Goal: Task Accomplishment & Management: Use online tool/utility

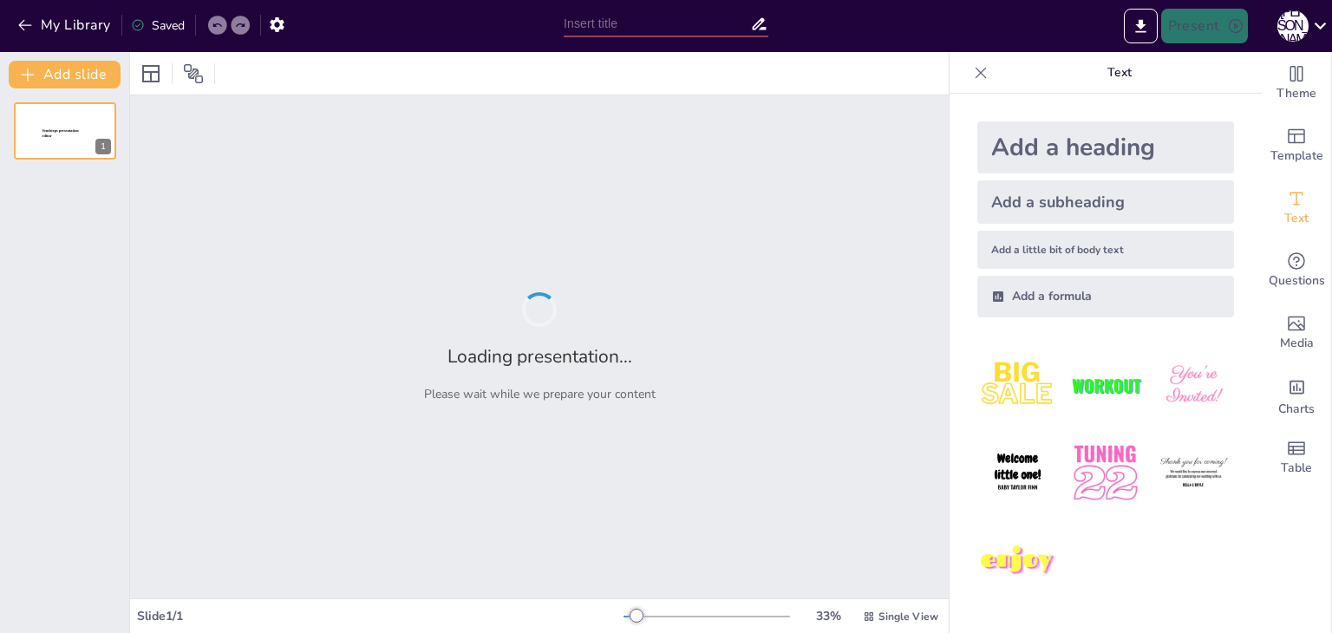
type input "Основні принципи роботи штучного інтелекту"
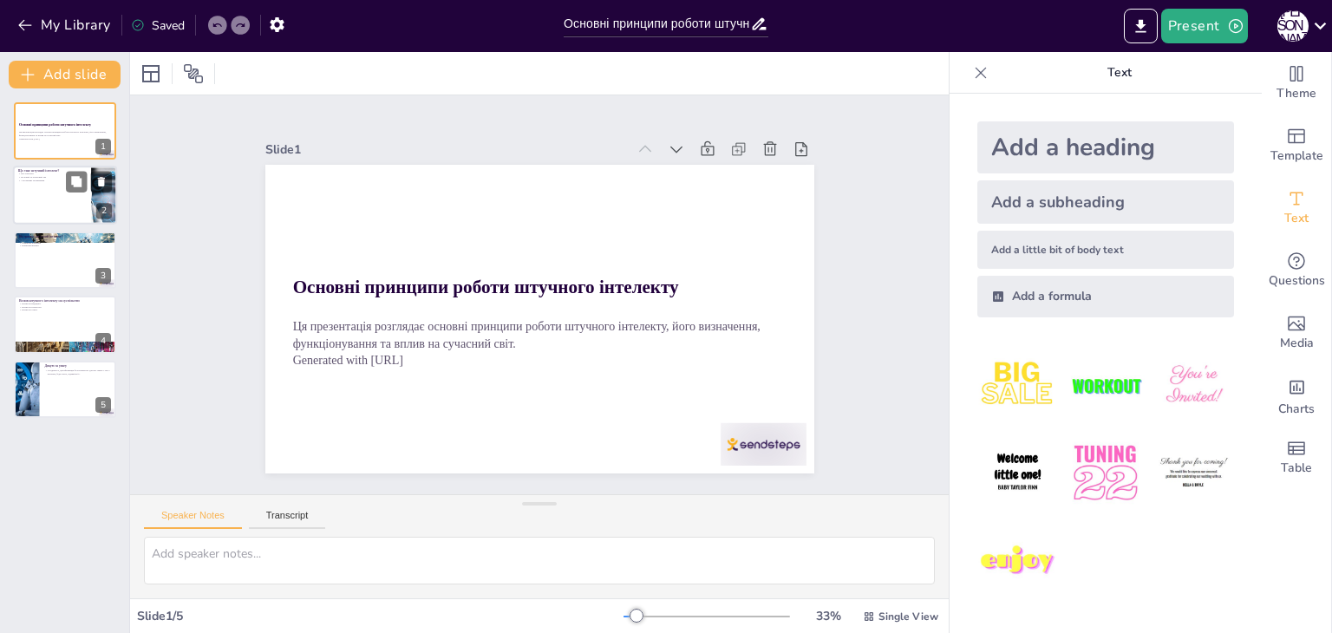
click at [72, 196] on div at bounding box center [65, 196] width 104 height 59
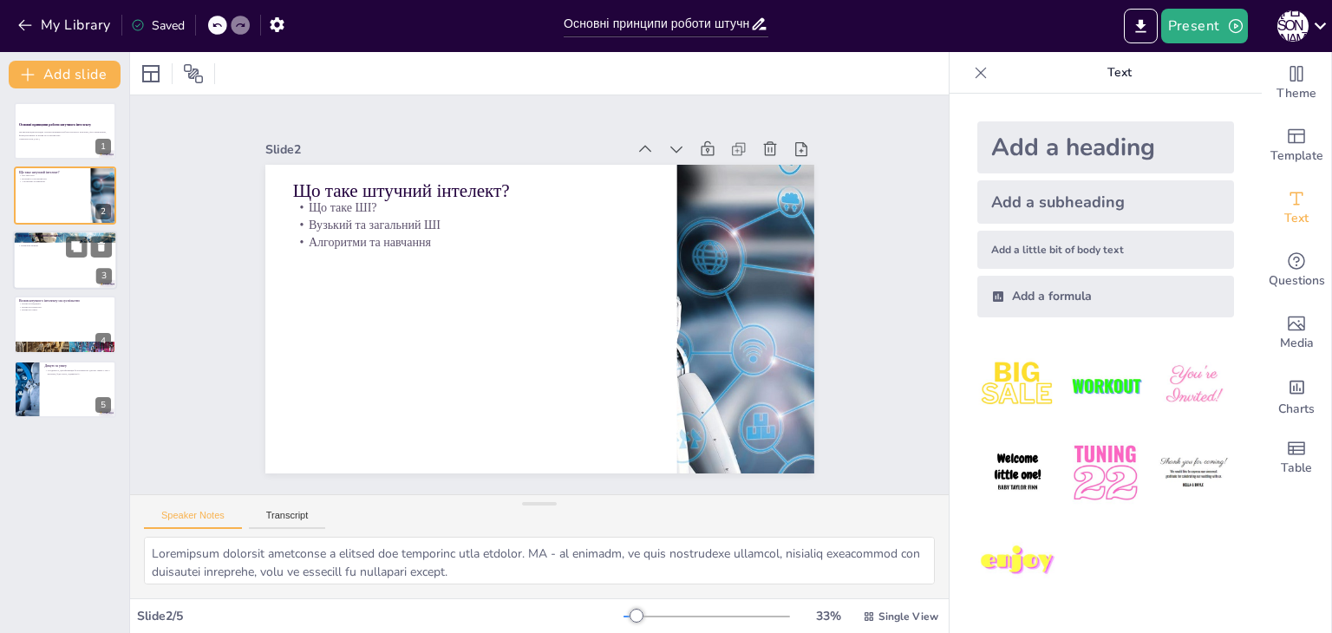
click at [62, 262] on div at bounding box center [65, 260] width 104 height 59
type textarea "Алгоритми, що використовуються в ШІ, грають важливу роль в аналізі даних. Вони …"
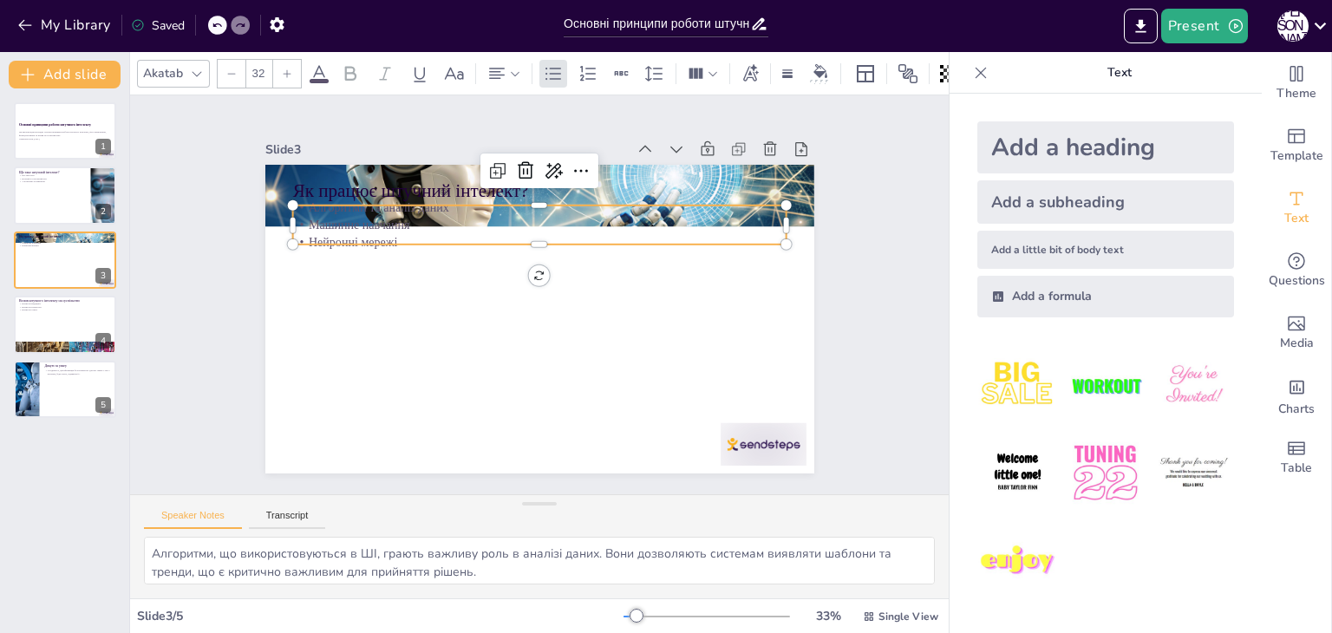
click at [338, 233] on p "Нейронні мережі" at bounding box center [539, 241] width 494 height 17
click at [338, 231] on p "Нейронні мережі" at bounding box center [545, 242] width 494 height 69
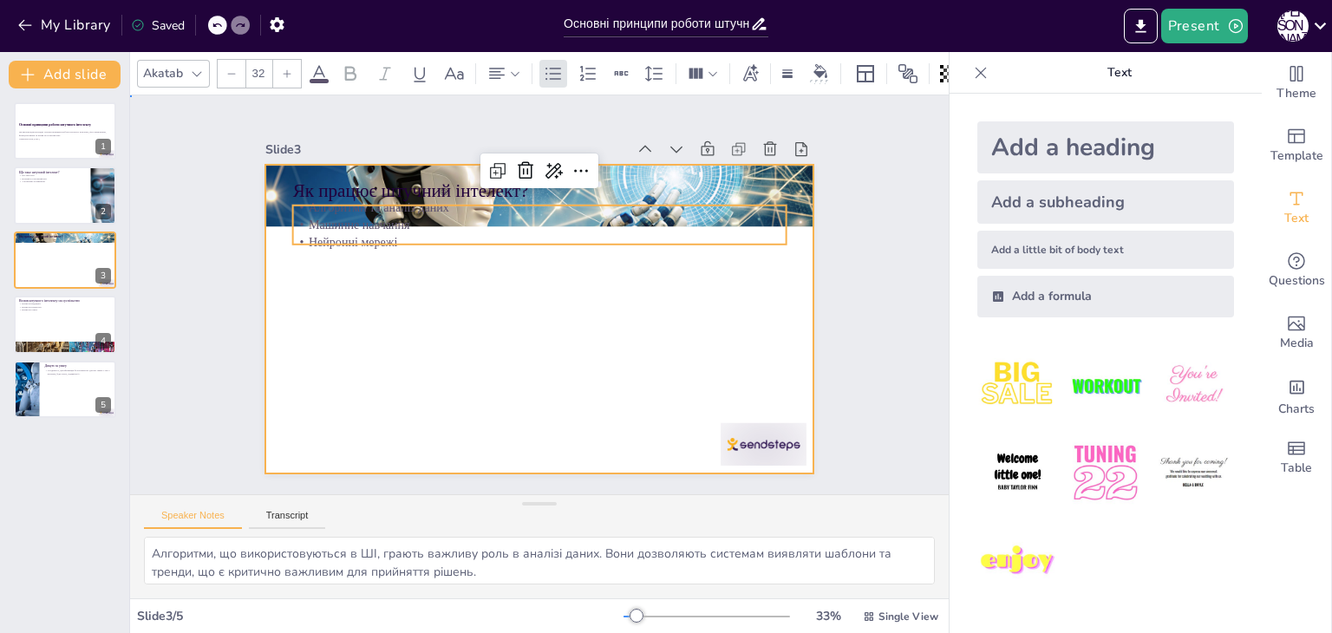
click at [389, 331] on div at bounding box center [539, 319] width 549 height 309
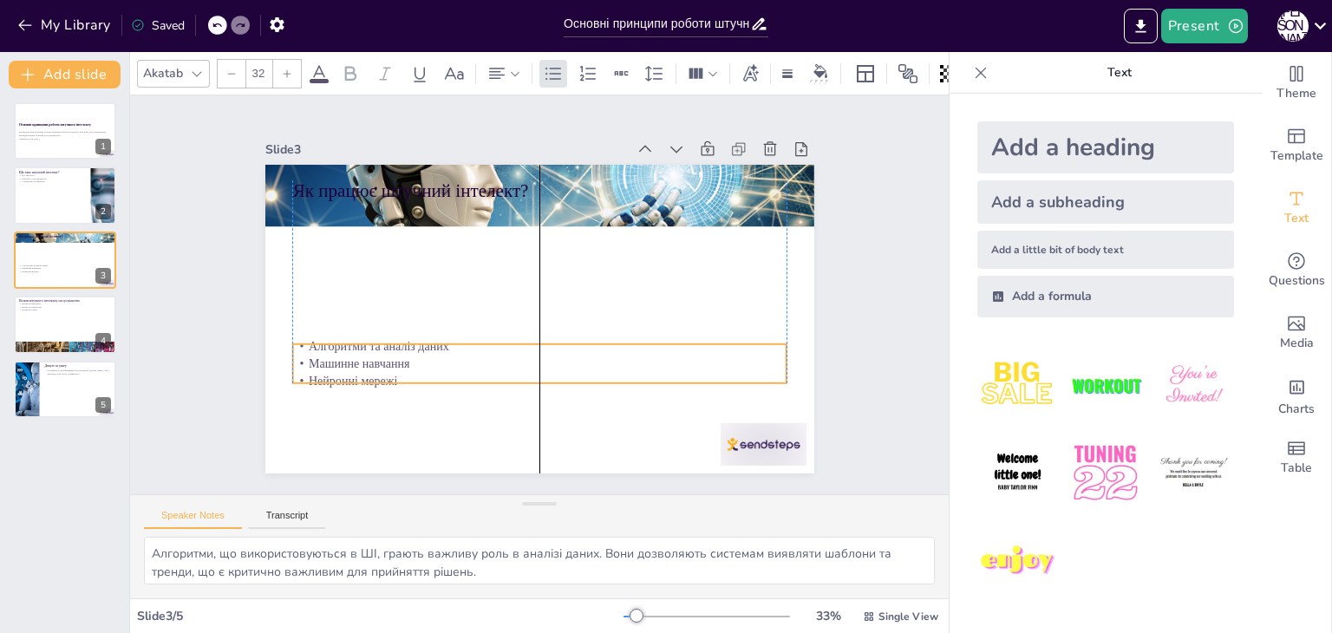
drag, startPoint x: 422, startPoint y: 192, endPoint x: 424, endPoint y: 330, distance: 137.9
click at [424, 165] on div "Як працює штучний інтелект? Алгоритми та аналіз даних Машинне навчання Нейронні…" at bounding box center [539, 165] width 549 height 0
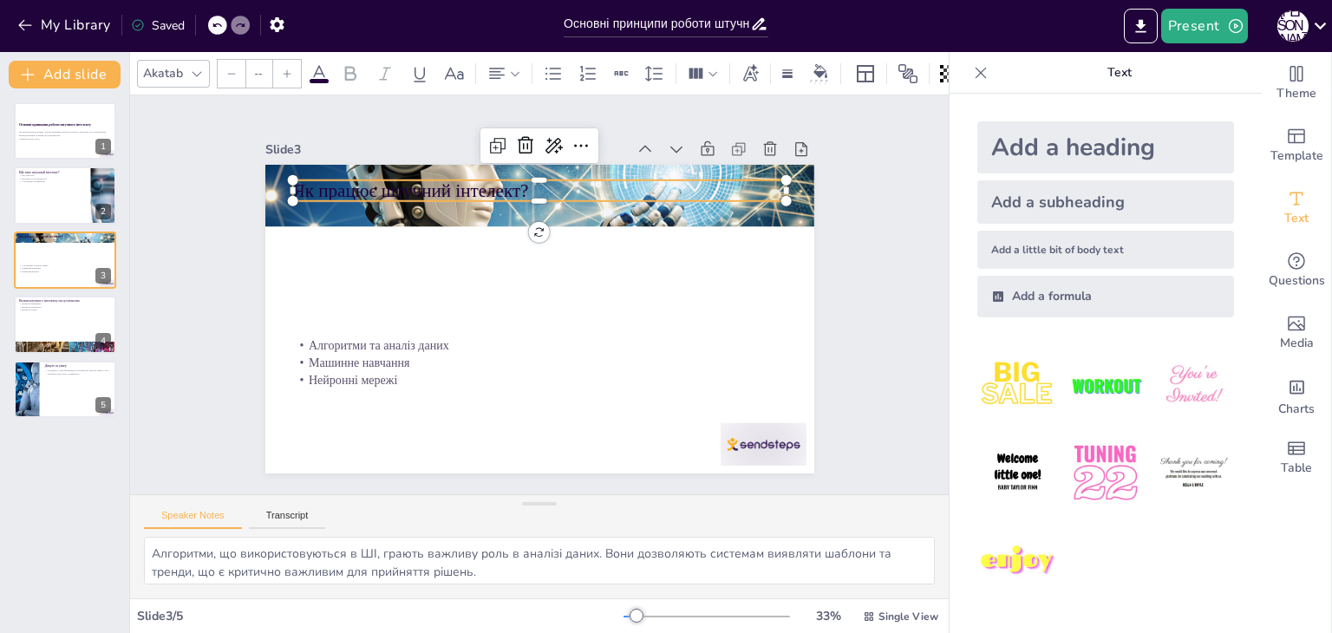
type input "48"
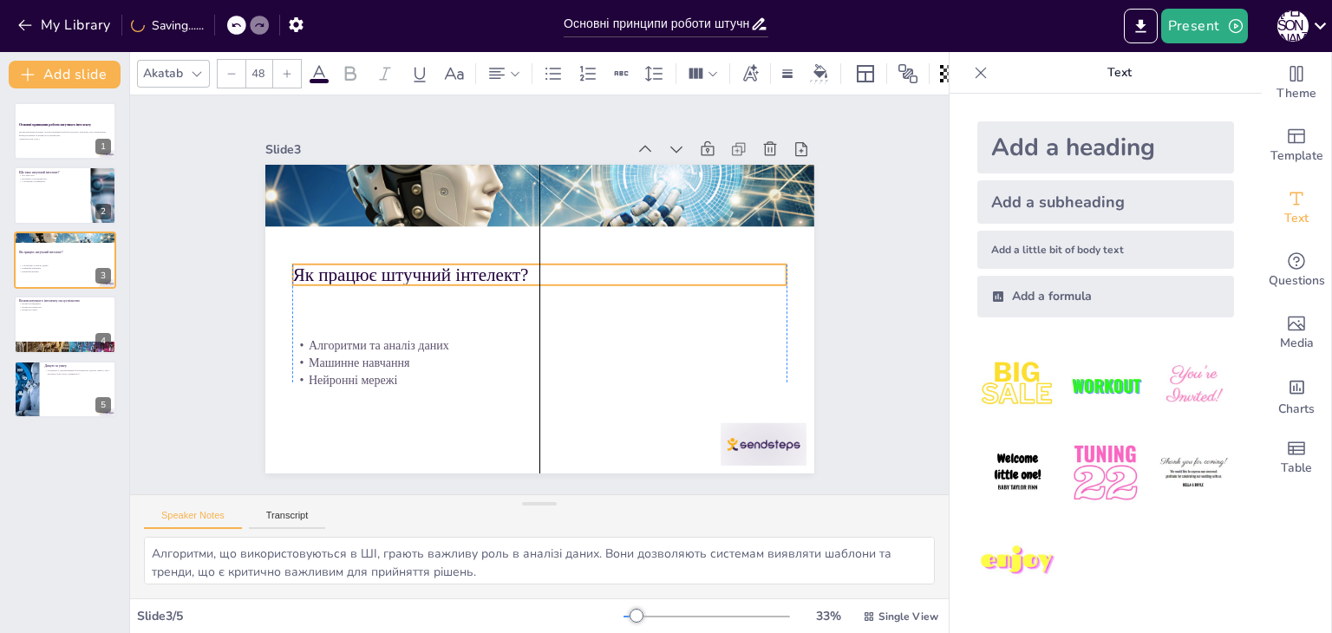
drag, startPoint x: 418, startPoint y: 185, endPoint x: 415, endPoint y: 269, distance: 84.2
click at [415, 269] on p "Як працює штучний інтелект?" at bounding box center [542, 274] width 494 height 77
click at [73, 112] on icon at bounding box center [76, 118] width 12 height 12
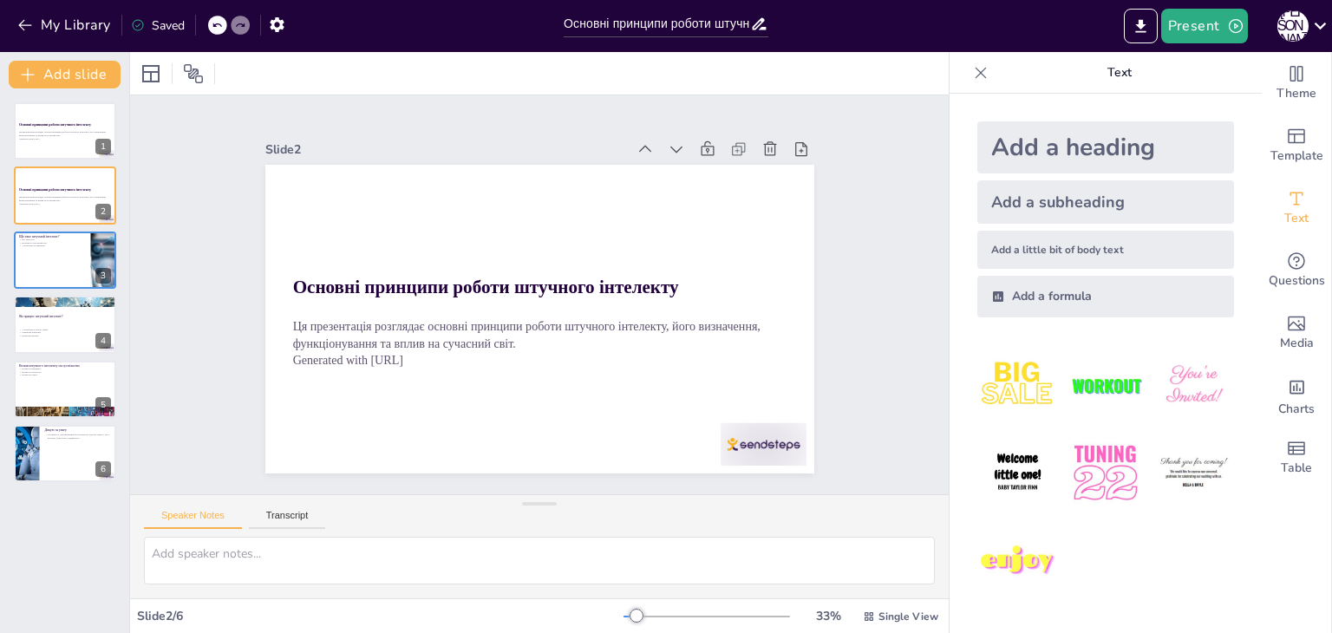
click at [219, 31] on div at bounding box center [217, 25] width 19 height 19
type textarea "Алгоритми, що використовуються в ШІ, грають важливу роль в аналізі даних. Вони …"
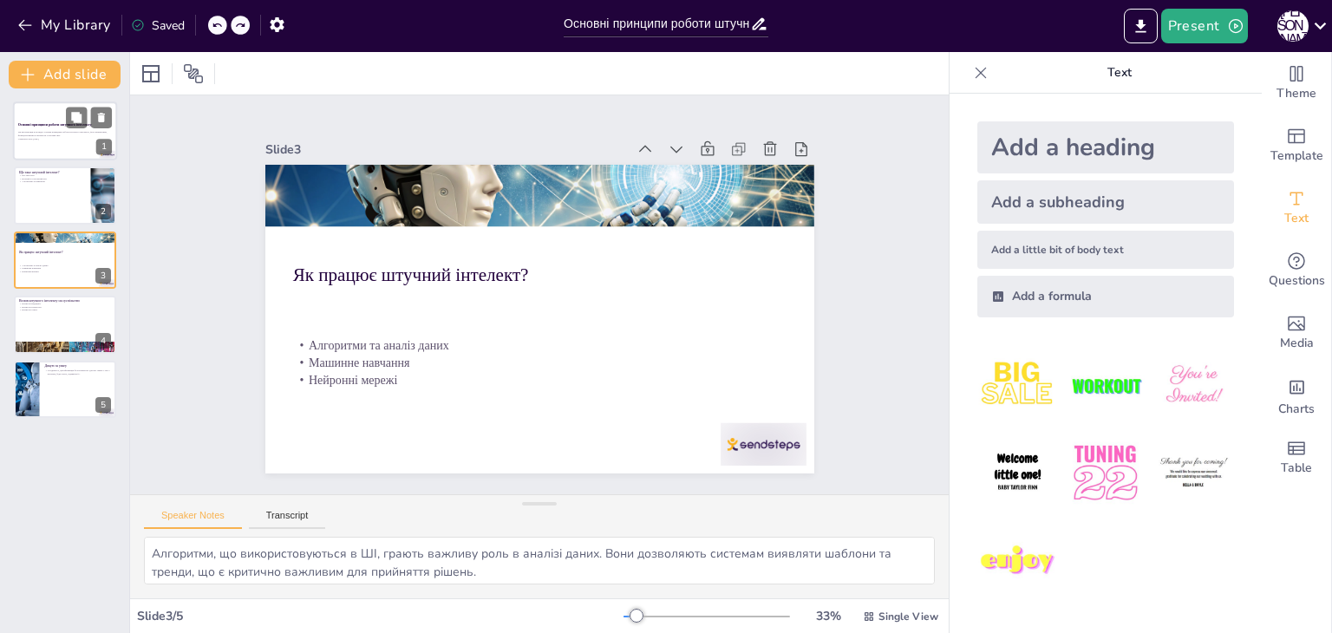
click at [59, 116] on div at bounding box center [65, 130] width 104 height 59
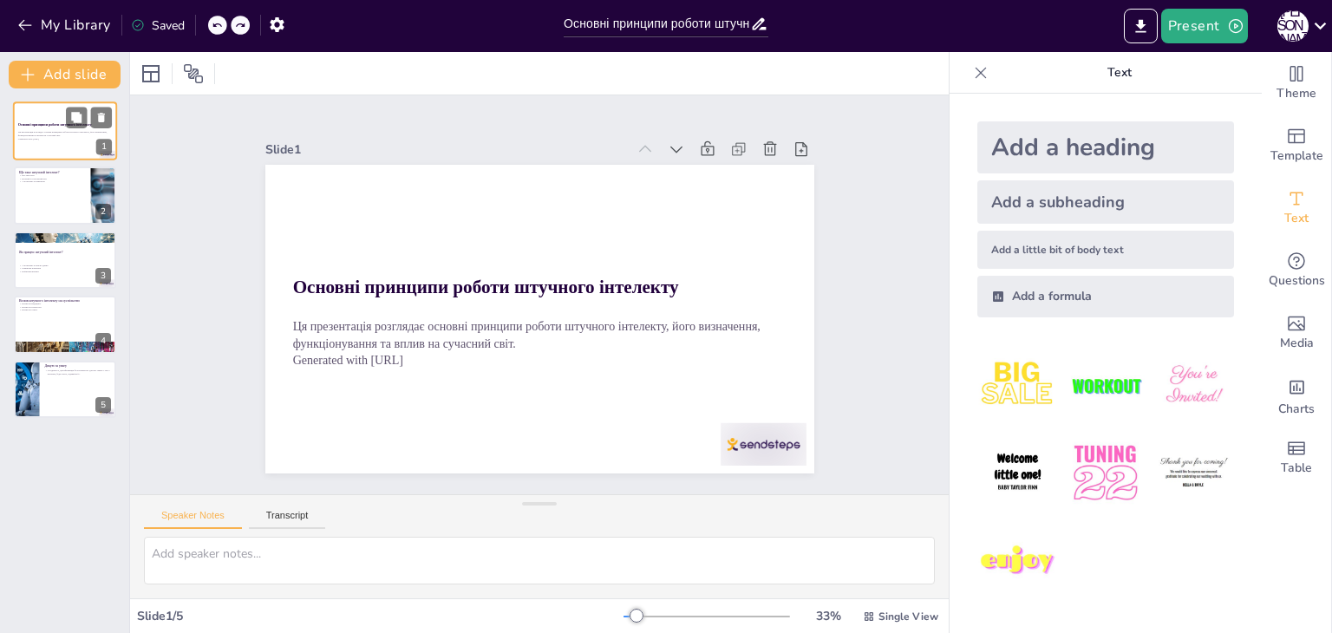
click at [59, 116] on div at bounding box center [65, 130] width 104 height 59
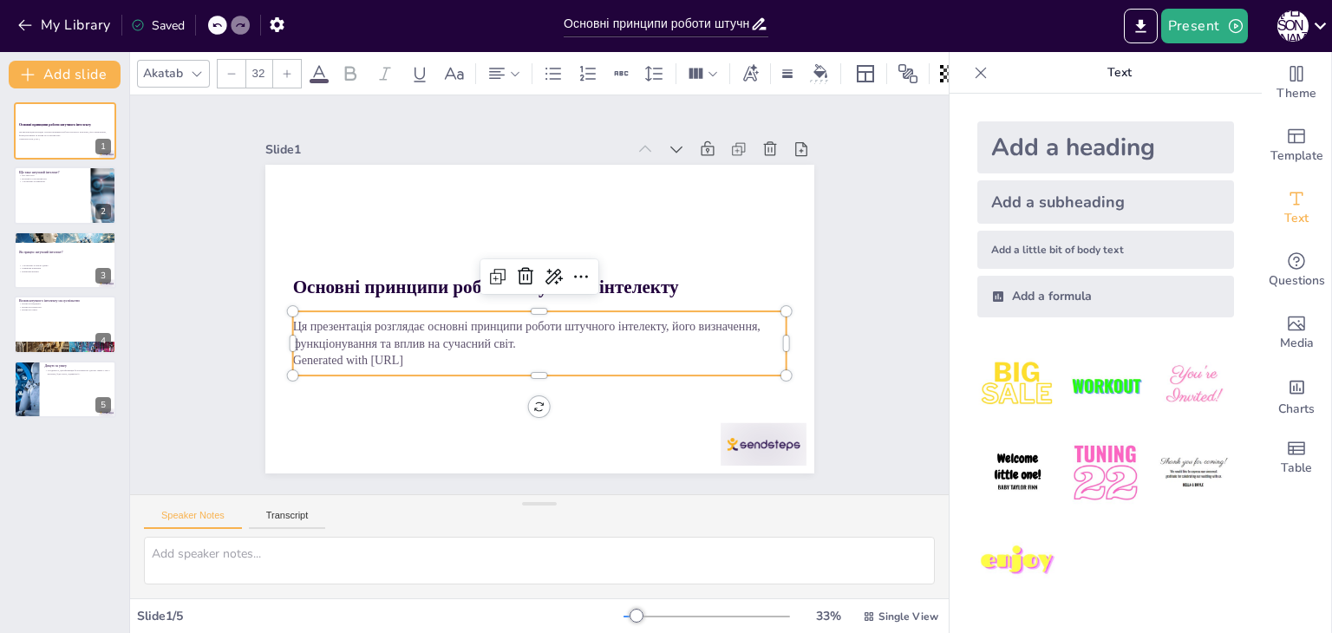
click at [422, 352] on p "Generated with Sendsteps.ai" at bounding box center [539, 360] width 494 height 17
click at [422, 352] on p "Generated with Sendsteps.ai" at bounding box center [533, 360] width 494 height 69
click at [422, 352] on p "Generated with Sendsteps.ai" at bounding box center [539, 360] width 494 height 17
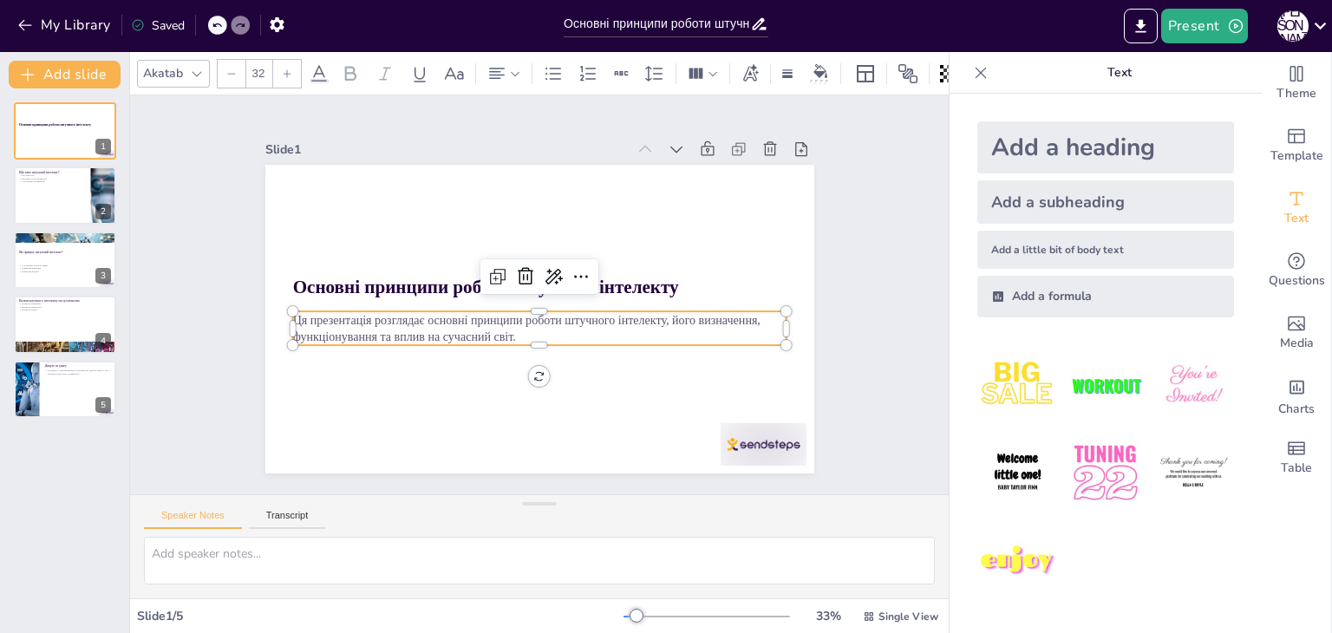
click at [212, 25] on div at bounding box center [217, 25] width 19 height 19
click at [912, 243] on div "Slide 1 Основні принципи роботи штучного інтелекту Ця презентація розглядає осн…" at bounding box center [539, 294] width 819 height 399
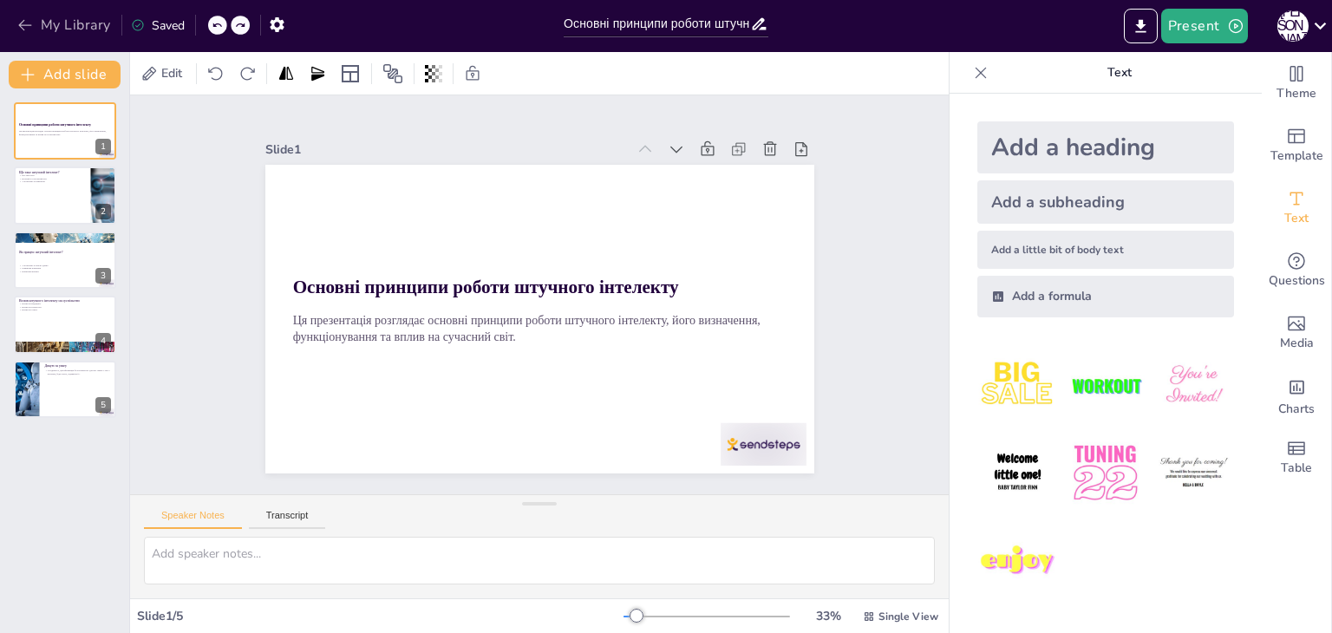
drag, startPoint x: 3, startPoint y: 22, endPoint x: 73, endPoint y: 26, distance: 69.5
click at [73, 26] on div "My Library Saved" at bounding box center [146, 24] width 293 height 31
click at [29, 22] on icon "button" at bounding box center [24, 24] width 17 height 17
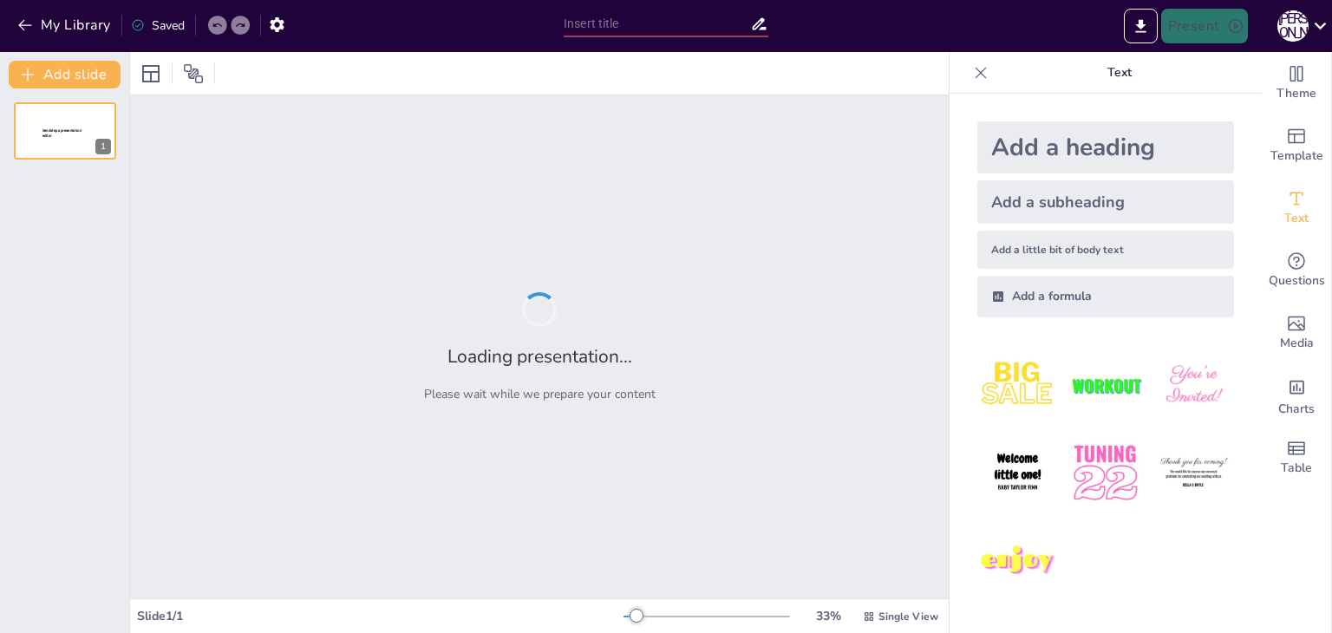
type input "Заголовок: "Що таке штучний інтелект?""
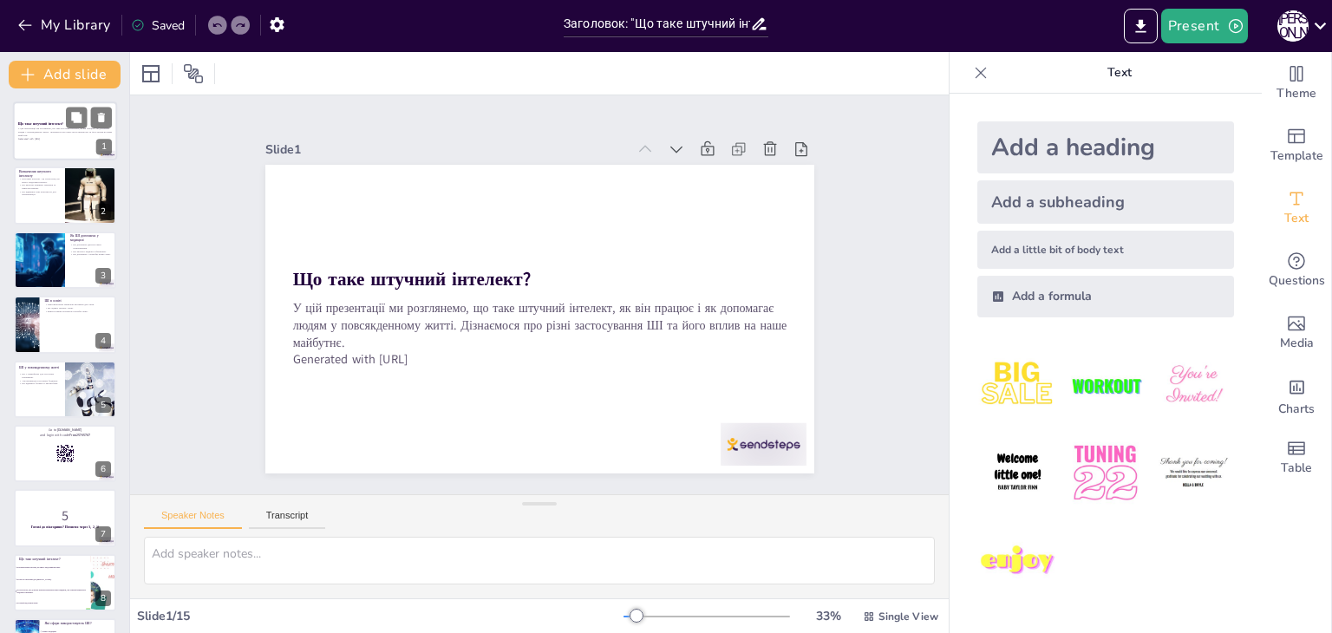
checkbox input "true"
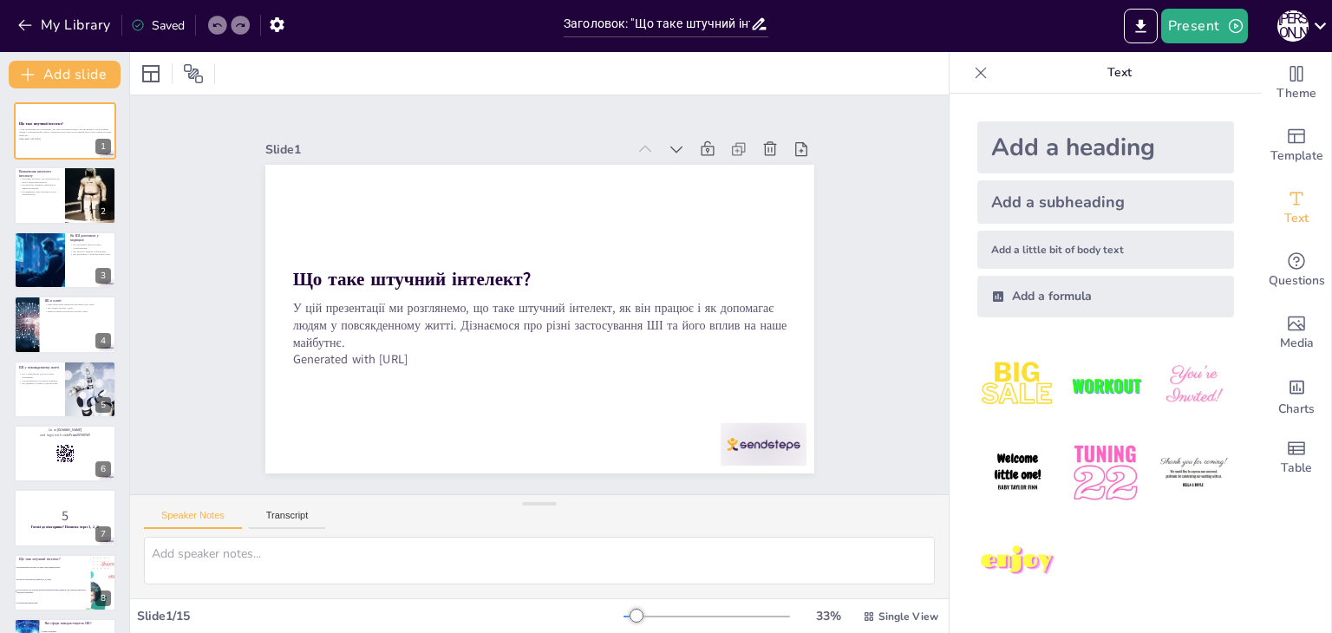
checkbox input "true"
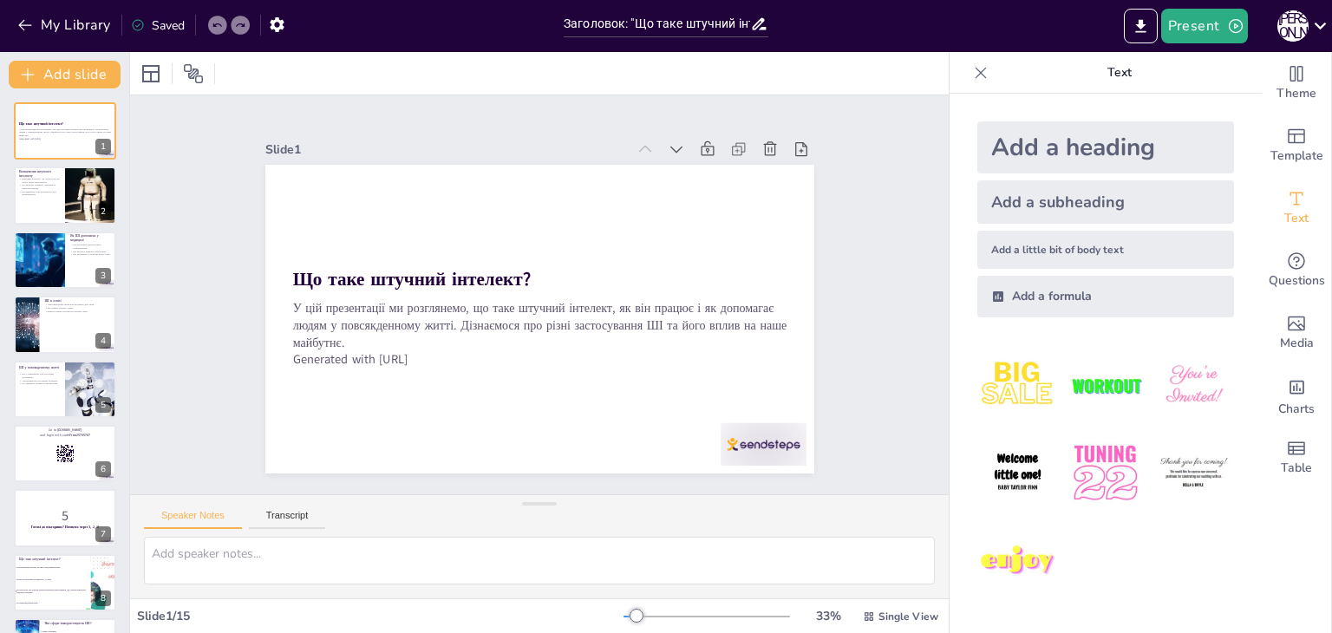
checkbox input "true"
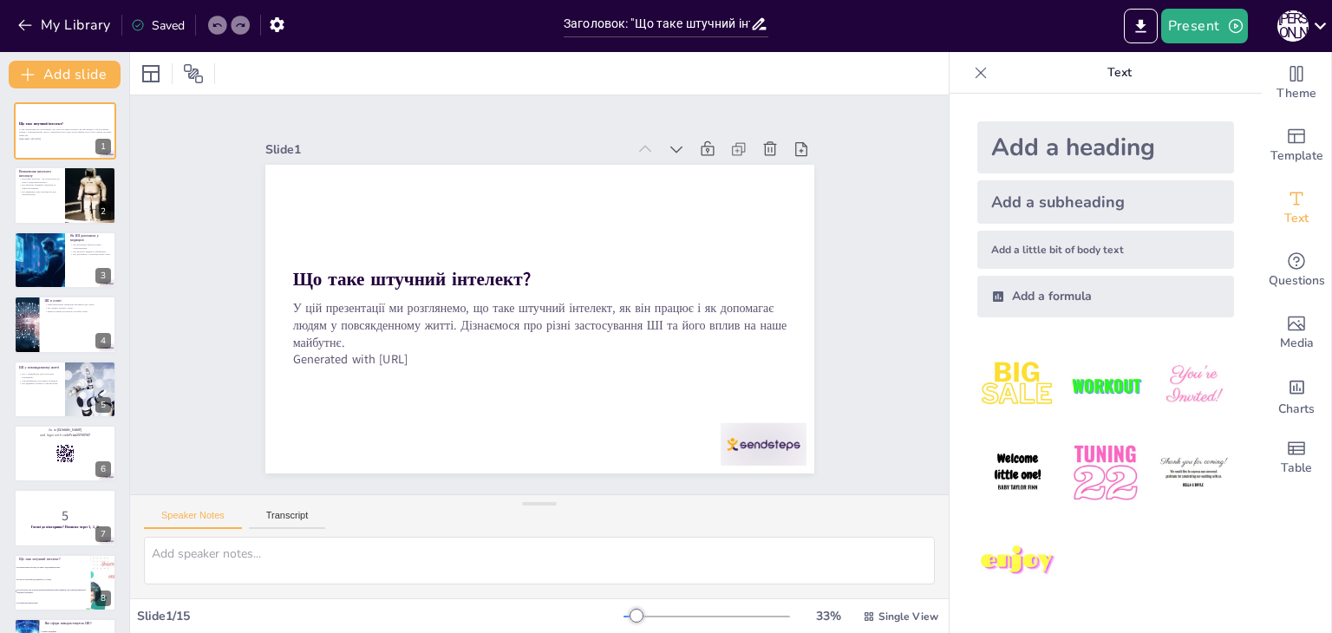
checkbox input "true"
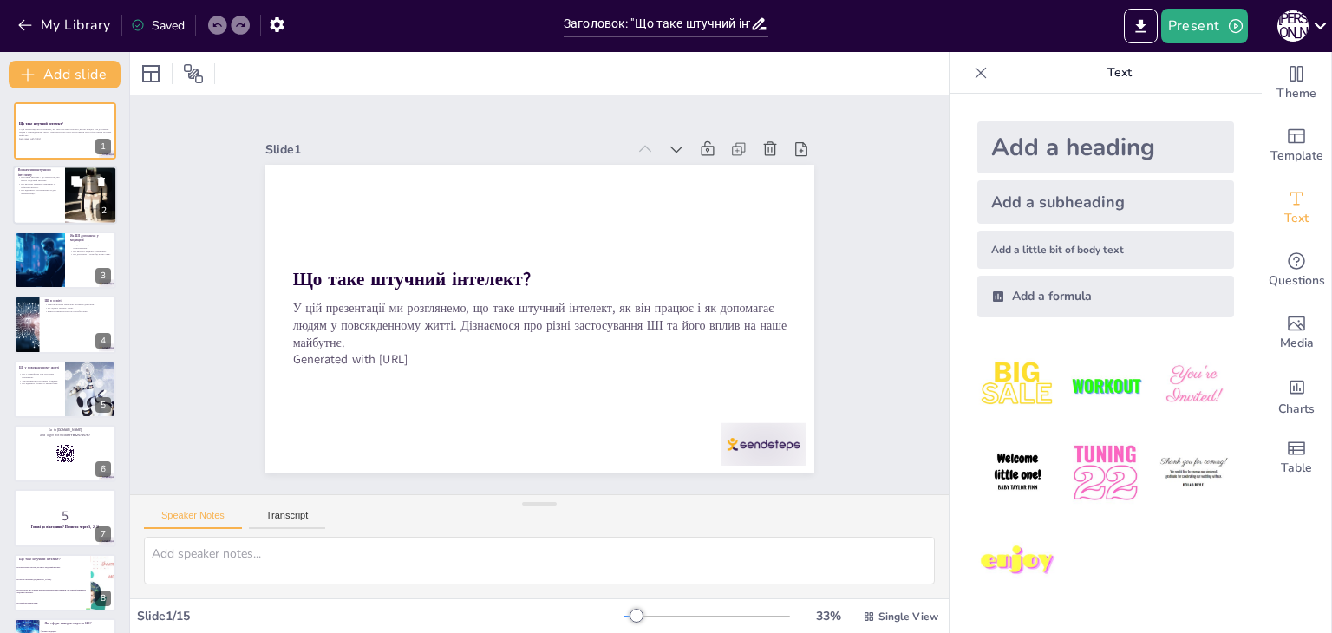
checkbox input "true"
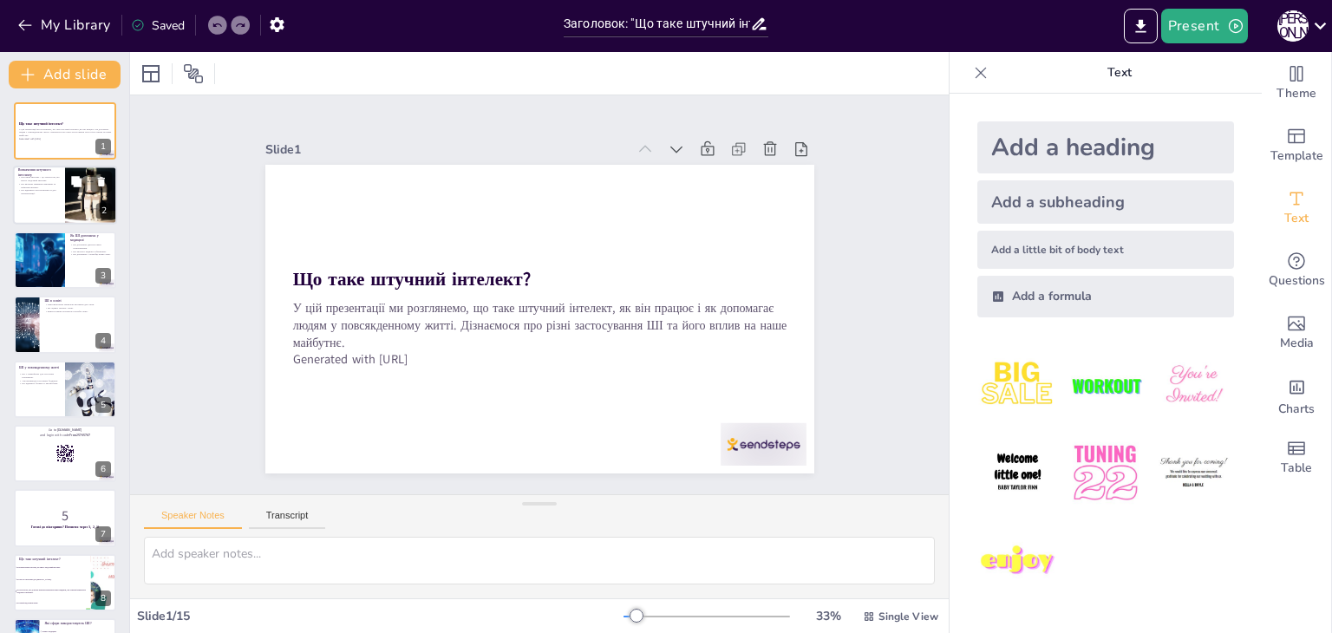
click at [81, 201] on div at bounding box center [91, 194] width 52 height 69
type textarea "Штучний інтелект - це технологія, яка дозволяє комп'ютерам імітувати людський і…"
checkbox input "true"
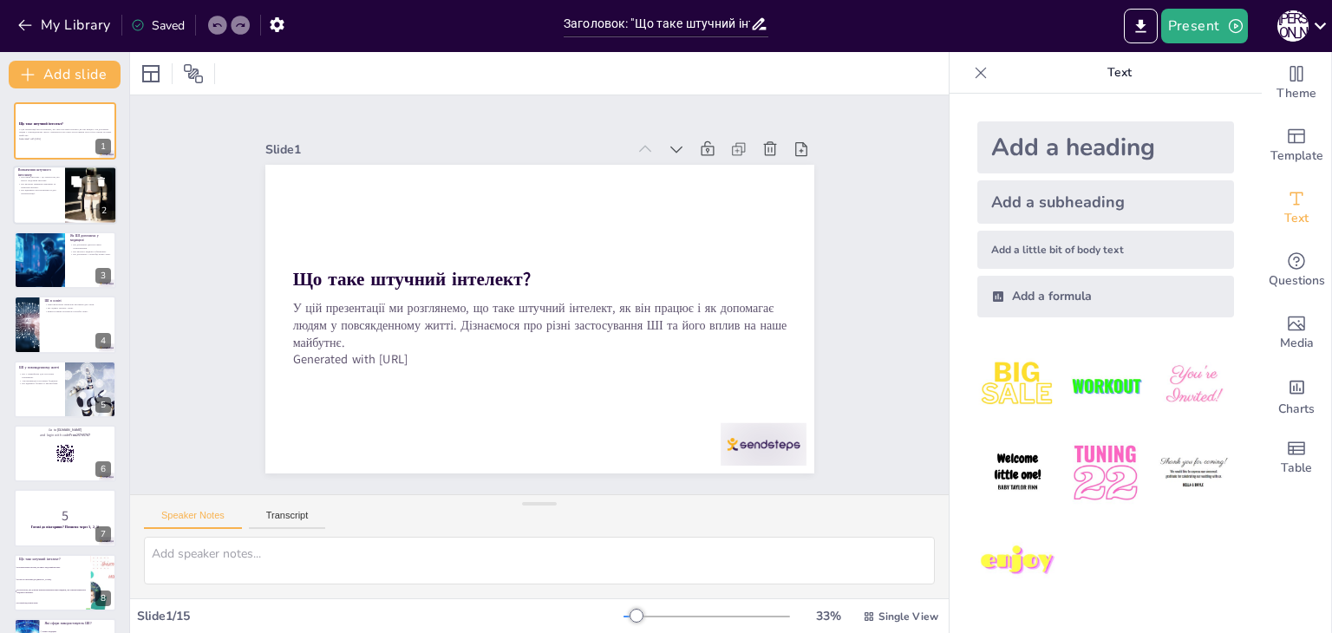
checkbox input "true"
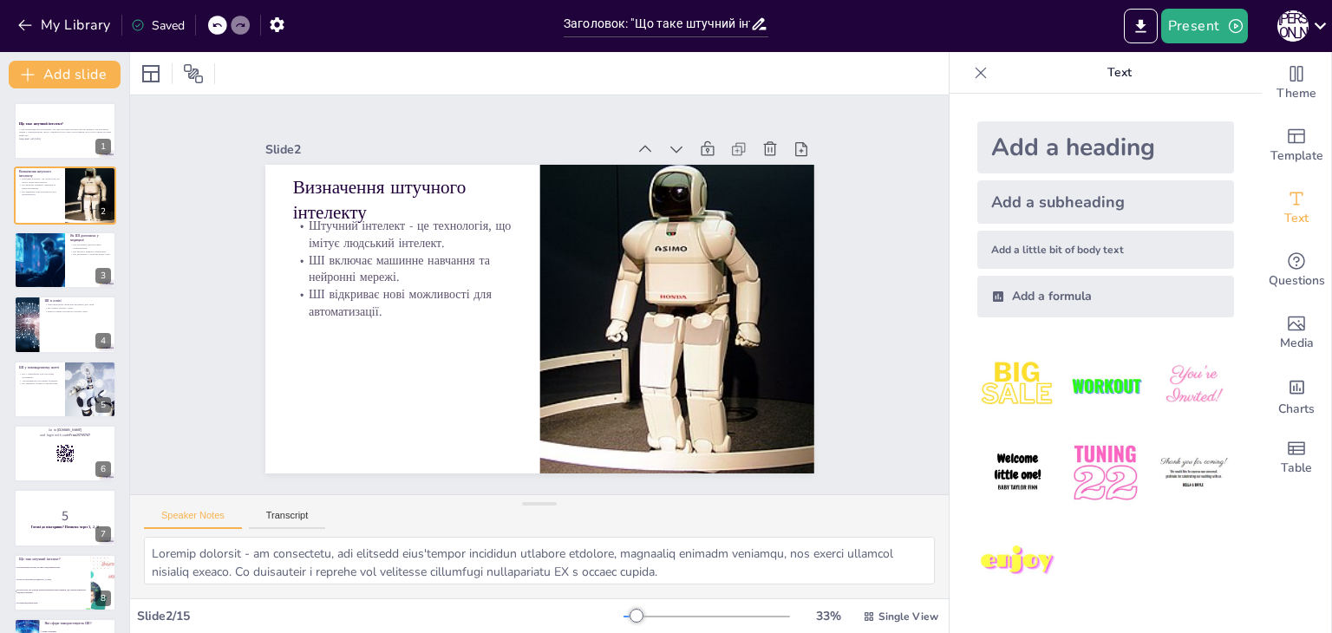
checkbox input "true"
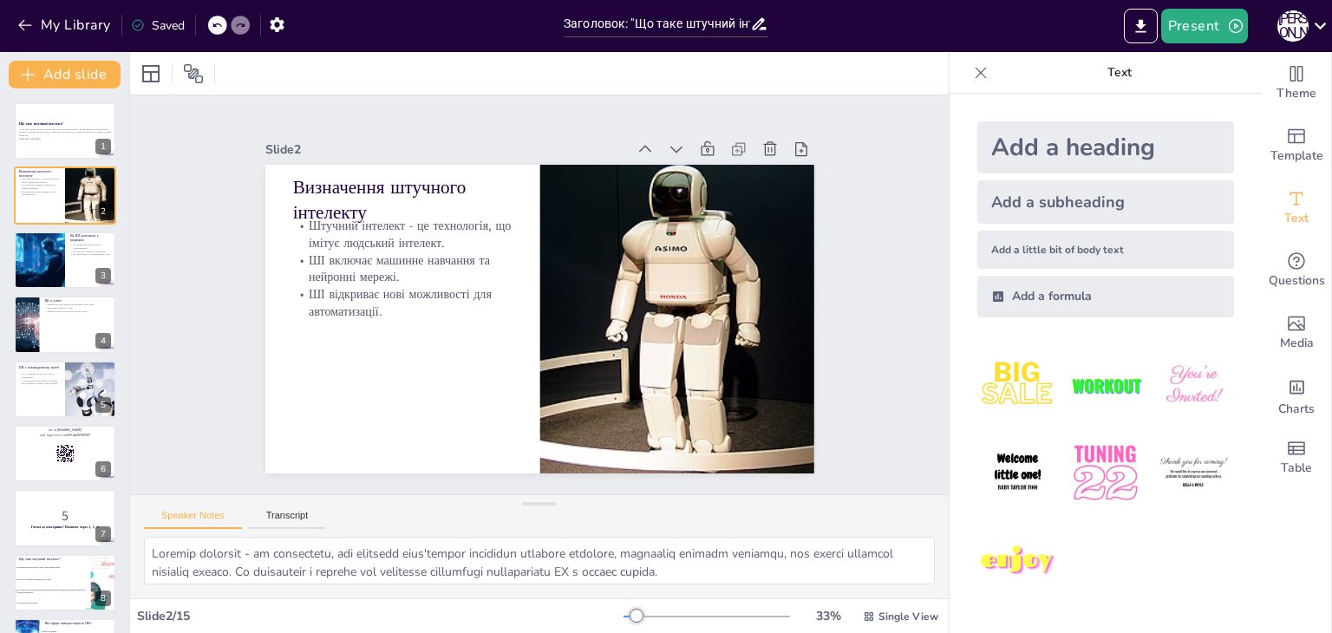
checkbox input "true"
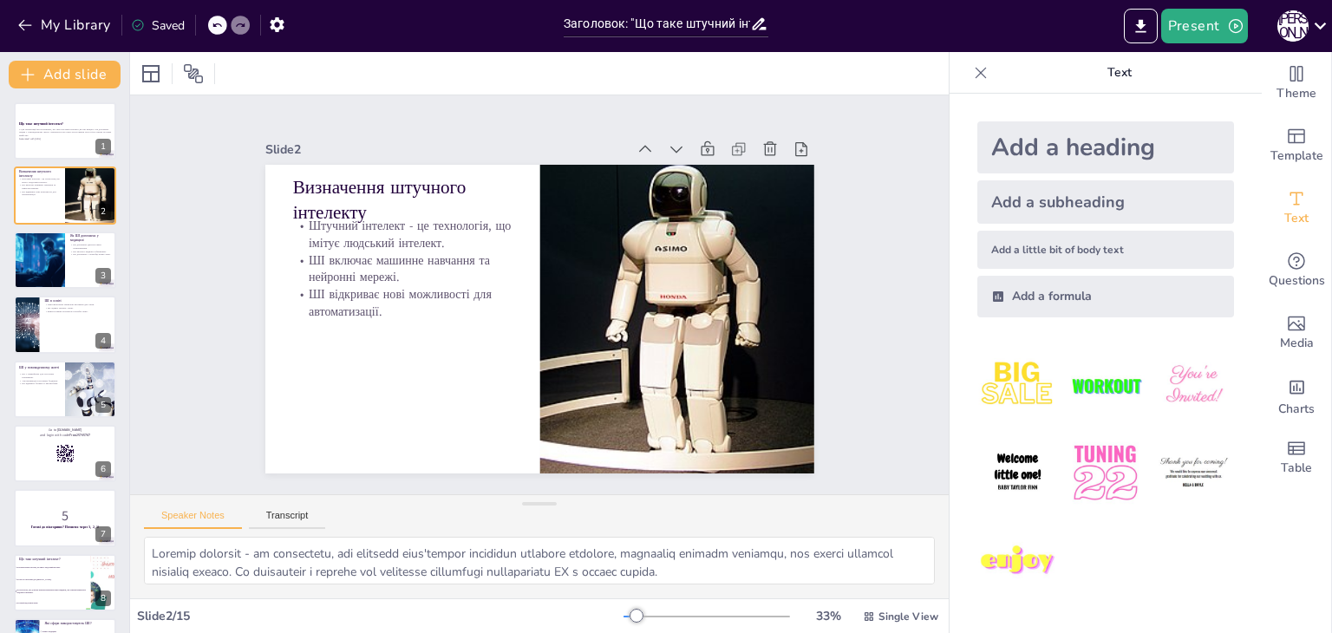
checkbox input "true"
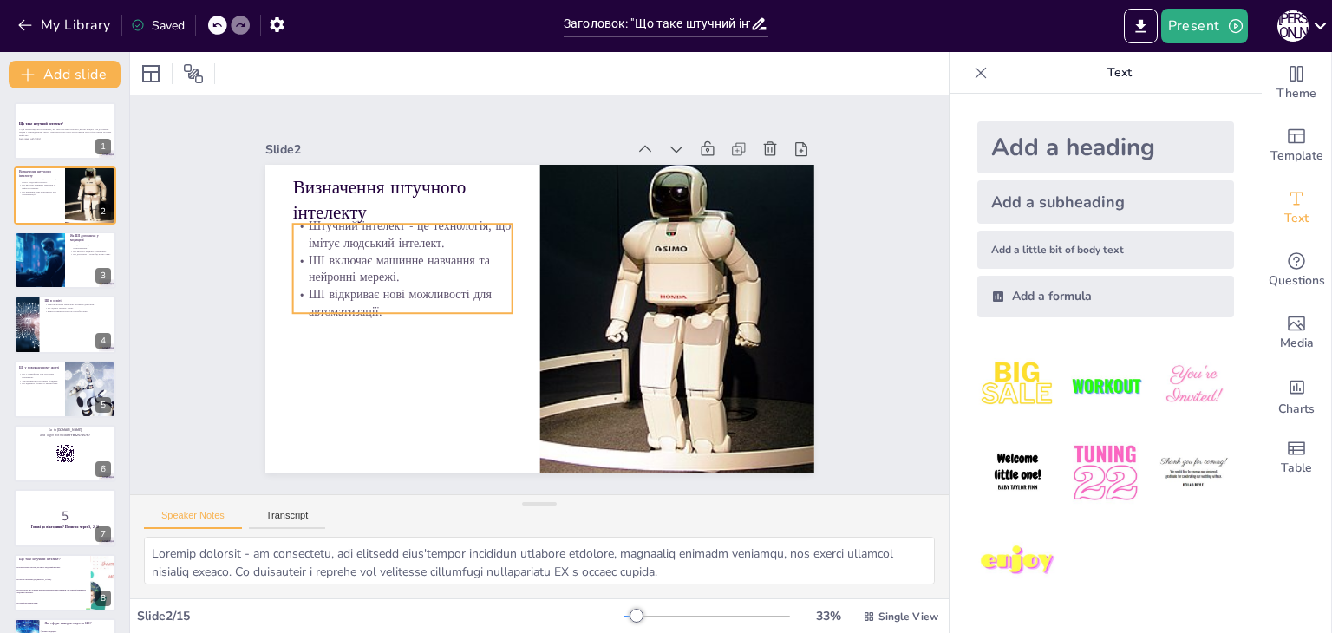
checkbox input "true"
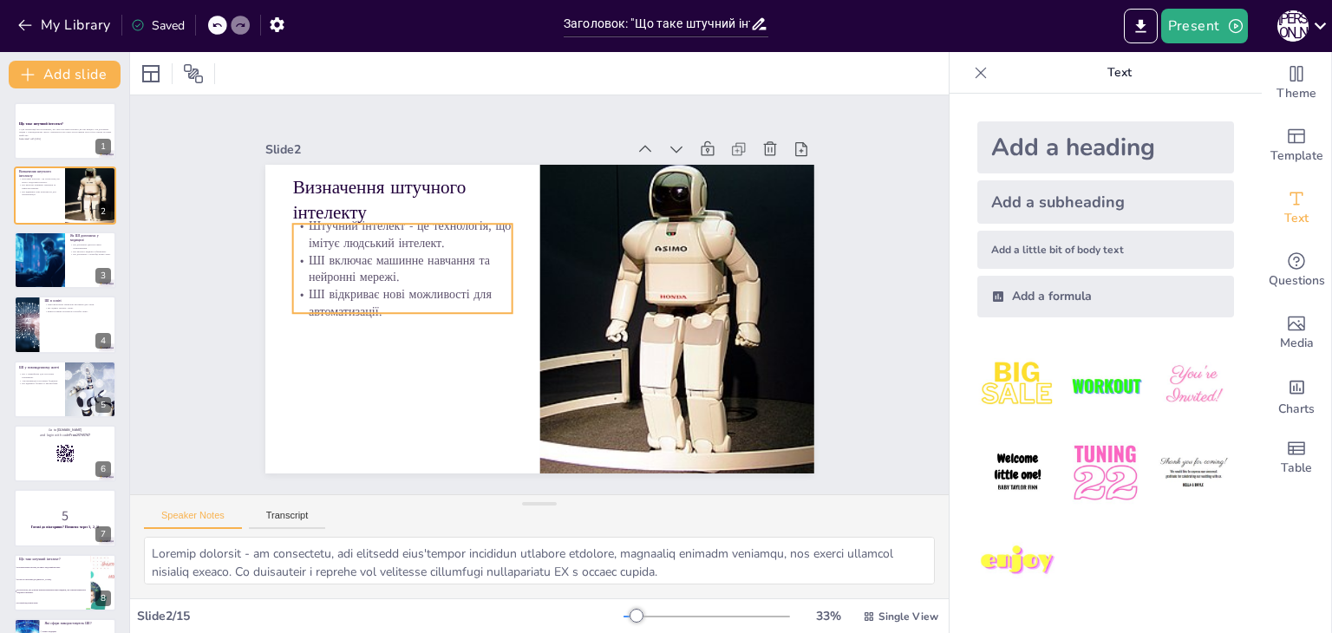
checkbox input "true"
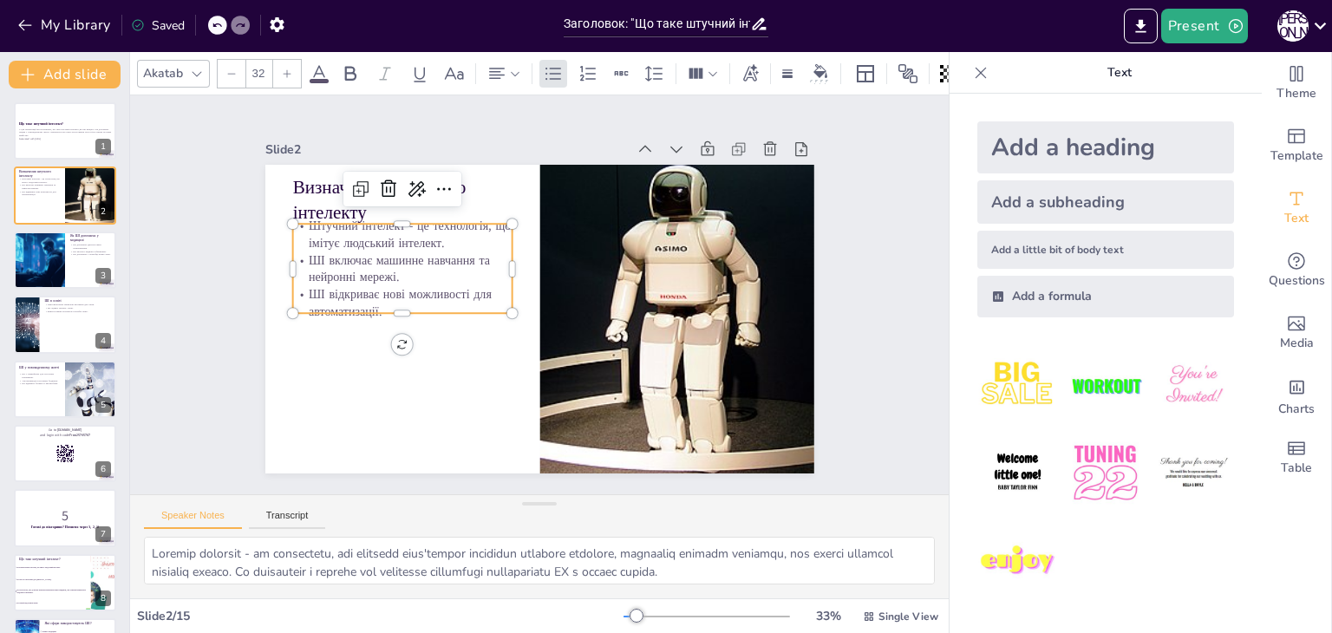
checkbox input "true"
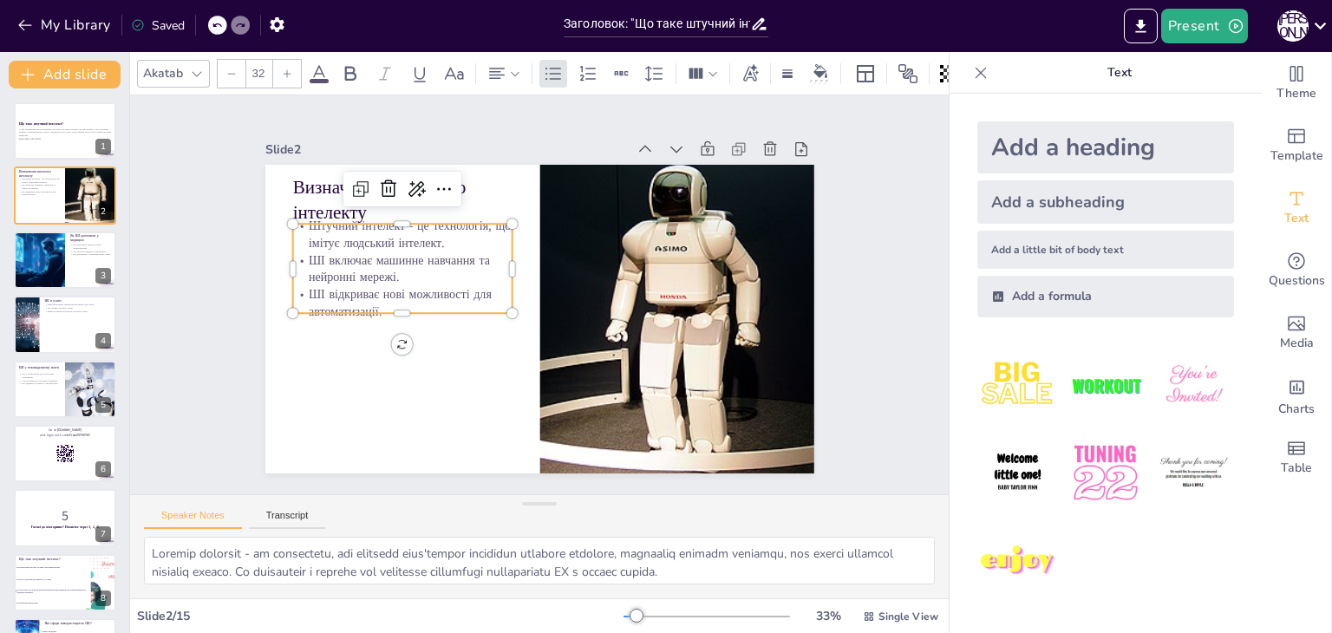
checkbox input "true"
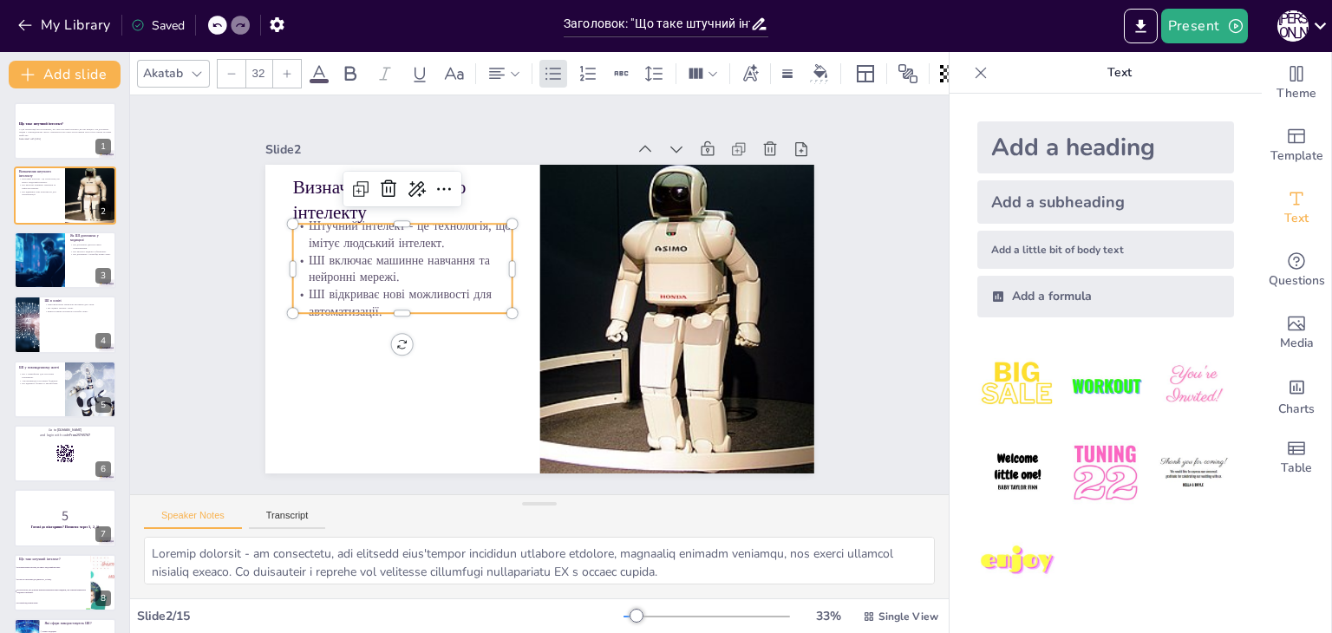
checkbox input "true"
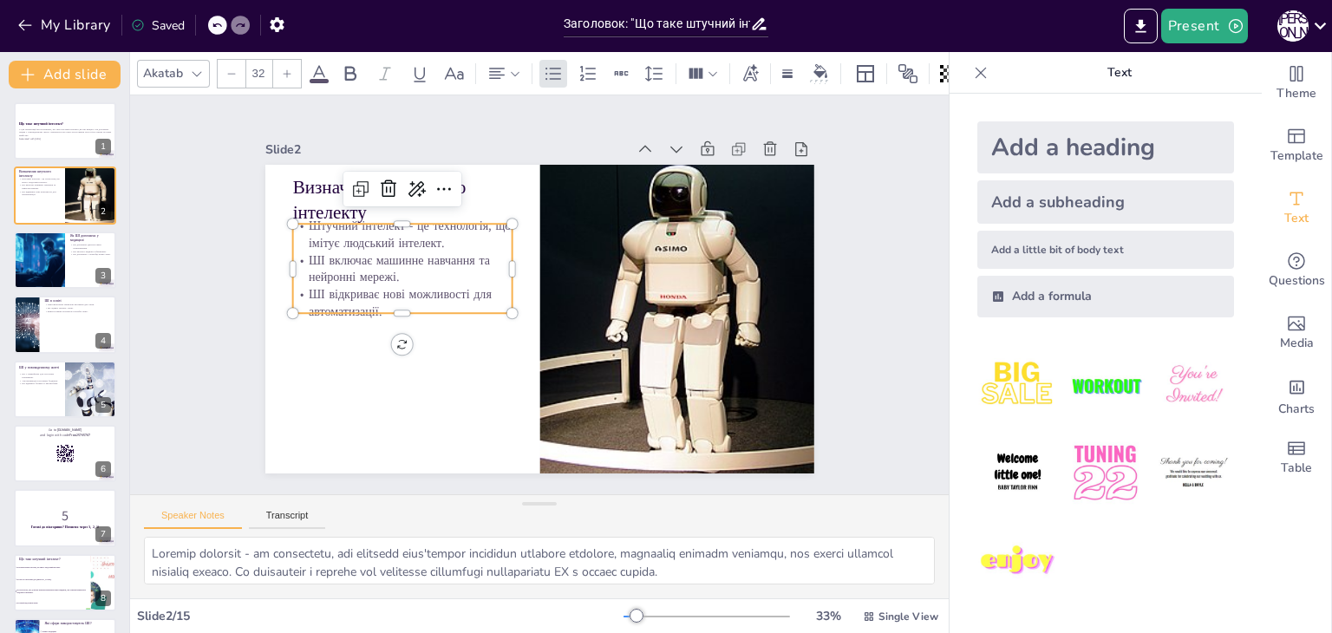
checkbox input "true"
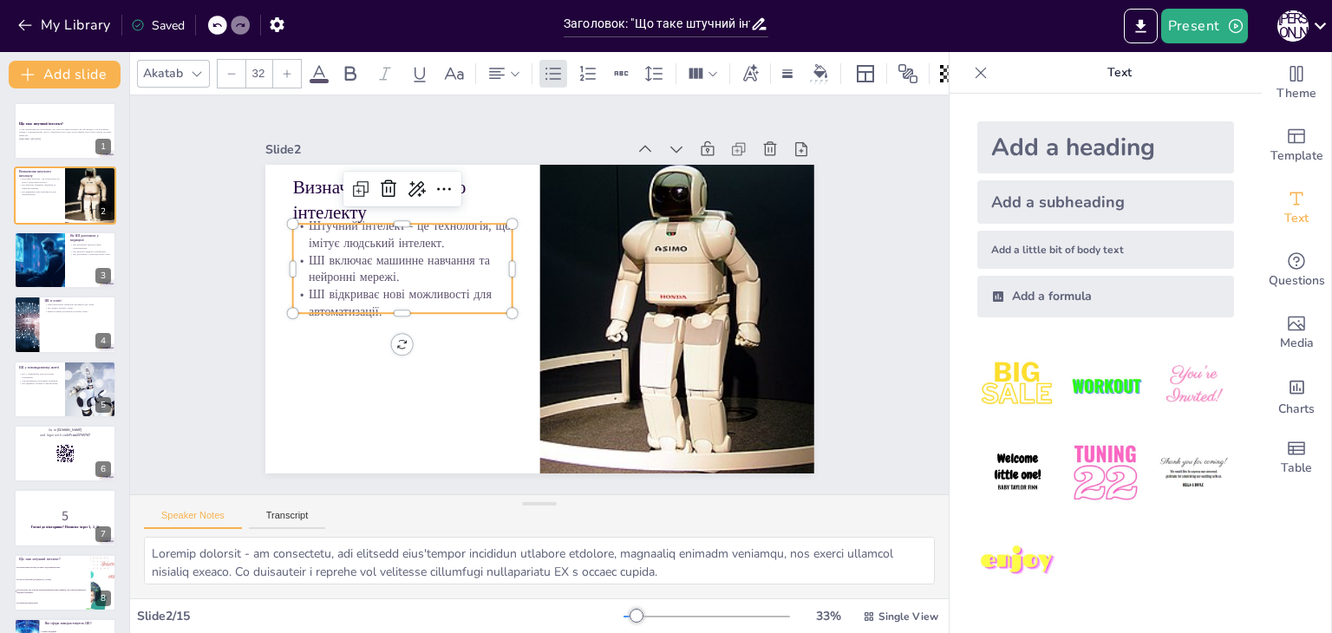
checkbox input "true"
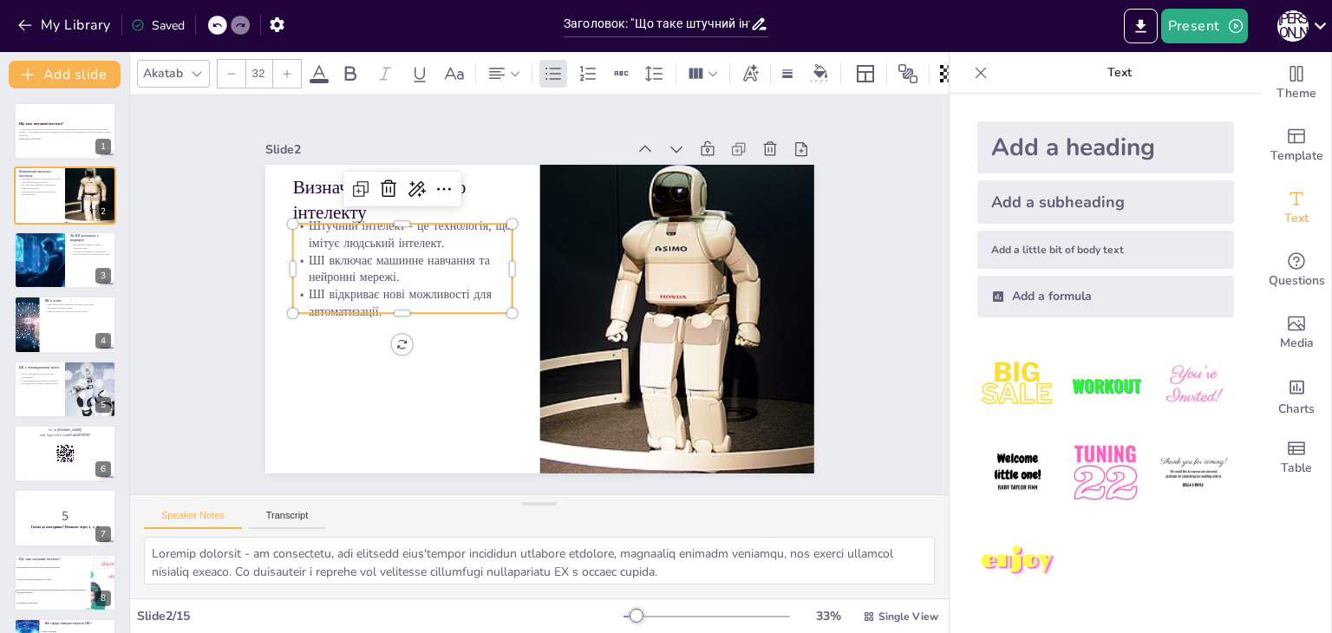
checkbox input "true"
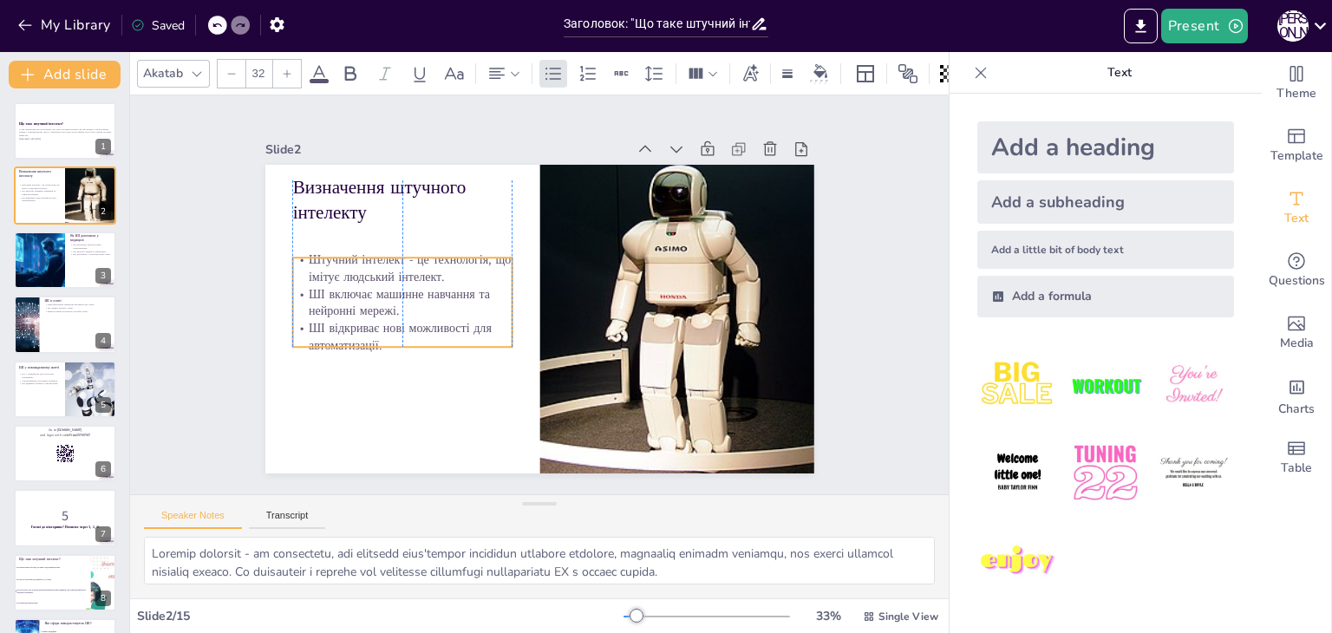
checkbox input "true"
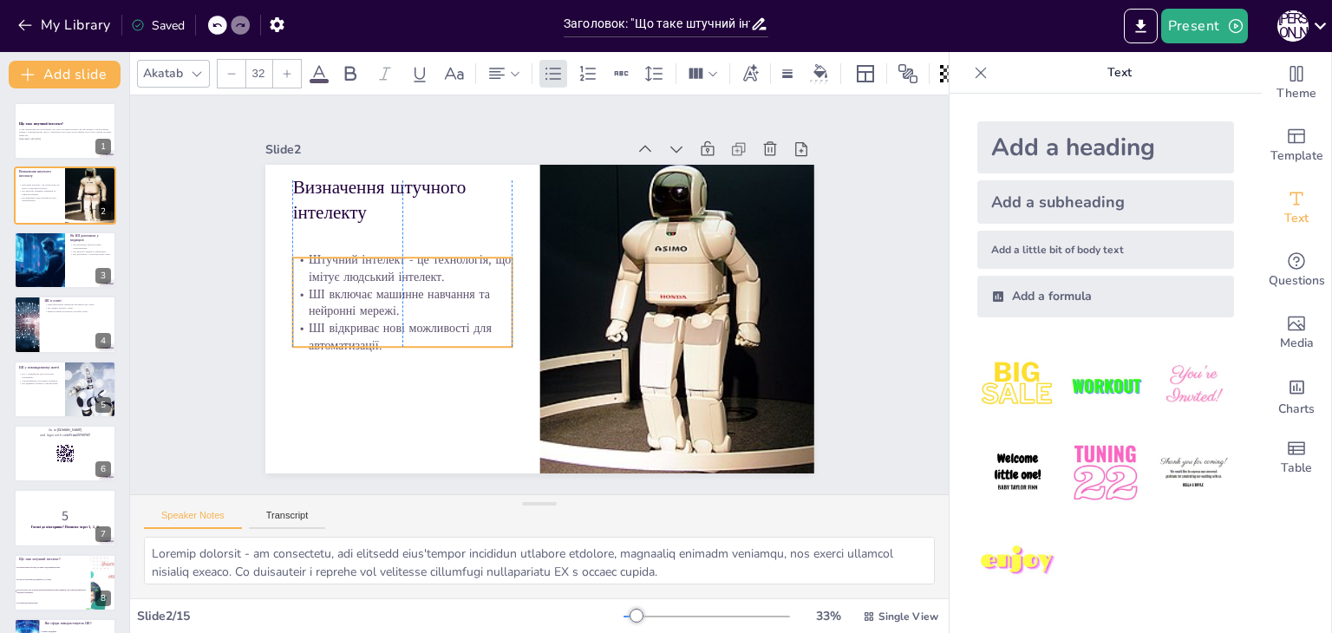
checkbox input "true"
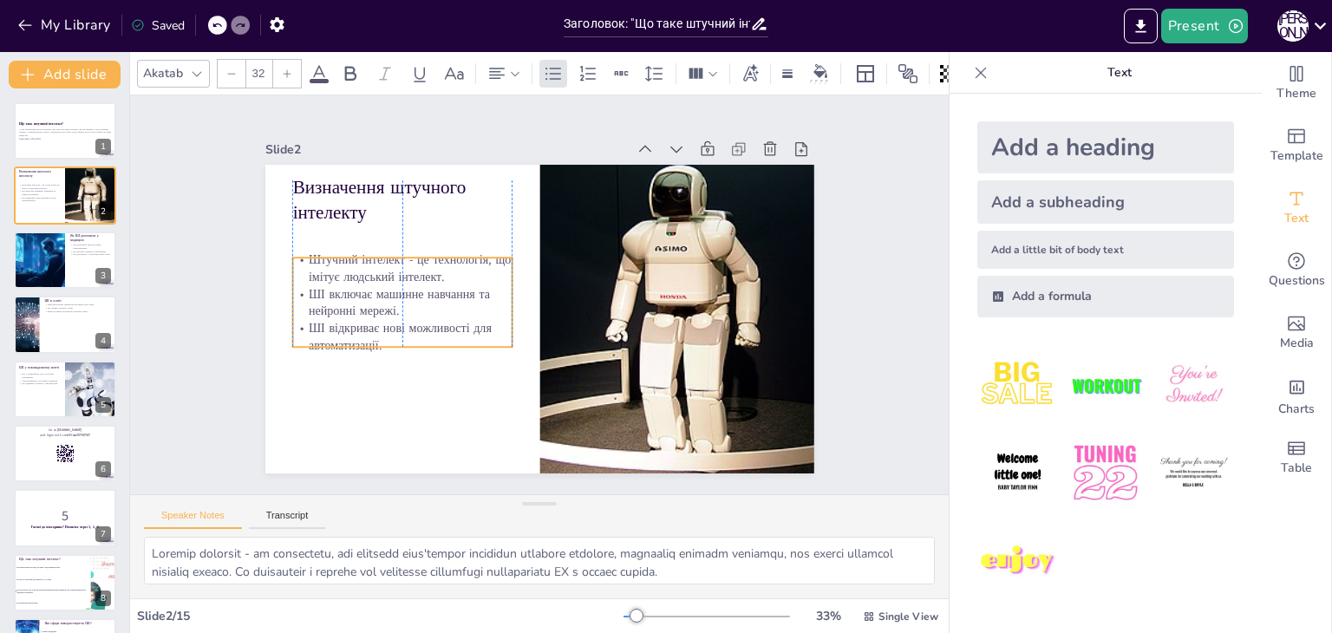
checkbox input "true"
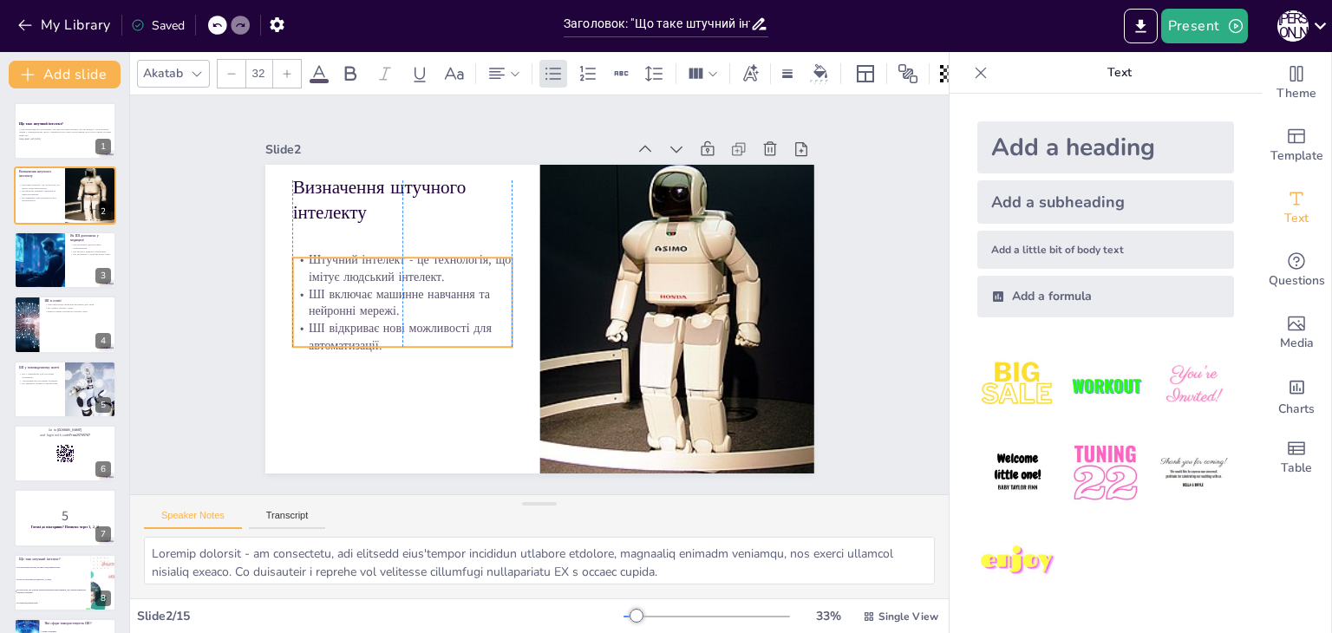
checkbox input "true"
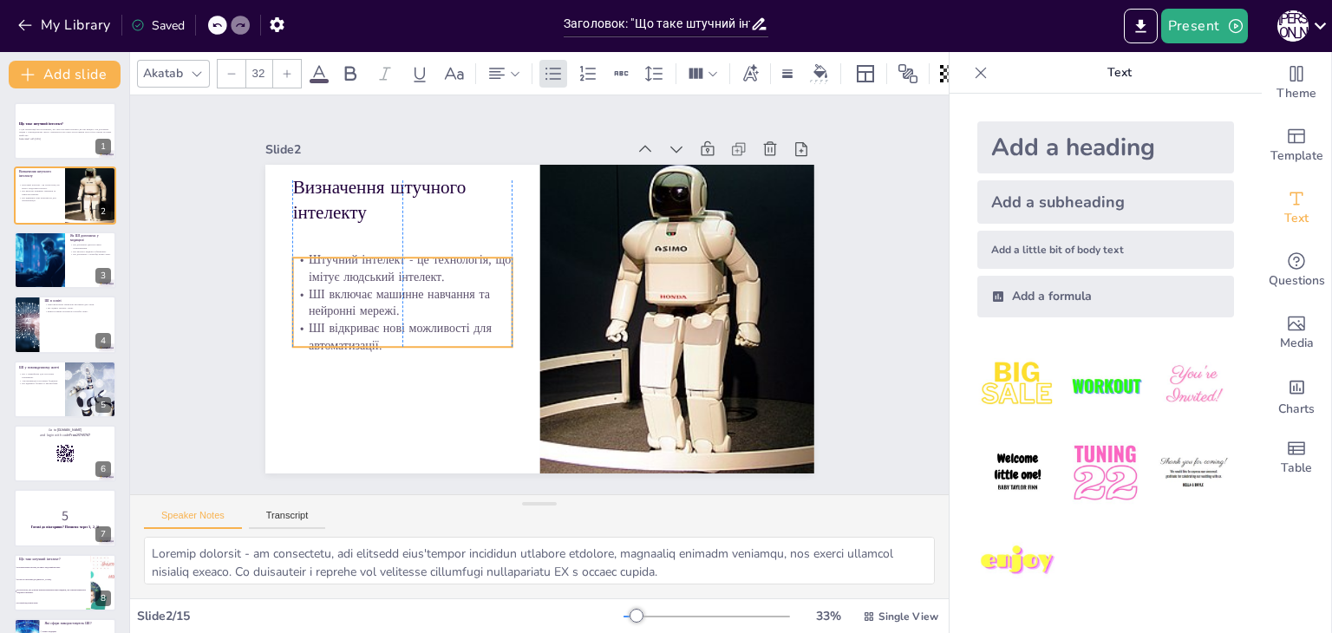
checkbox input "true"
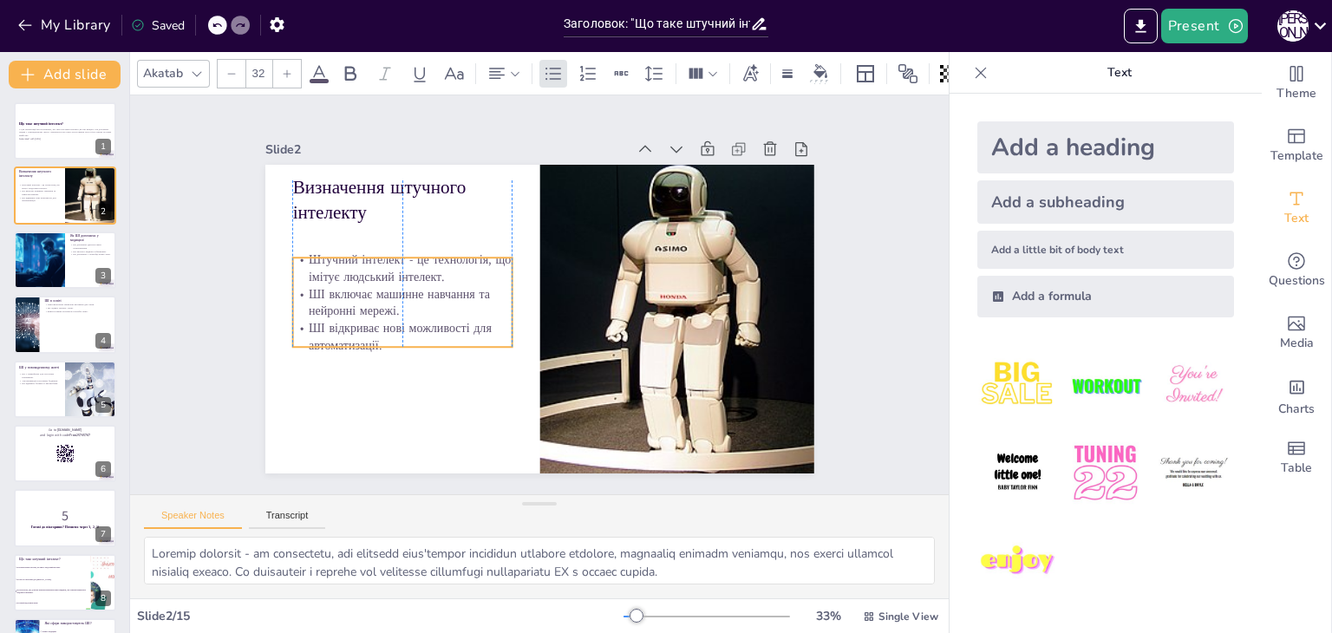
checkbox input "true"
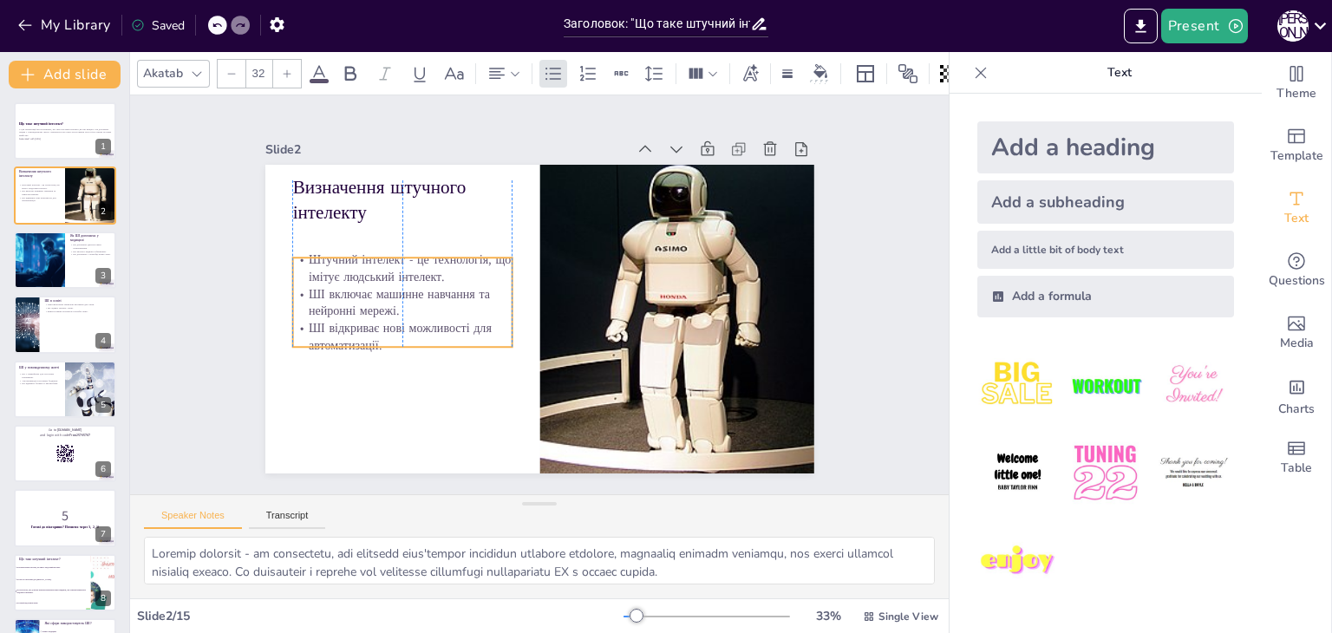
checkbox input "true"
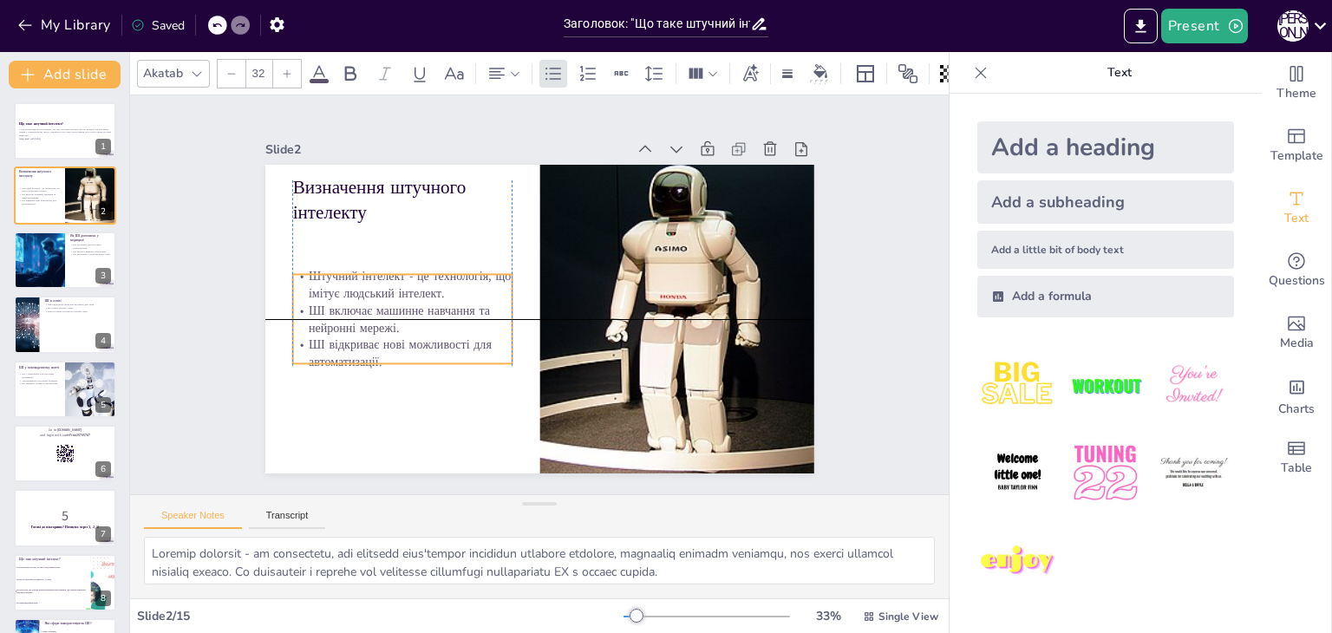
checkbox input "true"
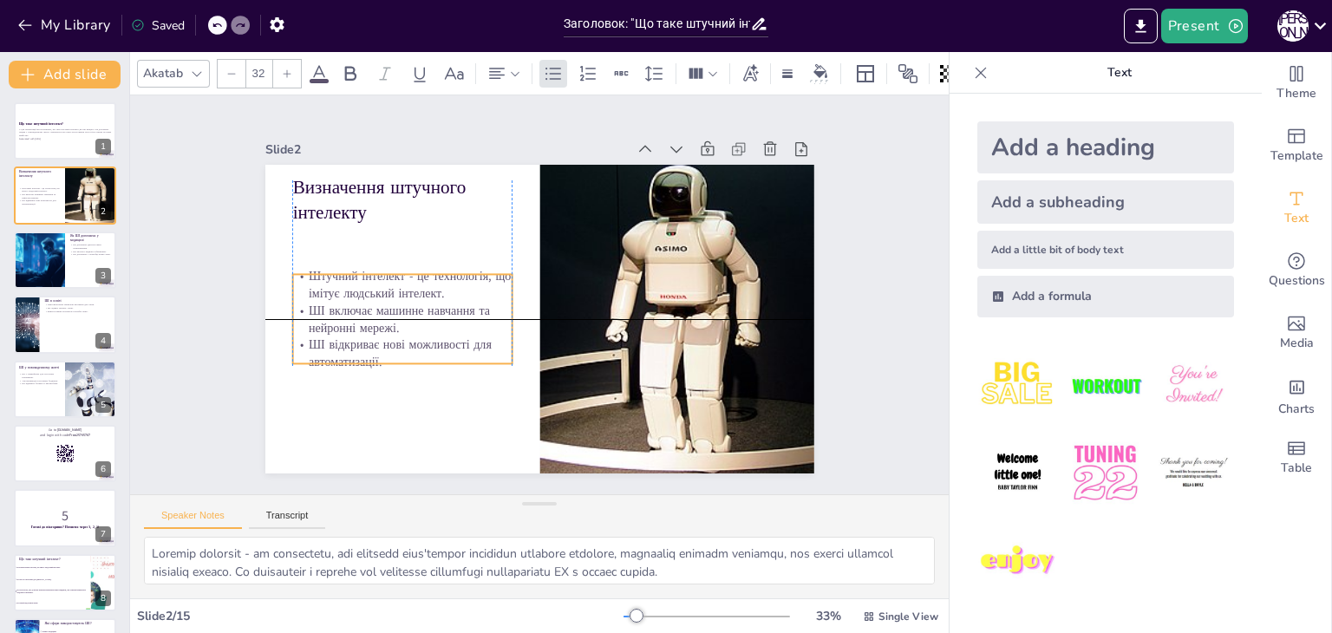
checkbox input "true"
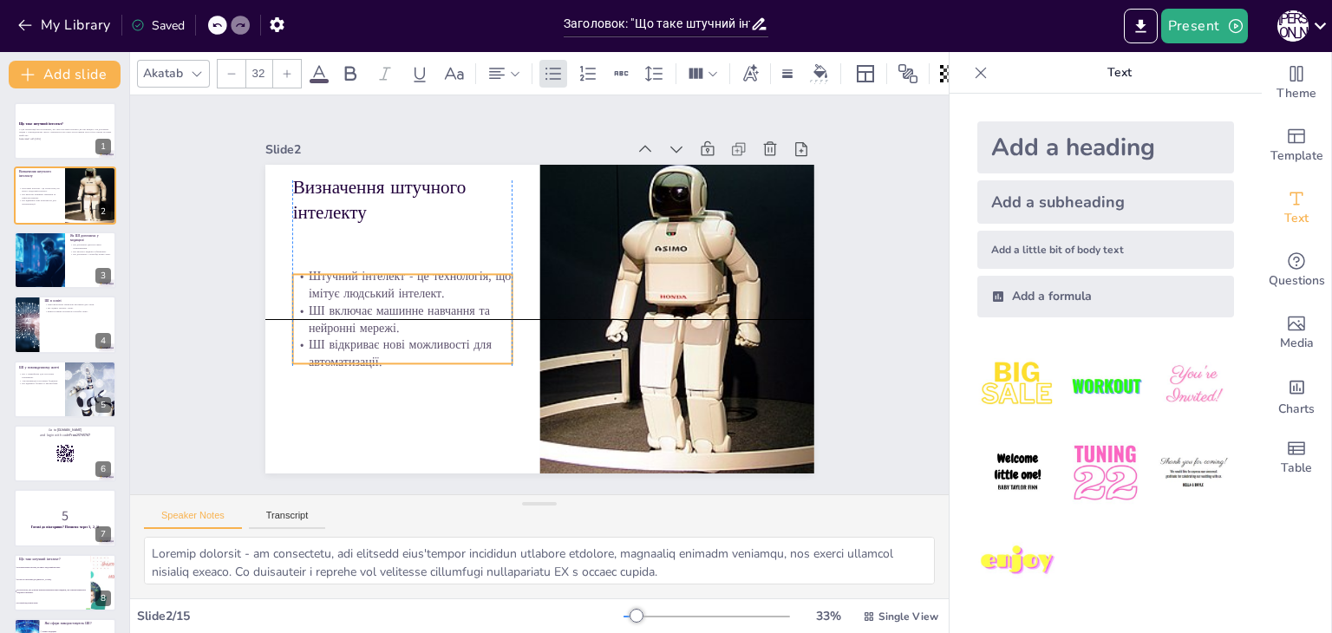
checkbox input "true"
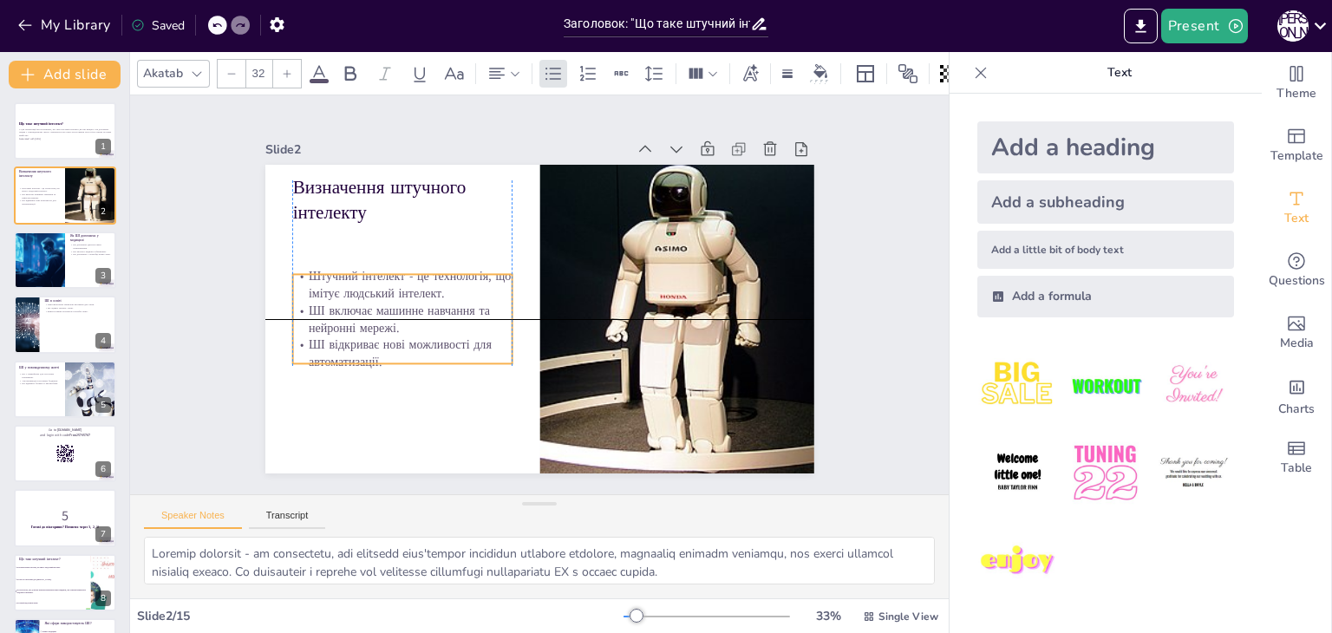
checkbox input "true"
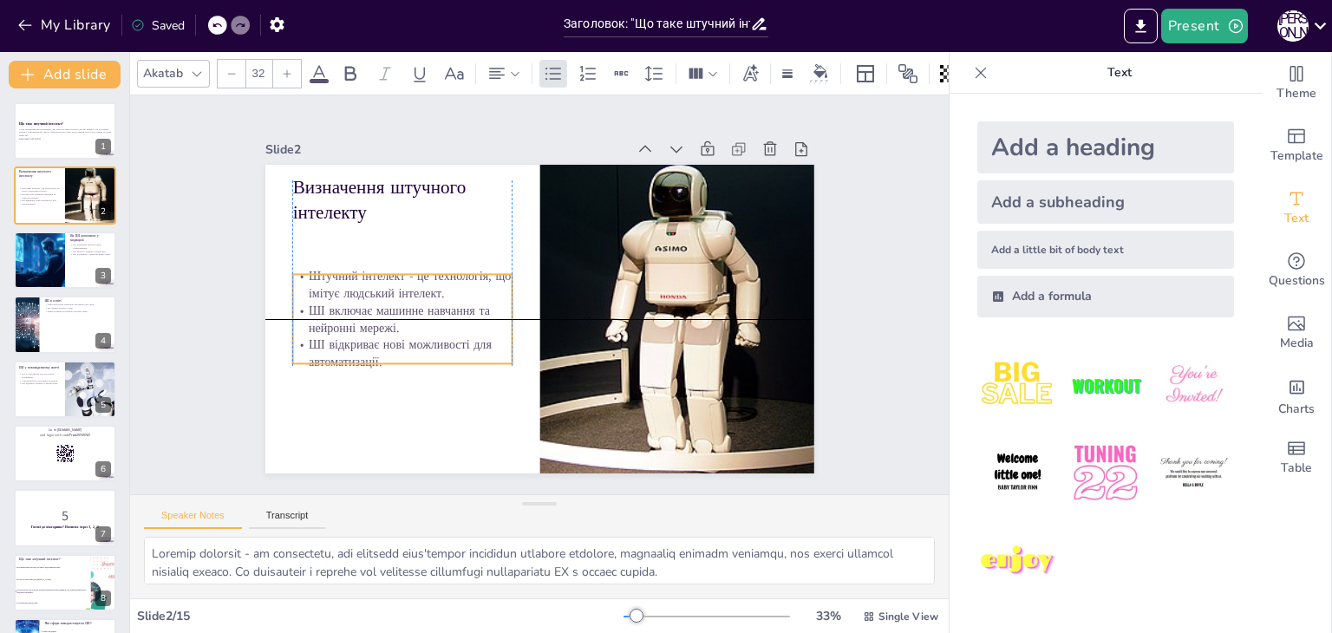
checkbox input "true"
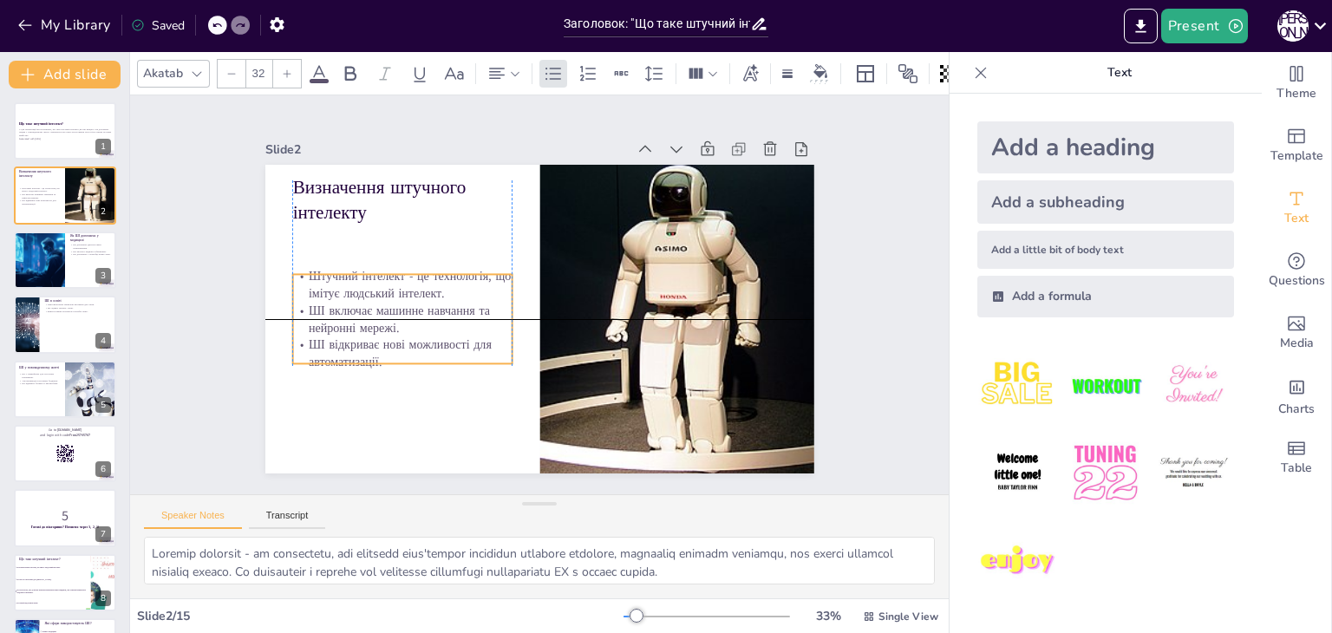
checkbox input "true"
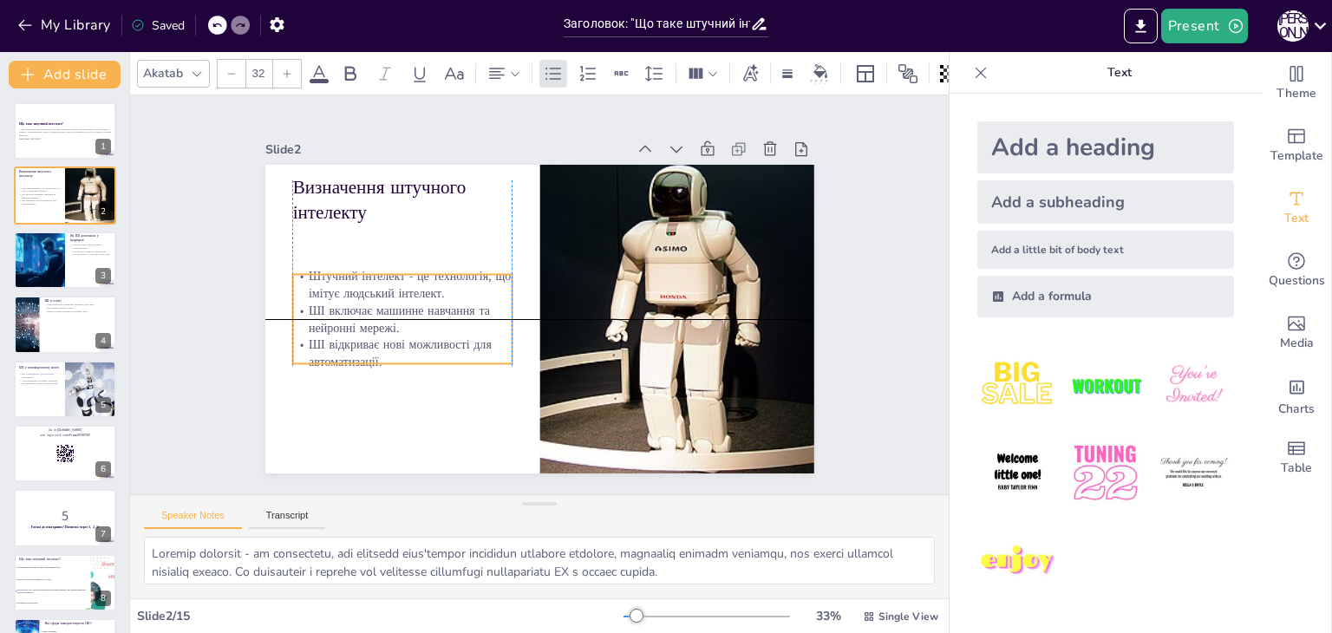
checkbox input "true"
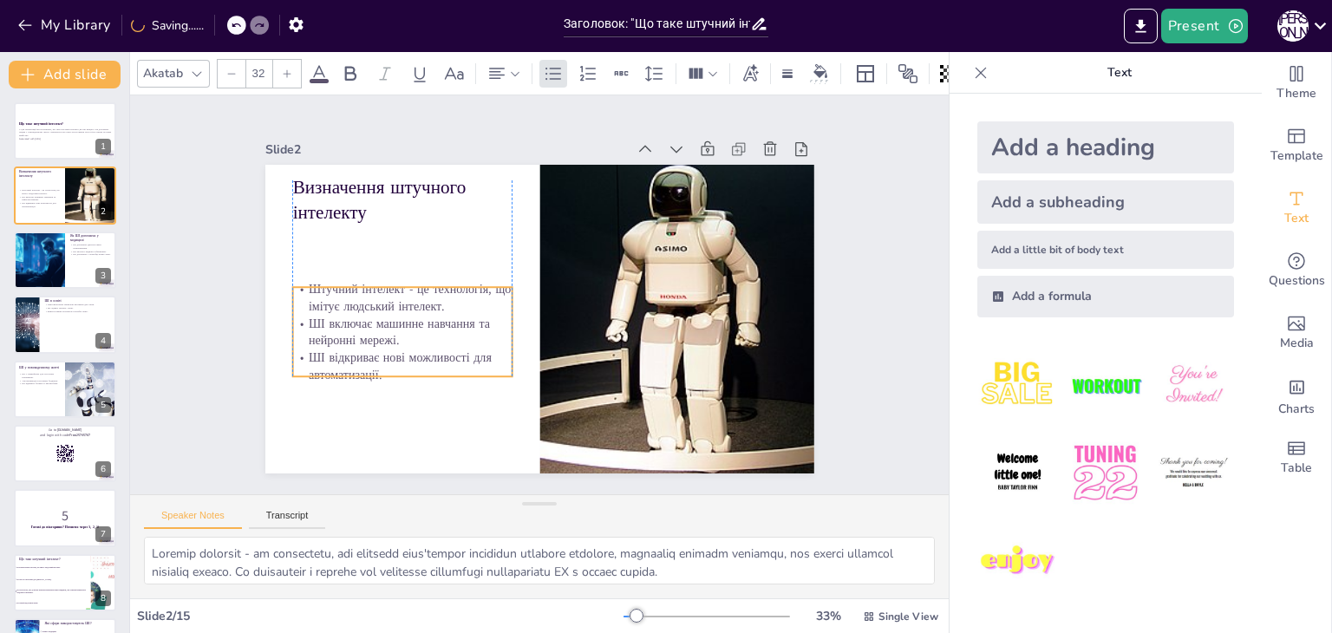
checkbox input "true"
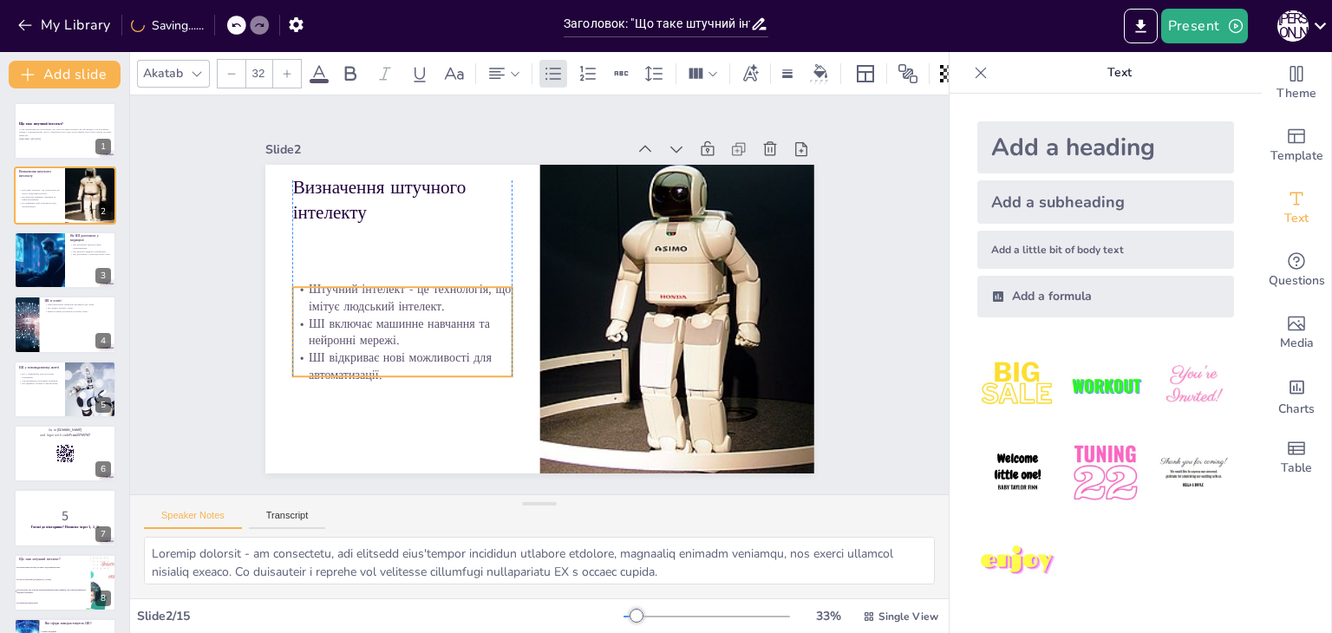
checkbox input "true"
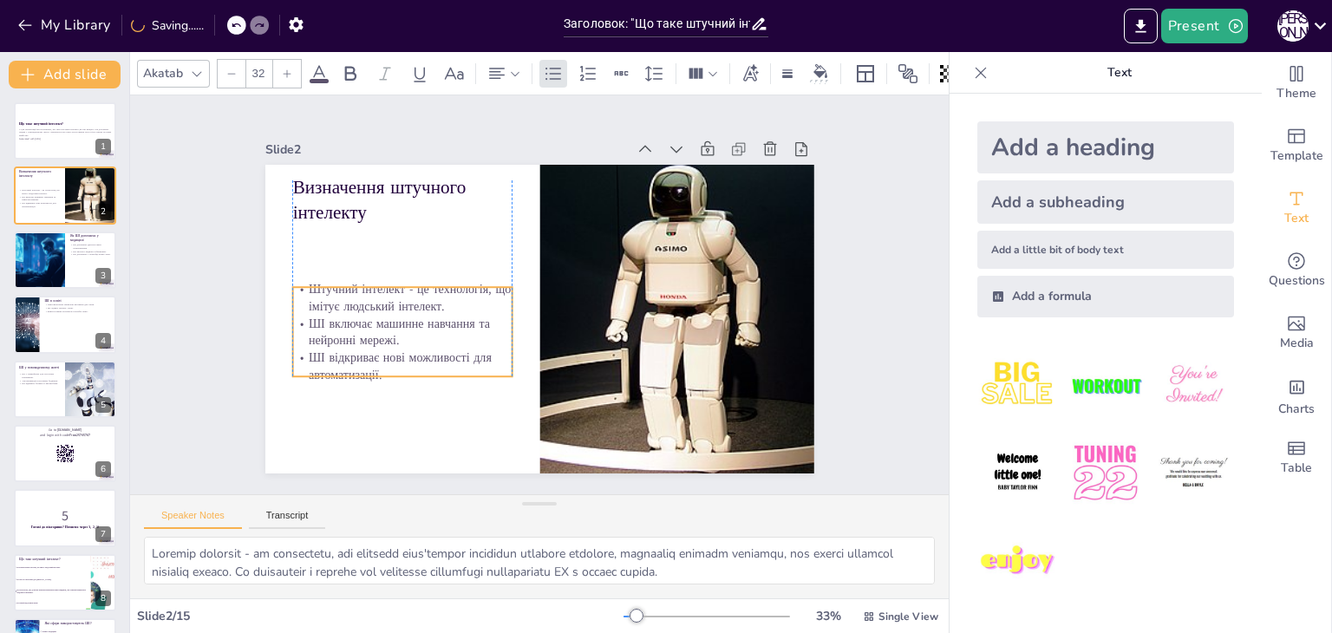
checkbox input "true"
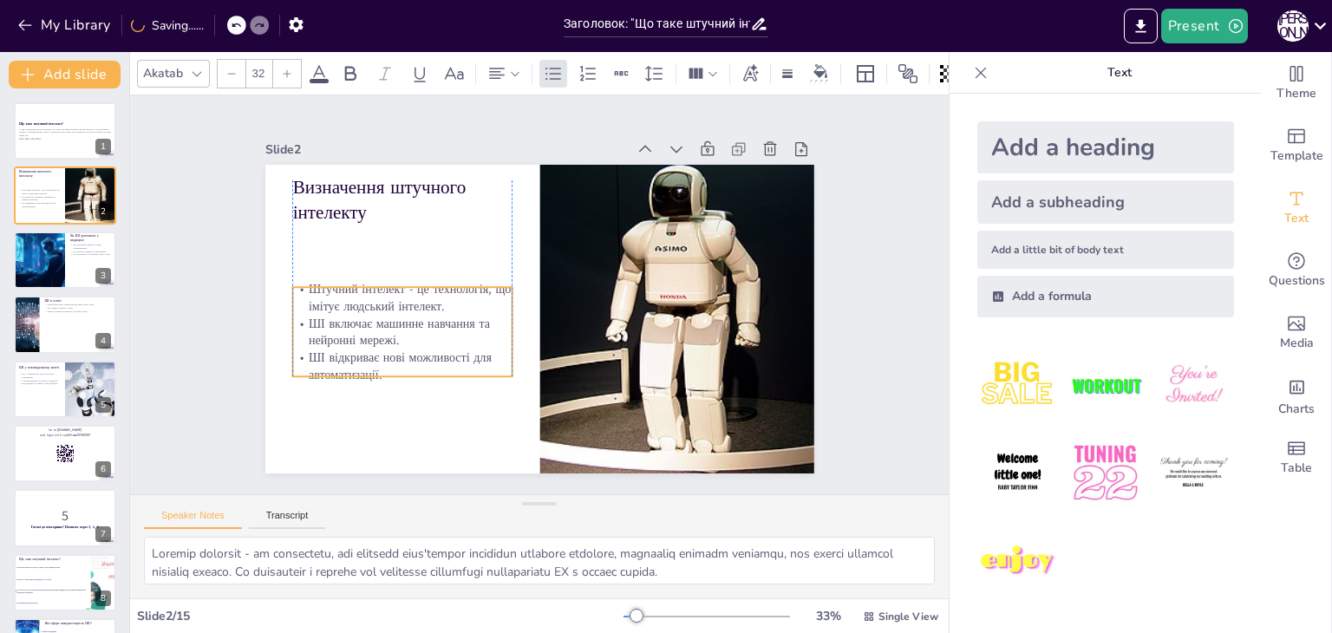
checkbox input "true"
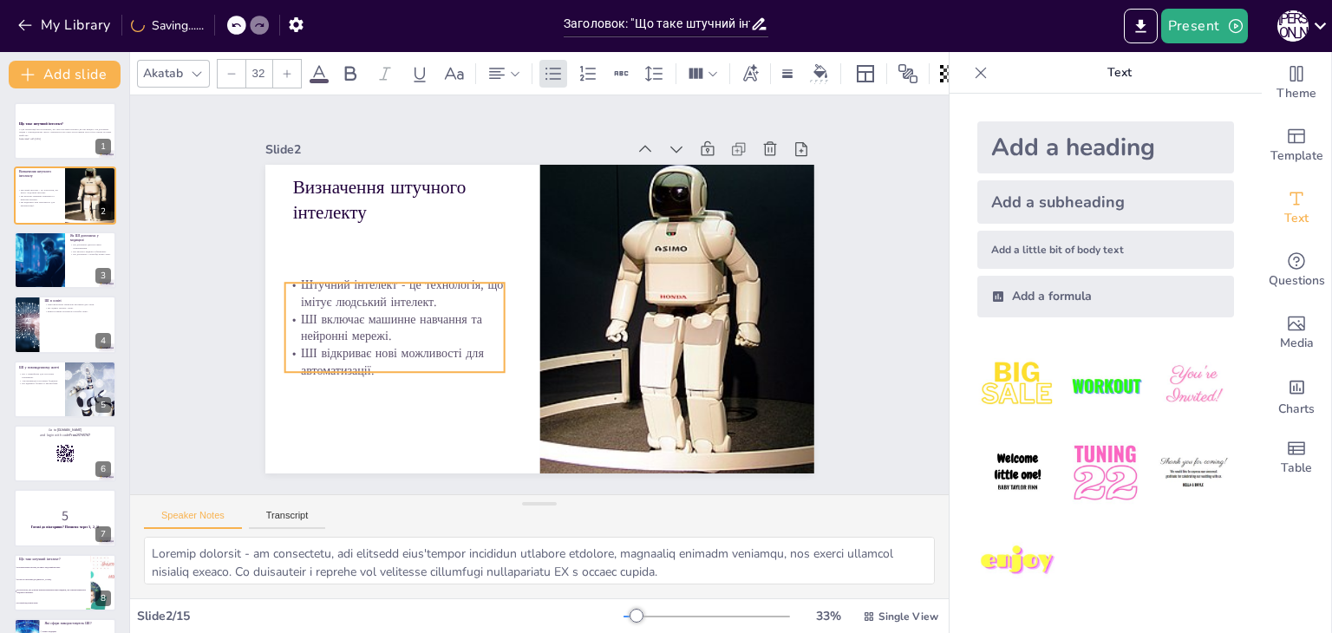
checkbox input "true"
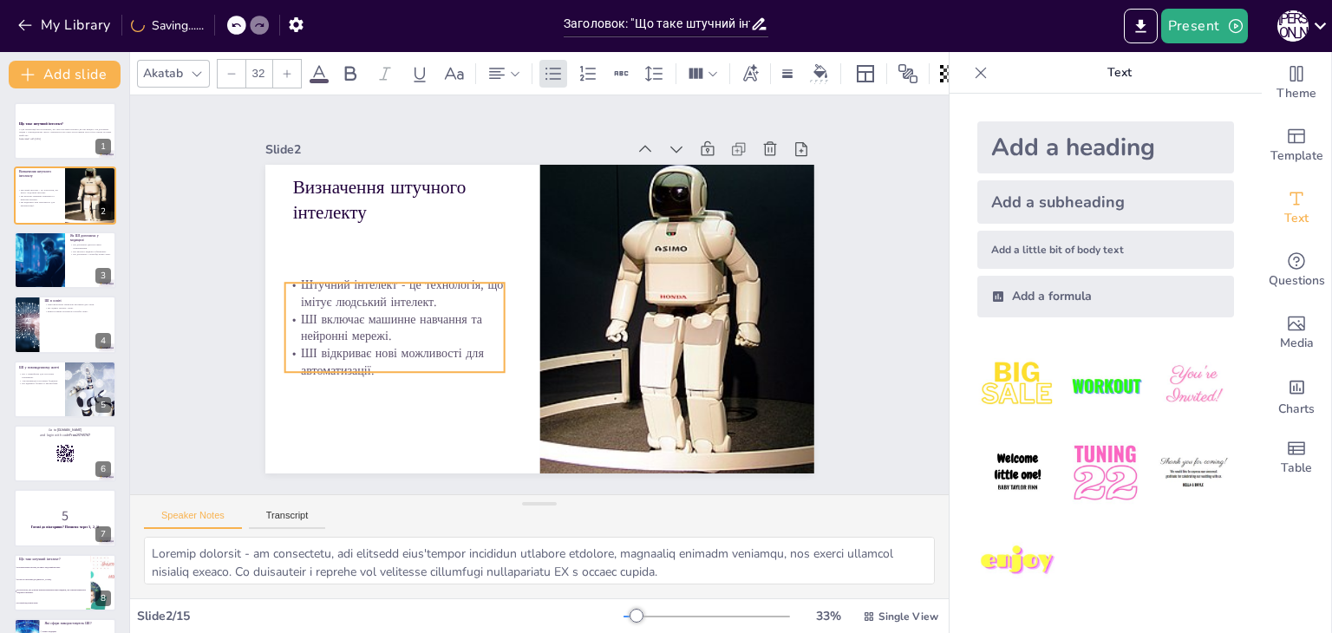
checkbox input "true"
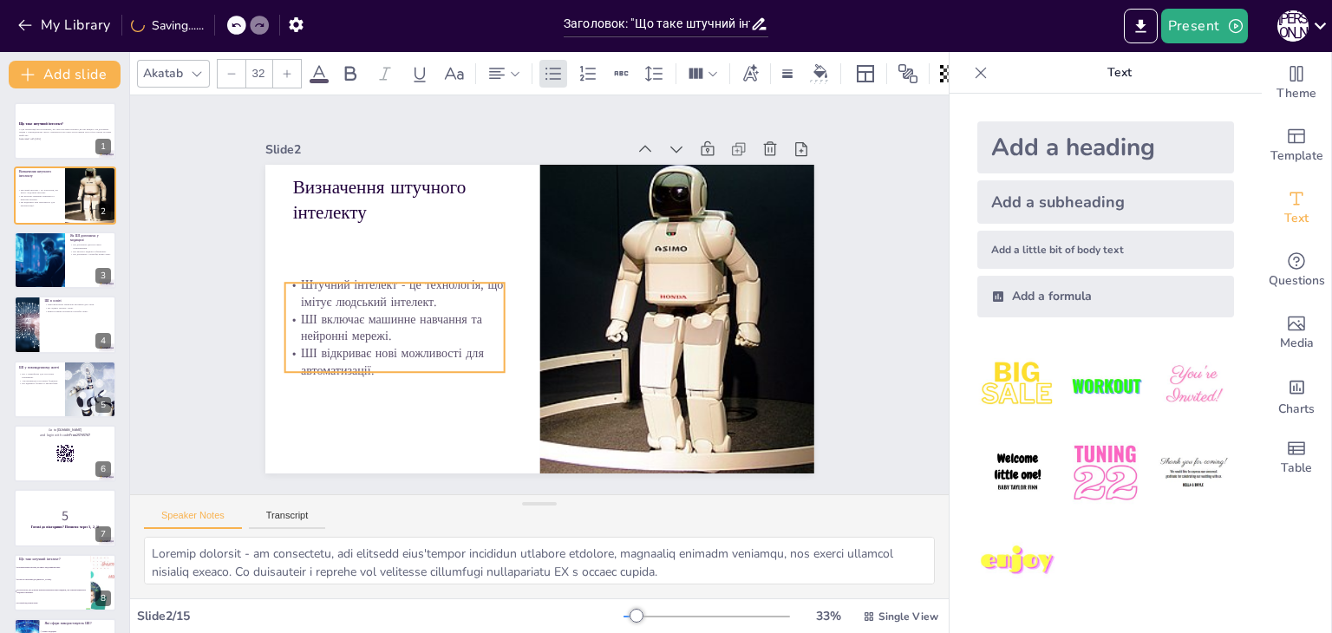
checkbox input "true"
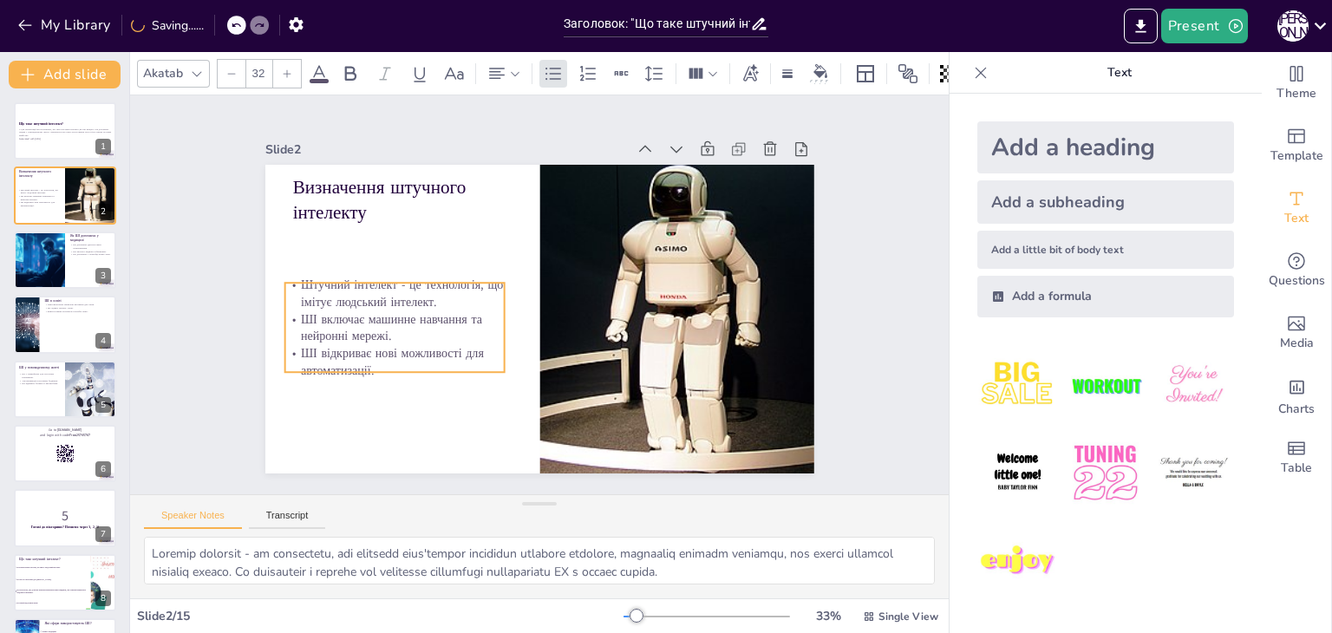
checkbox input "true"
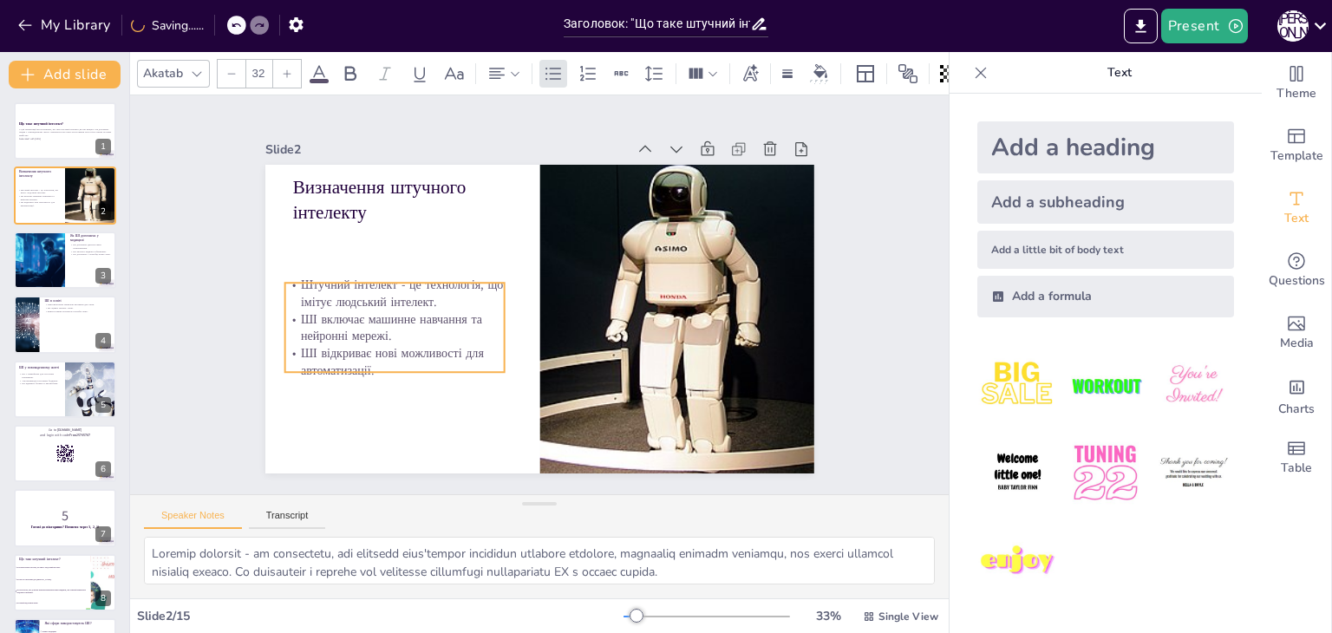
checkbox input "true"
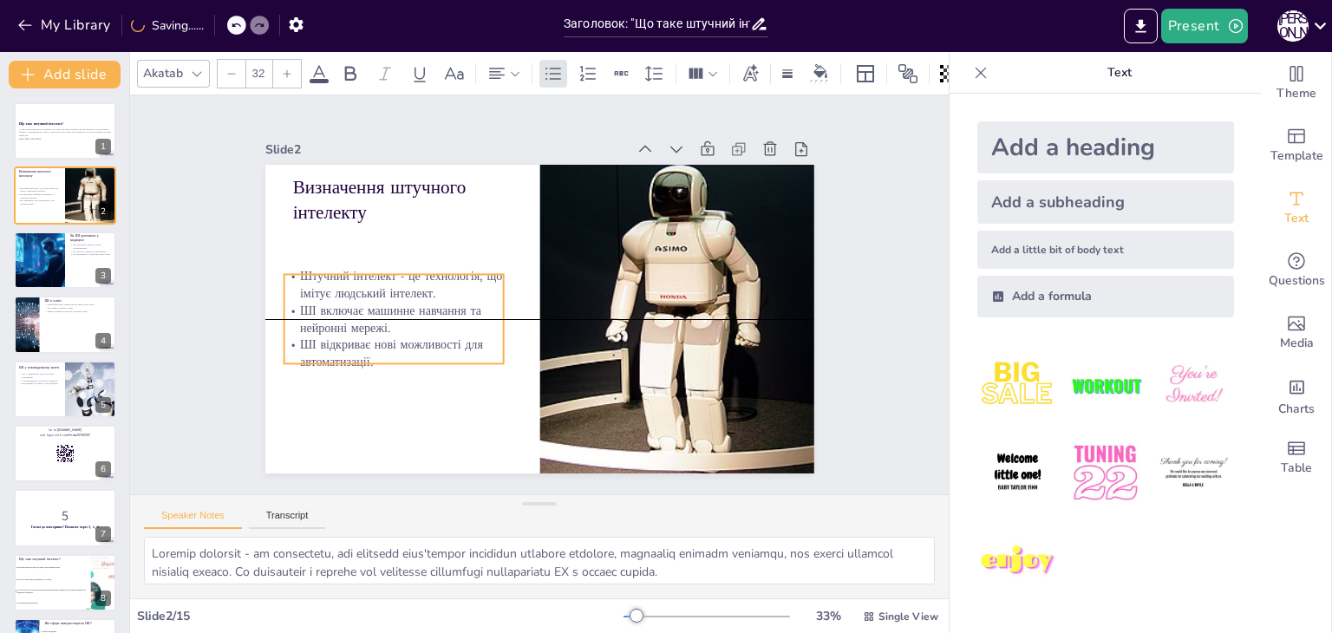
drag, startPoint x: 343, startPoint y: 271, endPoint x: 333, endPoint y: 326, distance: 55.5
click at [333, 326] on p "ШІ включає машинне навчання та нейронні мережі." at bounding box center [392, 304] width 222 height 57
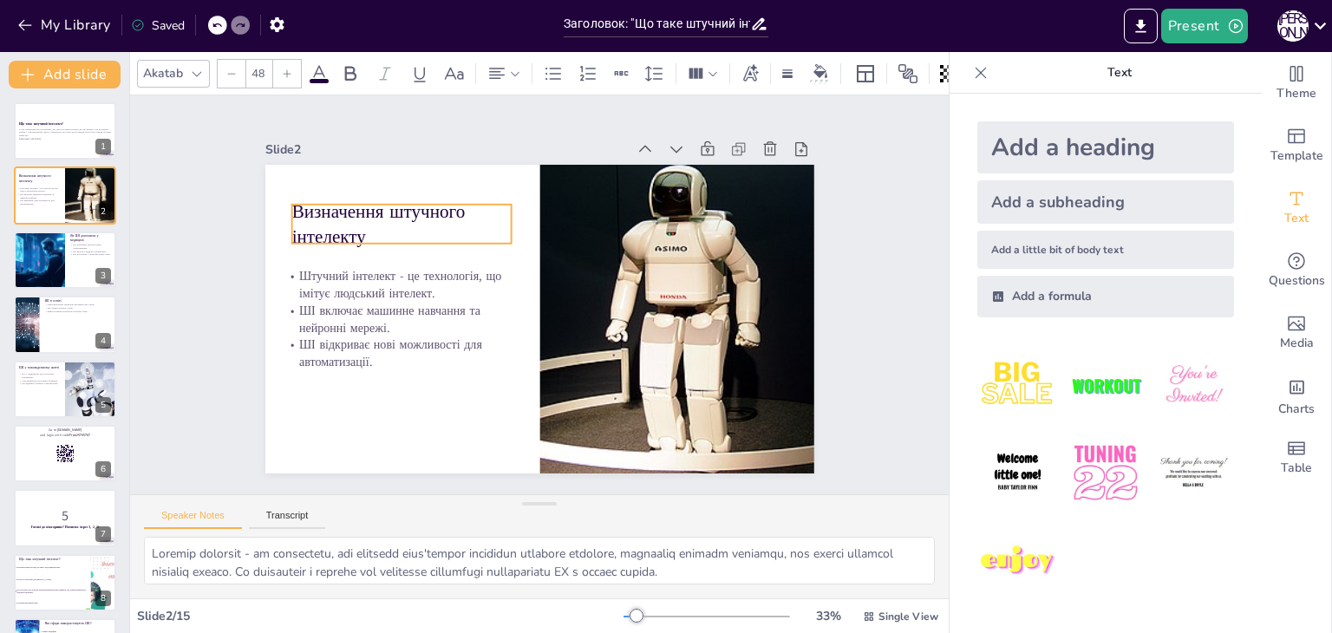
drag, startPoint x: 330, startPoint y: 192, endPoint x: 329, endPoint y: 217, distance: 25.2
click at [331, 217] on p "Визначення штучного інтелекту" at bounding box center [441, 174] width 221 height 136
click at [62, 265] on div at bounding box center [38, 260] width 105 height 59
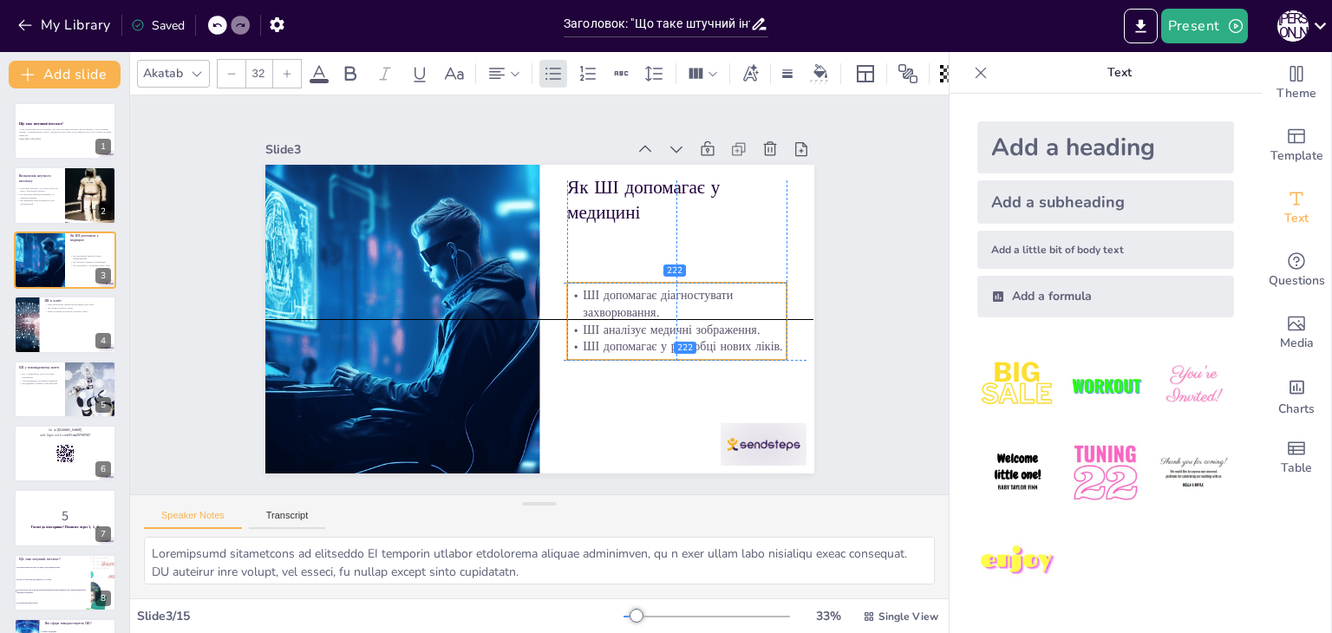
drag, startPoint x: 684, startPoint y: 229, endPoint x: 681, endPoint y: 288, distance: 59.1
click at [681, 290] on p "ШІ допомагає діагностувати захворювання." at bounding box center [675, 318] width 222 height 57
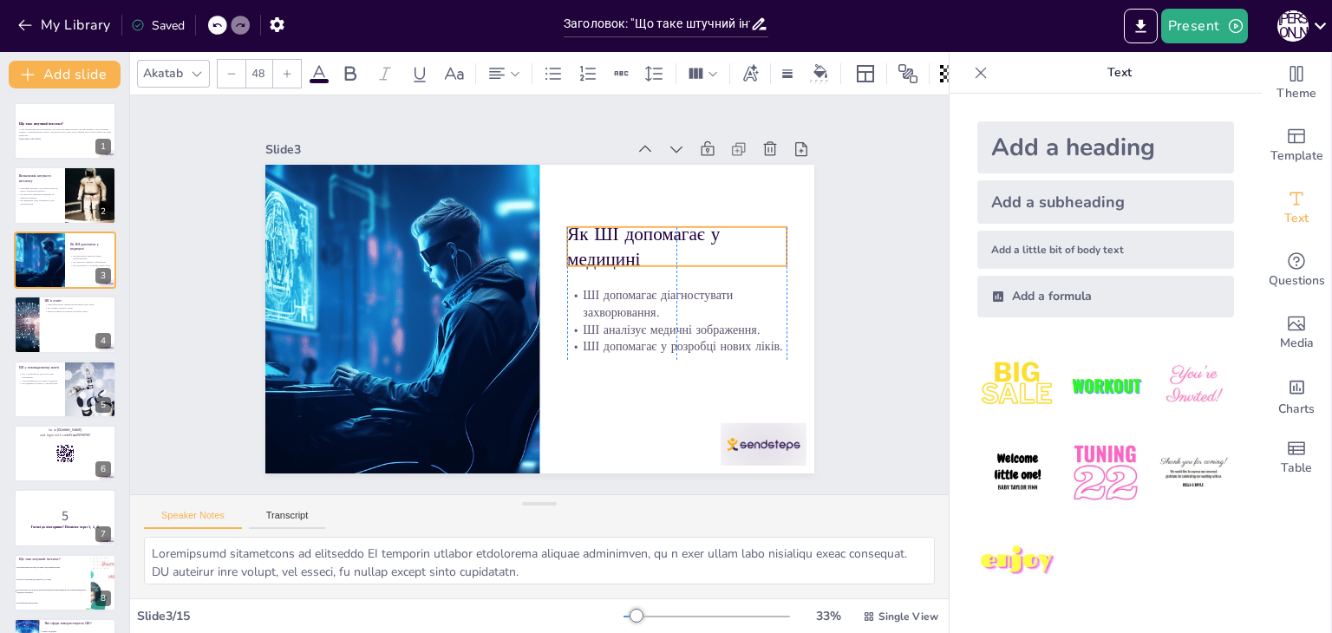
drag, startPoint x: 625, startPoint y: 193, endPoint x: 624, endPoint y: 239, distance: 46.8
click at [624, 239] on p "Як ШІ допомагає у медицині" at bounding box center [681, 262] width 224 height 74
click at [76, 318] on button at bounding box center [76, 311] width 21 height 21
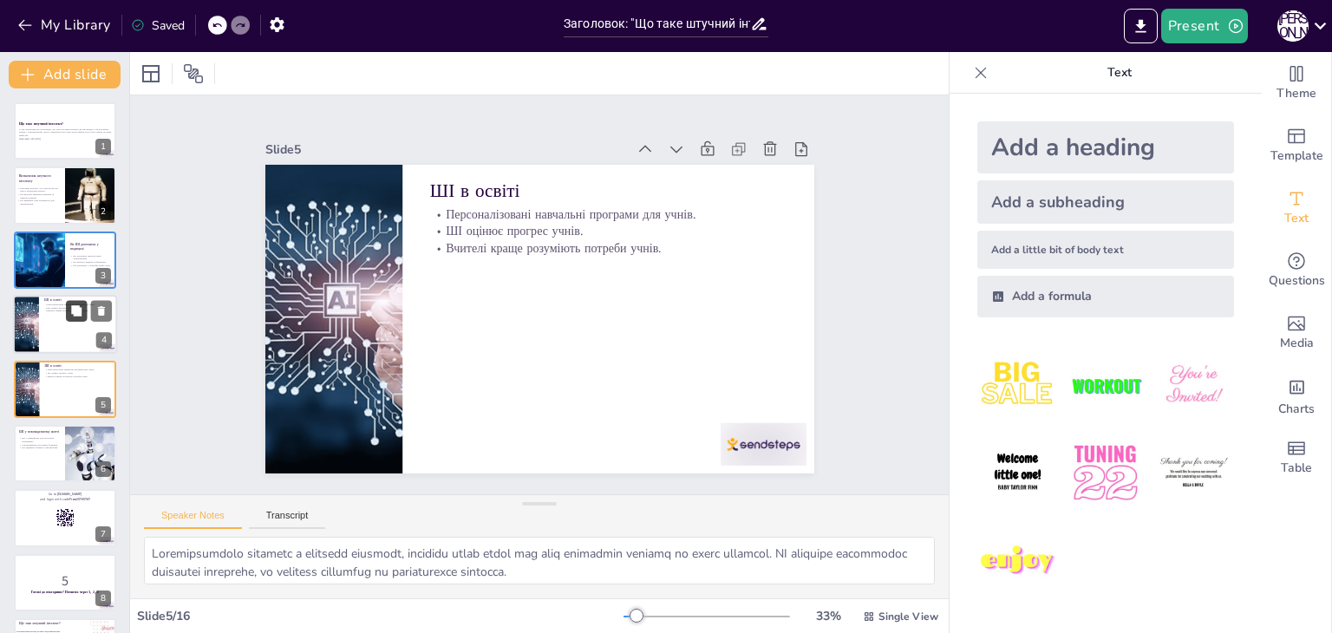
scroll to position [28, 0]
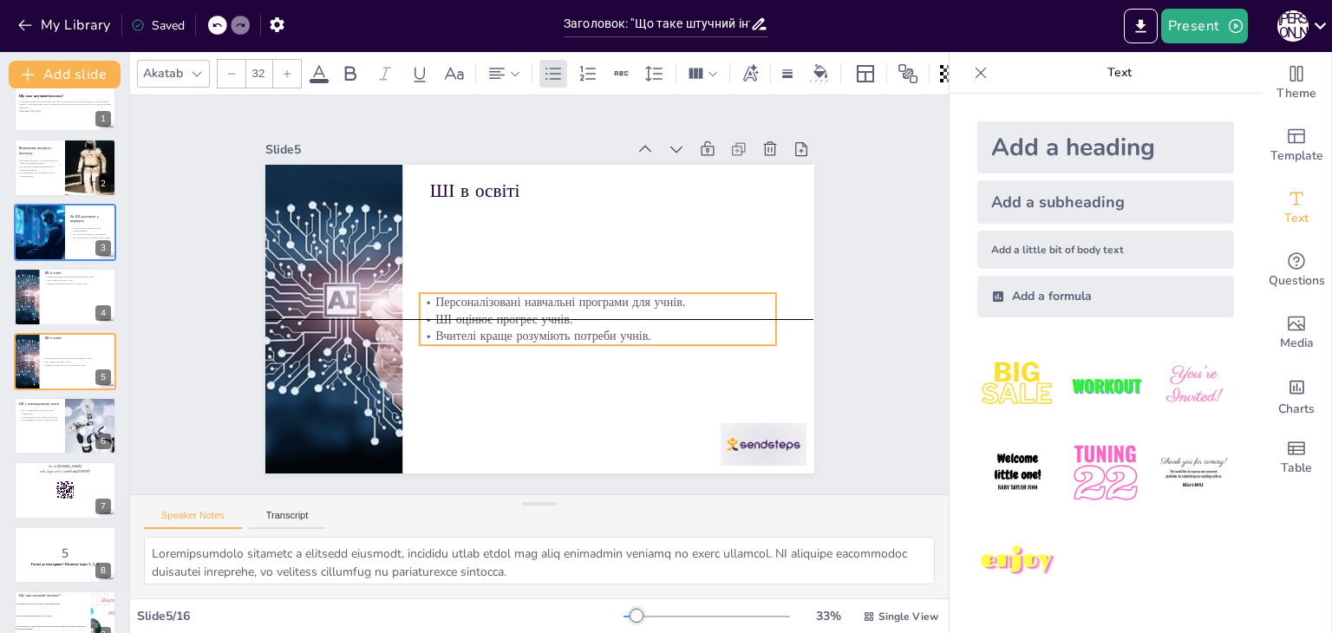
drag, startPoint x: 529, startPoint y: 236, endPoint x: 519, endPoint y: 330, distance: 95.1
click at [519, 330] on p "Вчителі краще розуміють потреби учнів." at bounding box center [593, 342] width 356 height 55
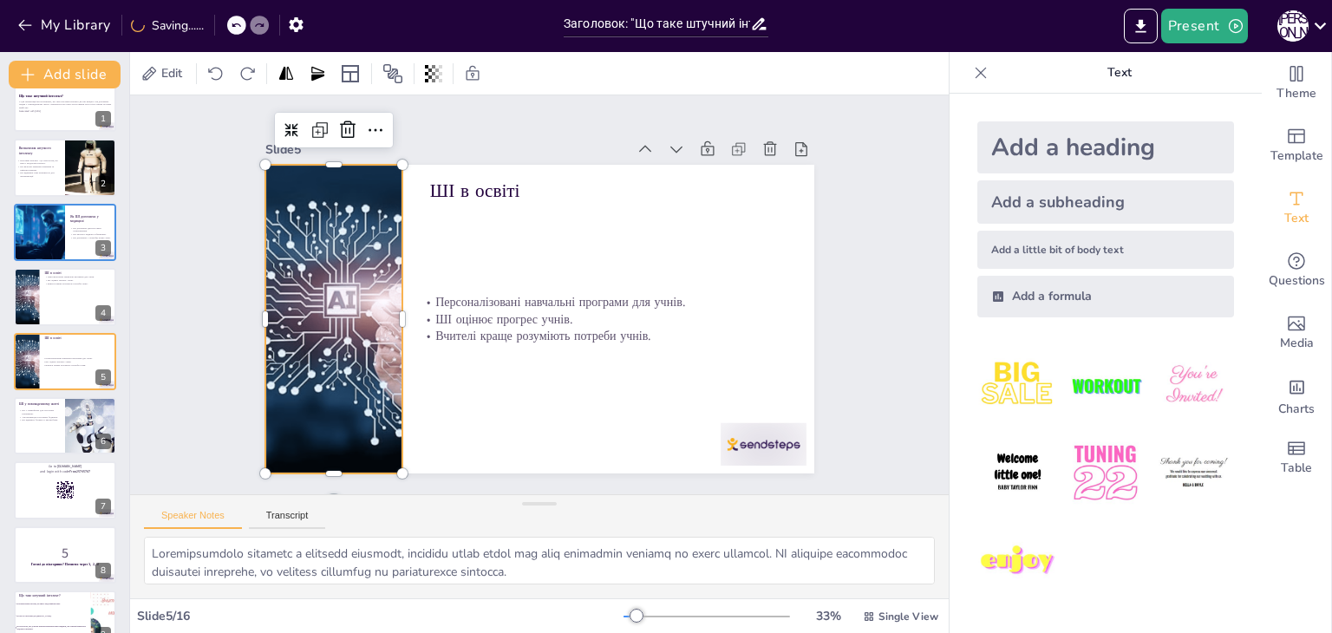
click at [307, 268] on div at bounding box center [332, 297] width 592 height 366
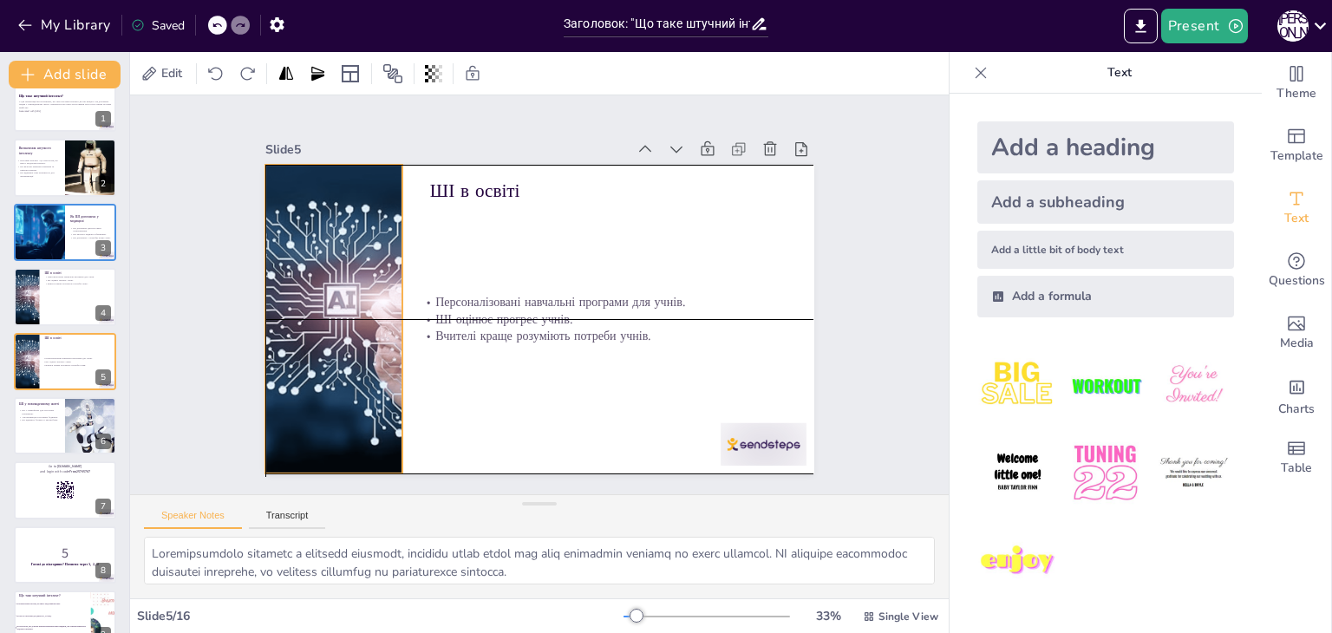
click at [389, 321] on div at bounding box center [332, 275] width 615 height 419
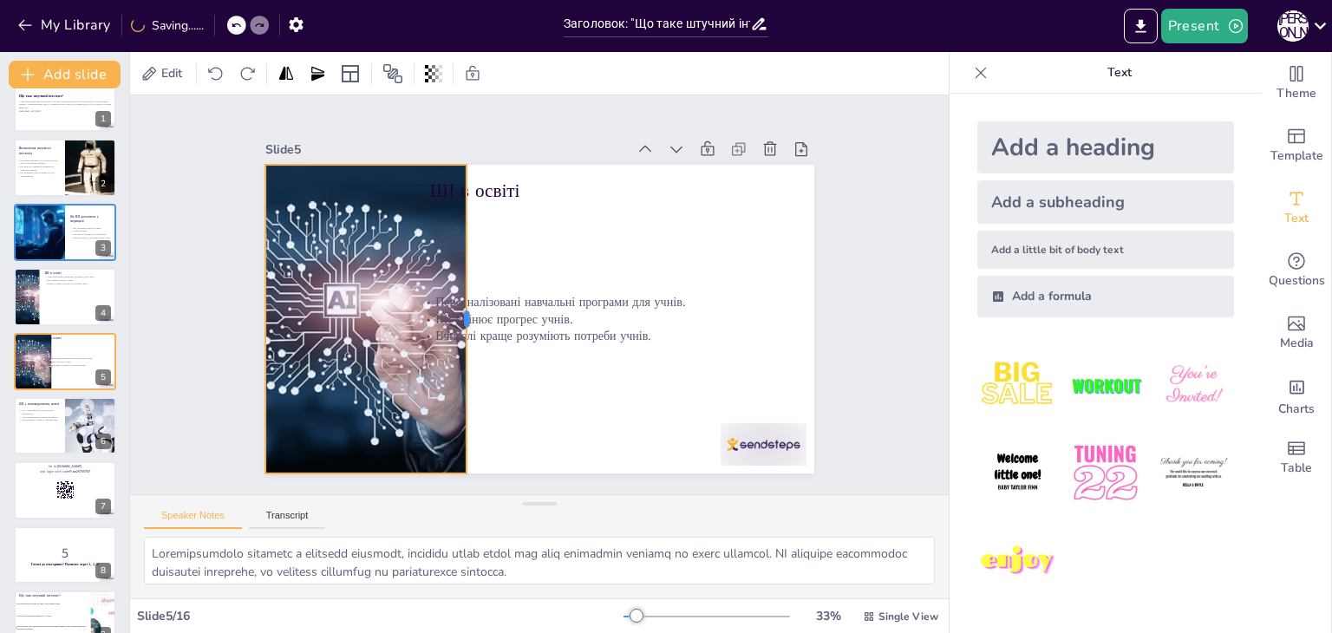
drag, startPoint x: 390, startPoint y: 318, endPoint x: 455, endPoint y: 339, distance: 67.5
click at [467, 339] on div at bounding box center [474, 319] width 14 height 309
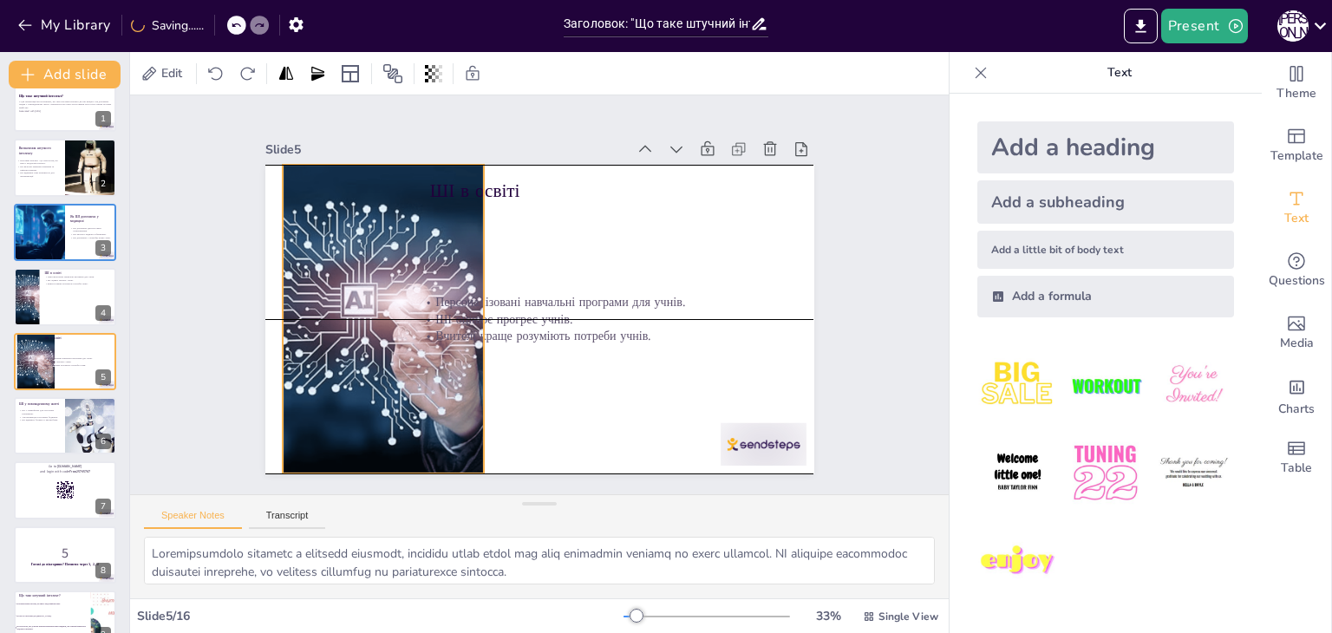
drag, startPoint x: 379, startPoint y: 332, endPoint x: 425, endPoint y: 332, distance: 46.0
click at [425, 226] on div "ШІ в освіті Персоналізовані навчальні програми для учнів. ШІ оцінює прогрес учн…" at bounding box center [566, 168] width 537 height 114
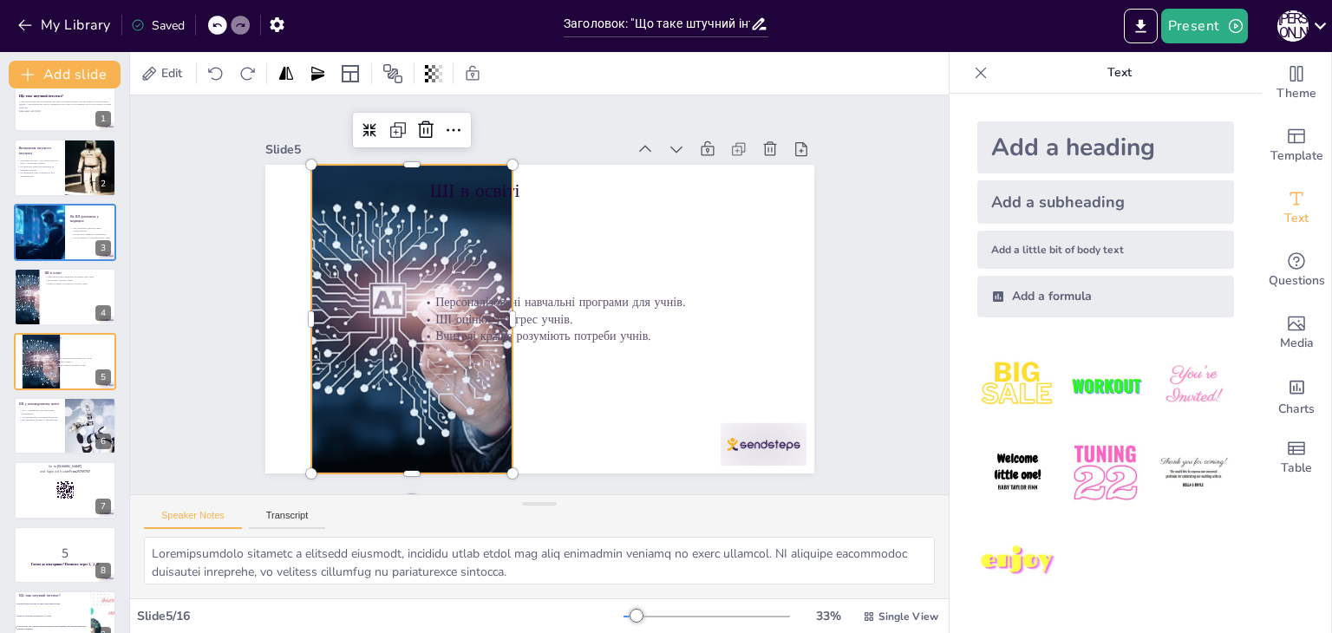
click at [298, 316] on div at bounding box center [377, 285] width 615 height 419
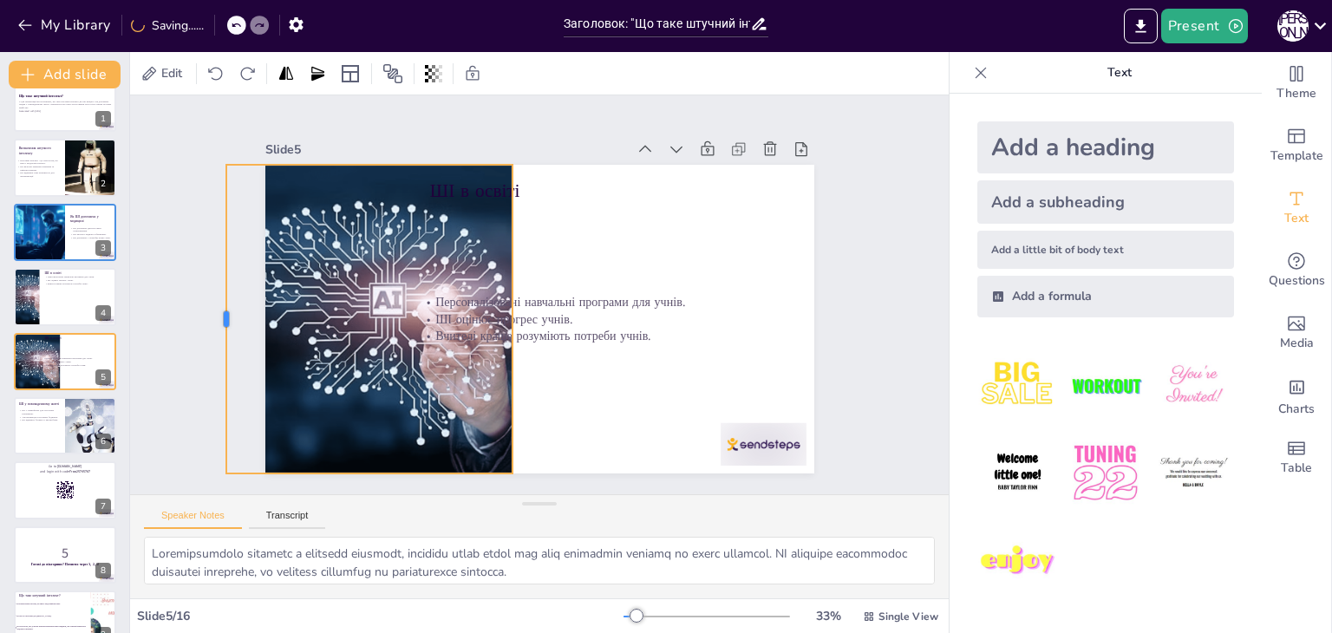
drag, startPoint x: 292, startPoint y: 311, endPoint x: 206, endPoint y: 301, distance: 86.5
click at [206, 301] on div at bounding box center [221, 252] width 78 height 305
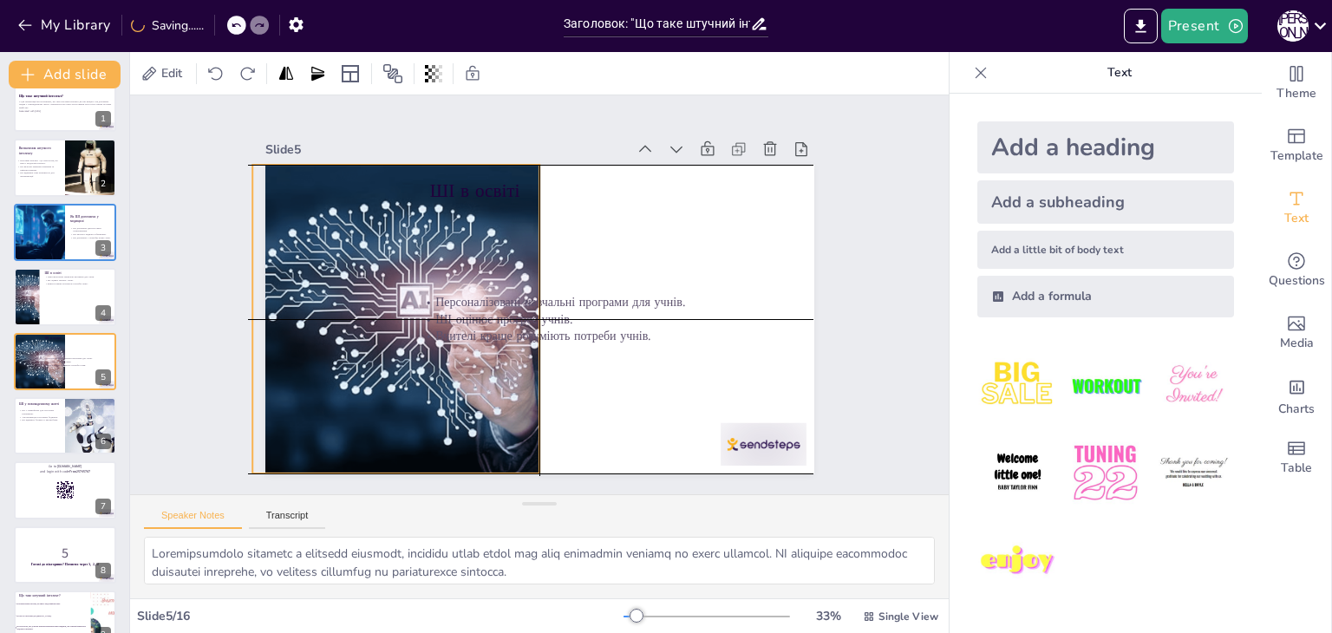
drag, startPoint x: 352, startPoint y: 323, endPoint x: 375, endPoint y: 324, distance: 22.6
click at [375, 324] on div at bounding box center [404, 305] width 592 height 366
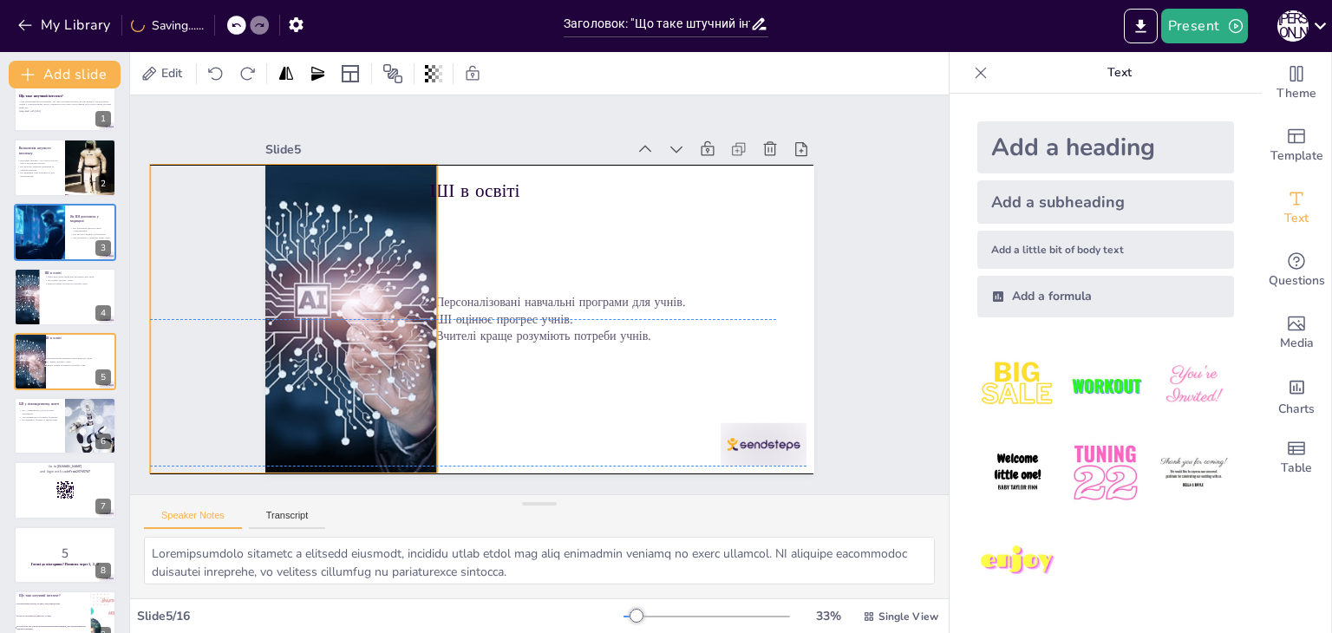
drag, startPoint x: 451, startPoint y: 250, endPoint x: 346, endPoint y: 247, distance: 105.0
click at [346, 247] on div at bounding box center [304, 269] width 615 height 419
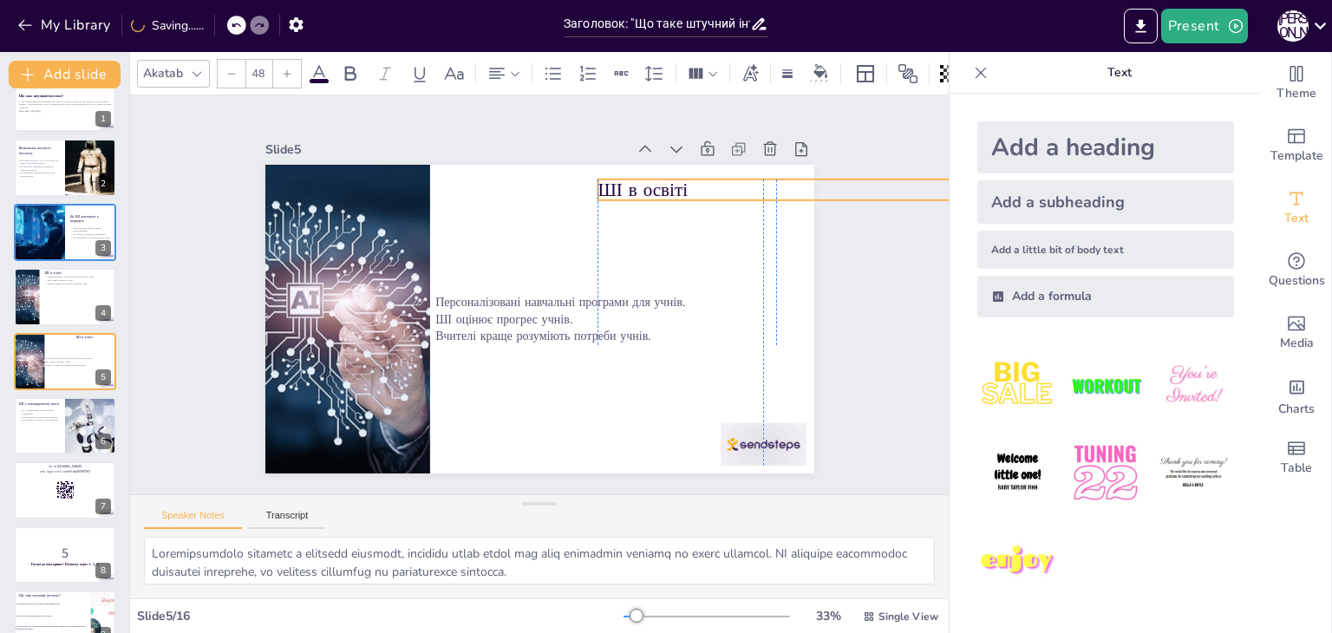
drag, startPoint x: 487, startPoint y: 192, endPoint x: 649, endPoint y: 191, distance: 162.2
click at [649, 192] on p "ШІ в освіті" at bounding box center [793, 241] width 355 height 99
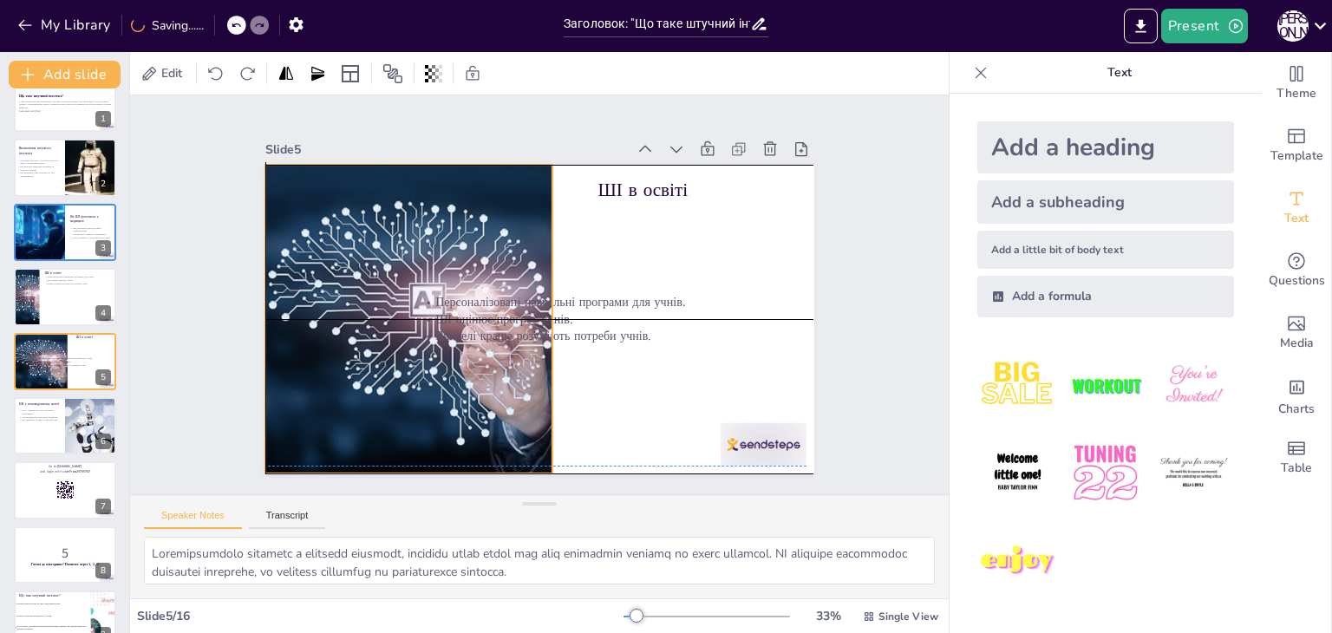
drag, startPoint x: 389, startPoint y: 219, endPoint x: 514, endPoint y: 216, distance: 125.8
click at [514, 216] on div at bounding box center [417, 306] width 592 height 366
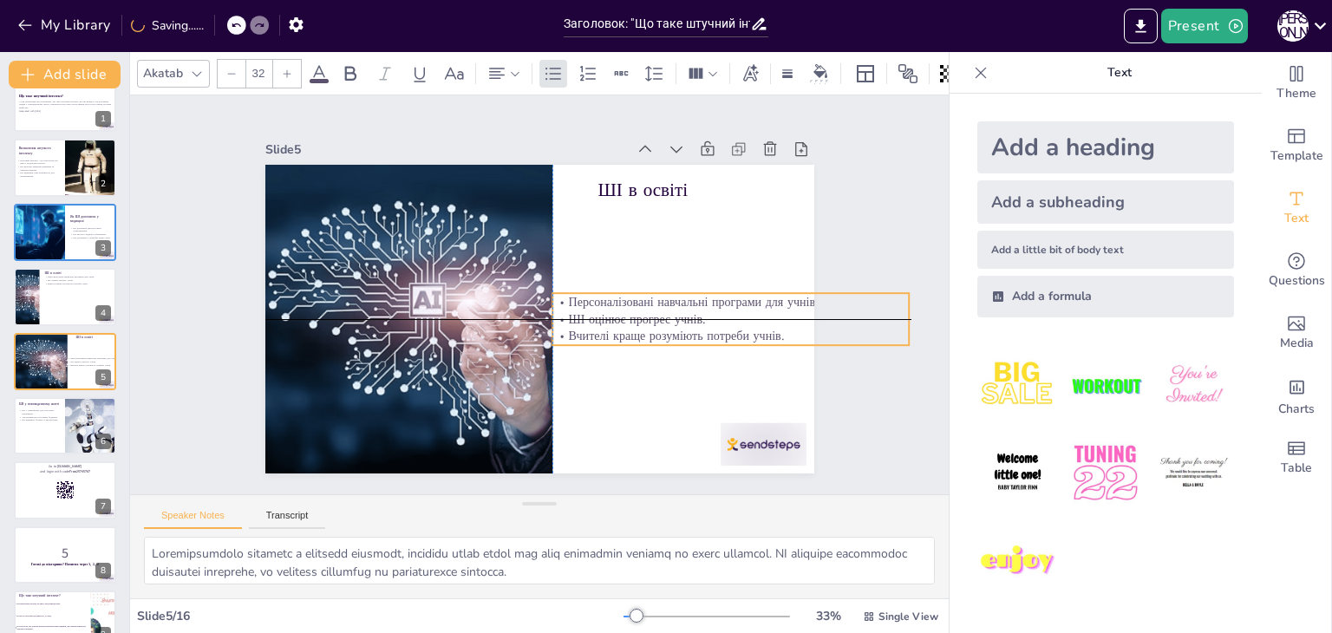
drag, startPoint x: 604, startPoint y: 313, endPoint x: 741, endPoint y: 313, distance: 137.0
click at [741, 313] on p "ШІ оцінює прогрес учнів." at bounding box center [727, 339] width 356 height 54
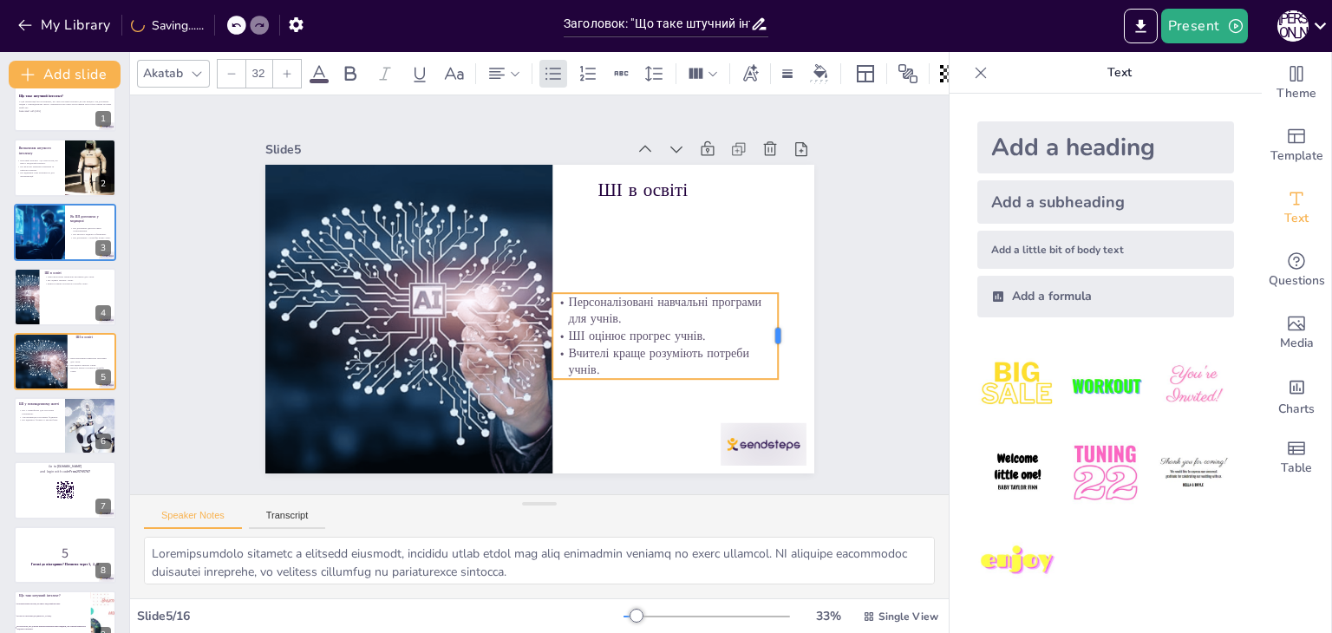
drag, startPoint x: 898, startPoint y: 313, endPoint x: 767, endPoint y: 315, distance: 131.0
click at [767, 343] on div at bounding box center [770, 386] width 31 height 87
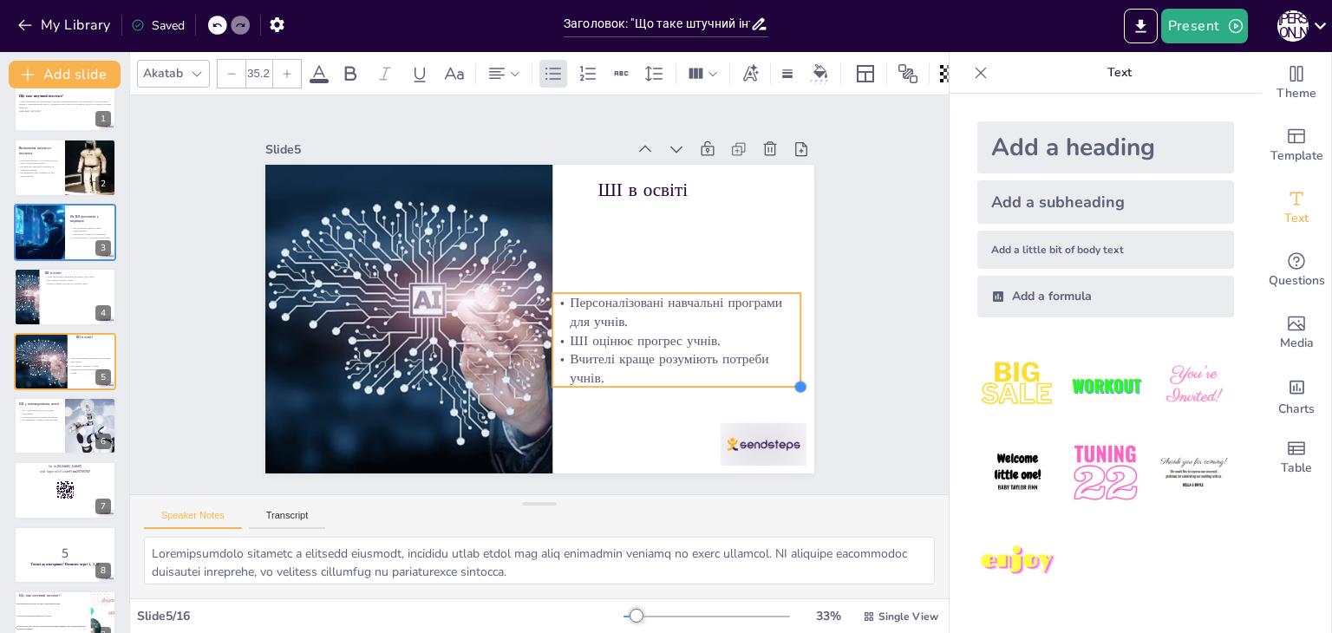
drag, startPoint x: 768, startPoint y: 369, endPoint x: 791, endPoint y: 375, distance: 23.4
click at [784, 431] on div at bounding box center [776, 439] width 16 height 16
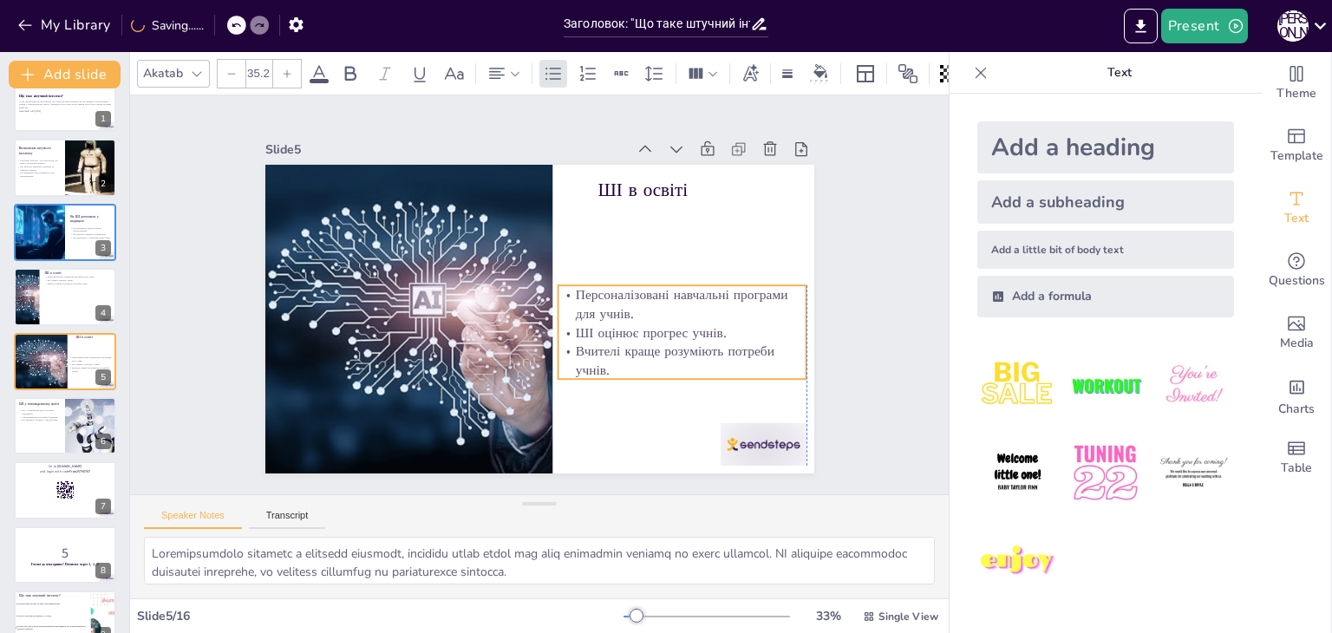
click at [735, 330] on p "ШІ оцінює прогрес учнів." at bounding box center [663, 374] width 242 height 95
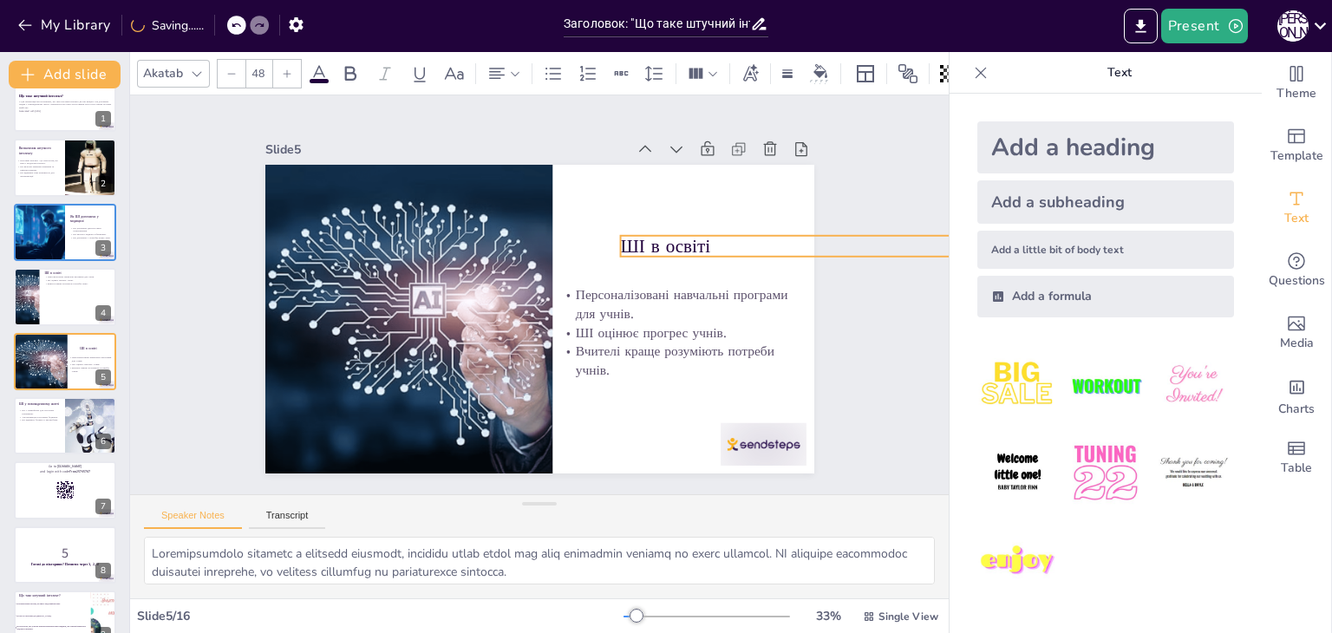
drag, startPoint x: 674, startPoint y: 188, endPoint x: 697, endPoint y: 245, distance: 60.7
click at [697, 261] on p "ШІ в освіті" at bounding box center [800, 328] width 347 height 134
click at [292, 60] on div at bounding box center [287, 74] width 28 height 28
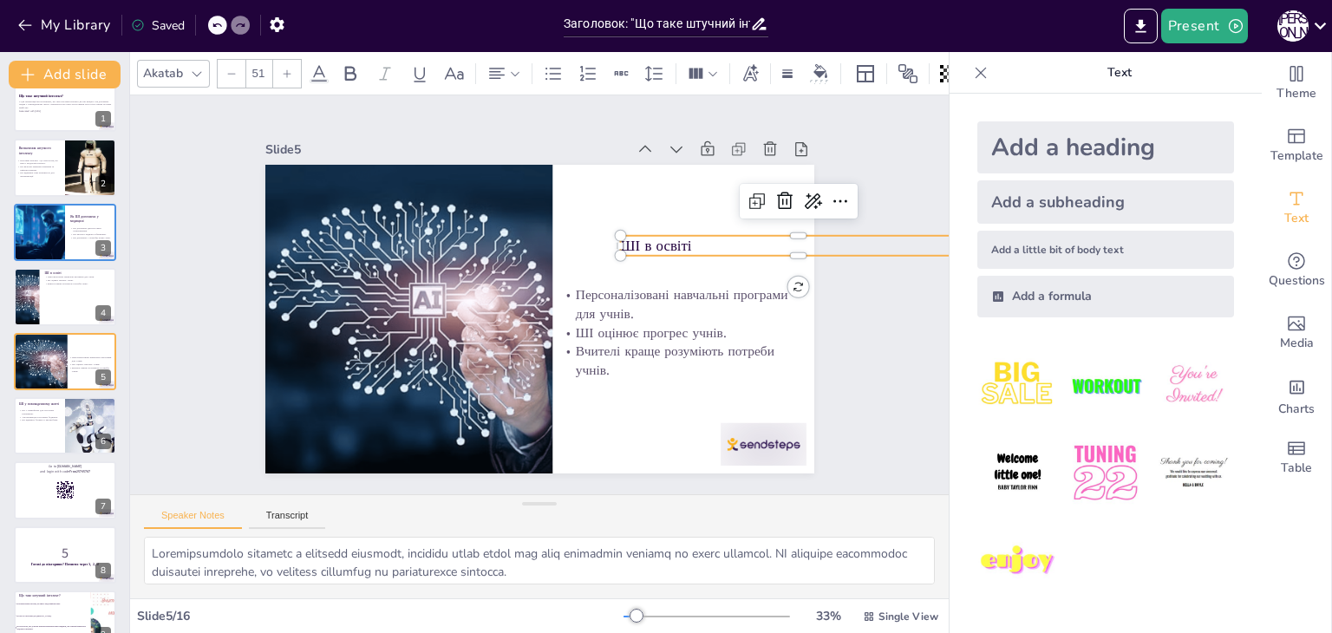
click at [292, 60] on div at bounding box center [287, 74] width 28 height 28
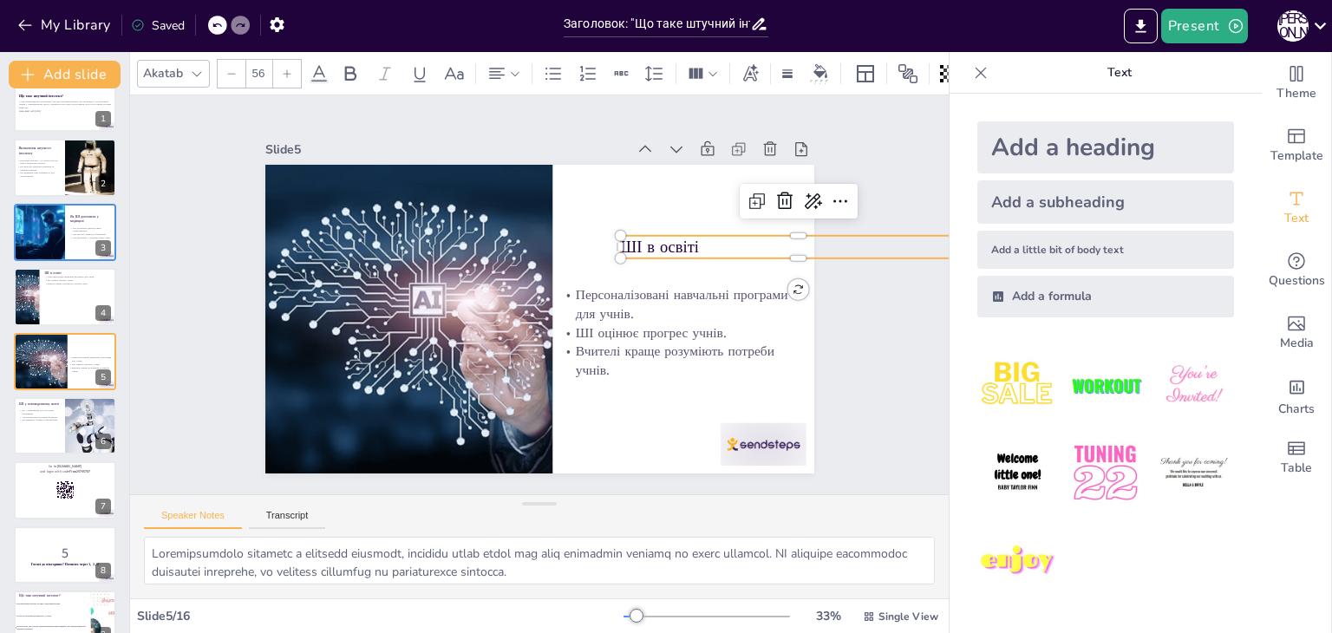
click at [292, 60] on div at bounding box center [287, 74] width 28 height 28
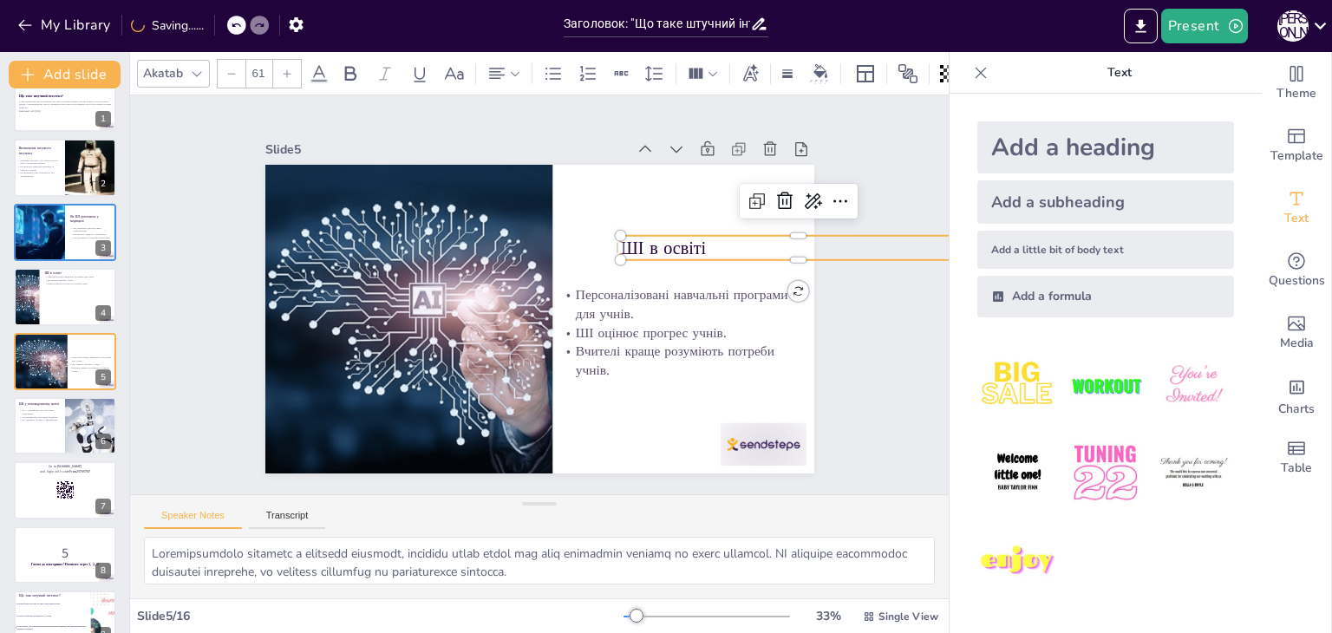
click at [292, 60] on div at bounding box center [287, 74] width 28 height 28
click at [293, 60] on div at bounding box center [287, 74] width 28 height 28
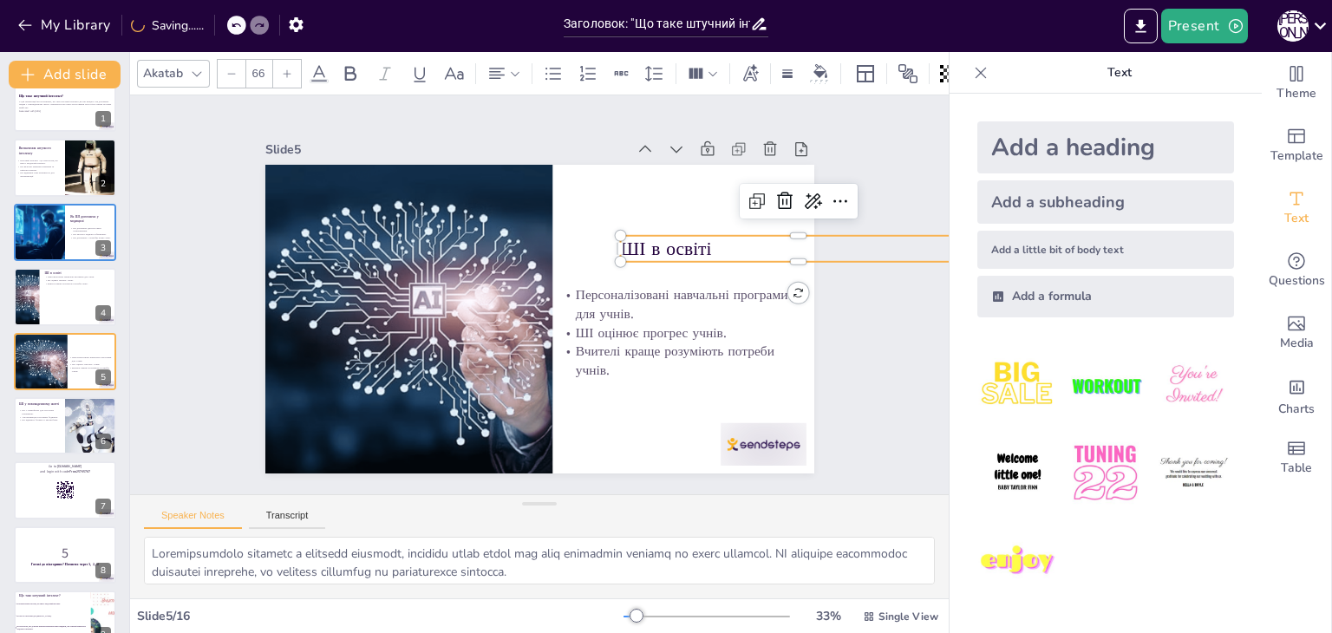
click at [293, 60] on div at bounding box center [287, 74] width 28 height 28
click at [860, 144] on div "Slide 1 Що таке штучний інтелект? У цій презентації ми розглянемо, що таке штуч…" at bounding box center [540, 295] width 856 height 482
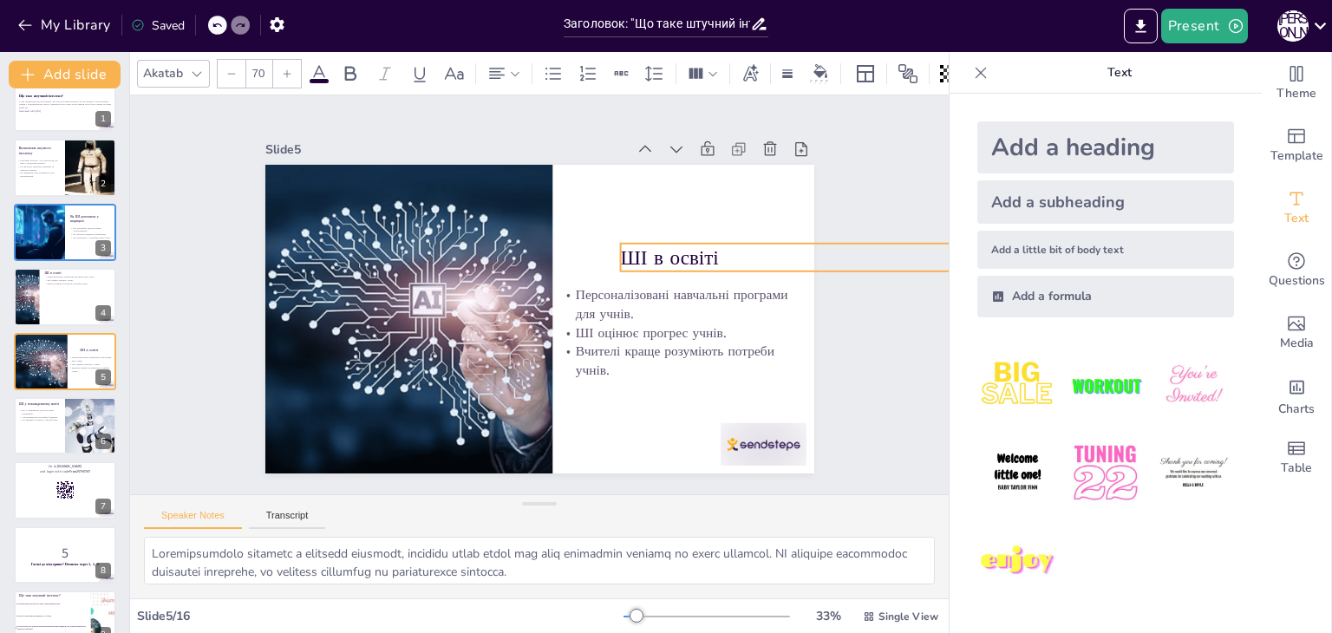
click at [687, 257] on p "ШІ в освіті" at bounding box center [801, 284] width 358 height 65
click at [48, 310] on div at bounding box center [65, 296] width 104 height 59
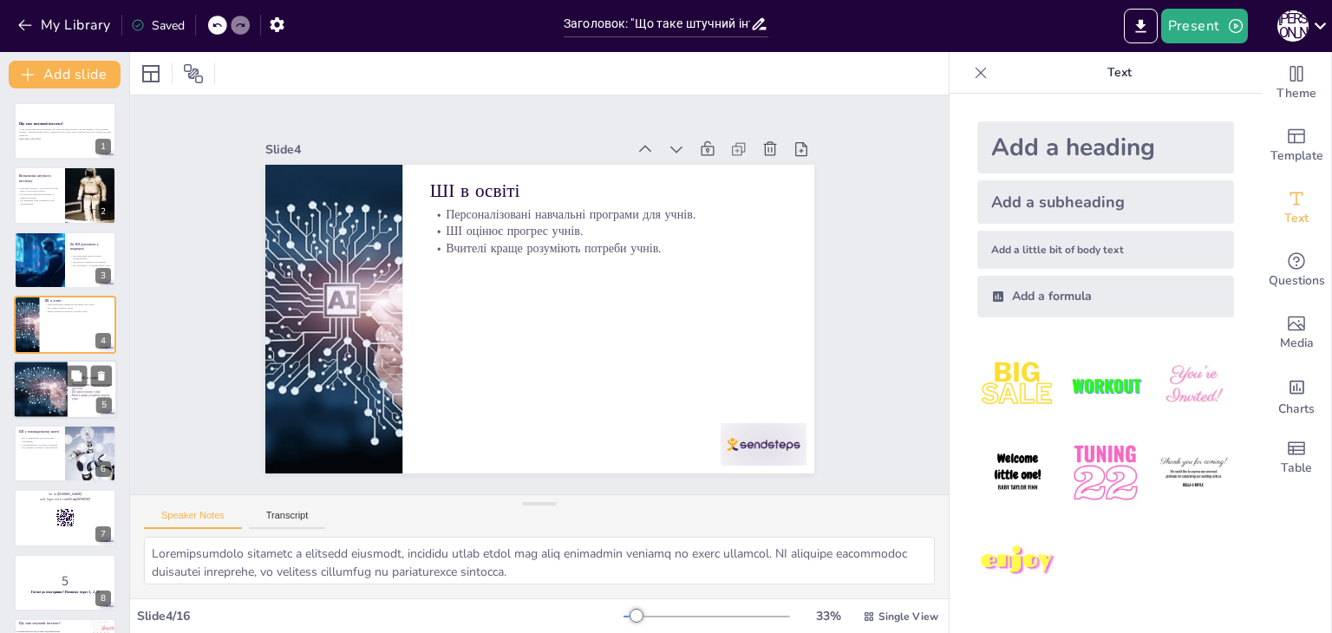
click at [56, 376] on div at bounding box center [43, 389] width 108 height 59
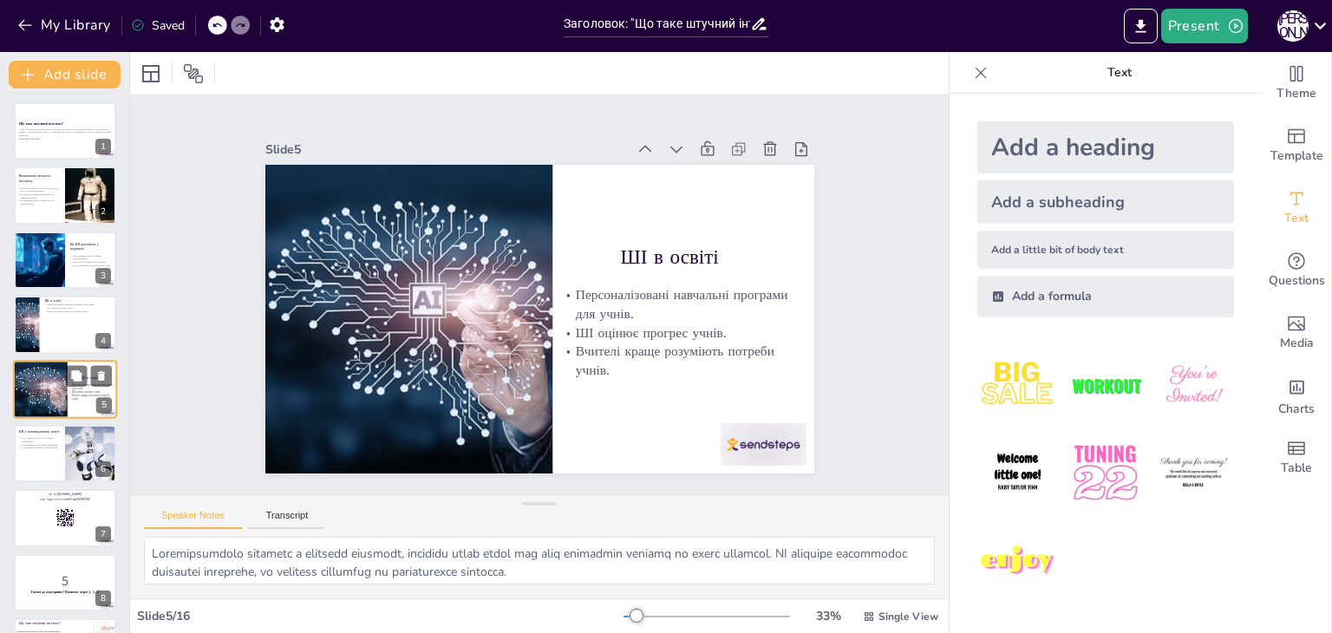
scroll to position [28, 0]
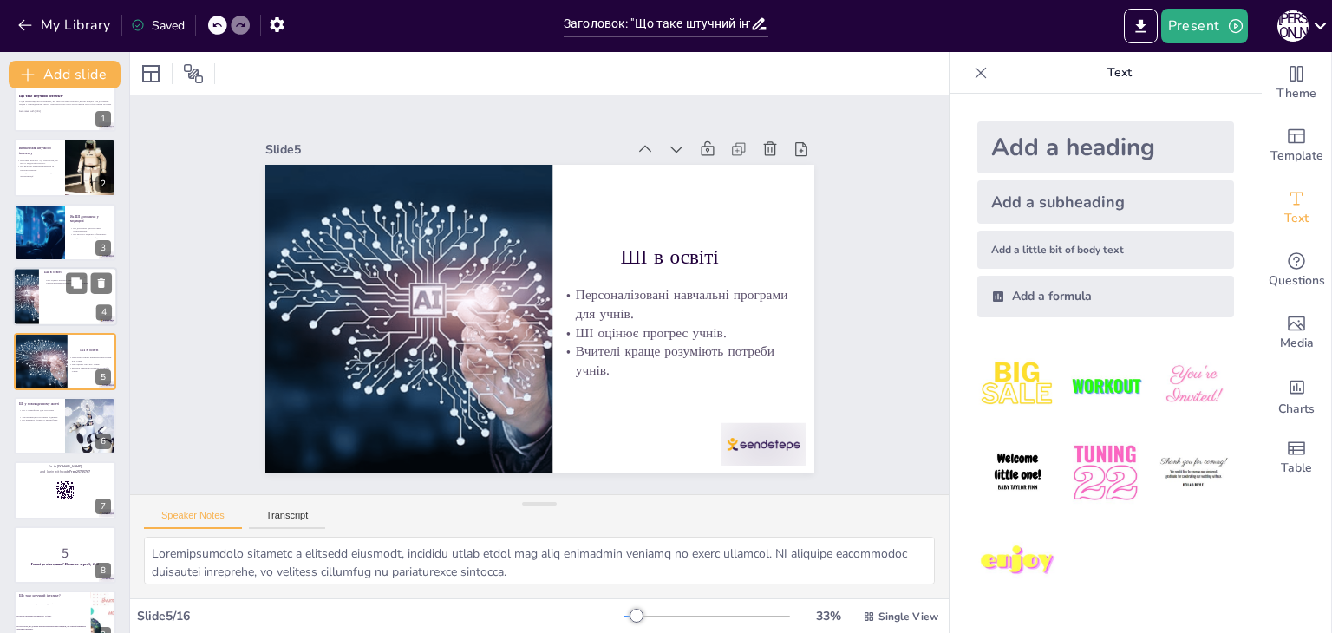
click at [59, 317] on div at bounding box center [65, 296] width 104 height 59
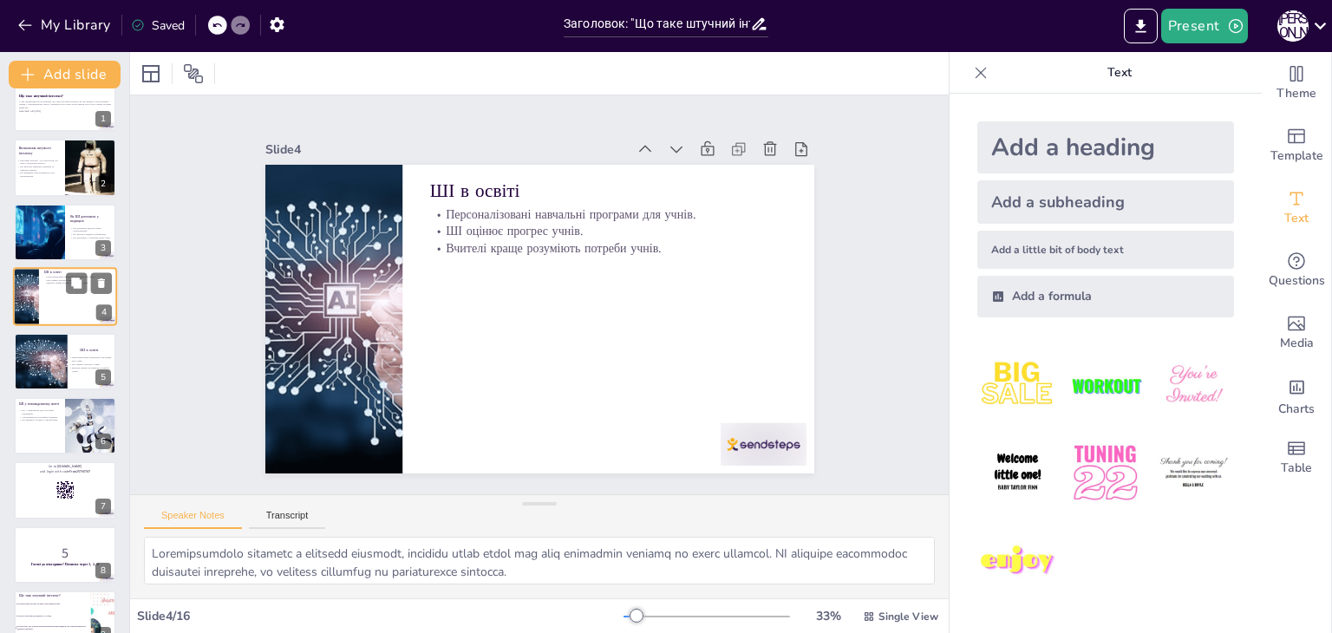
scroll to position [0, 0]
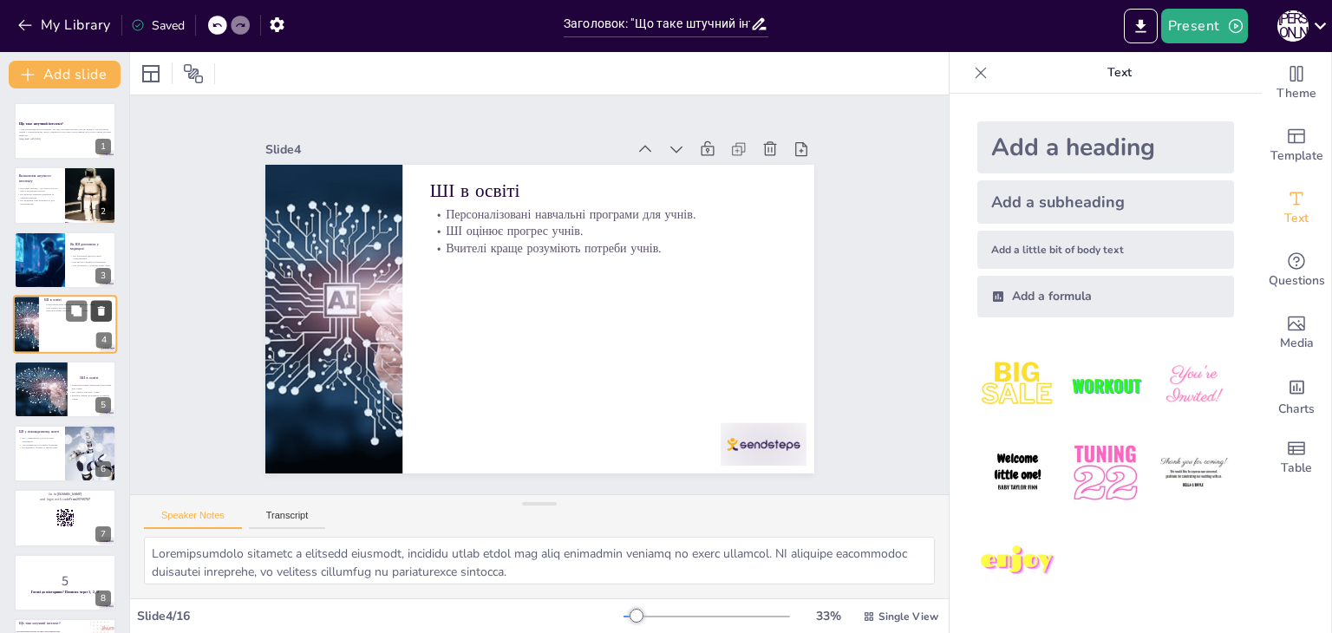
click at [102, 308] on icon at bounding box center [101, 311] width 7 height 10
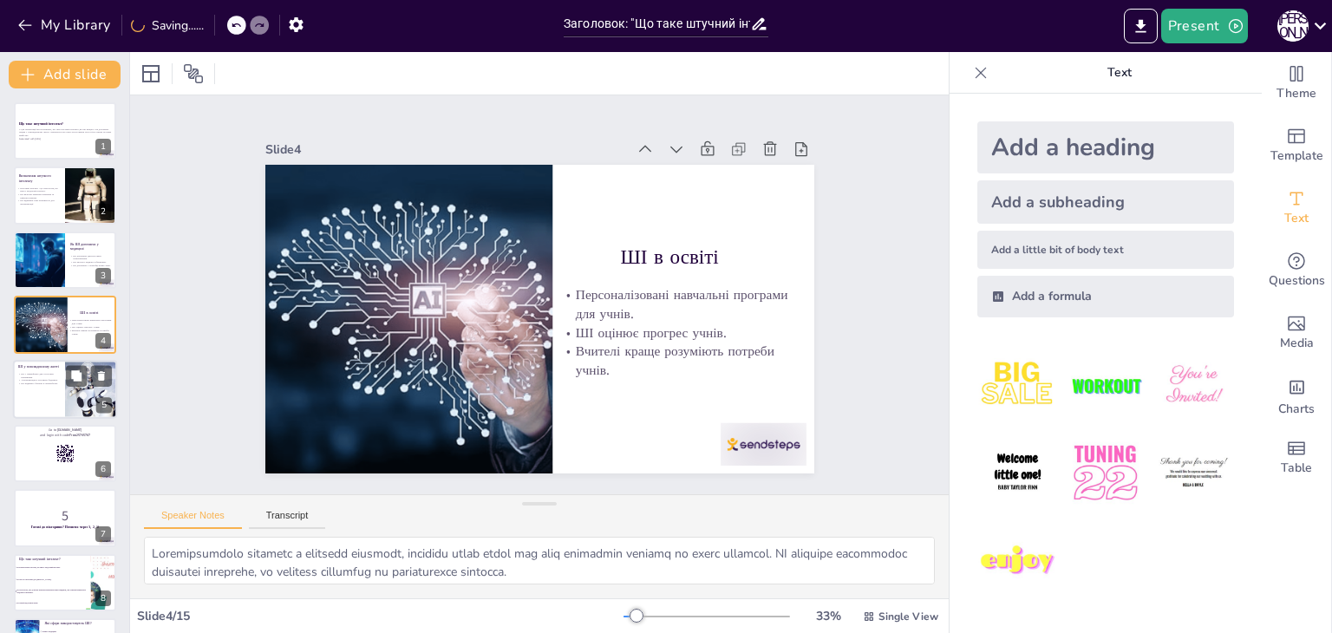
click at [52, 364] on p "ШІ у повсякденному житті" at bounding box center [39, 366] width 42 height 5
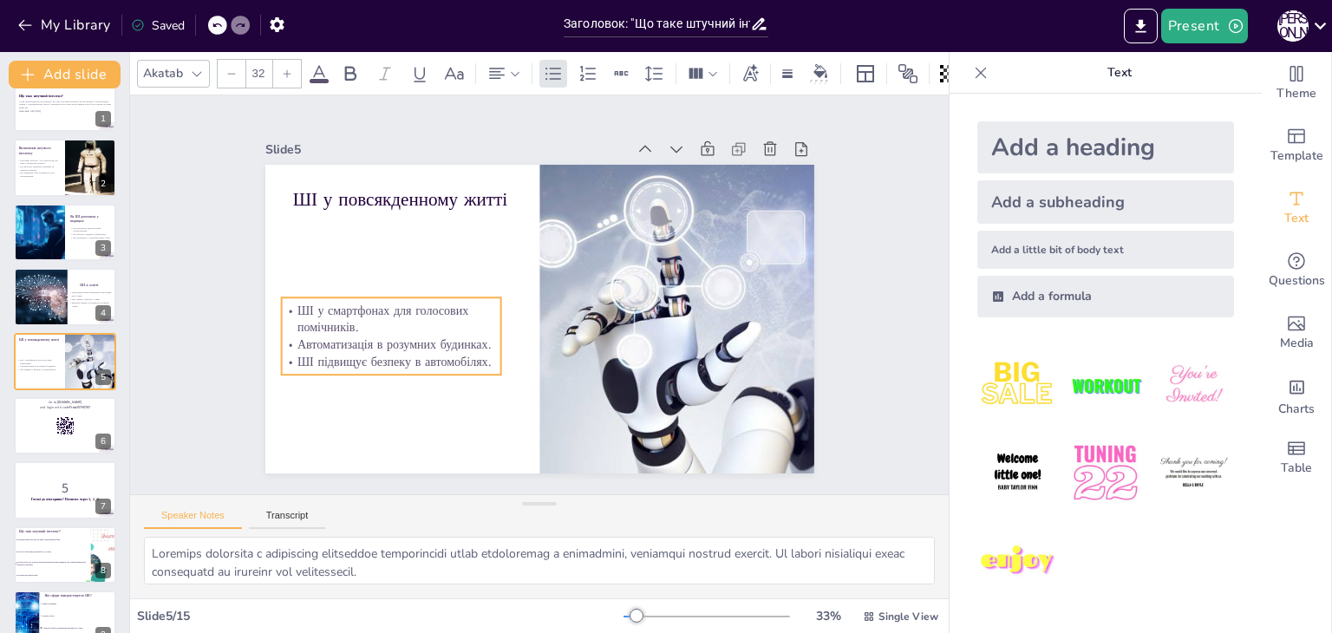
drag, startPoint x: 360, startPoint y: 278, endPoint x: 349, endPoint y: 352, distance: 74.6
click at [349, 352] on p "ШІ підвищує безпеку в автомобілях." at bounding box center [385, 346] width 220 height 40
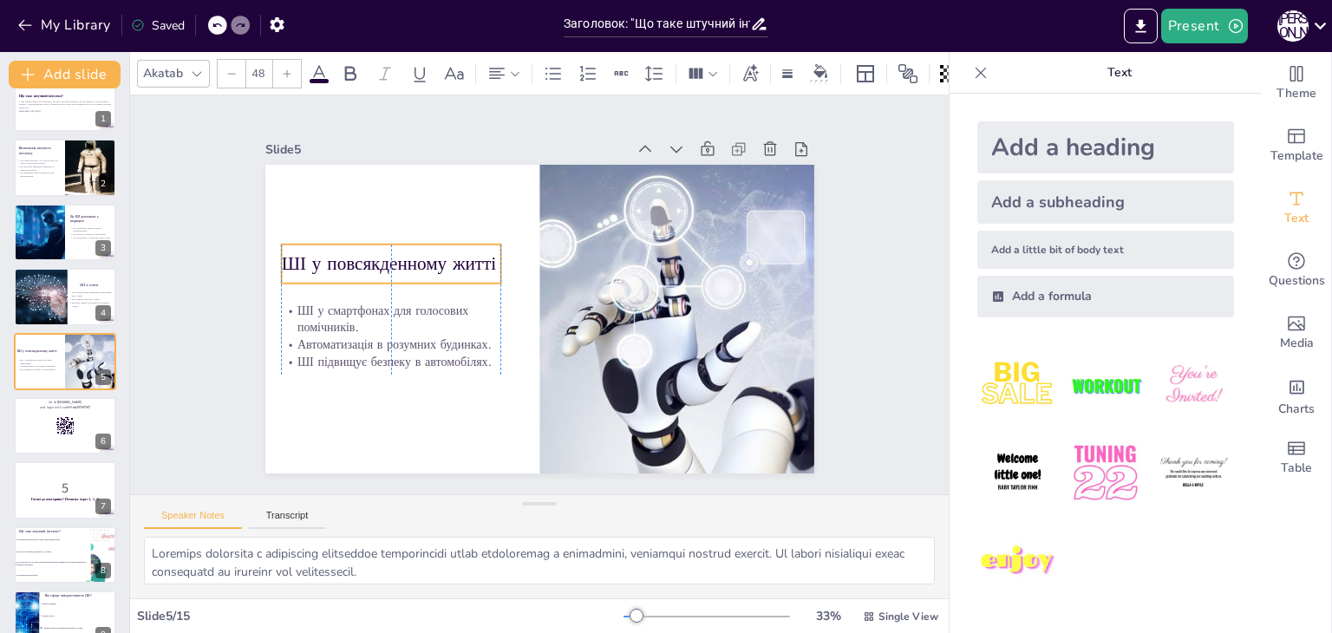
drag, startPoint x: 396, startPoint y: 191, endPoint x: 384, endPoint y: 255, distance: 65.2
click at [384, 255] on p "ШІ у повсякденному житті" at bounding box center [407, 219] width 217 height 92
click at [49, 433] on div at bounding box center [65, 425] width 104 height 59
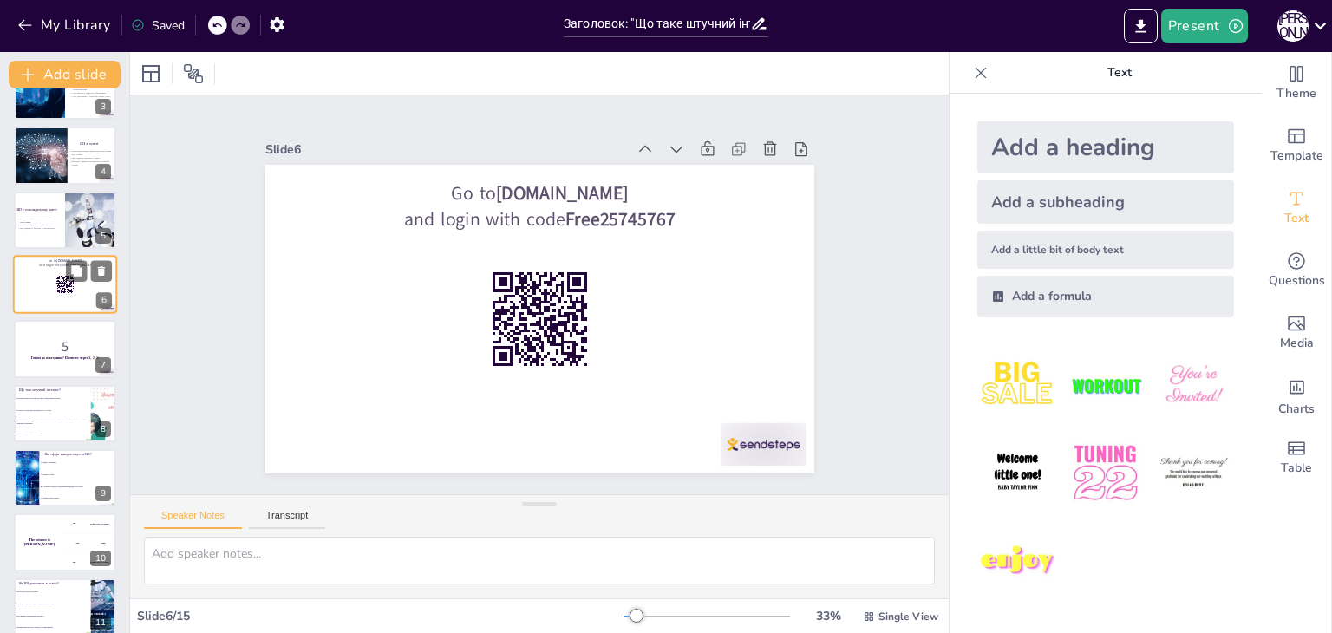
scroll to position [170, 0]
click at [27, 337] on p "5" at bounding box center [65, 346] width 94 height 19
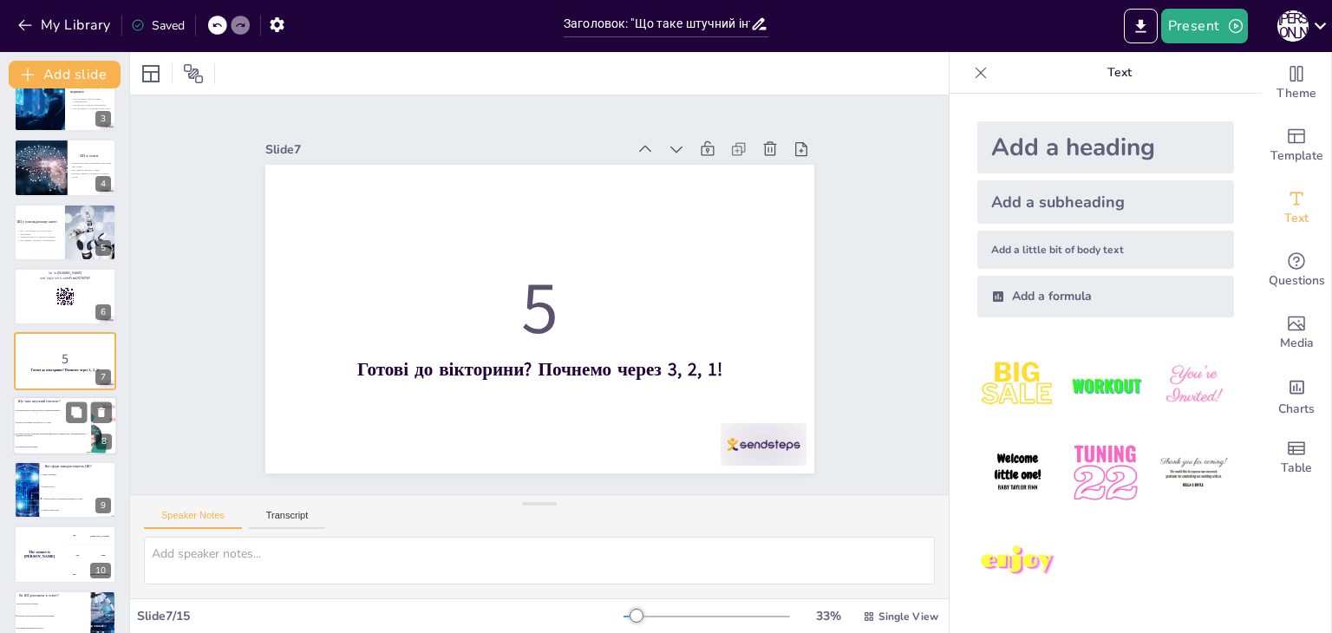
click at [40, 422] on span "Це просто програма для ігор." at bounding box center [53, 423] width 75 height 3
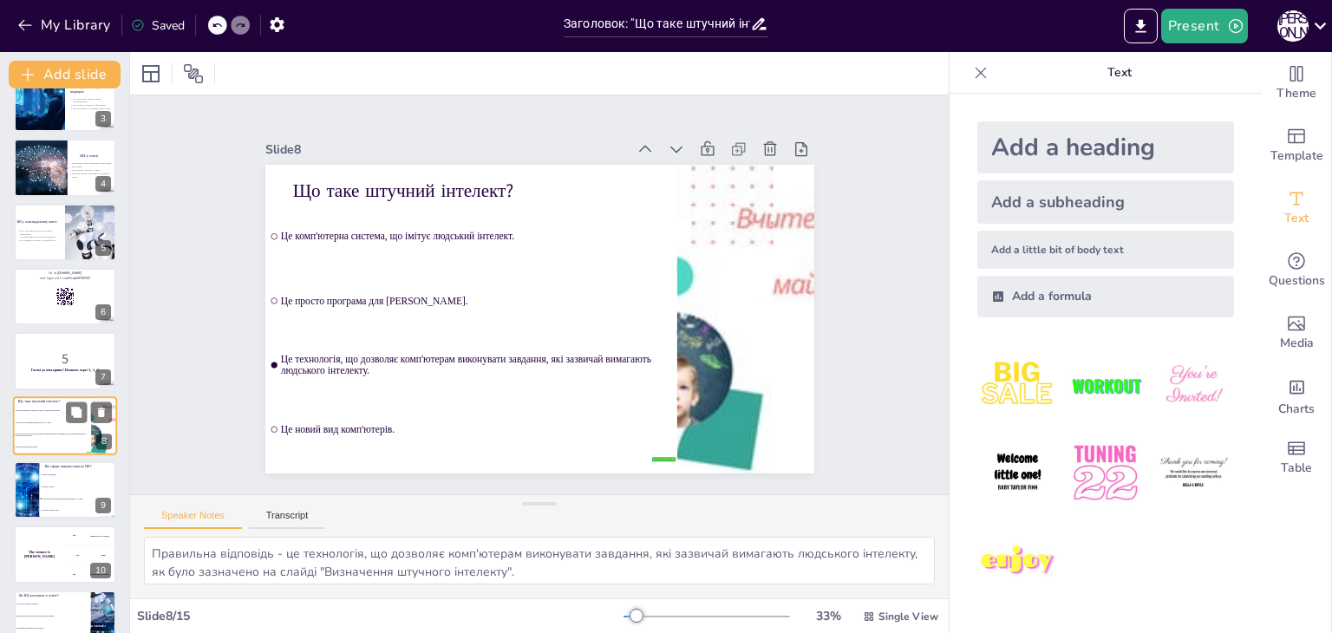
scroll to position [222, 0]
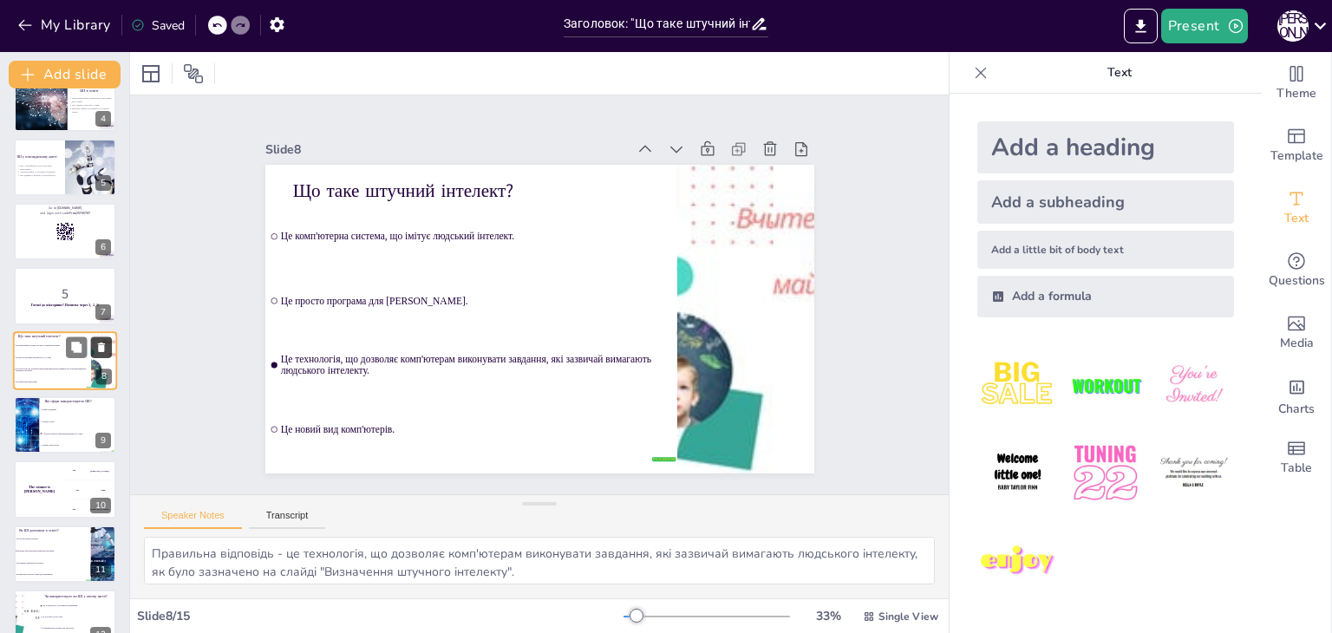
click at [101, 350] on icon at bounding box center [101, 348] width 7 height 10
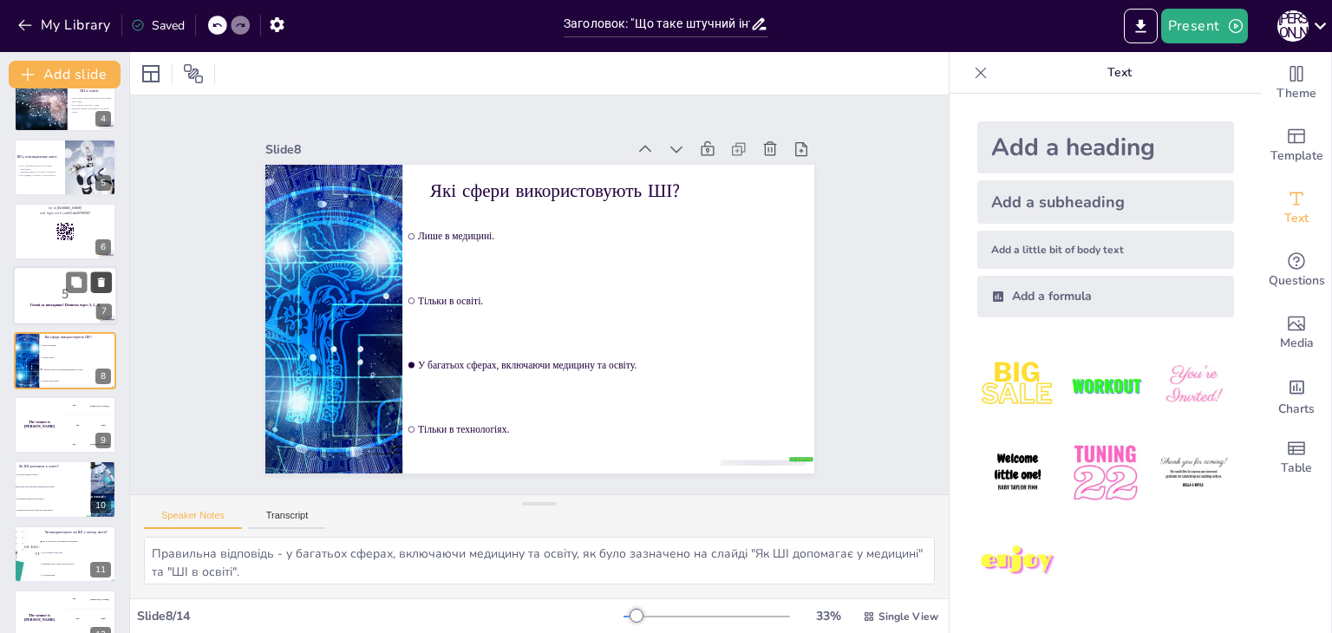
click at [108, 278] on icon at bounding box center [101, 283] width 12 height 12
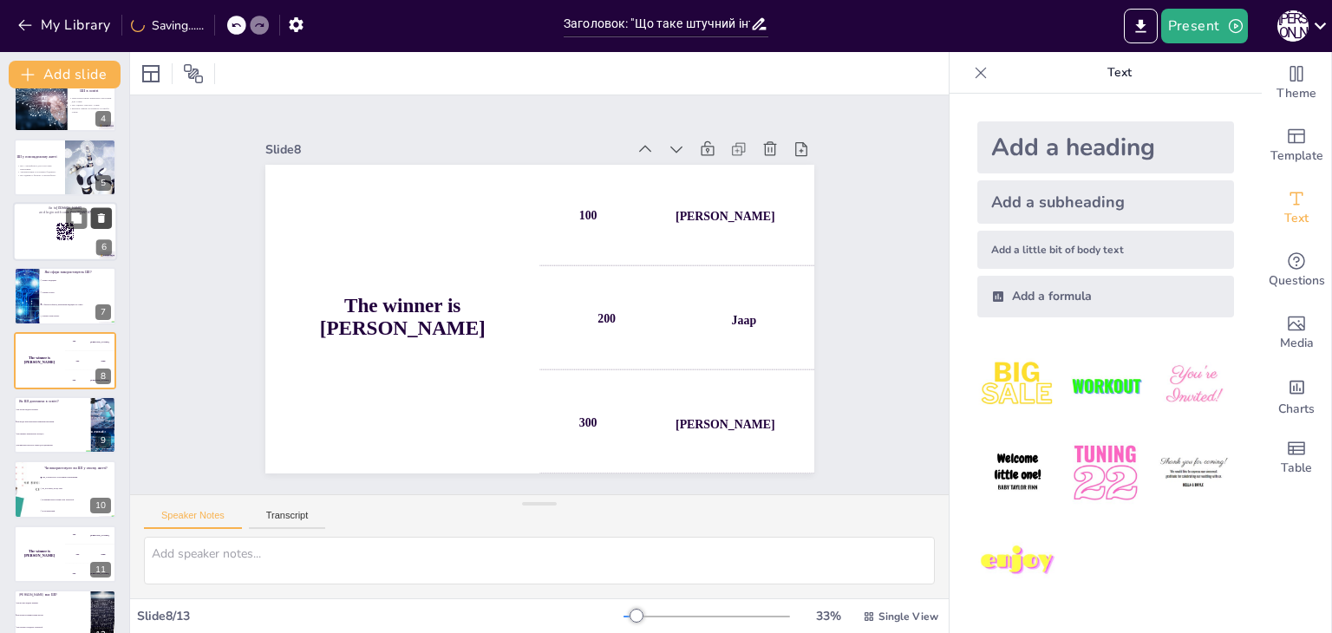
click at [104, 218] on icon at bounding box center [101, 218] width 12 height 12
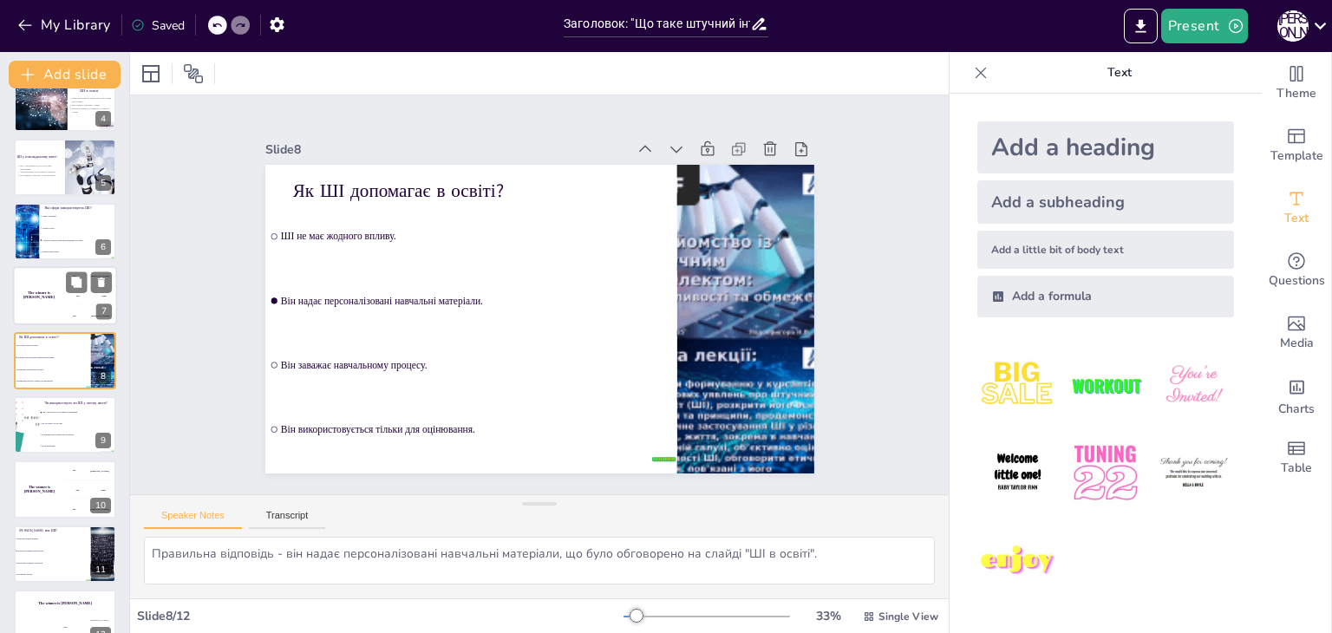
click at [59, 298] on div "The winner is Niels 🏆" at bounding box center [39, 296] width 52 height 59
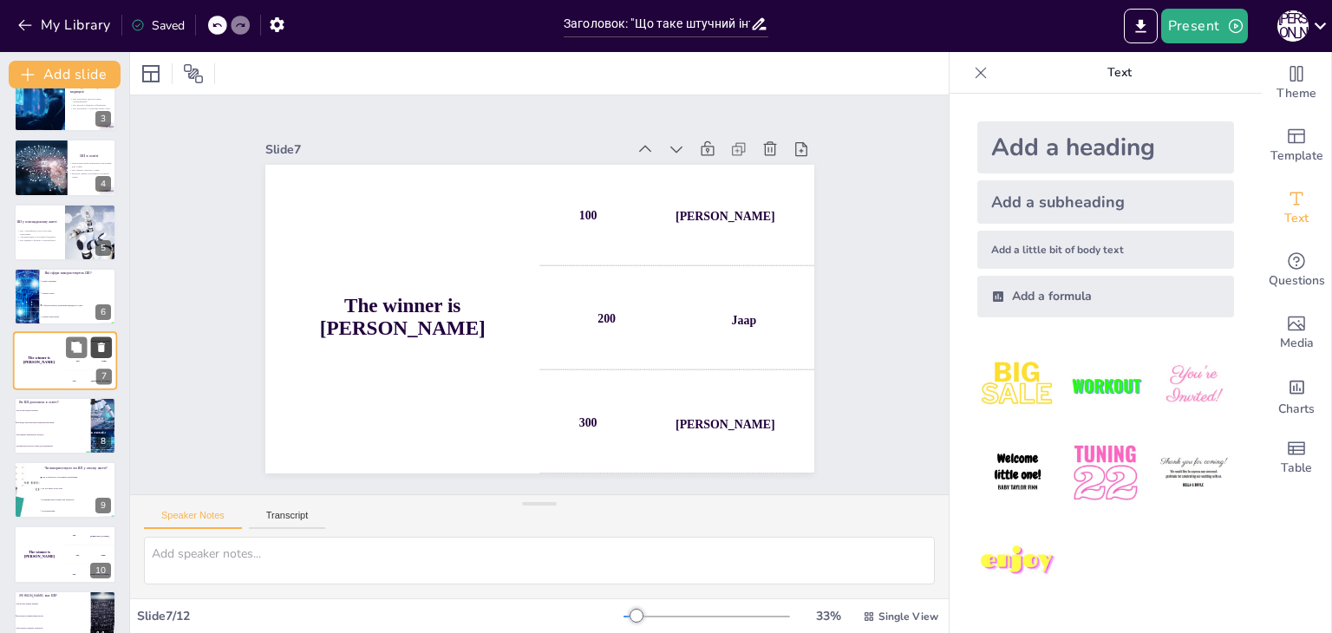
click at [105, 344] on icon at bounding box center [101, 348] width 12 height 12
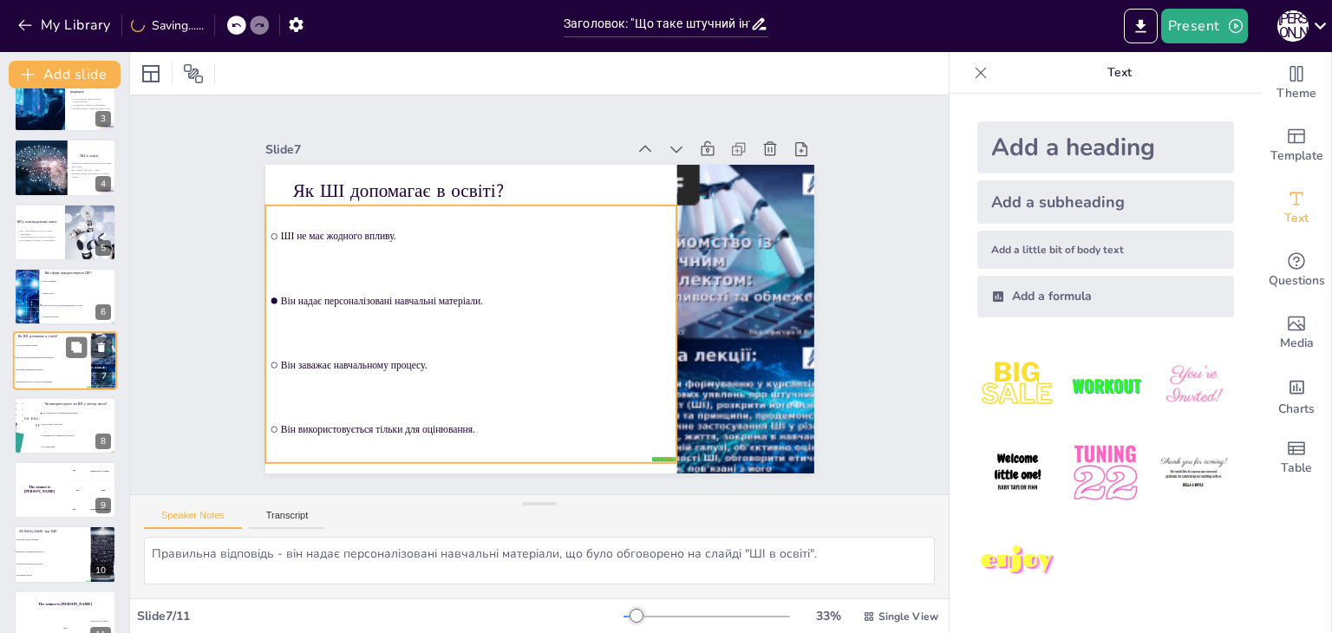
click at [56, 364] on li "Він заважає навчальному процесу." at bounding box center [52, 370] width 78 height 12
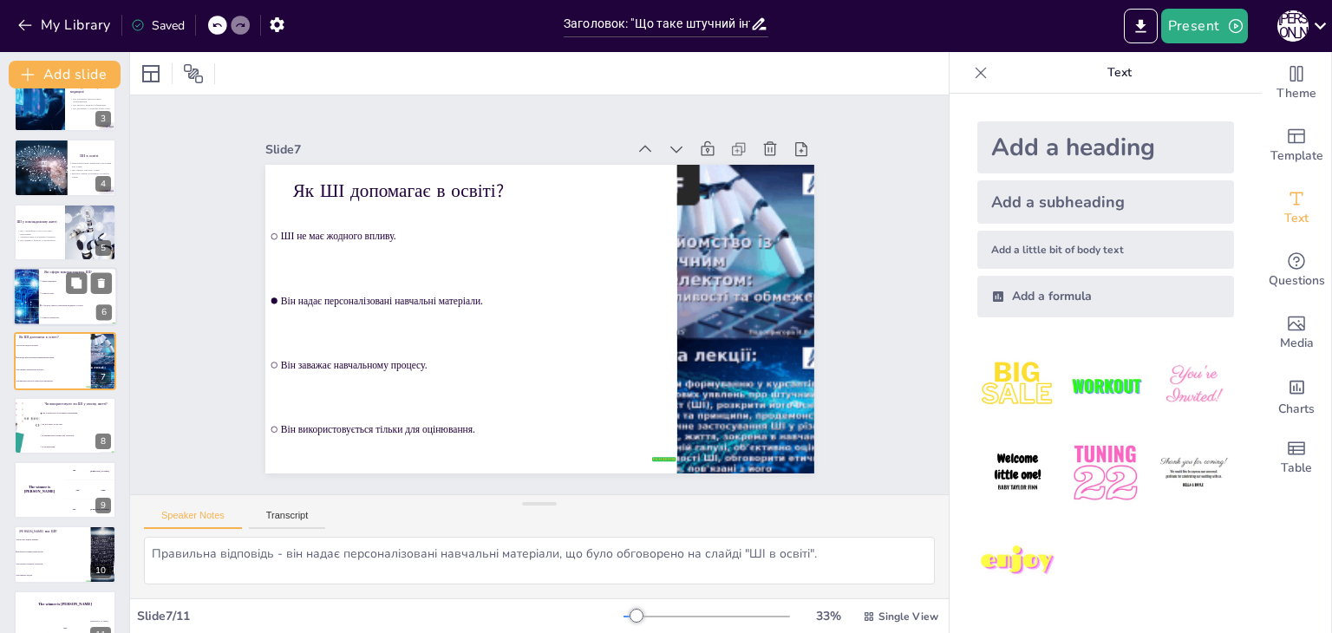
click at [52, 304] on span "У багатьох сферах, включаючи медицину та освіту." at bounding box center [79, 305] width 75 height 3
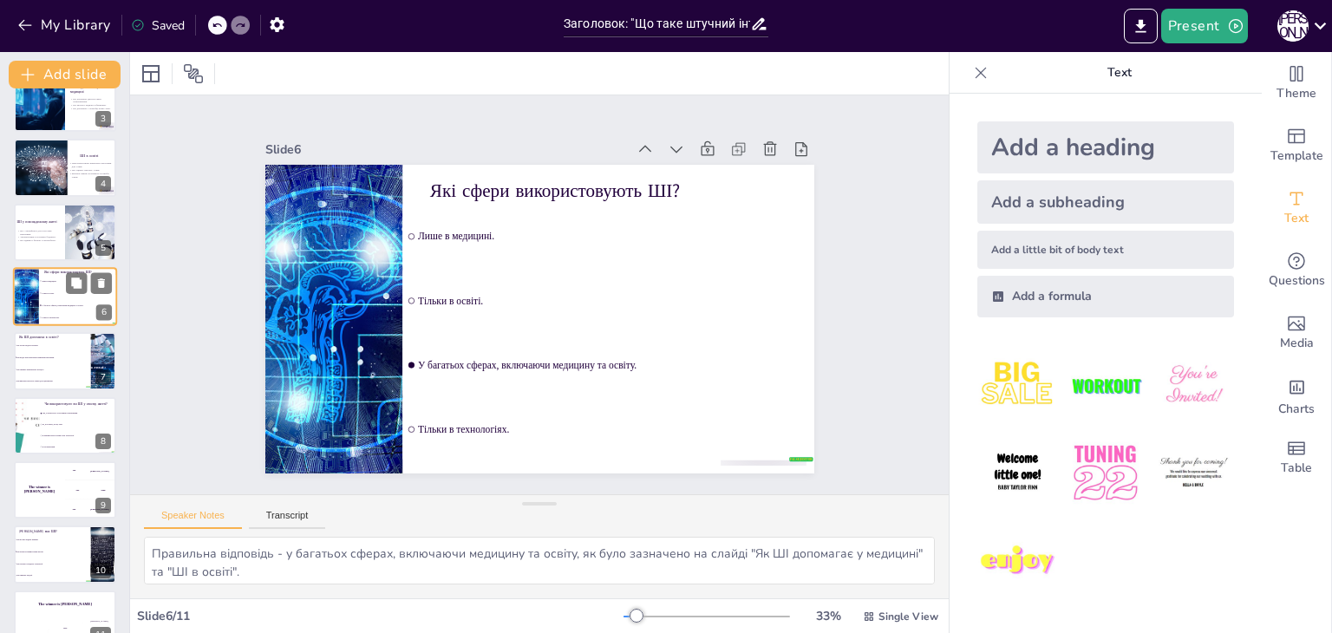
scroll to position [93, 0]
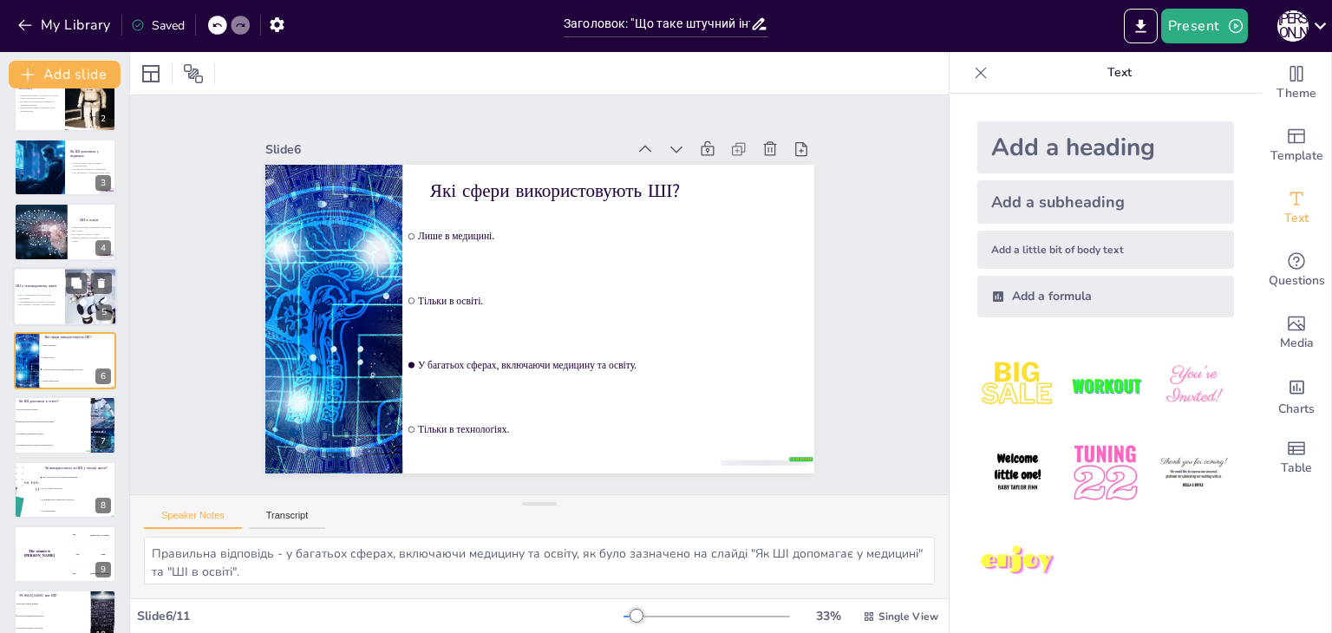
click at [43, 303] on p "ШІ підвищує безпеку в автомобілях." at bounding box center [37, 304] width 42 height 3
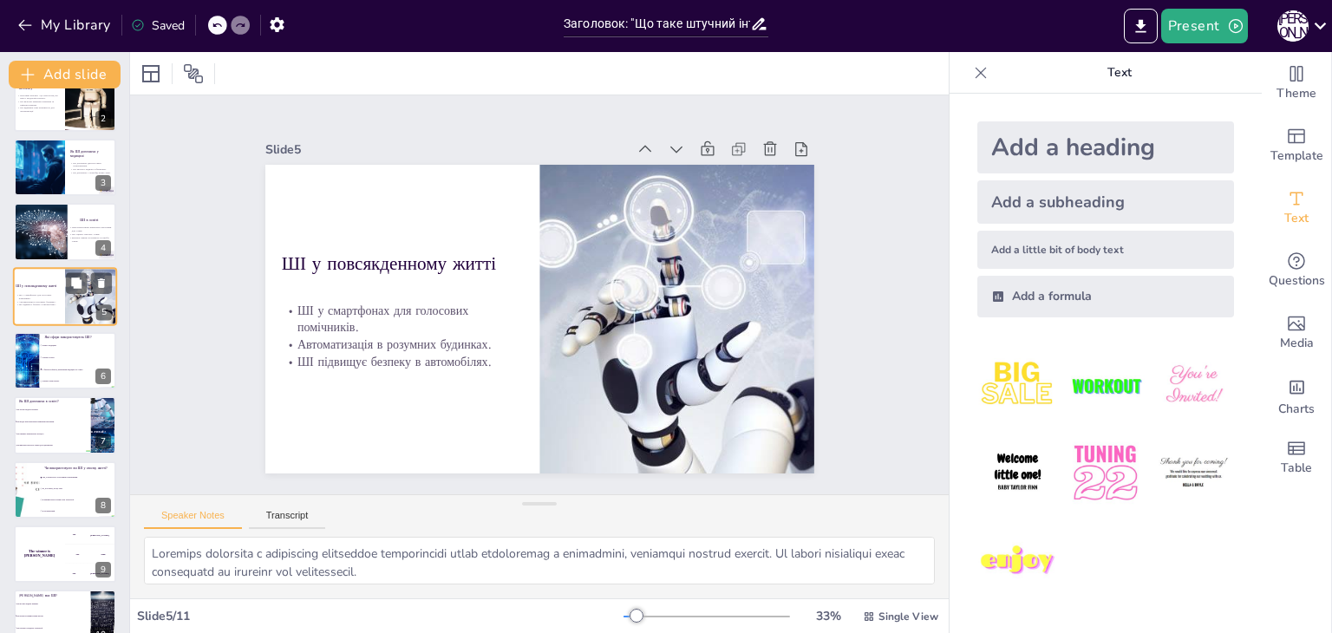
scroll to position [28, 0]
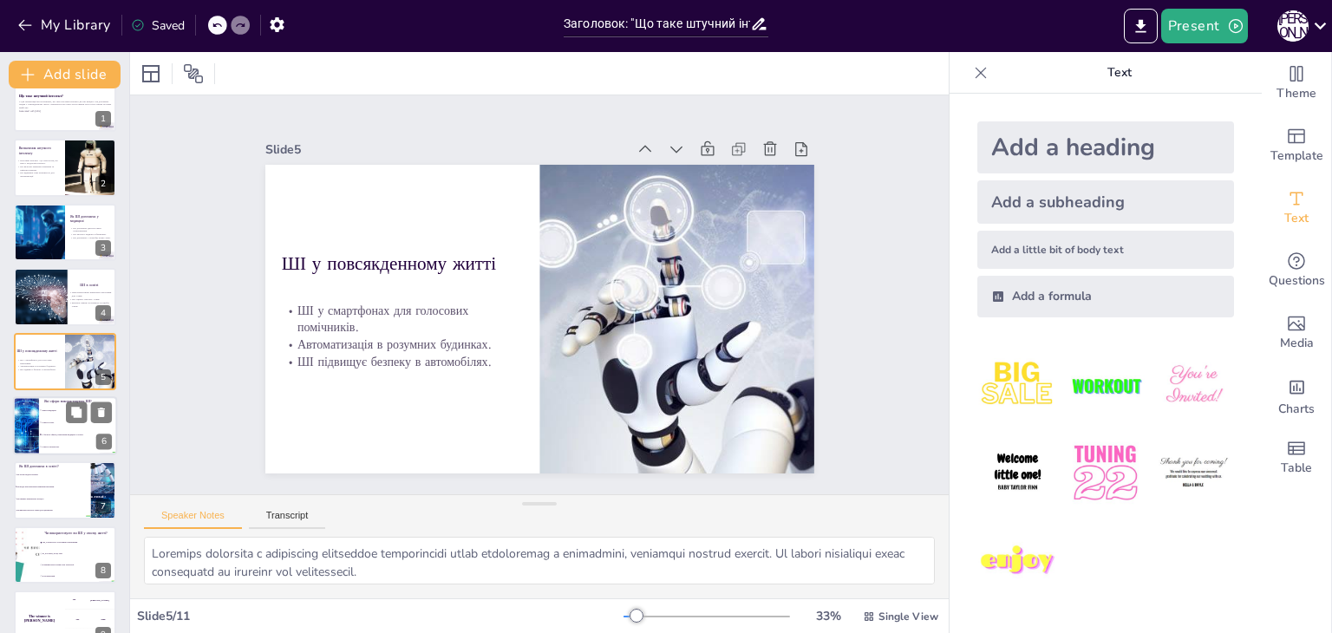
click at [37, 397] on div at bounding box center [26, 425] width 88 height 59
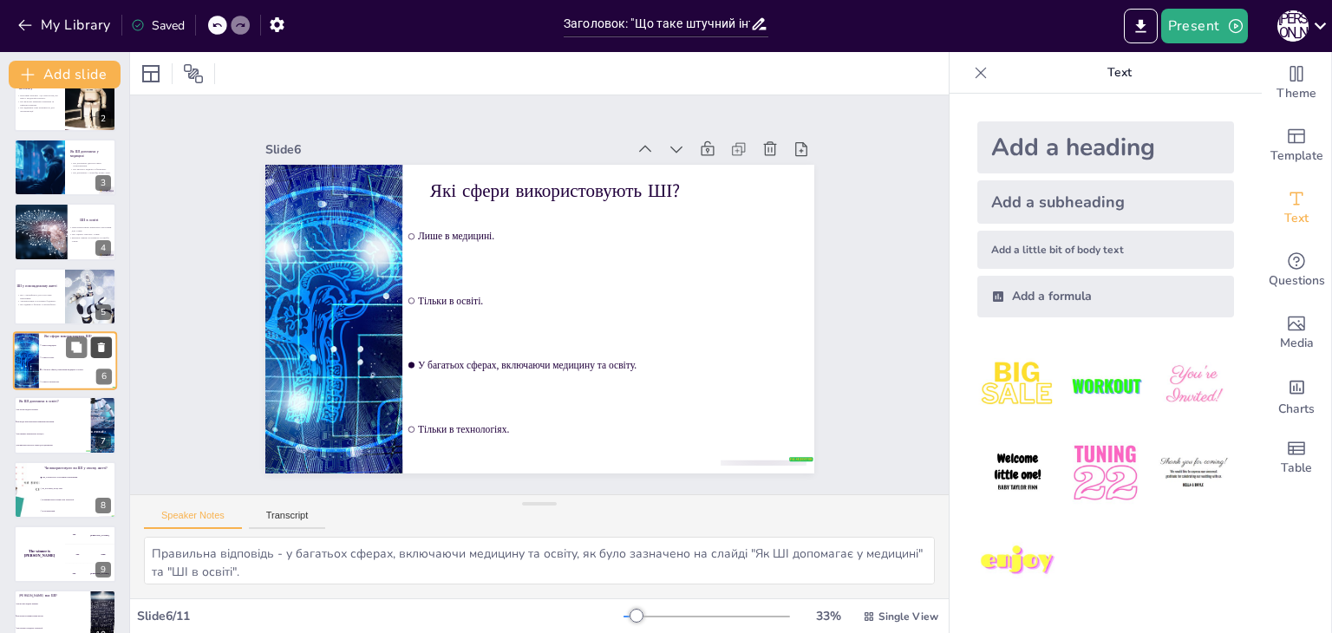
click at [101, 343] on icon at bounding box center [101, 347] width 12 height 12
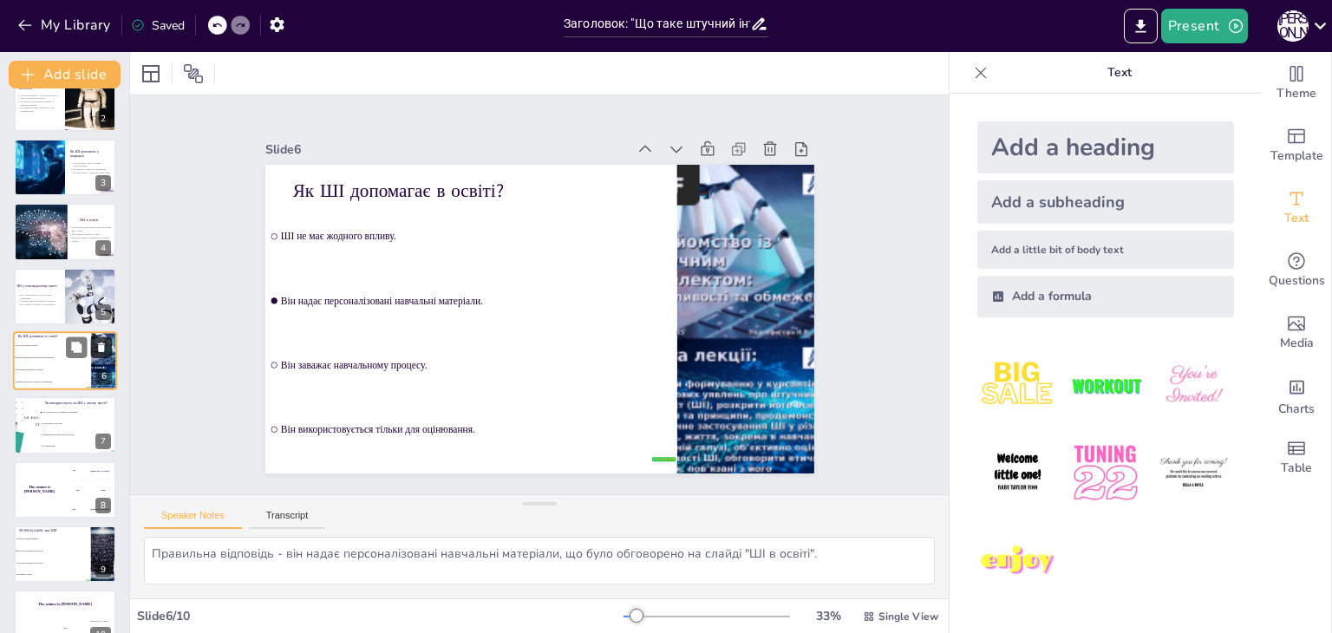
click at [96, 347] on icon at bounding box center [101, 347] width 12 height 12
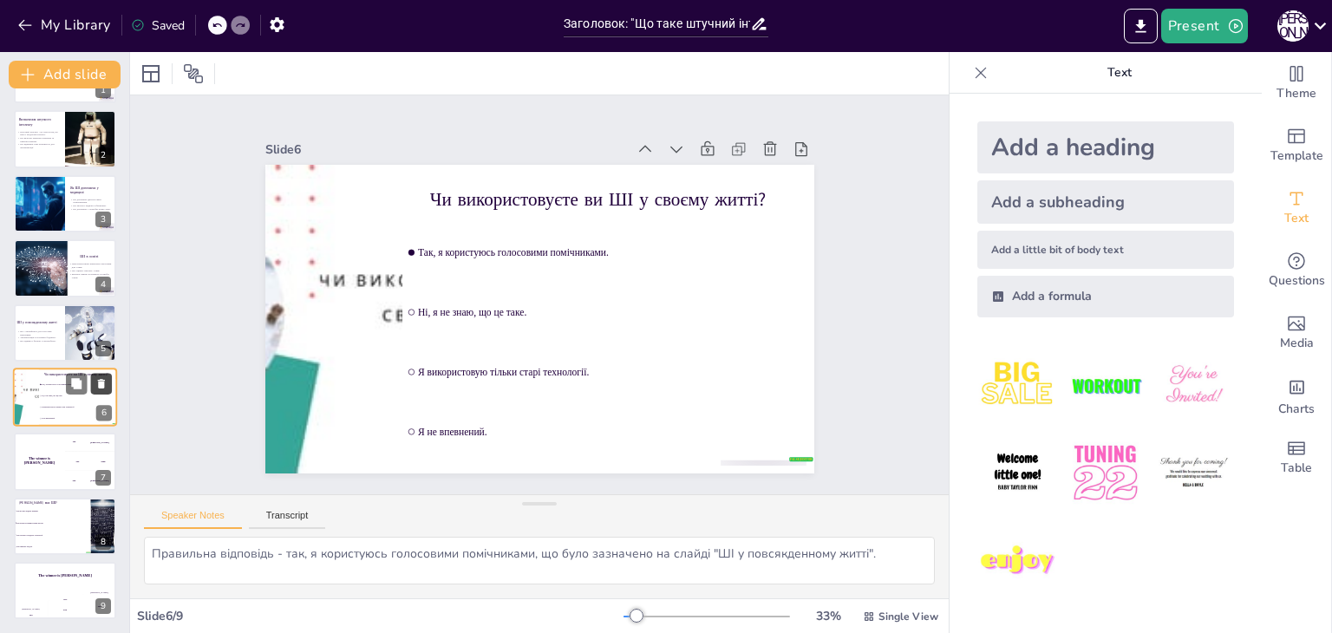
click at [101, 384] on icon at bounding box center [101, 384] width 7 height 10
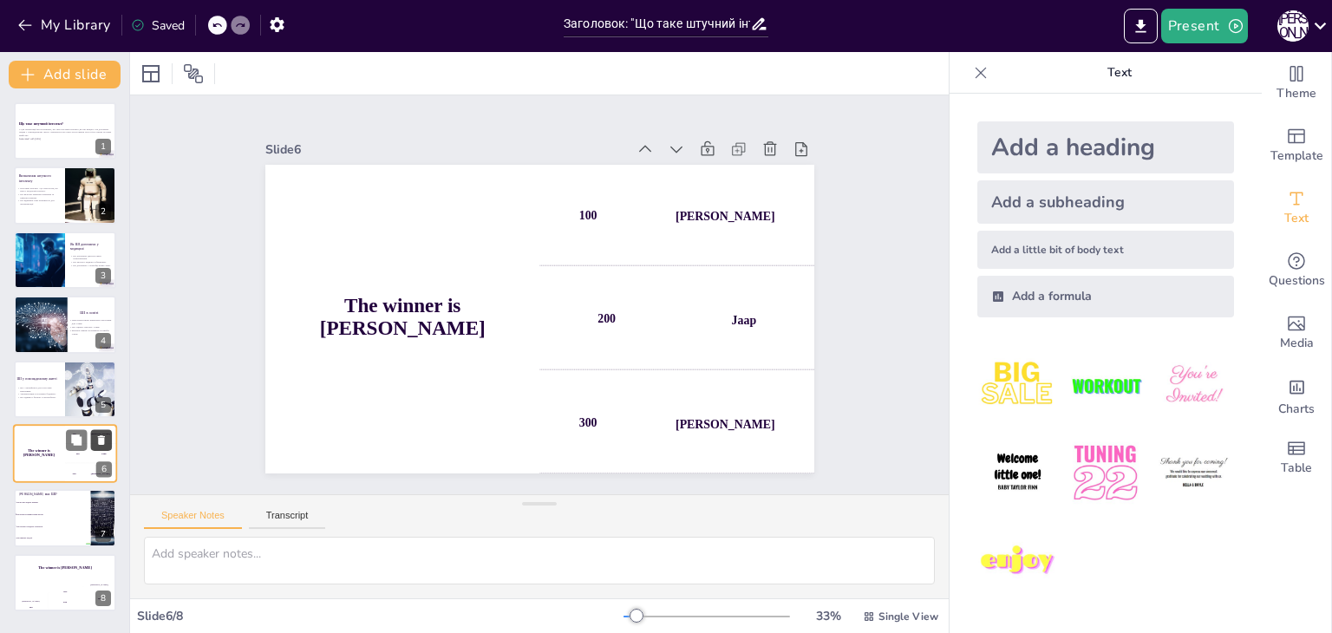
scroll to position [0, 0]
click at [98, 436] on icon at bounding box center [101, 440] width 12 height 12
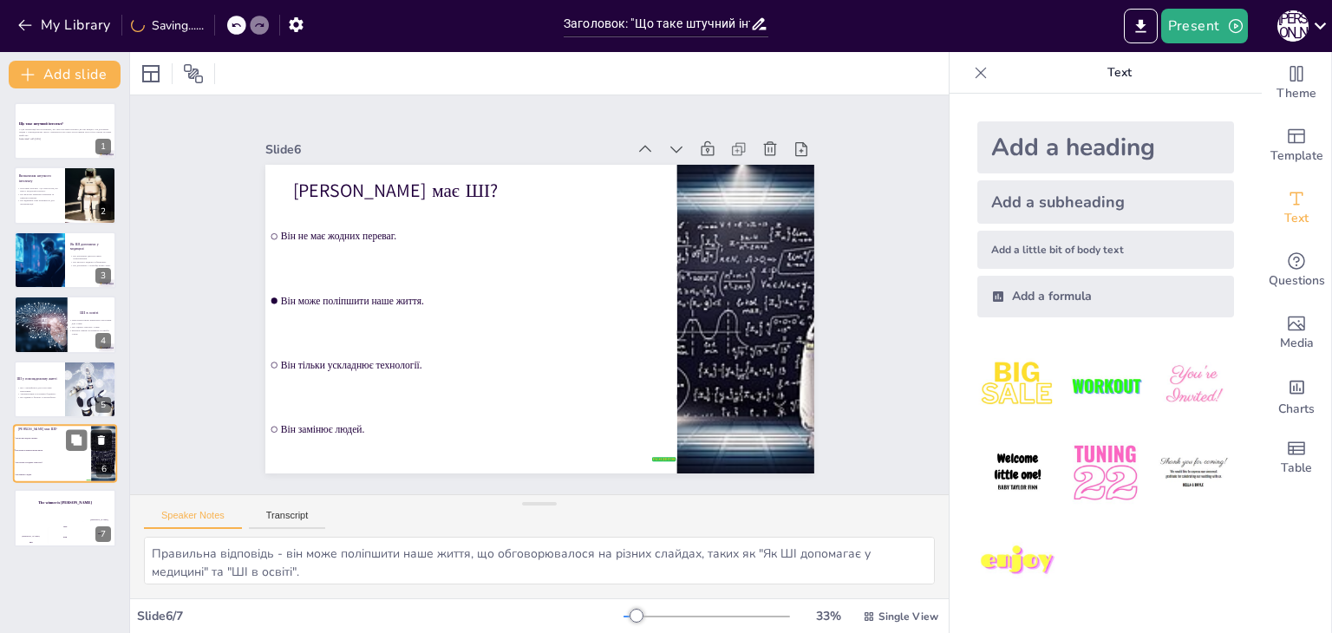
click at [99, 441] on icon at bounding box center [101, 440] width 7 height 10
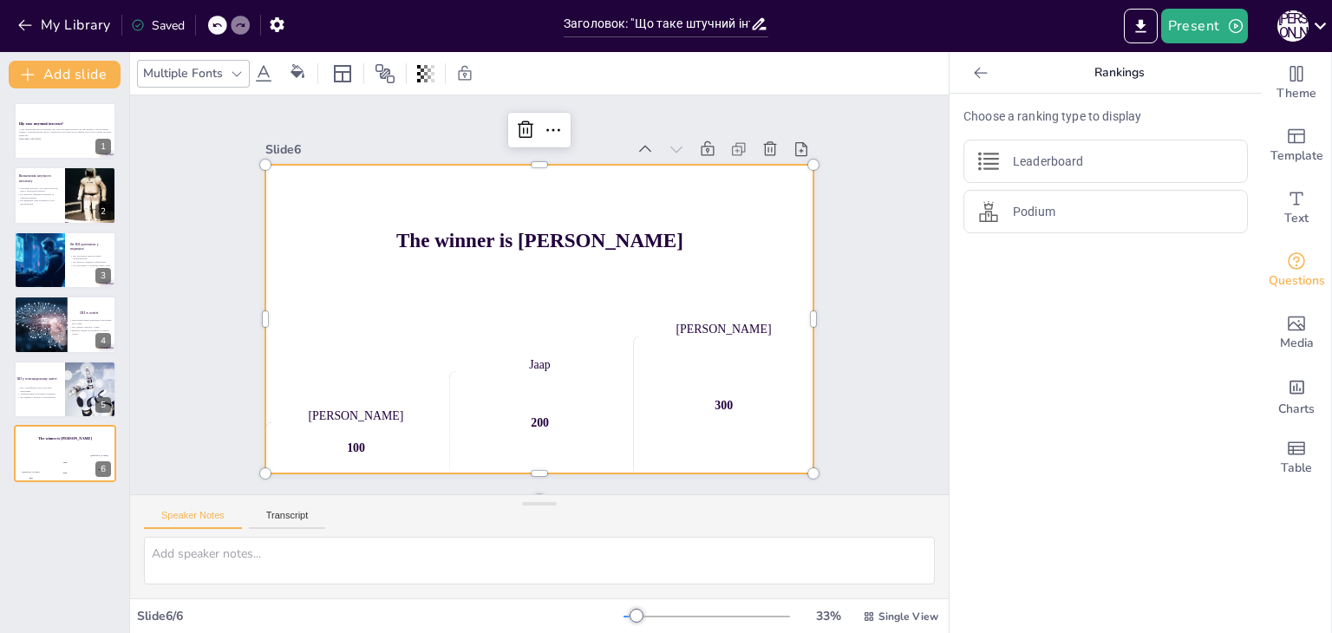
click at [461, 236] on h4 "The winner is Niels 🏆" at bounding box center [551, 241] width 542 height 136
click at [461, 236] on h4 "The winner is Niels 🏆" at bounding box center [545, 240] width 548 height 80
click at [461, 236] on h4 "The winner is Niels 🏆" at bounding box center [561, 245] width 511 height 244
click at [220, 34] on div at bounding box center [217, 25] width 19 height 19
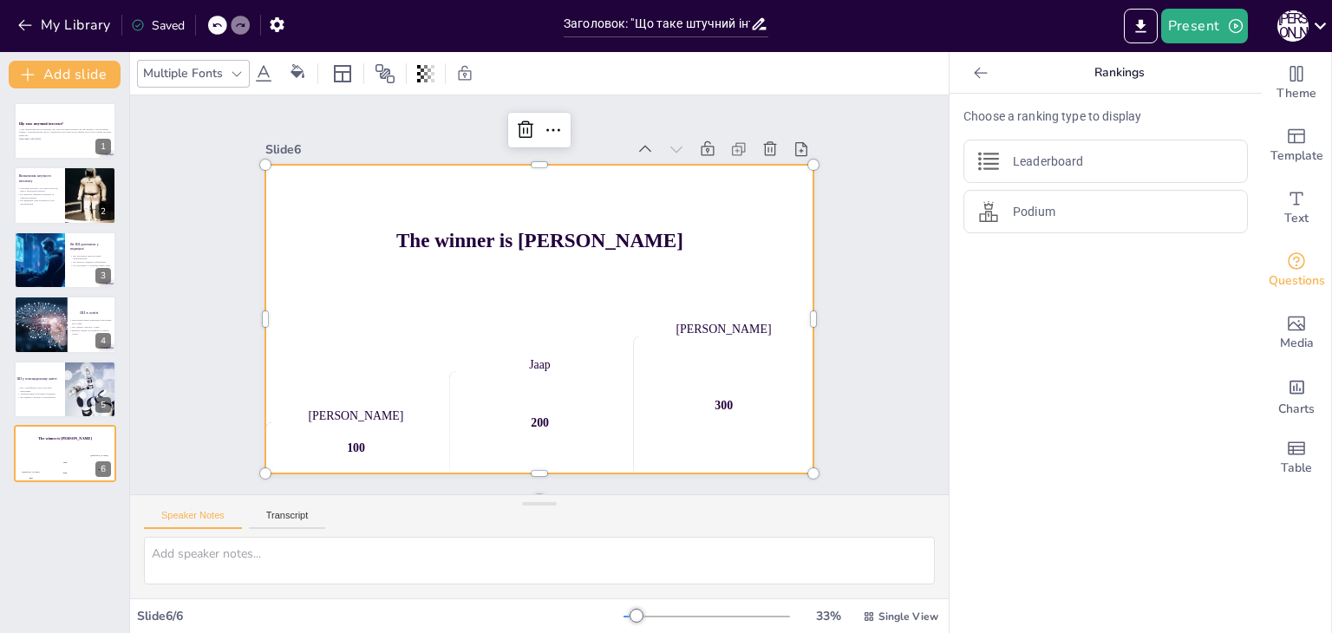
click at [220, 34] on div at bounding box center [217, 25] width 19 height 19
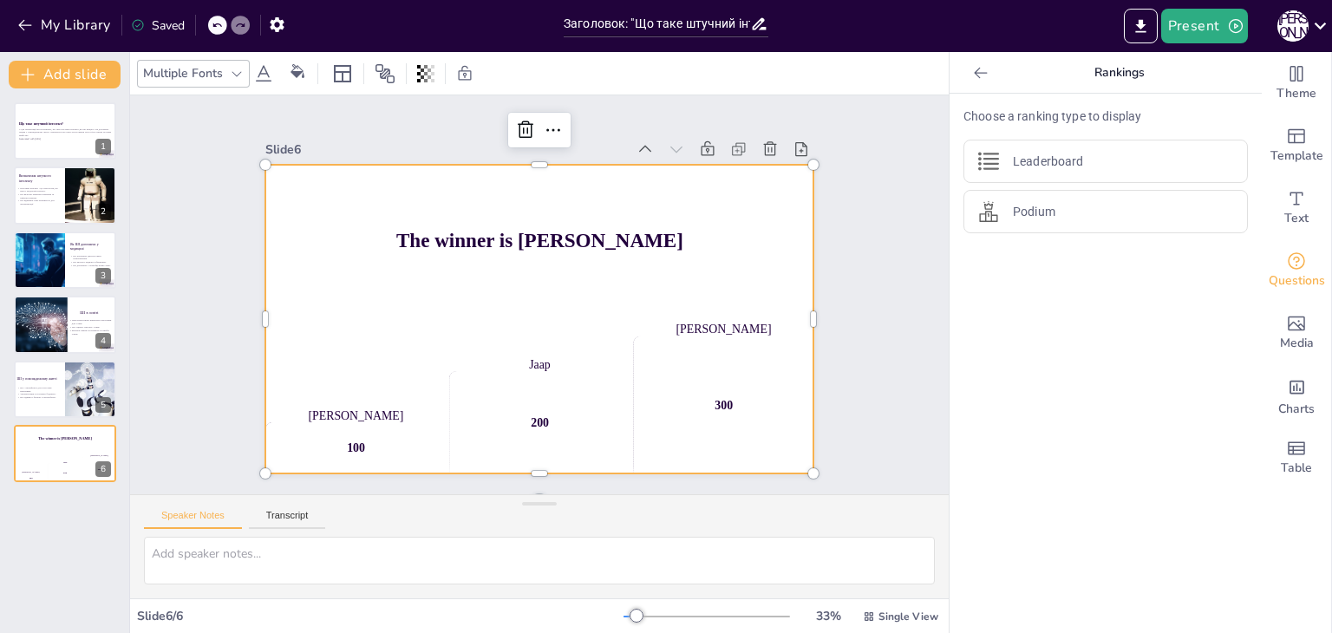
click at [220, 34] on div at bounding box center [217, 25] width 19 height 19
click at [532, 121] on icon at bounding box center [543, 129] width 23 height 23
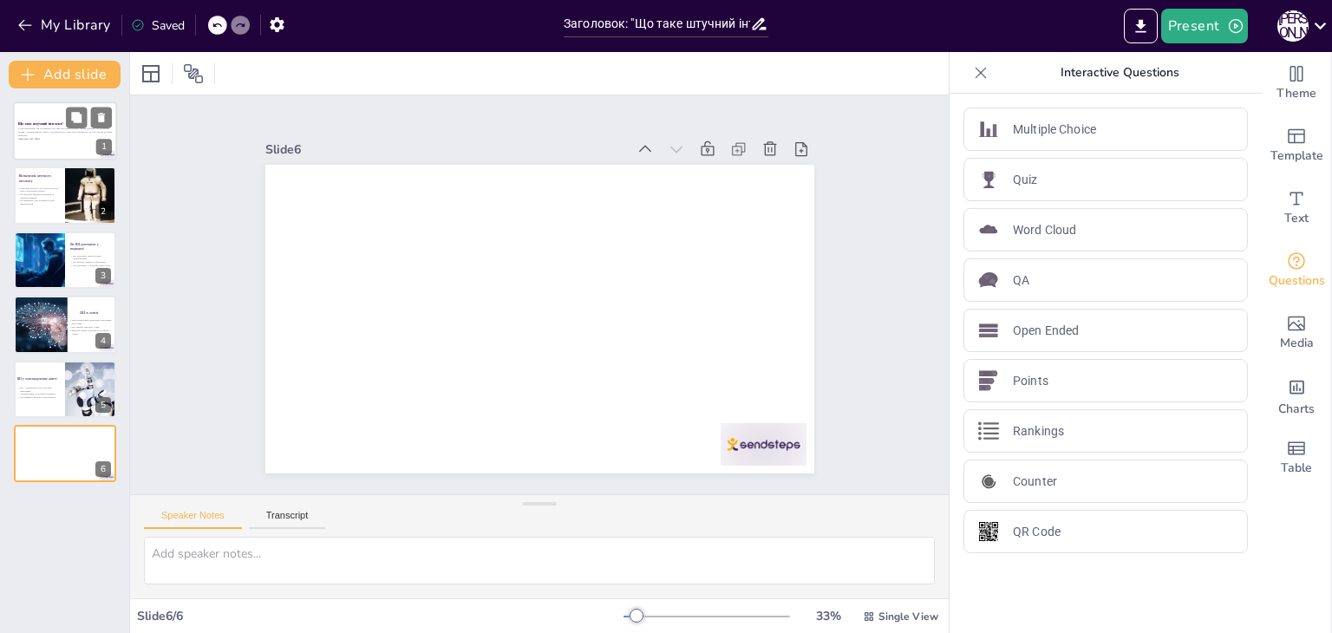
click at [54, 136] on p "У цій презентації ми розглянемо, що таке штучний інтелект, як він працює і як д…" at bounding box center [65, 133] width 94 height 10
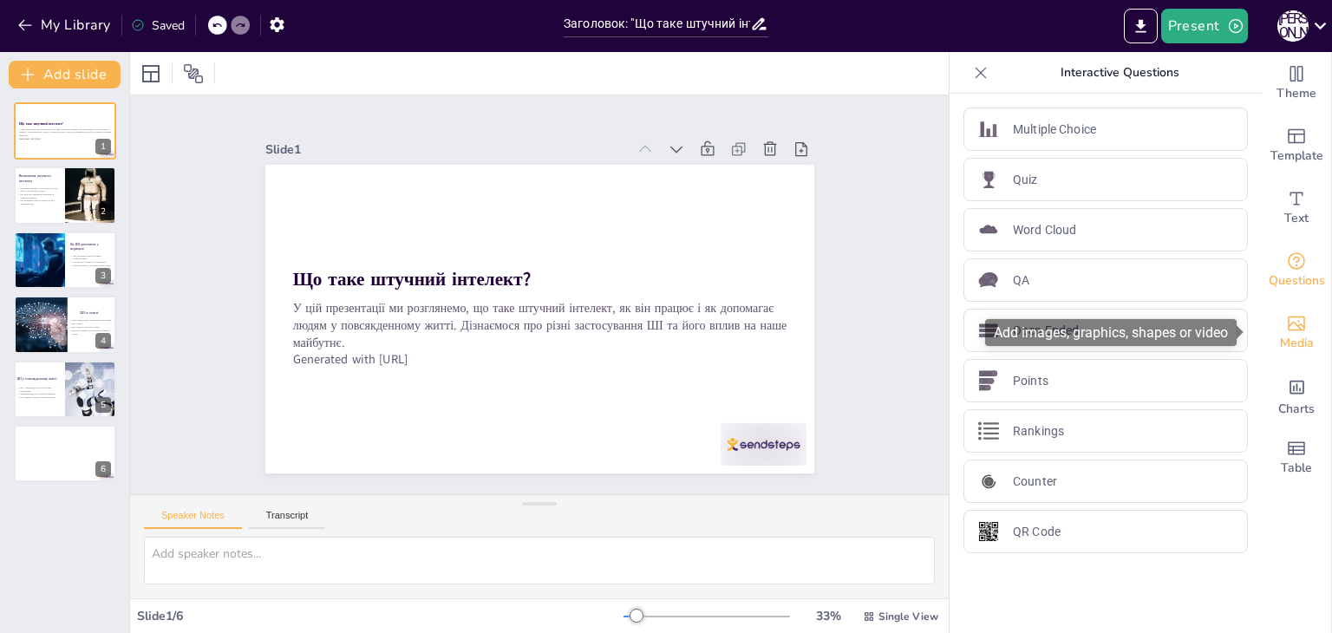
click at [1288, 321] on icon "Add images, graphics, shapes or video" at bounding box center [1296, 324] width 17 height 15
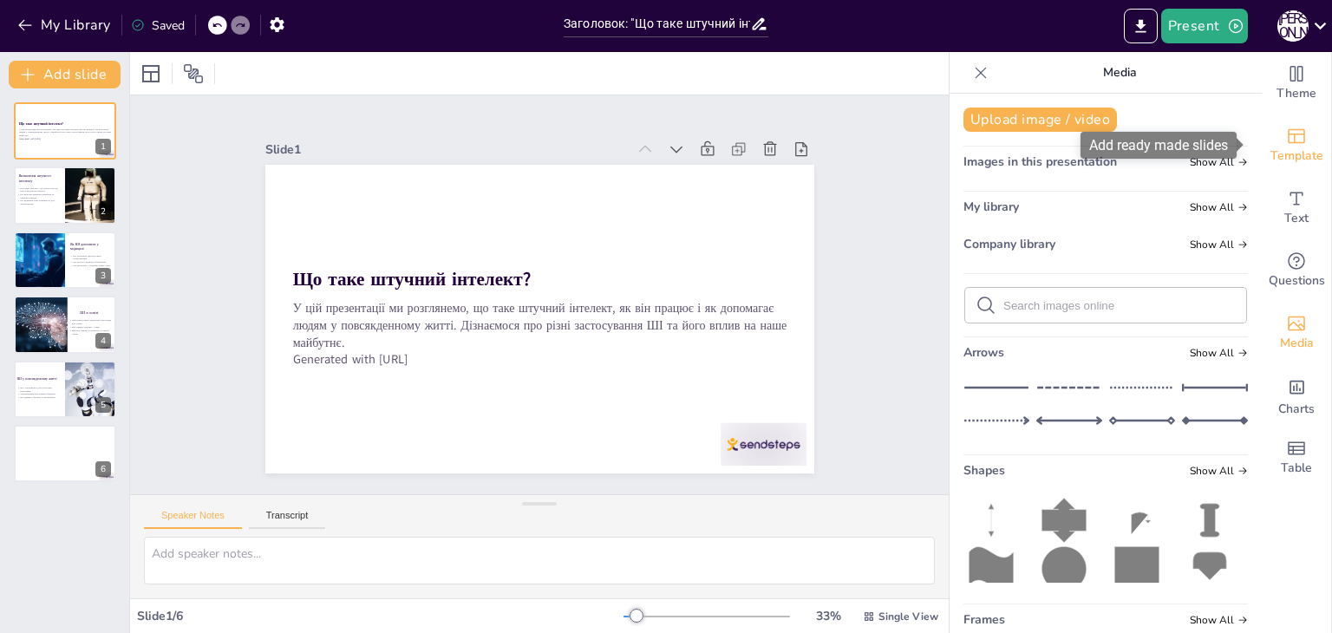
click at [1285, 160] on span "Template" at bounding box center [1297, 156] width 53 height 19
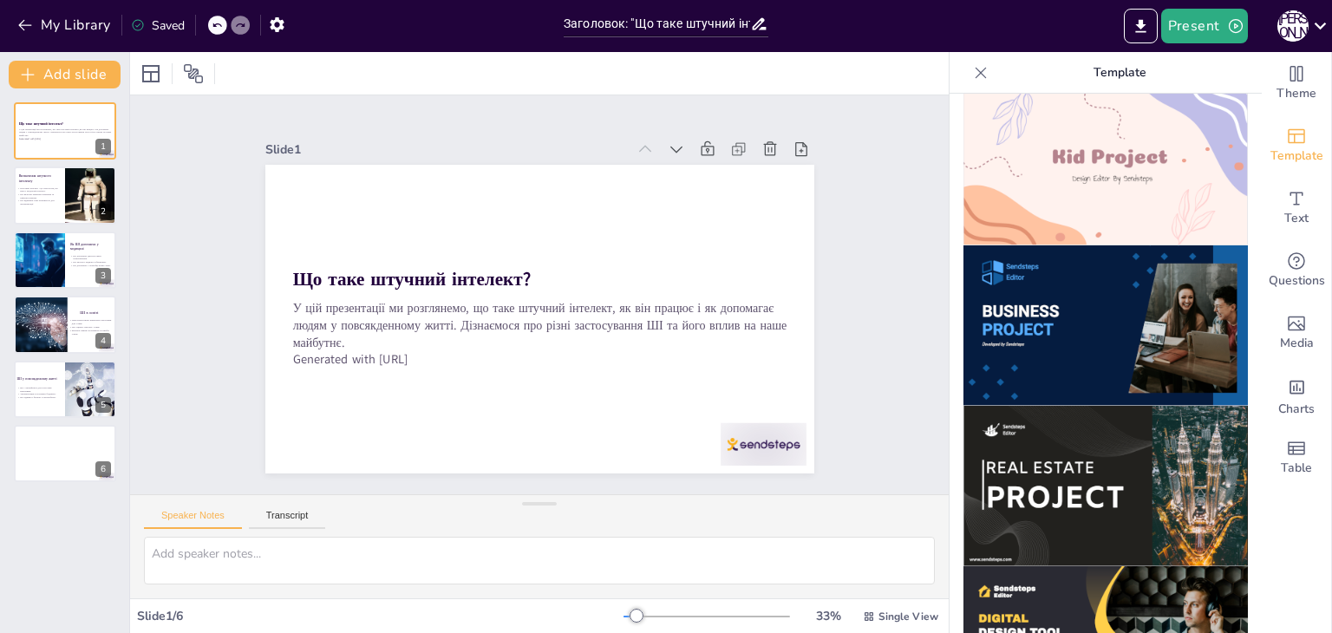
scroll to position [1311, 0]
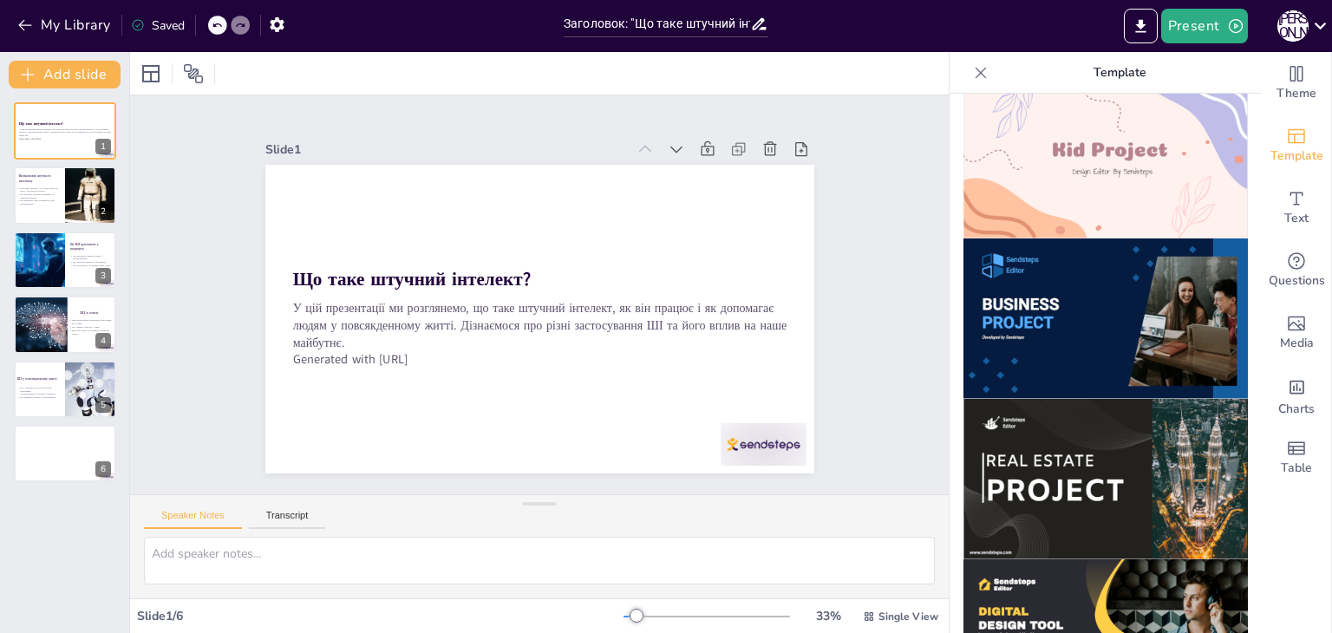
click at [1109, 287] on img at bounding box center [1106, 319] width 284 height 160
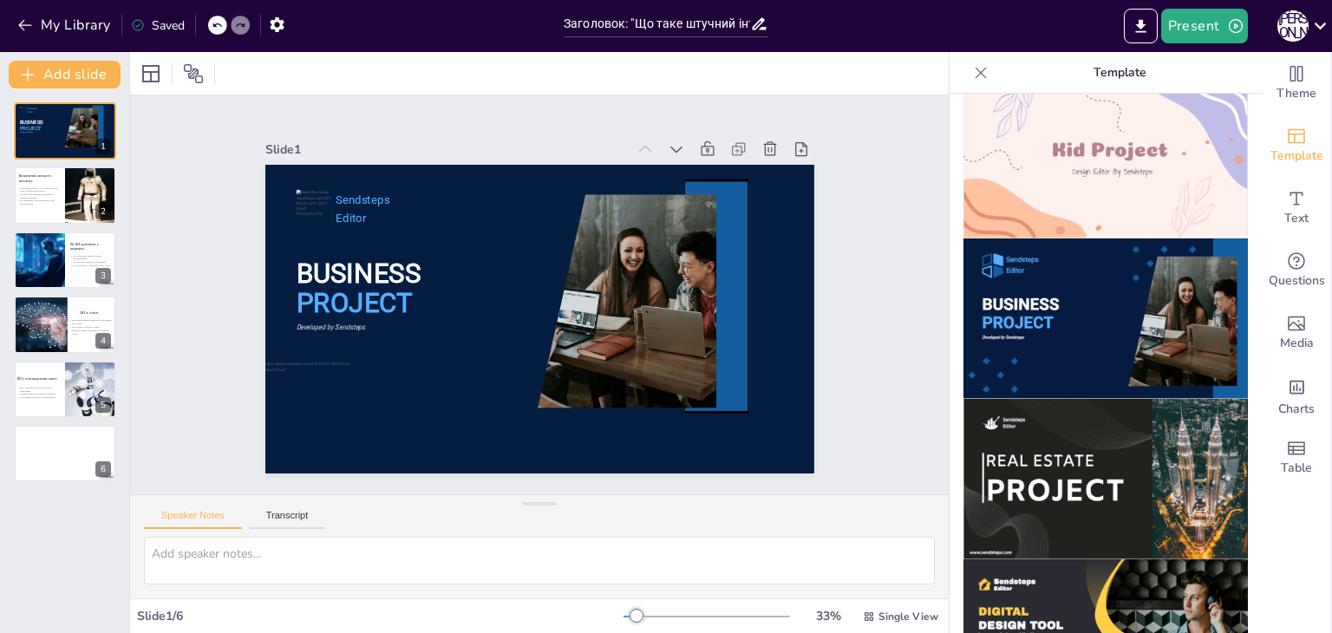
click at [220, 20] on icon at bounding box center [217, 25] width 10 height 10
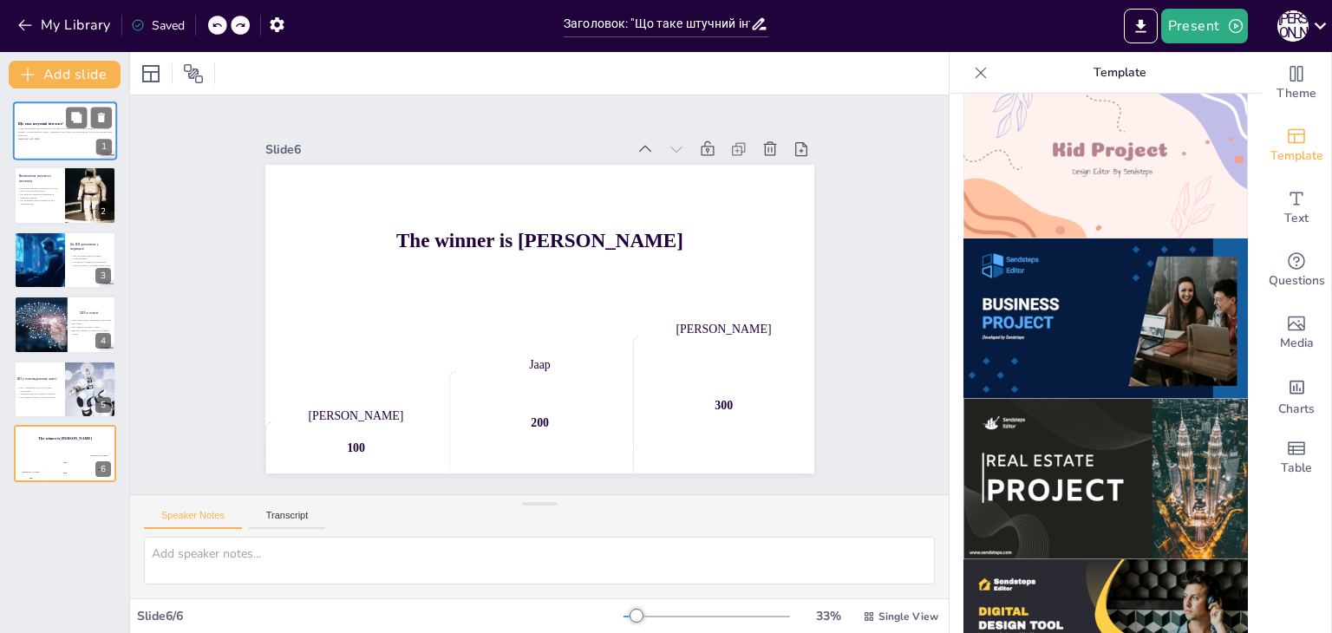
click at [56, 137] on p "Generated with Sendsteps.ai" at bounding box center [65, 138] width 94 height 3
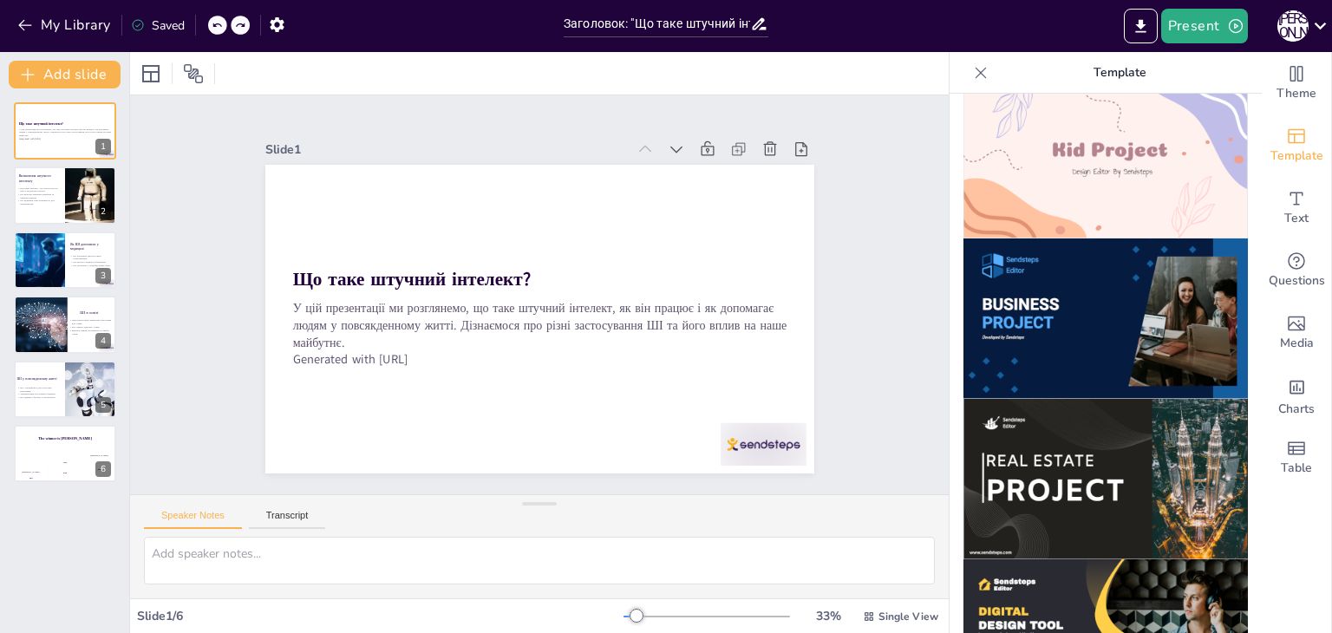
click at [992, 239] on img at bounding box center [1106, 319] width 284 height 160
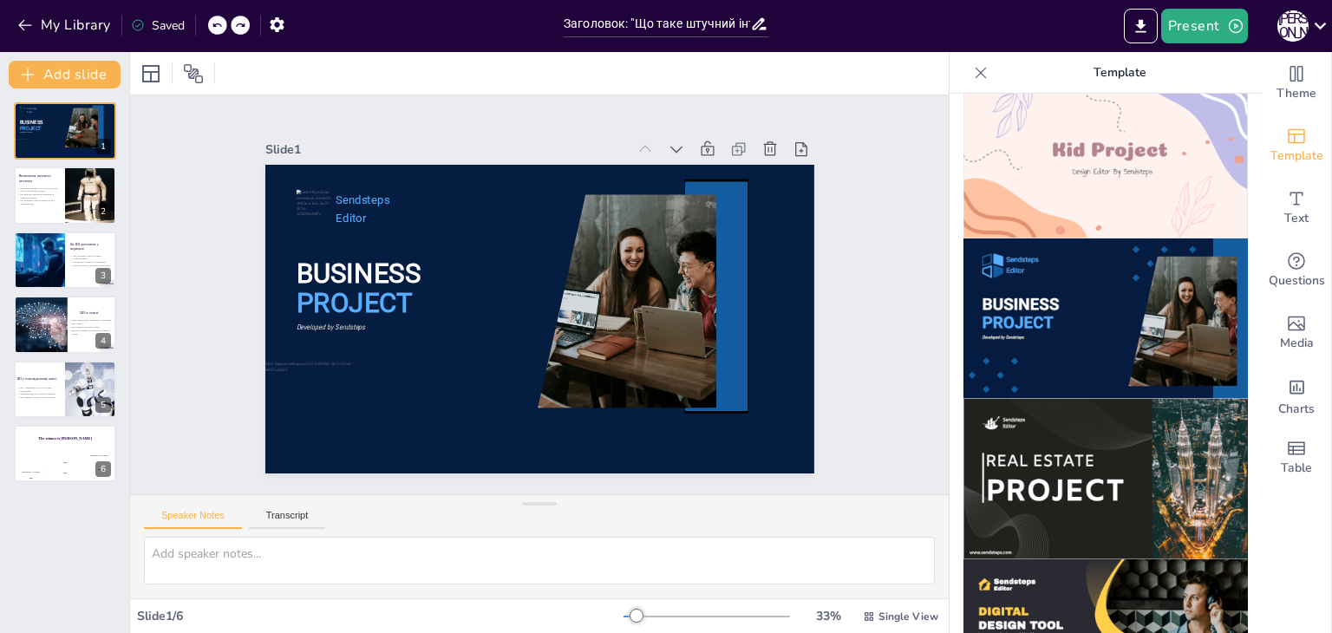
click at [218, 20] on icon at bounding box center [217, 25] width 10 height 10
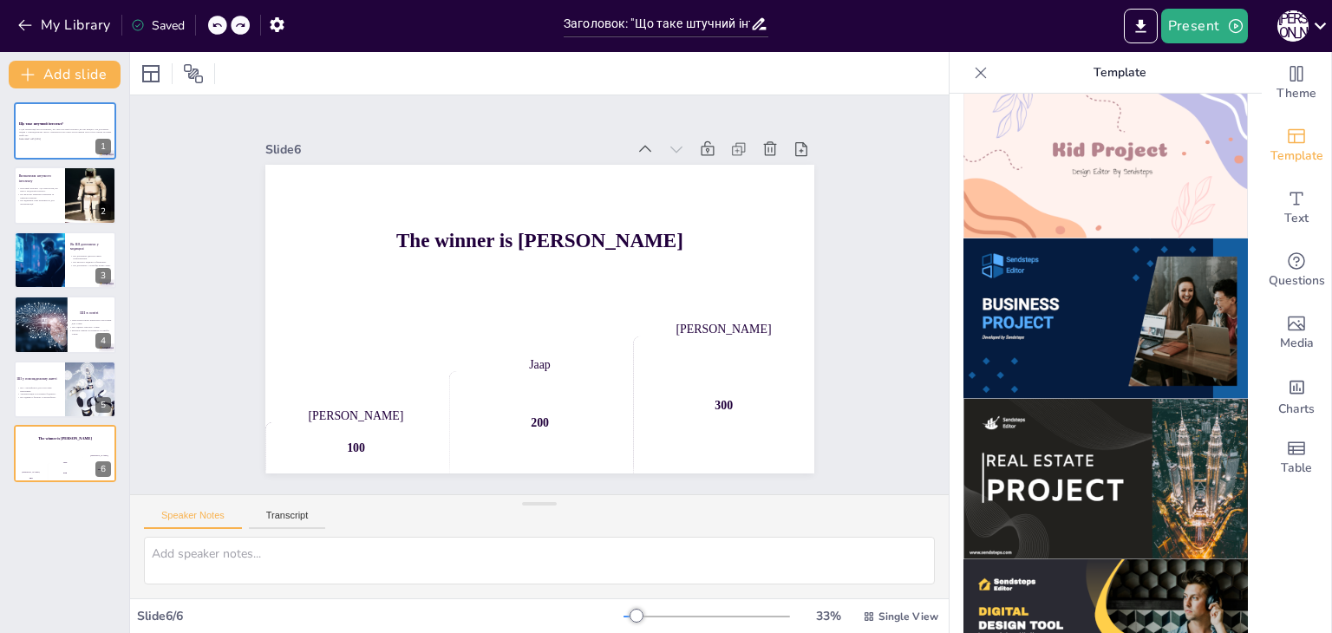
scroll to position [1661, 0]
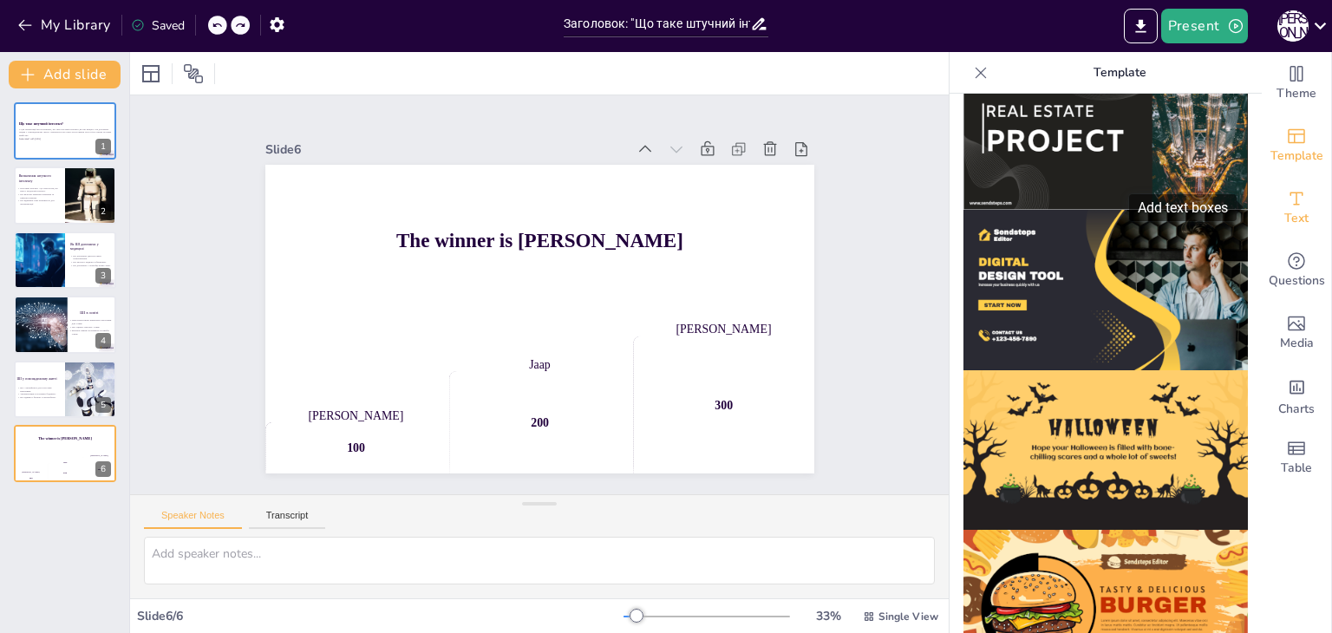
click at [1291, 206] on icon "Add text boxes" at bounding box center [1296, 198] width 21 height 21
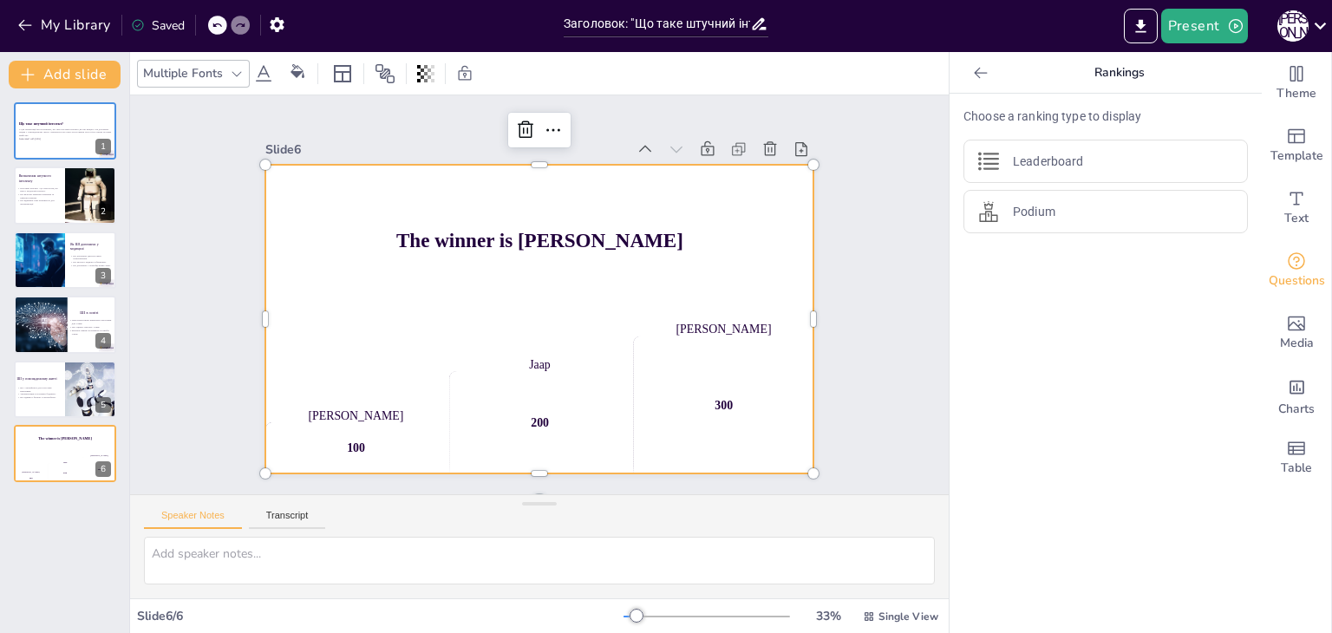
click at [749, 251] on div "The winner is Niels 🏆" at bounding box center [574, 256] width 512 height 483
click at [749, 251] on div "The winner is Niels 🏆" at bounding box center [545, 243] width 562 height 212
click at [46, 120] on div at bounding box center [65, 130] width 104 height 59
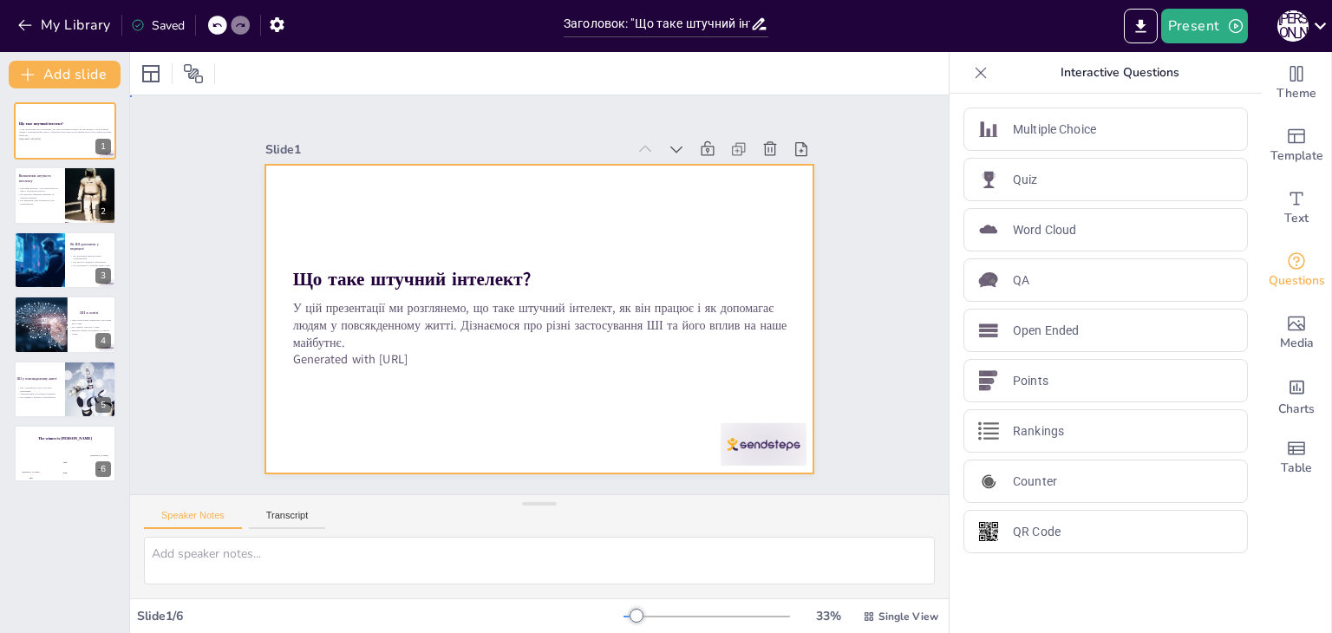
click at [566, 220] on div at bounding box center [534, 319] width 601 height 416
click at [566, 220] on div at bounding box center [537, 319] width 579 height 364
click at [566, 220] on div at bounding box center [532, 318] width 618 height 463
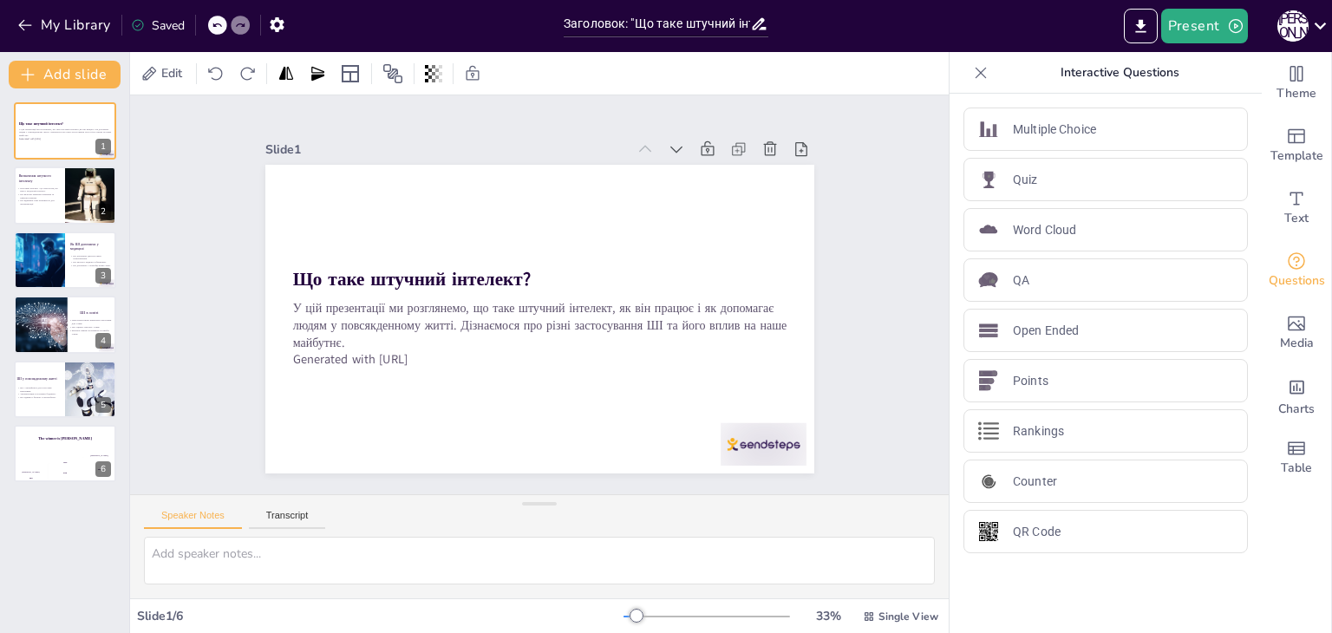
click at [566, 220] on div at bounding box center [528, 316] width 630 height 542
click at [566, 220] on div at bounding box center [518, 307] width 542 height 630
click at [566, 220] on div at bounding box center [525, 315] width 625 height 572
click at [475, 209] on div at bounding box center [534, 319] width 601 height 416
click at [486, 101] on div "Slide 1 Що таке штучний інтелект? У цій презентації ми розглянемо, що таке штуч…" at bounding box center [539, 295] width 856 height 483
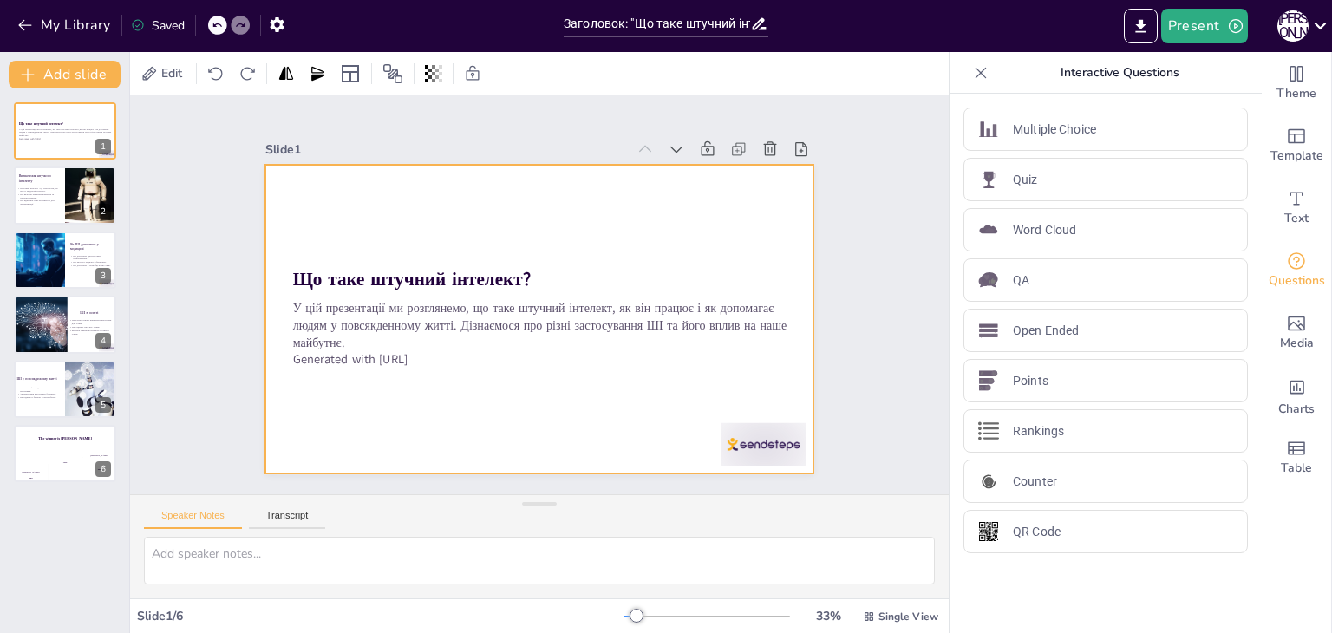
click at [444, 188] on div at bounding box center [529, 317] width 627 height 506
click at [444, 188] on div at bounding box center [518, 304] width 506 height 627
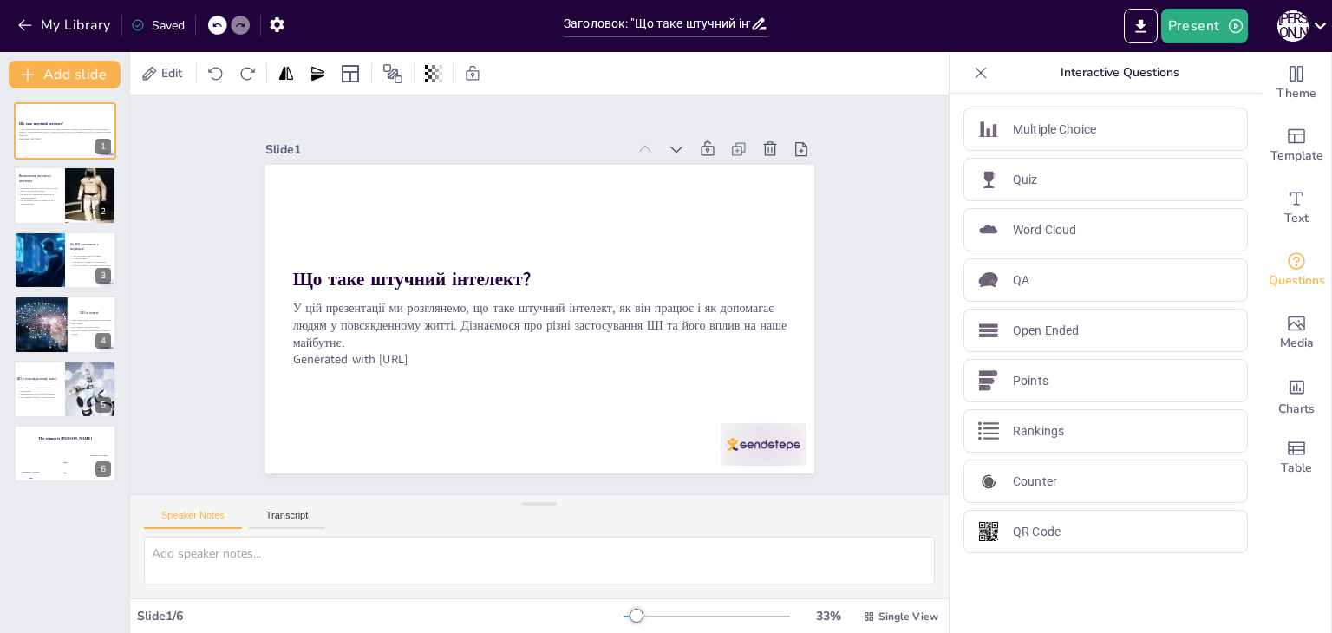
click at [441, 186] on div at bounding box center [528, 316] width 630 height 542
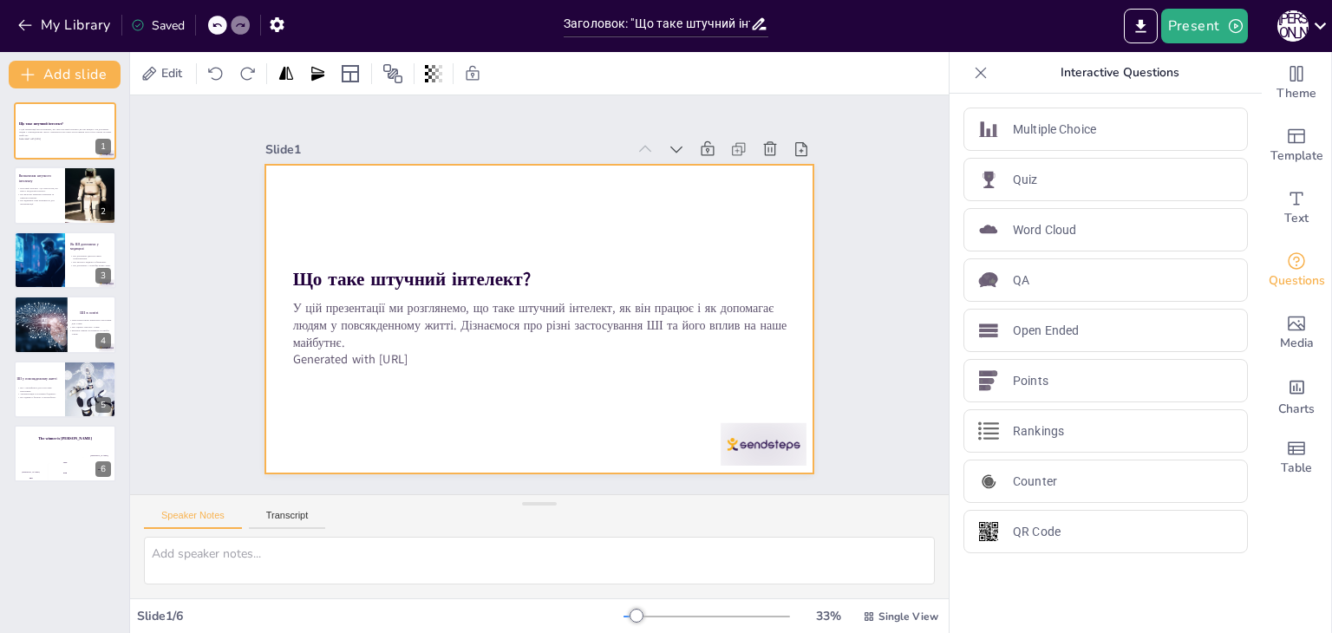
click at [462, 164] on div at bounding box center [529, 316] width 627 height 505
click at [137, 74] on div at bounding box center [151, 74] width 28 height 28
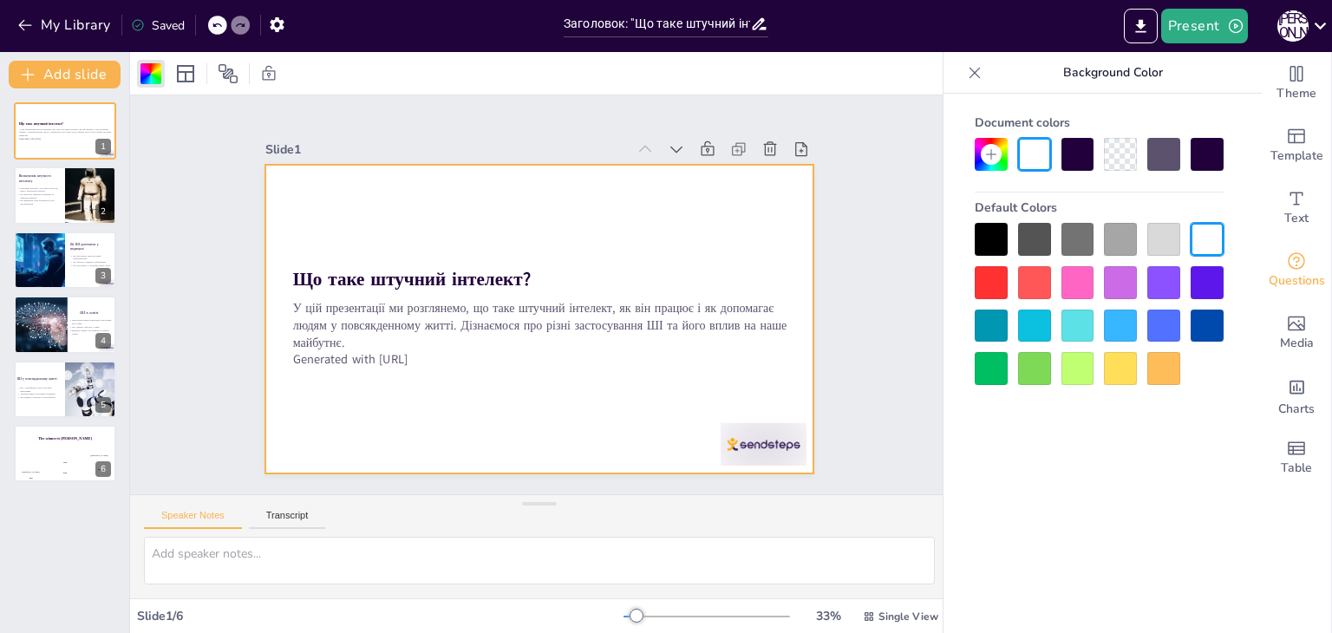
click at [1092, 302] on div at bounding box center [1099, 304] width 249 height 162
click at [1079, 278] on div at bounding box center [1078, 282] width 33 height 33
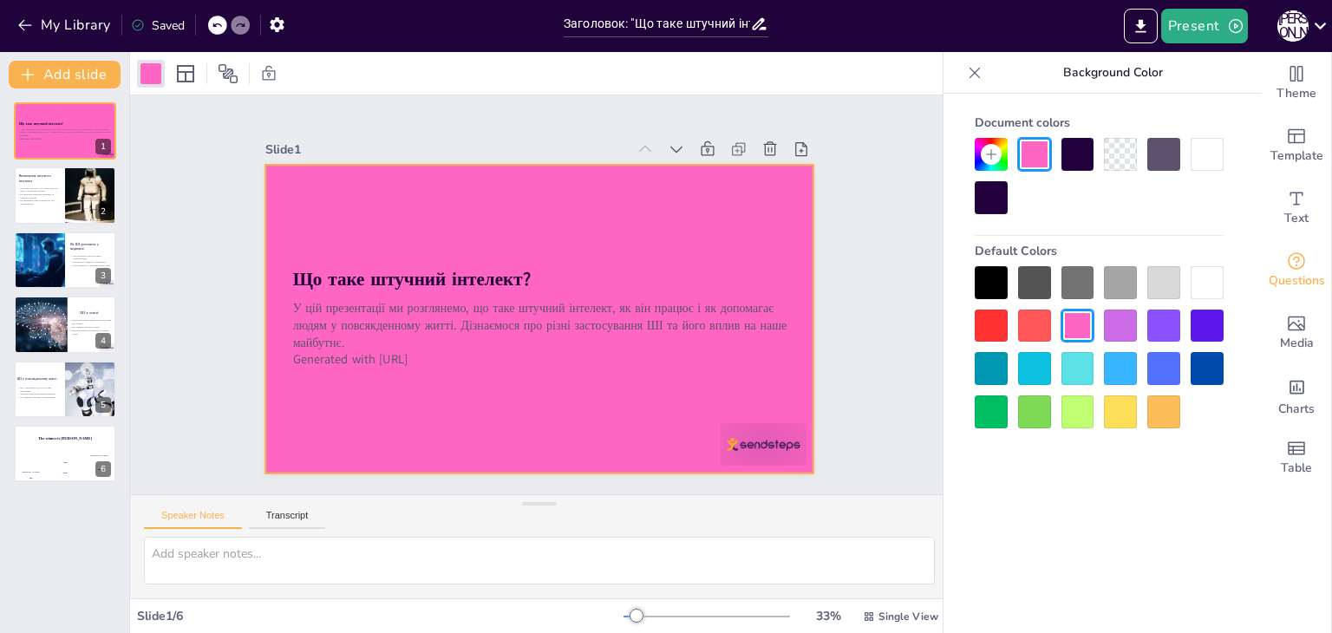
click at [1125, 356] on div at bounding box center [1120, 368] width 33 height 33
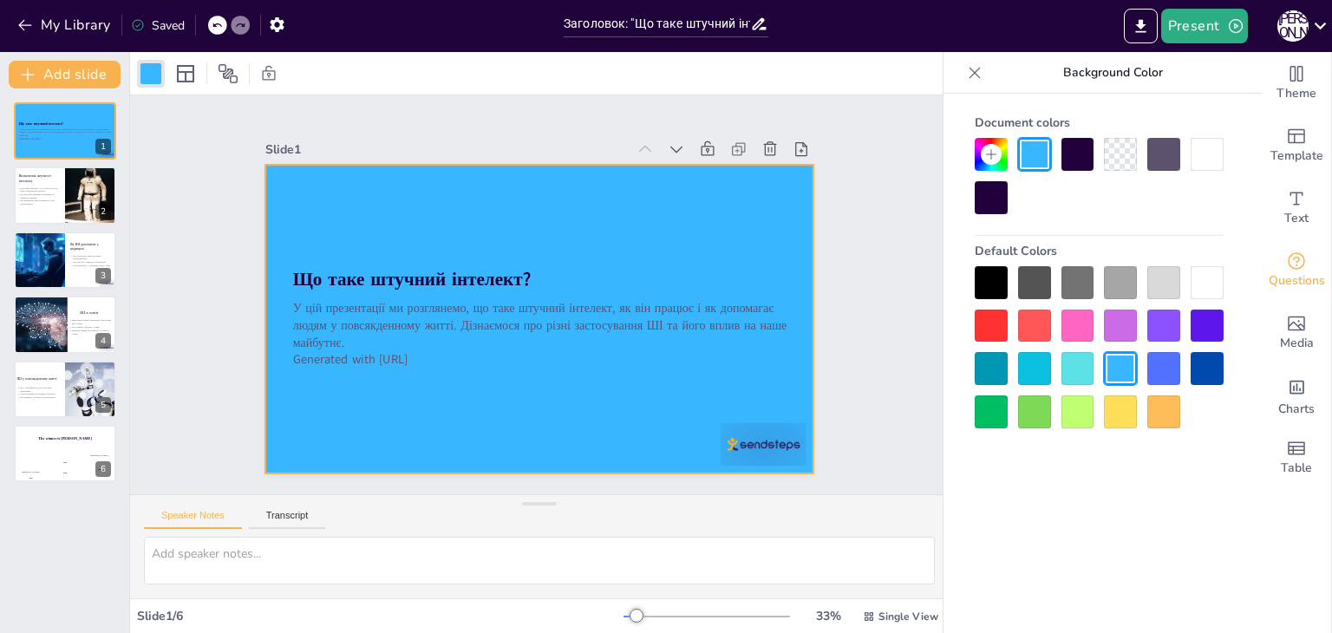
click at [1076, 356] on div at bounding box center [1078, 368] width 33 height 33
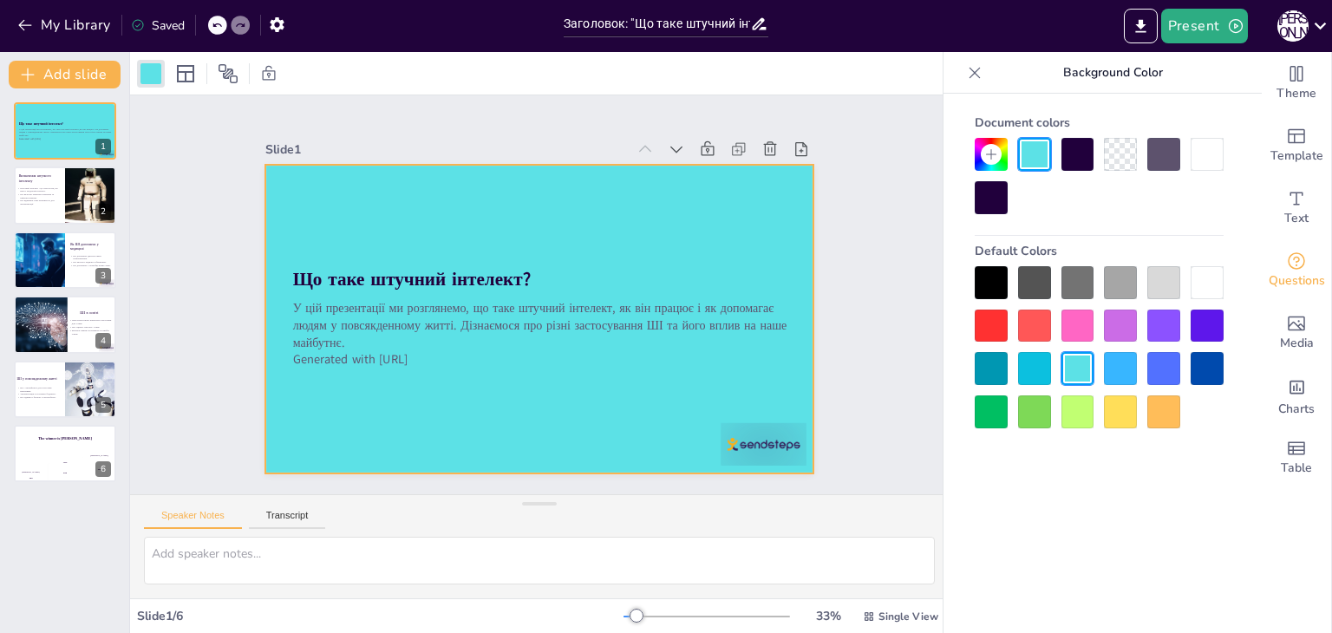
click at [989, 148] on icon at bounding box center [991, 154] width 14 height 14
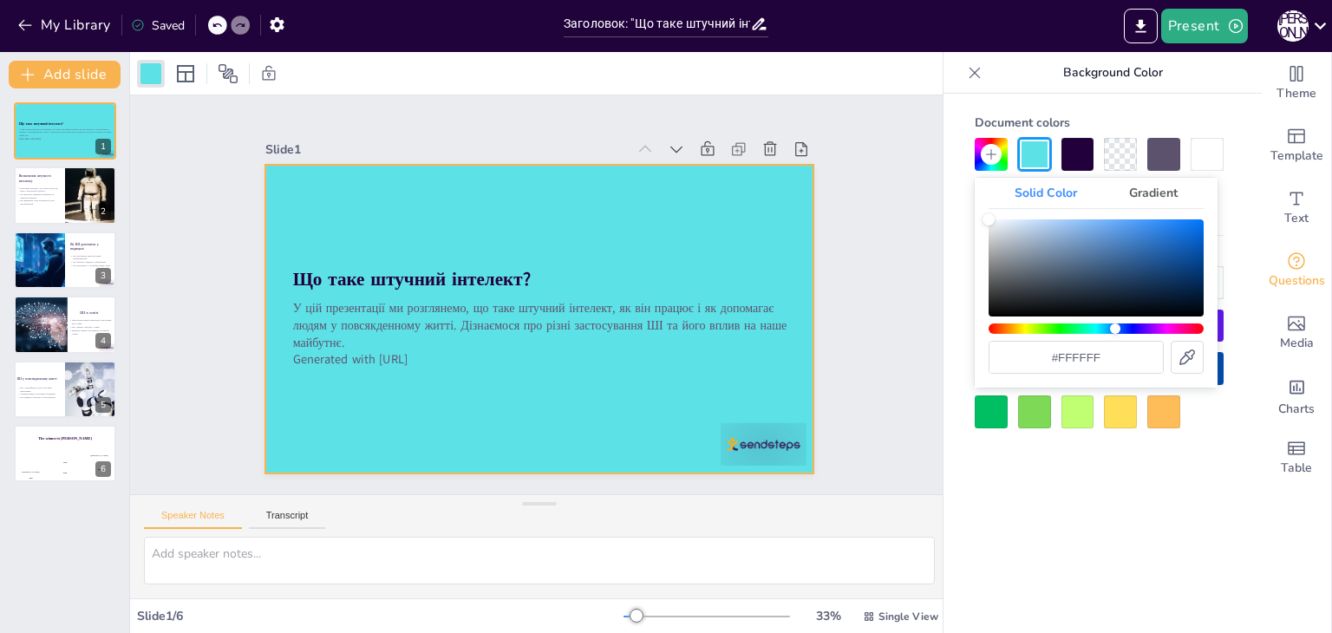
drag, startPoint x: 1099, startPoint y: 330, endPoint x: 1123, endPoint y: 331, distance: 24.3
click at [1123, 331] on div "Hue" at bounding box center [1096, 329] width 215 height 10
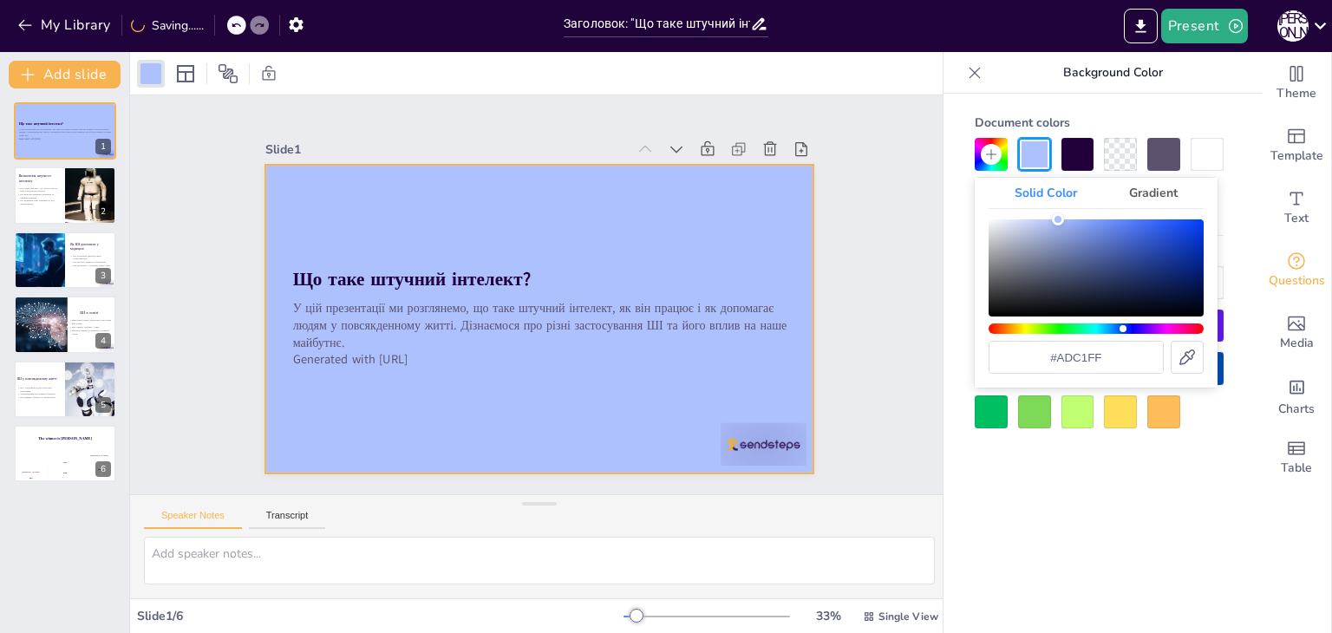
drag, startPoint x: 1029, startPoint y: 226, endPoint x: 1058, endPoint y: 186, distance: 49.6
click at [1058, 186] on div "Solid Color Gradient #adc1ff" at bounding box center [1096, 283] width 243 height 210
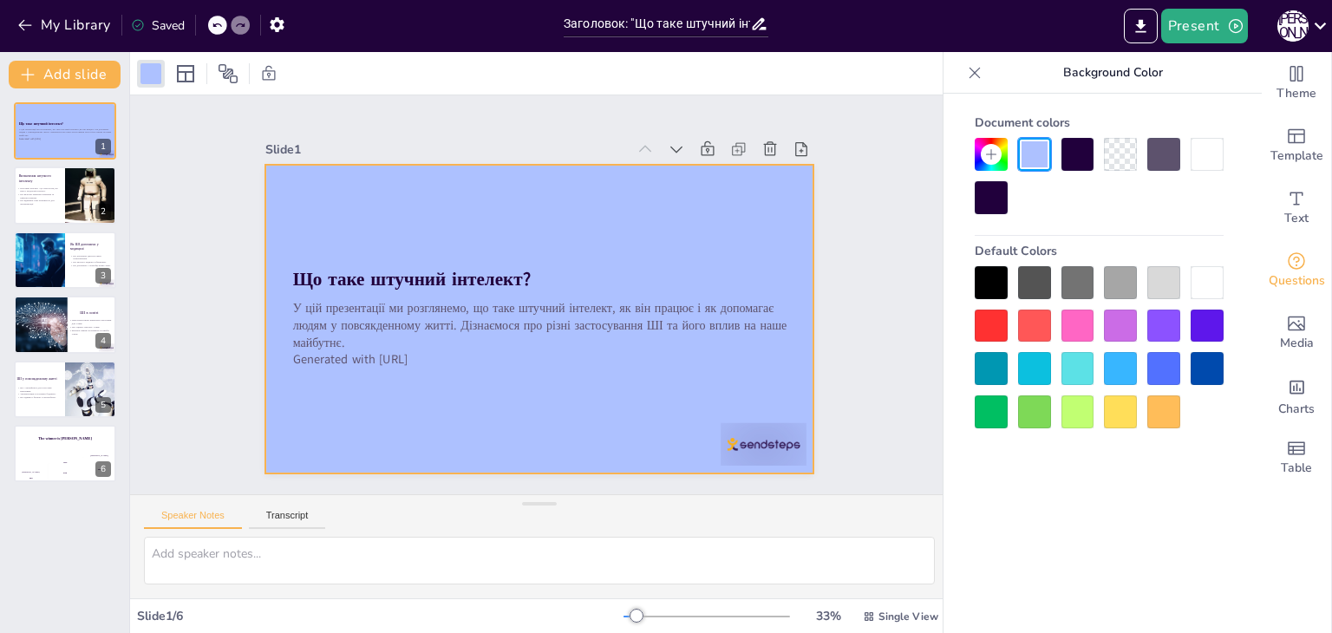
click at [1066, 485] on div "Document colors Default Colors" at bounding box center [1099, 390] width 311 height 592
click at [70, 173] on button at bounding box center [76, 182] width 21 height 21
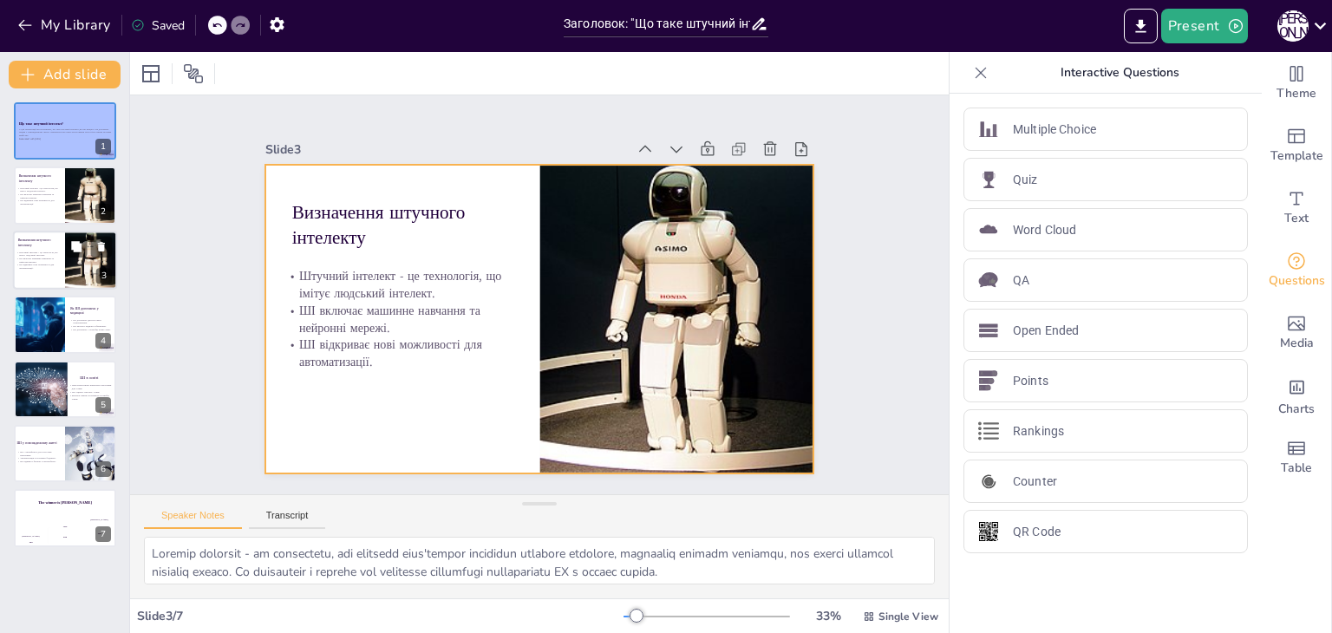
click at [62, 261] on div at bounding box center [65, 260] width 104 height 59
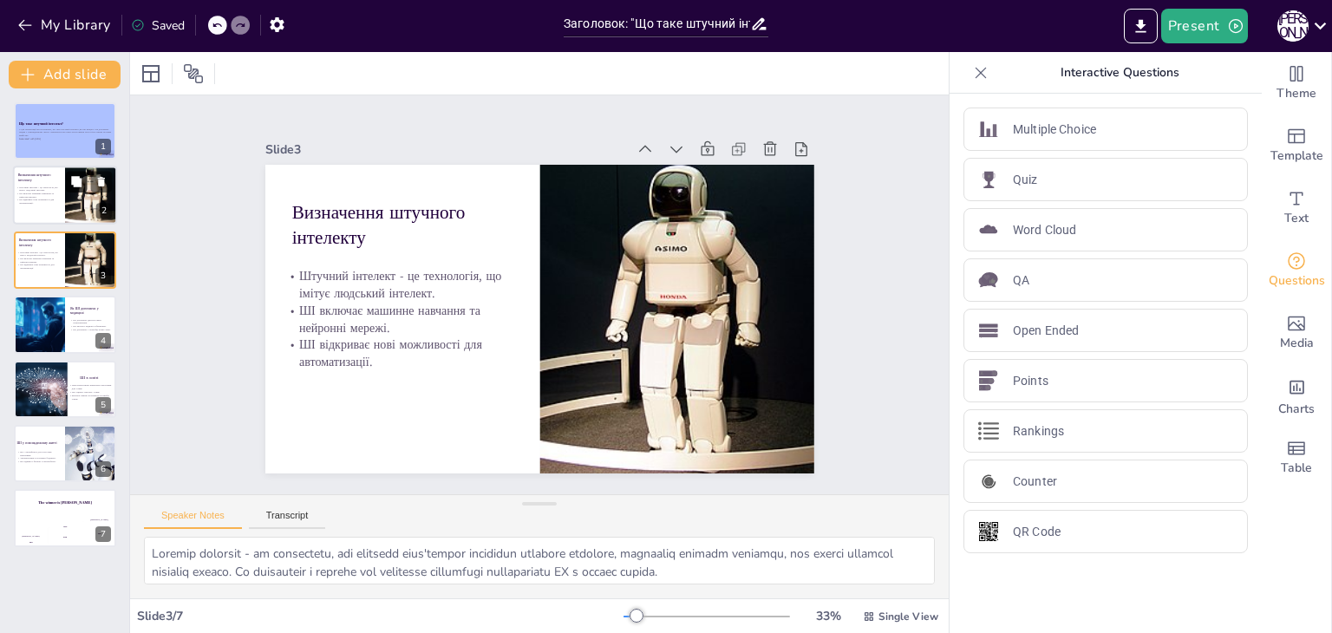
click at [66, 181] on button at bounding box center [76, 182] width 21 height 21
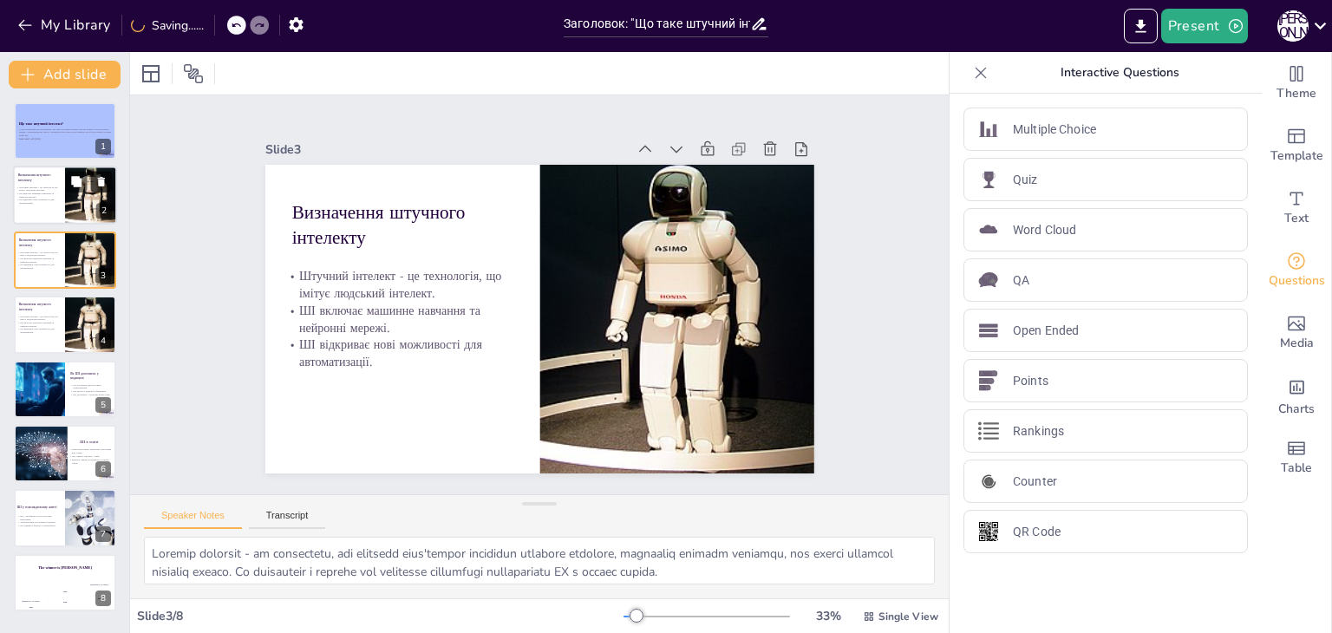
click at [101, 180] on icon at bounding box center [101, 183] width 7 height 10
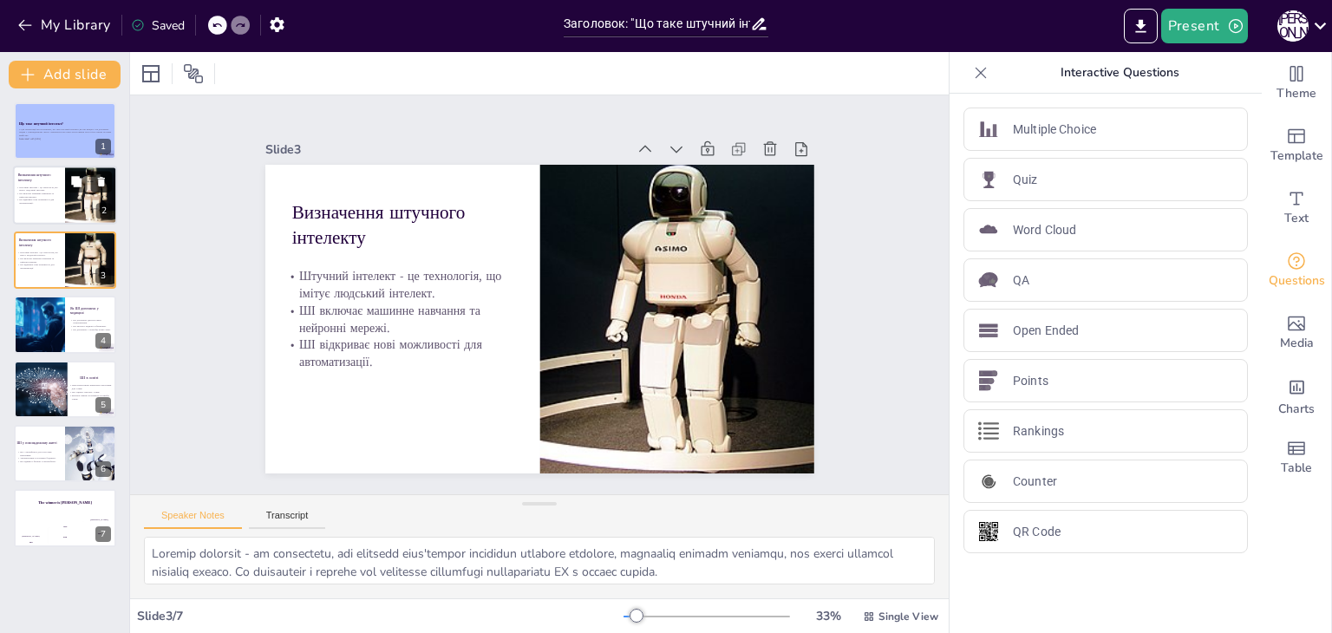
click at [101, 180] on icon at bounding box center [101, 183] width 7 height 10
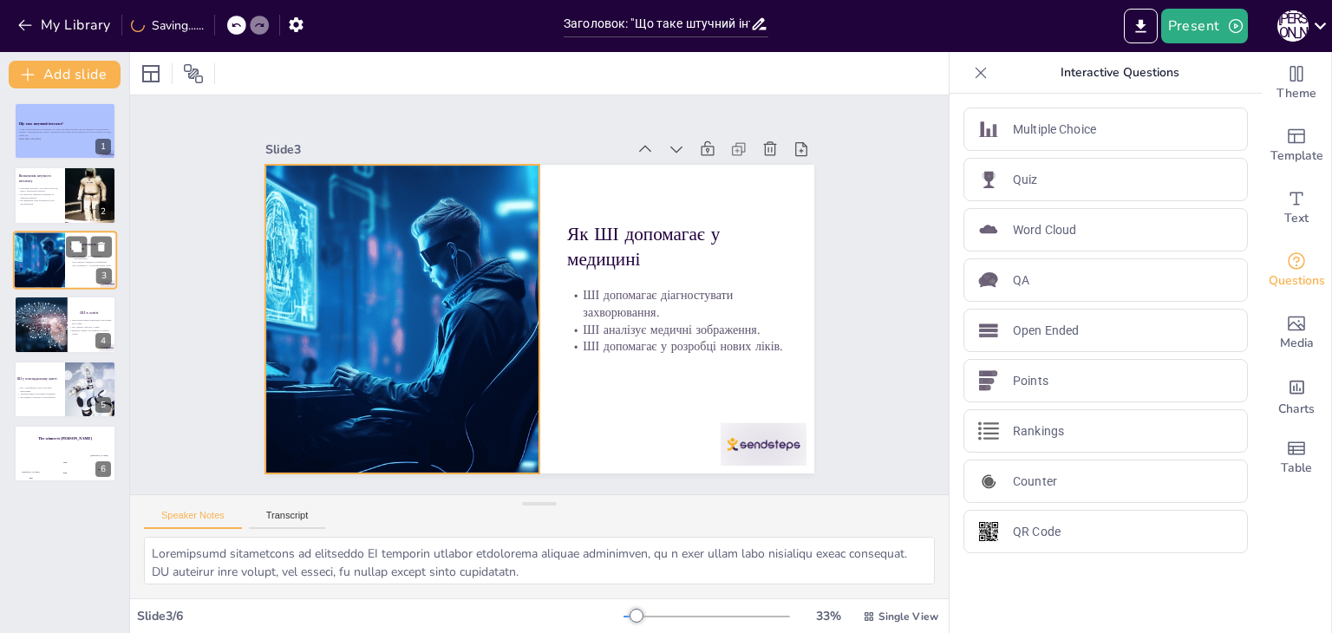
click at [56, 257] on div at bounding box center [38, 260] width 105 height 59
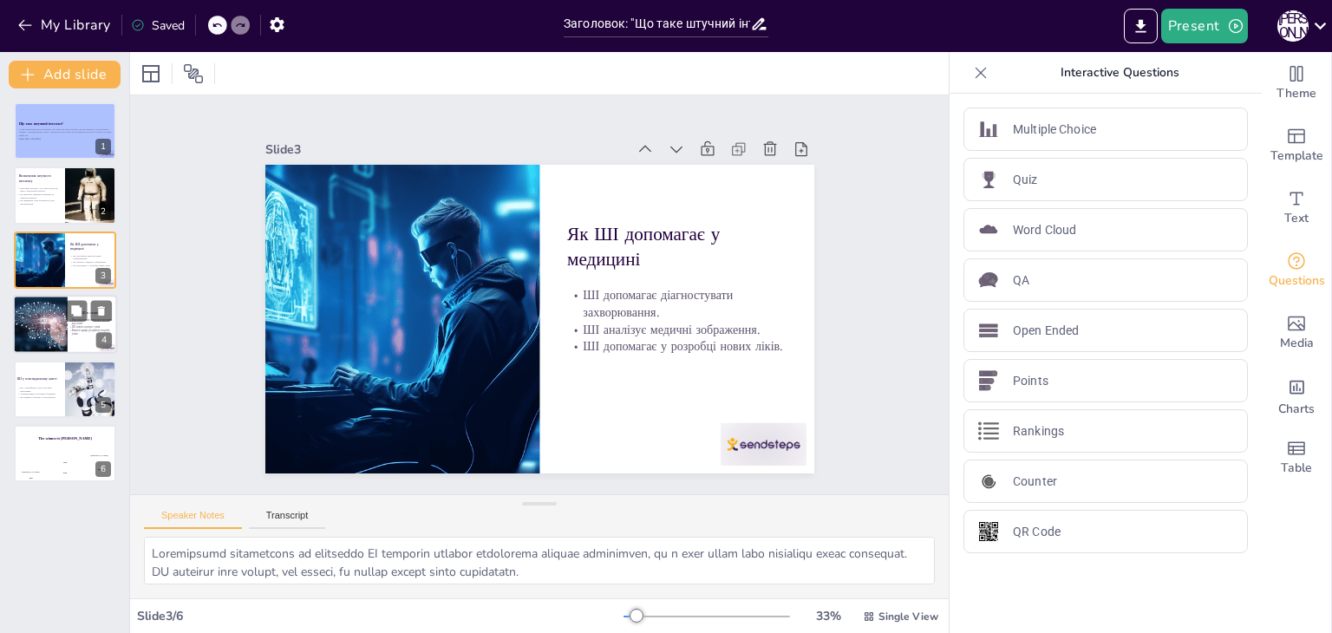
click at [56, 318] on div at bounding box center [43, 324] width 108 height 59
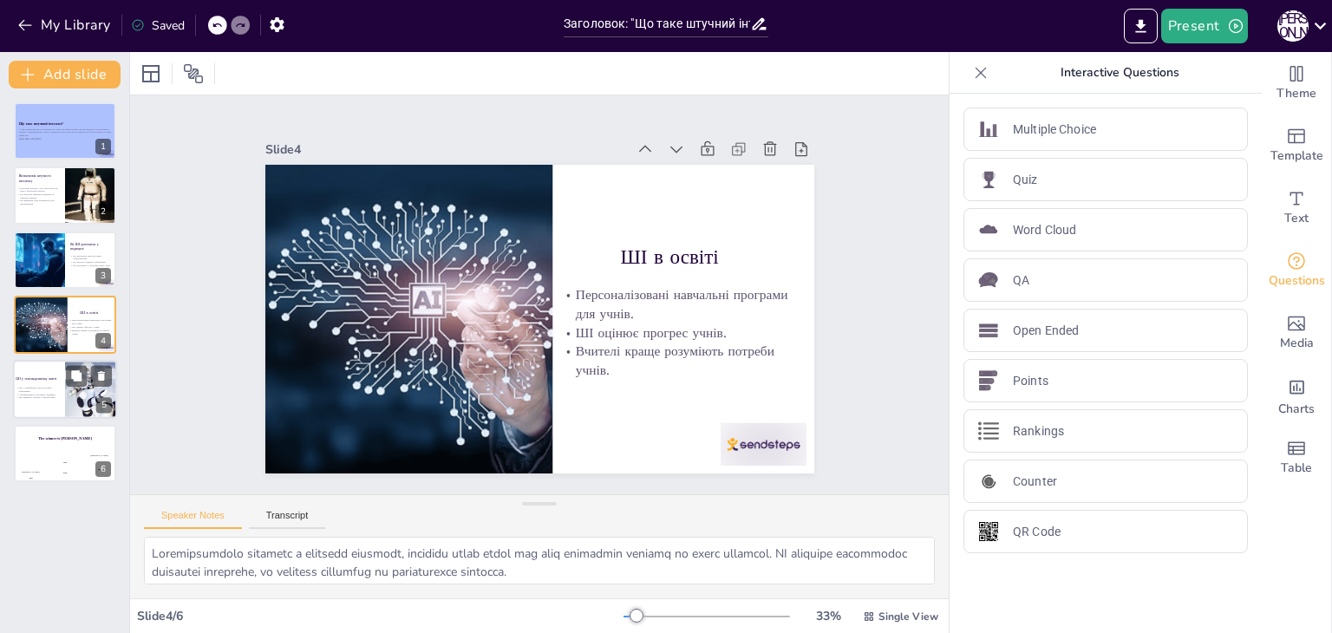
click at [59, 384] on div at bounding box center [65, 389] width 104 height 59
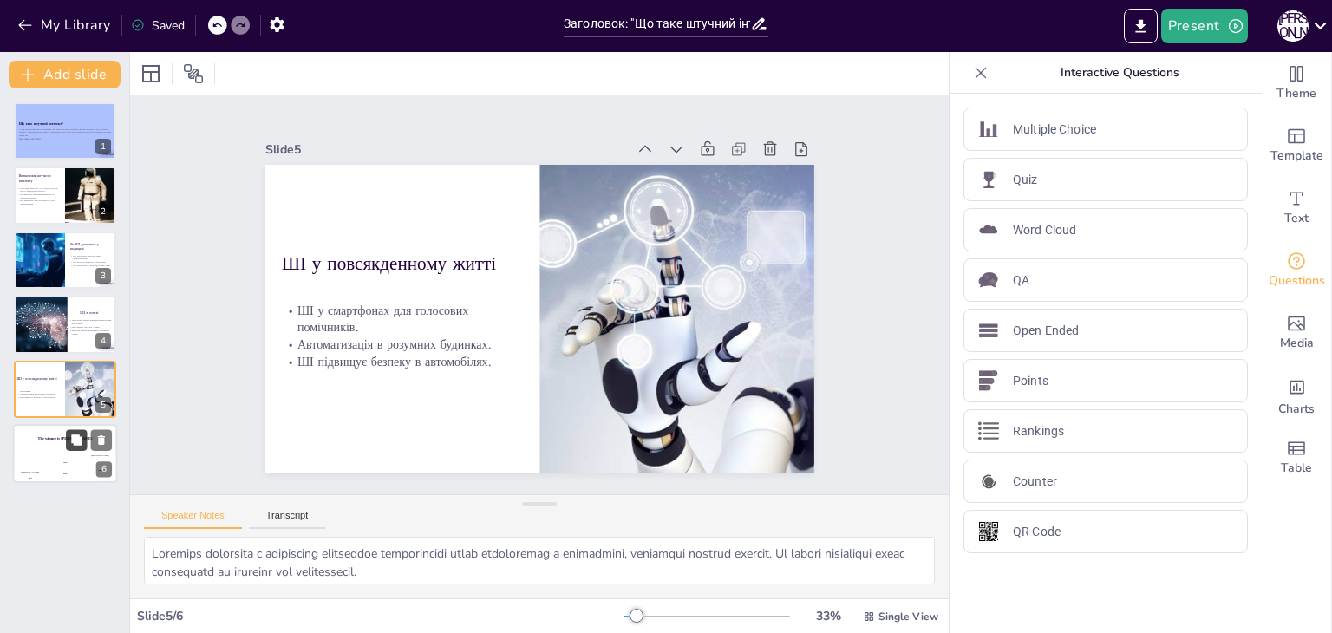
click at [83, 441] on button at bounding box center [76, 439] width 21 height 21
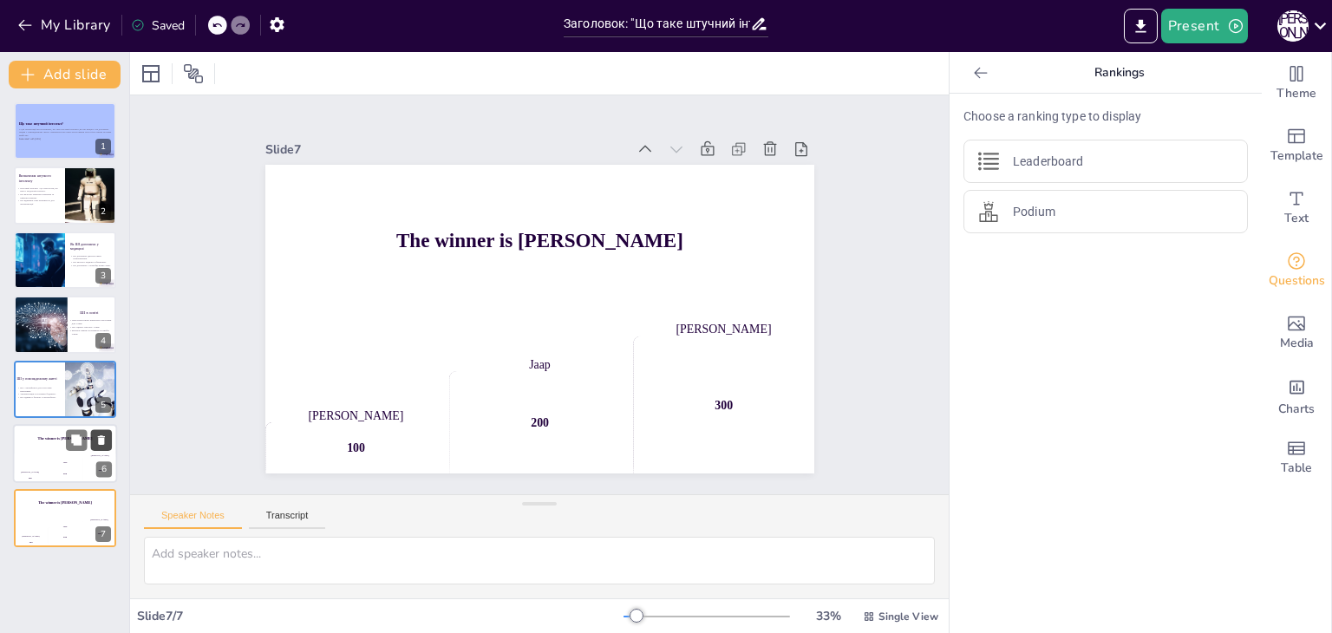
click at [104, 430] on button at bounding box center [101, 439] width 21 height 21
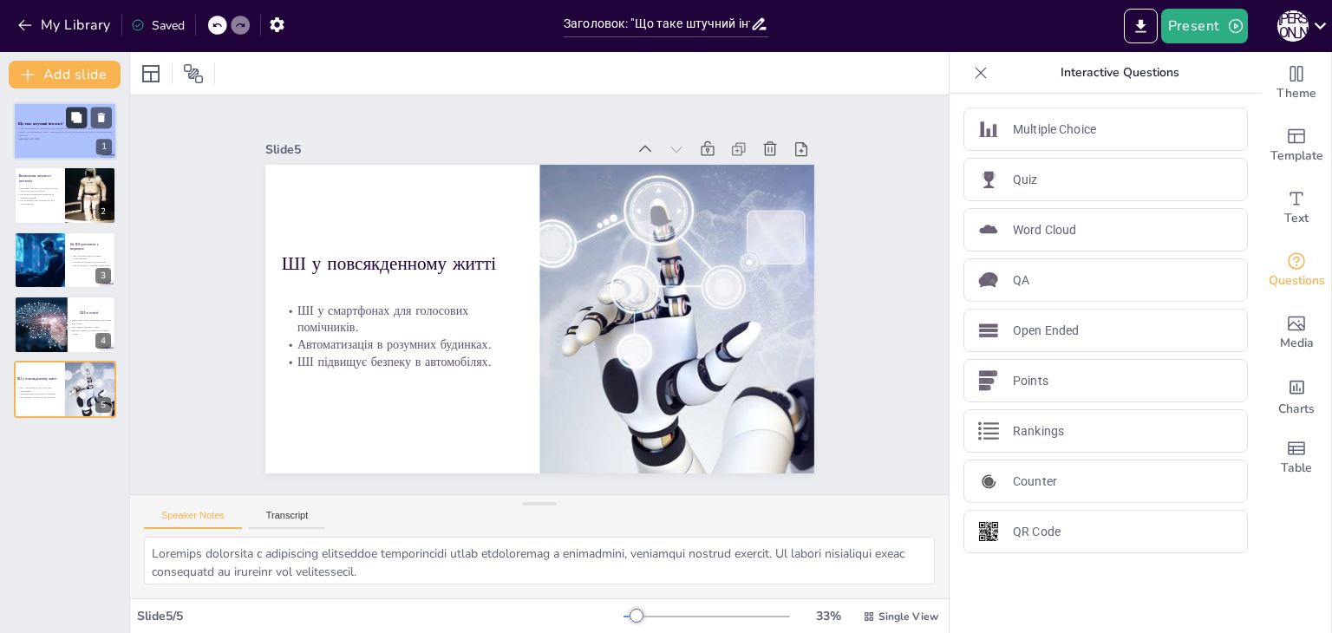
click at [82, 113] on icon at bounding box center [76, 118] width 12 height 12
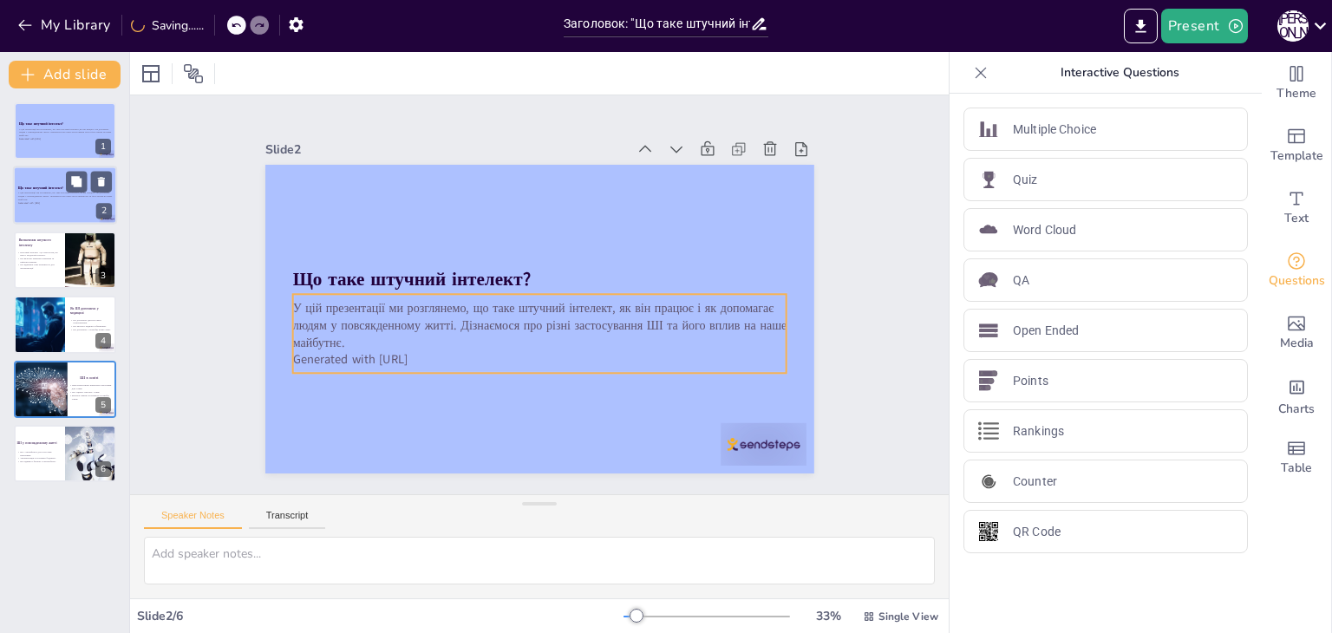
drag, startPoint x: 69, startPoint y: 188, endPoint x: 54, endPoint y: 189, distance: 14.8
click at [54, 189] on div "Що таке штучний інтелект? У цій презентації ми розглянемо, що таке штучний інте…" at bounding box center [65, 196] width 104 height 59
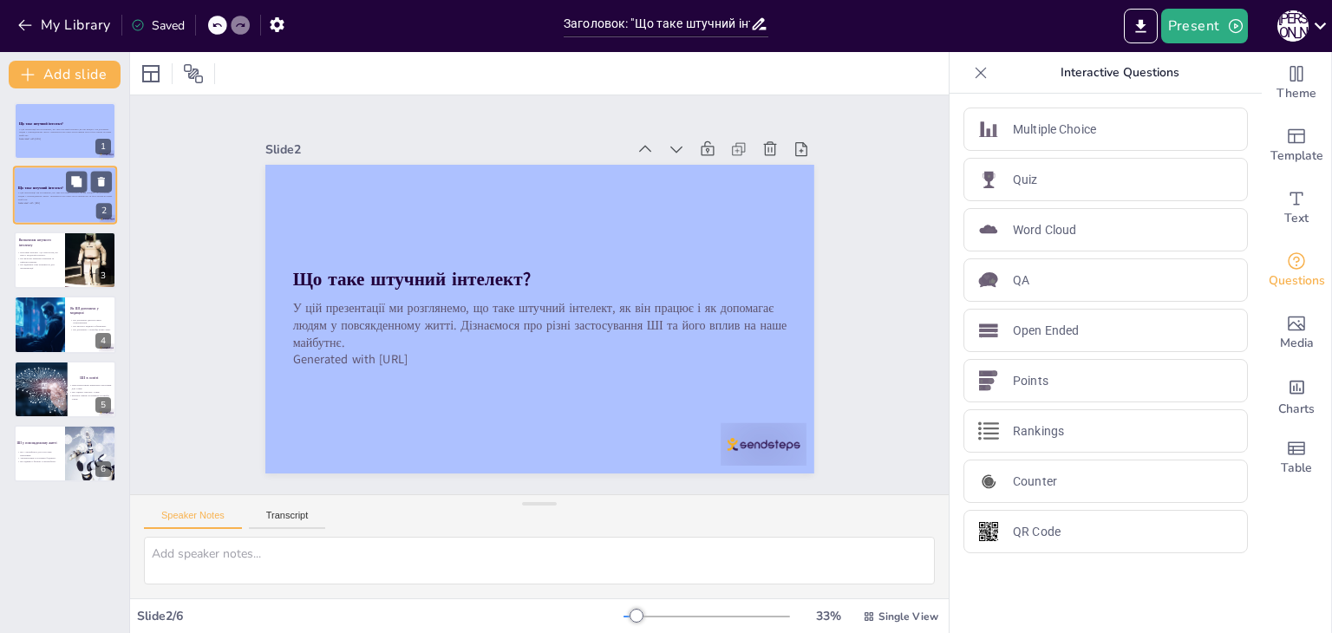
click at [54, 191] on div "У цій презентації ми розглянемо, що таке штучний інтелект, як він працює і як д…" at bounding box center [65, 198] width 94 height 15
drag, startPoint x: 677, startPoint y: 150, endPoint x: 666, endPoint y: 148, distance: 11.4
click at [666, 159] on div at bounding box center [746, 190] width 188 height 62
click at [694, 171] on icon at bounding box center [704, 181] width 21 height 21
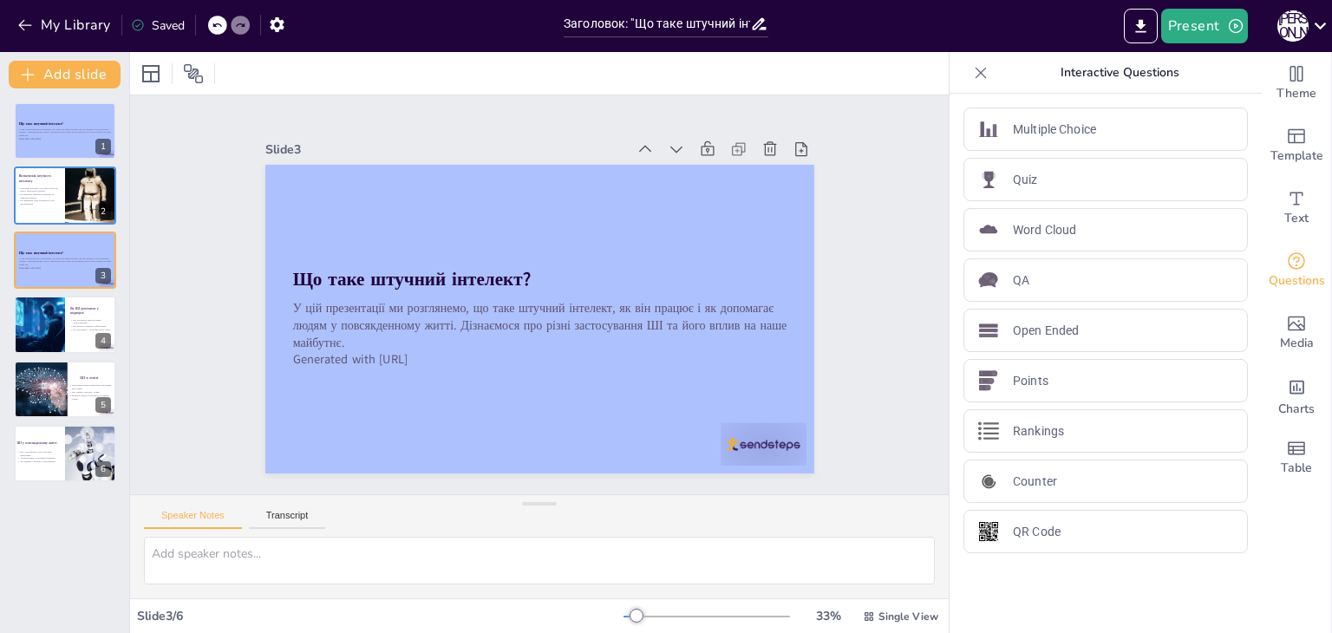
click at [694, 171] on icon at bounding box center [704, 181] width 21 height 21
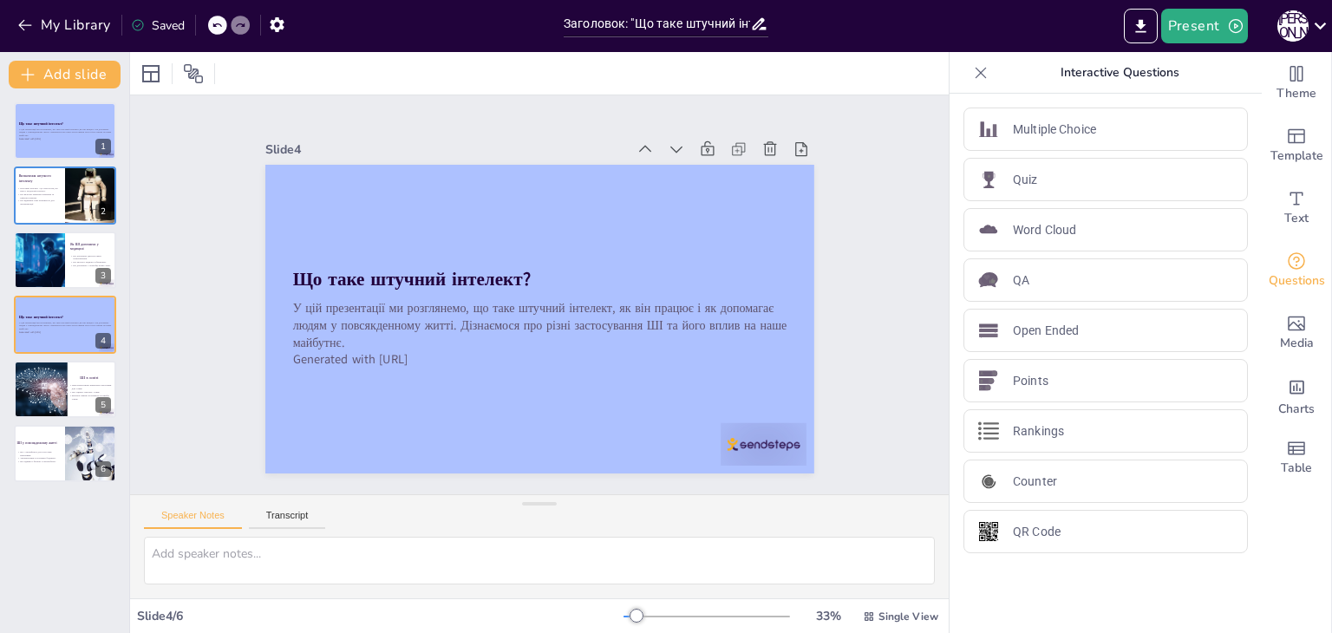
click at [694, 171] on icon at bounding box center [704, 181] width 21 height 21
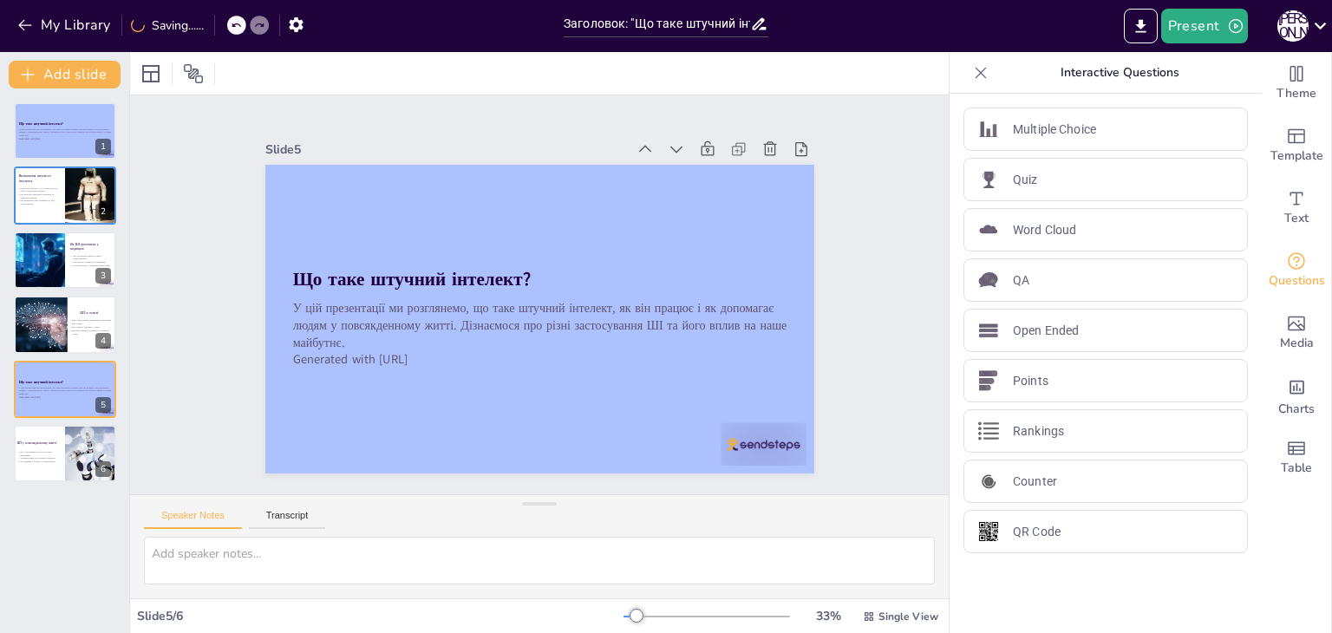
click at [682, 154] on icon at bounding box center [691, 163] width 19 height 19
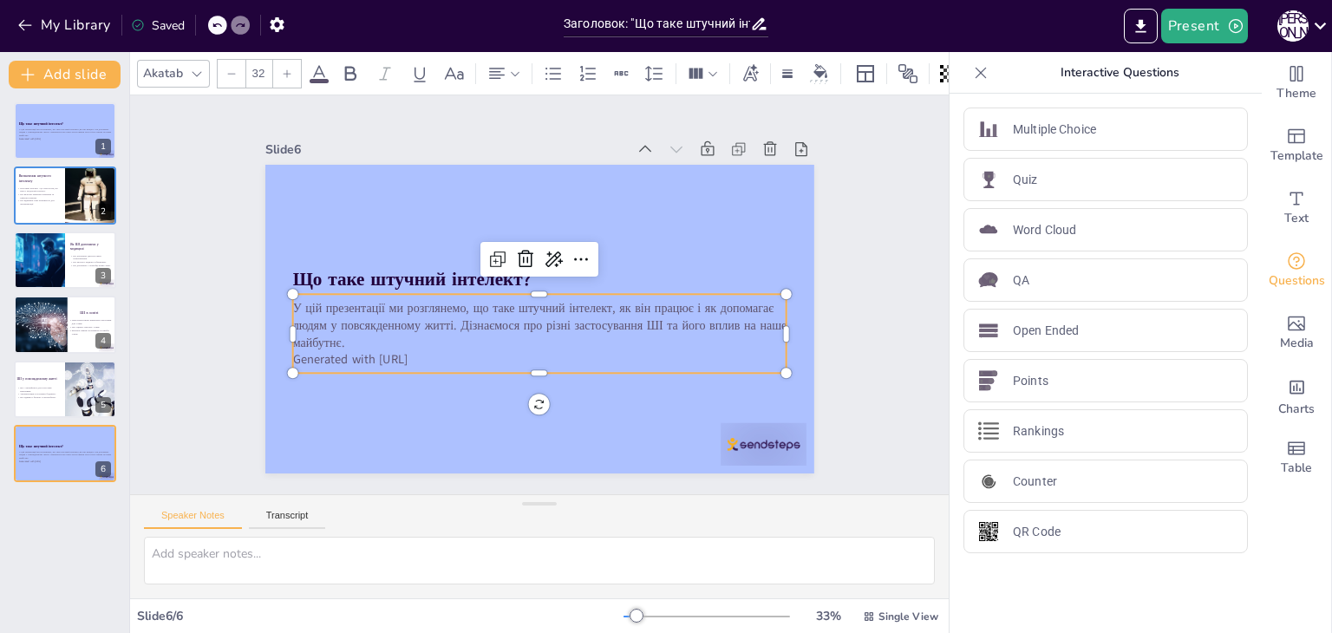
click at [507, 330] on p "У цій презентації ми розглянемо, що таке штучний інтелект, як він працює і як д…" at bounding box center [558, 269] width 430 height 331
click at [524, 256] on icon at bounding box center [537, 257] width 26 height 26
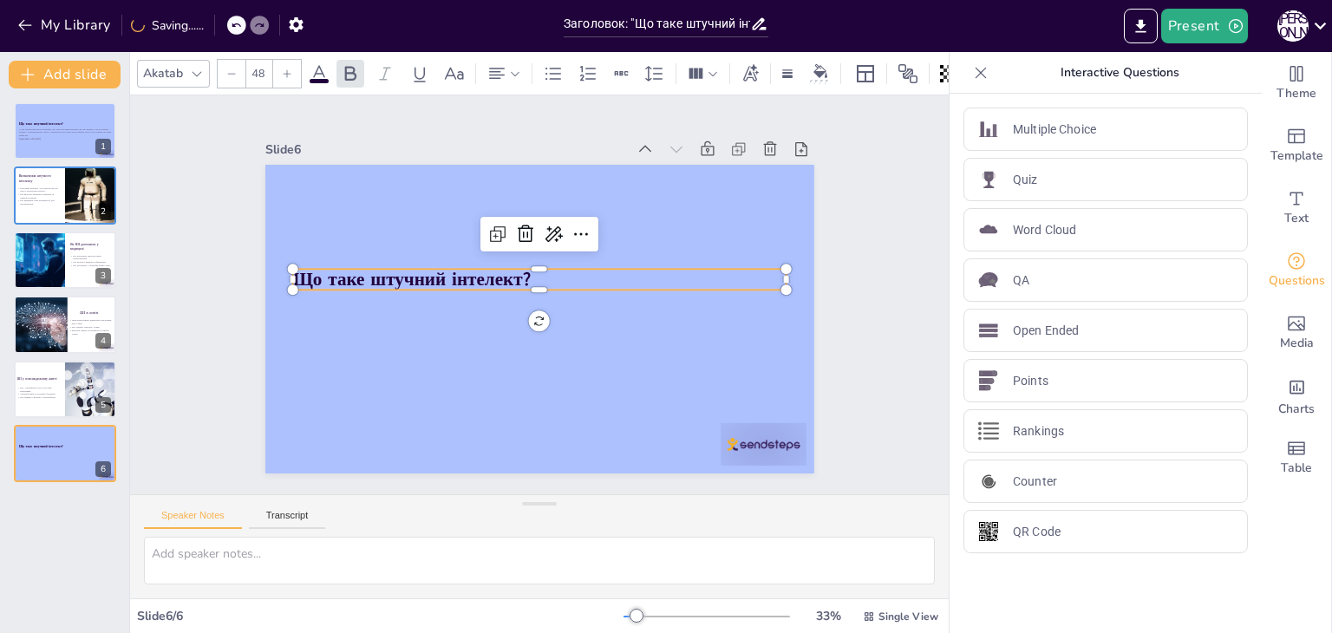
click at [507, 274] on strong "Що таке штучний інтелект?" at bounding box center [413, 265] width 239 height 49
click at [507, 274] on strong "Що таке штучний інтелект?" at bounding box center [428, 229] width 227 height 120
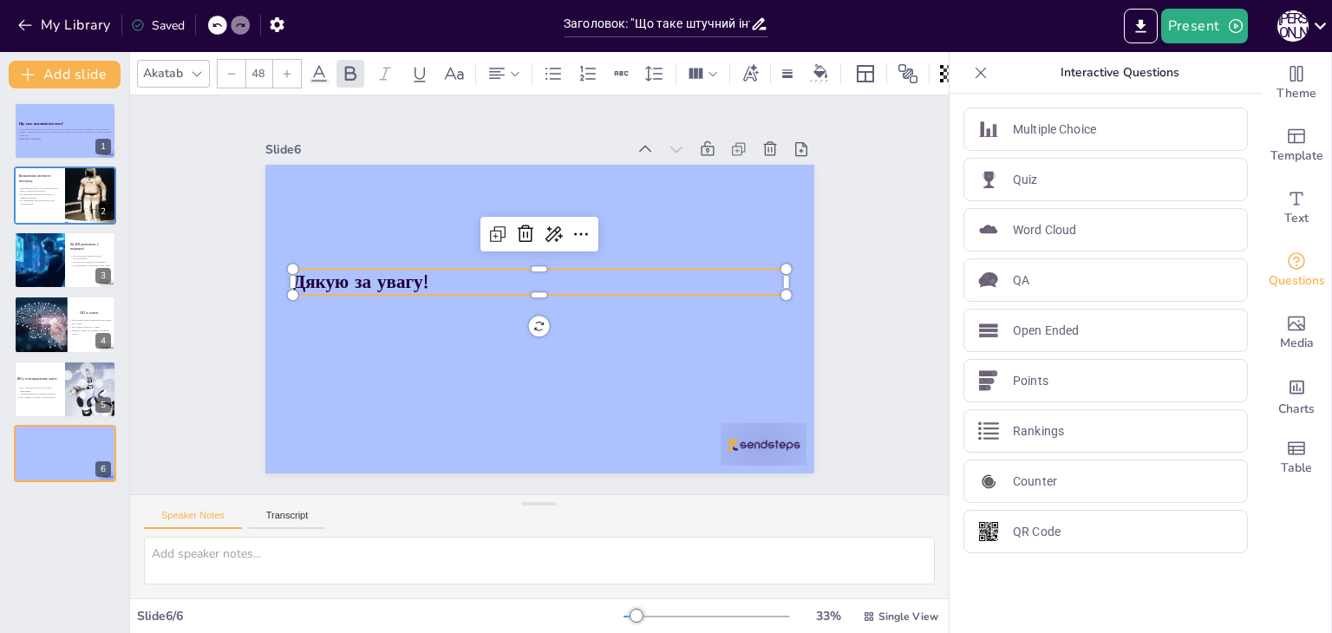
click at [280, 61] on div at bounding box center [287, 74] width 28 height 28
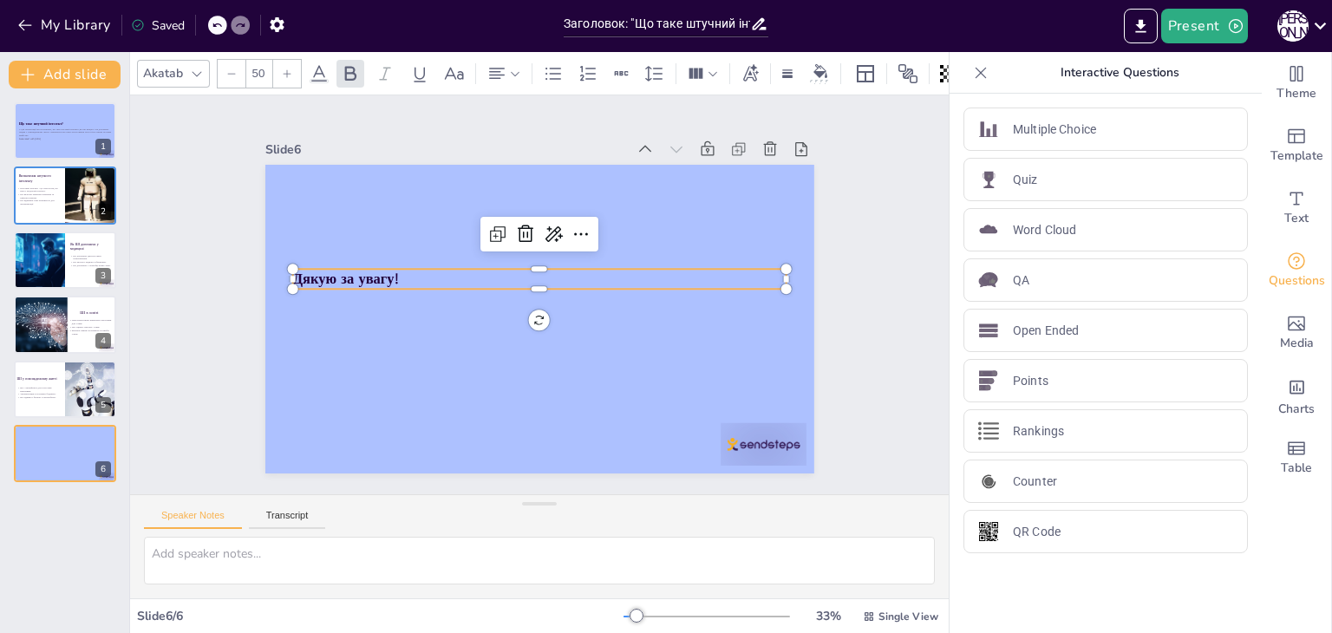
click at [280, 61] on div at bounding box center [287, 74] width 28 height 28
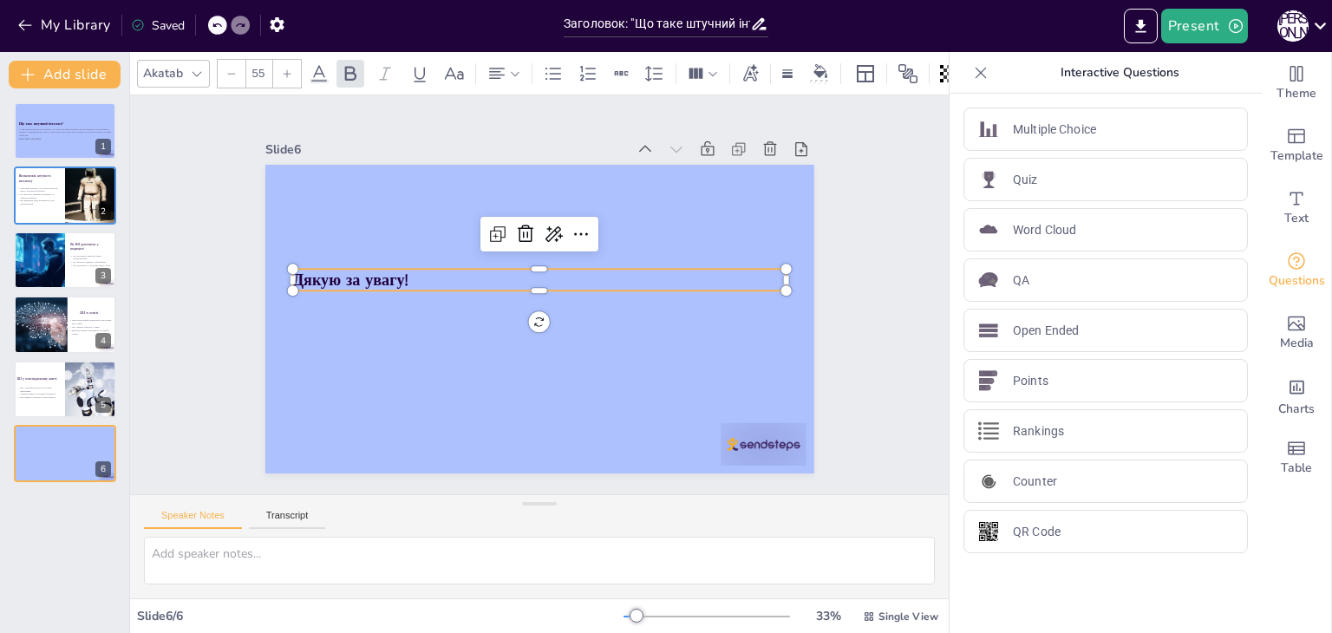
click at [280, 61] on div at bounding box center [287, 74] width 28 height 28
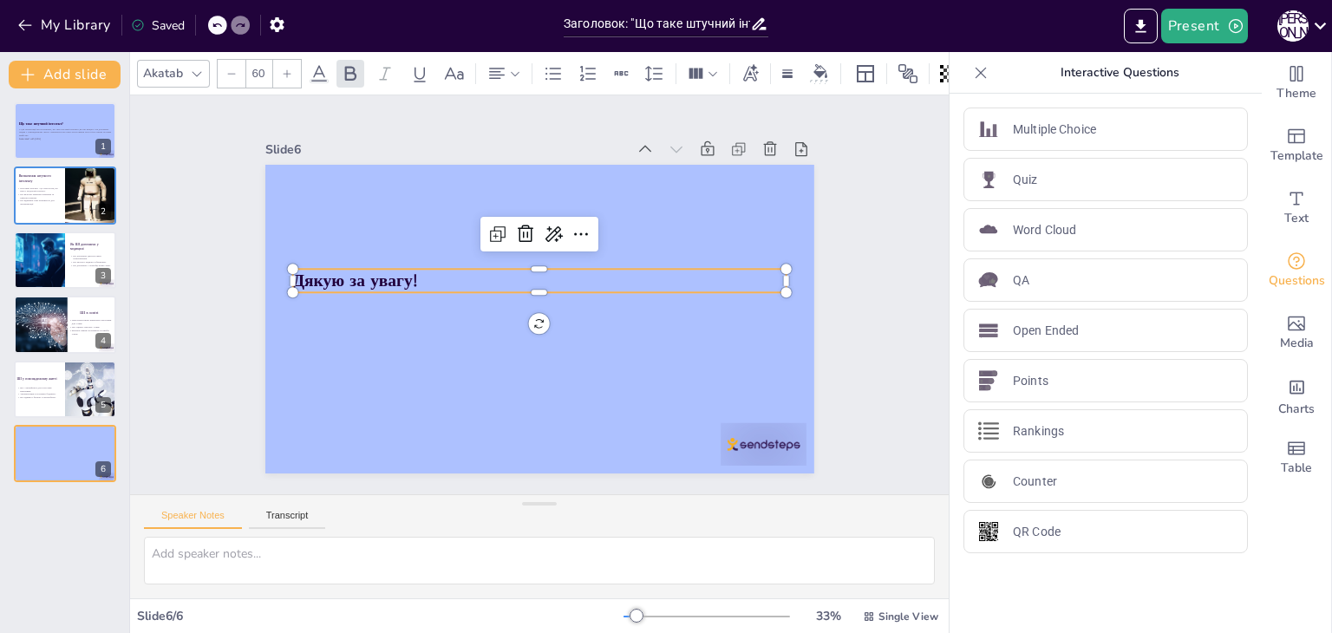
click at [280, 61] on div at bounding box center [287, 74] width 28 height 28
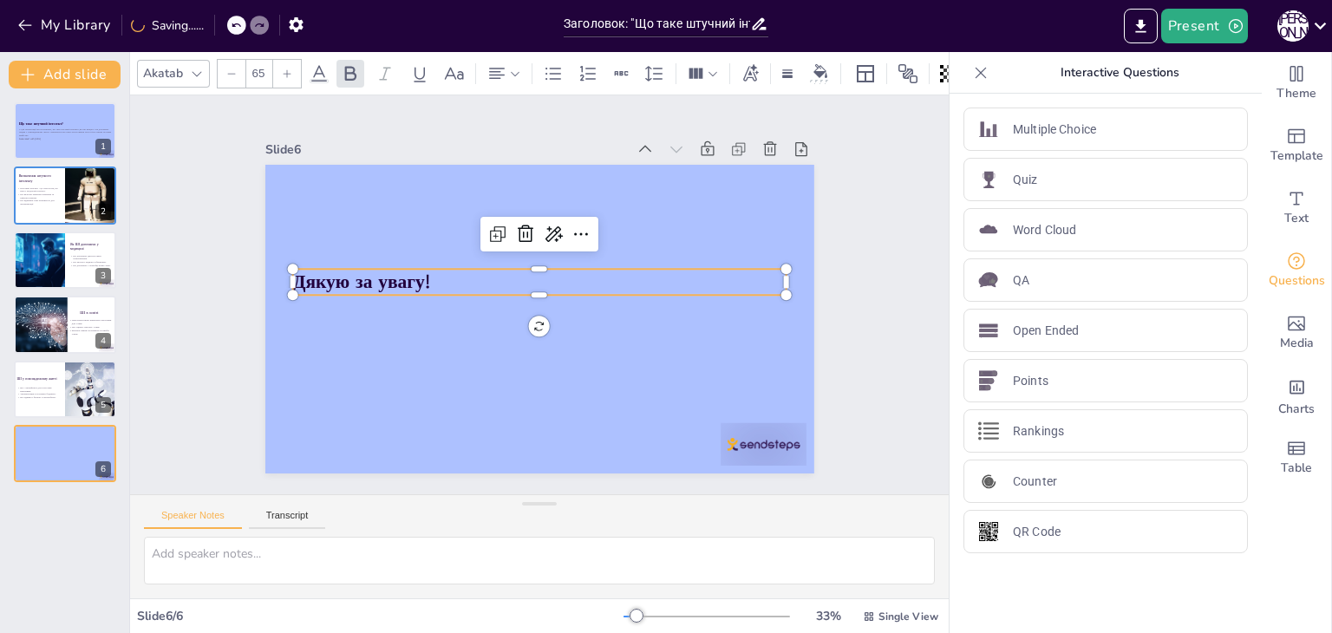
click at [280, 61] on div at bounding box center [287, 74] width 28 height 28
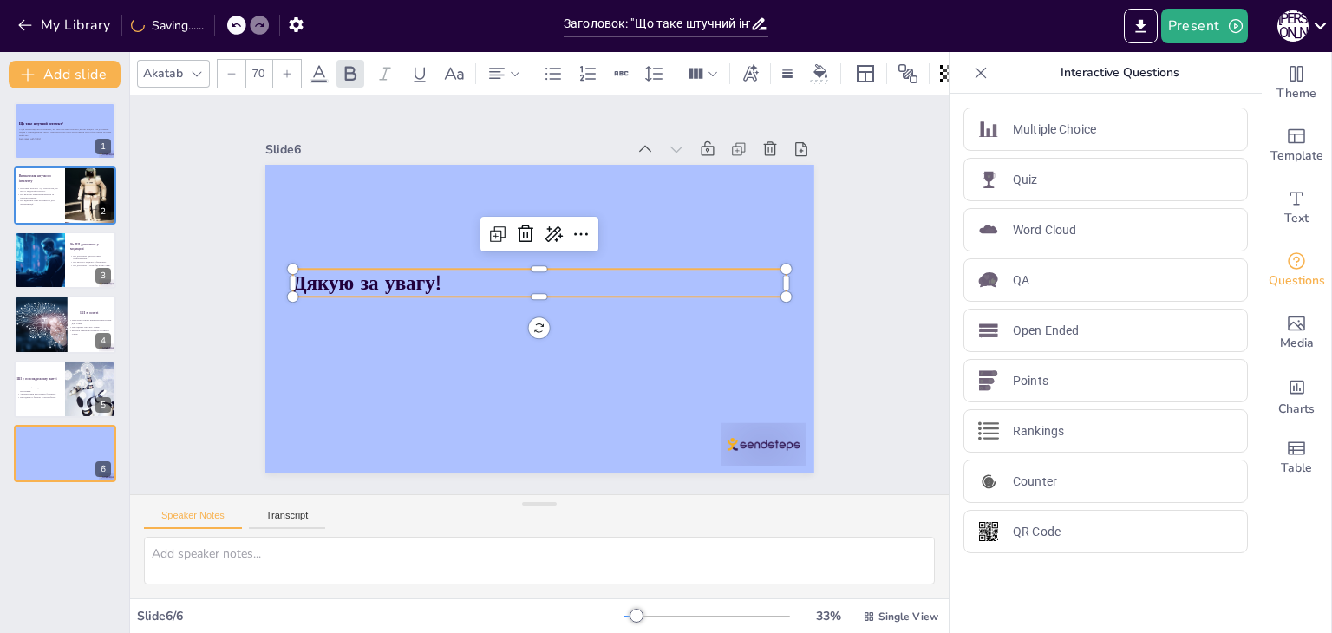
click at [280, 61] on div at bounding box center [287, 74] width 28 height 28
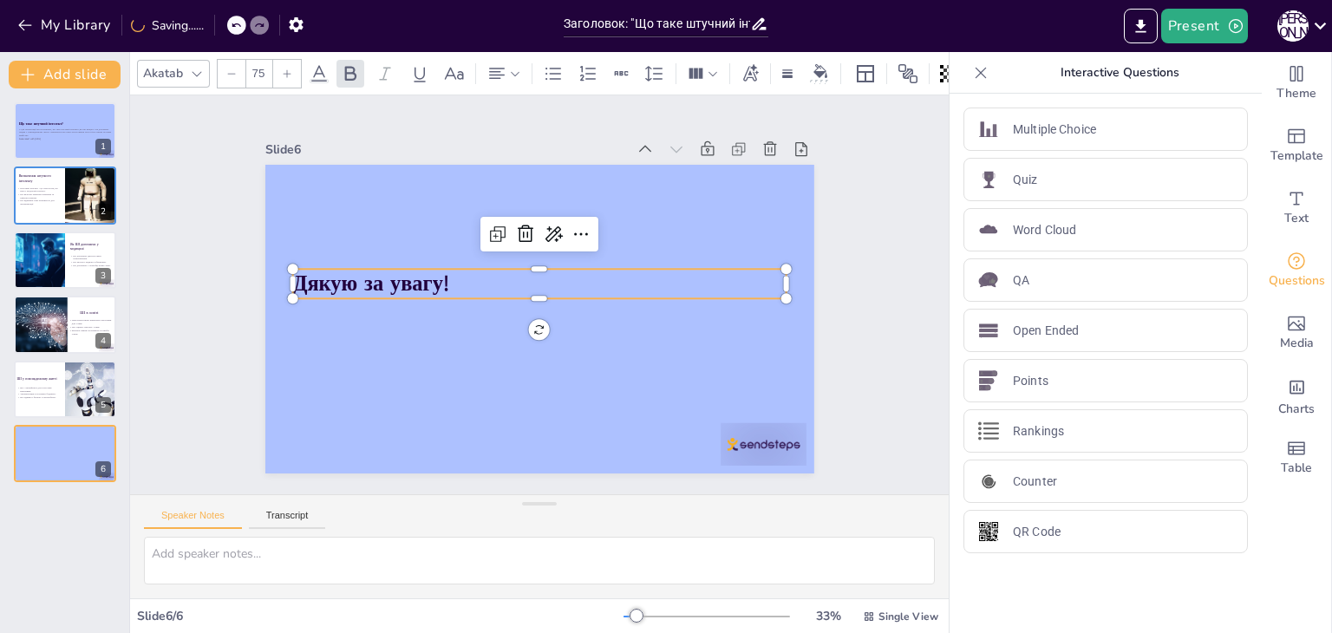
click at [280, 61] on div at bounding box center [287, 74] width 28 height 28
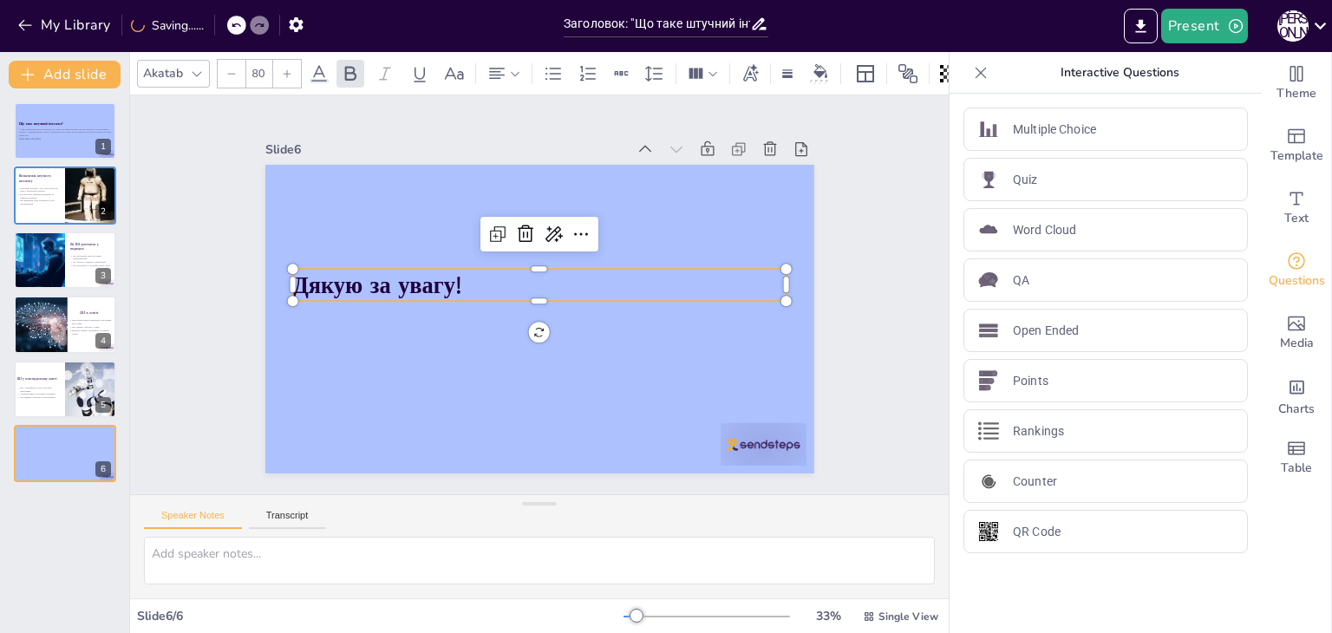
click at [280, 61] on div at bounding box center [287, 74] width 28 height 28
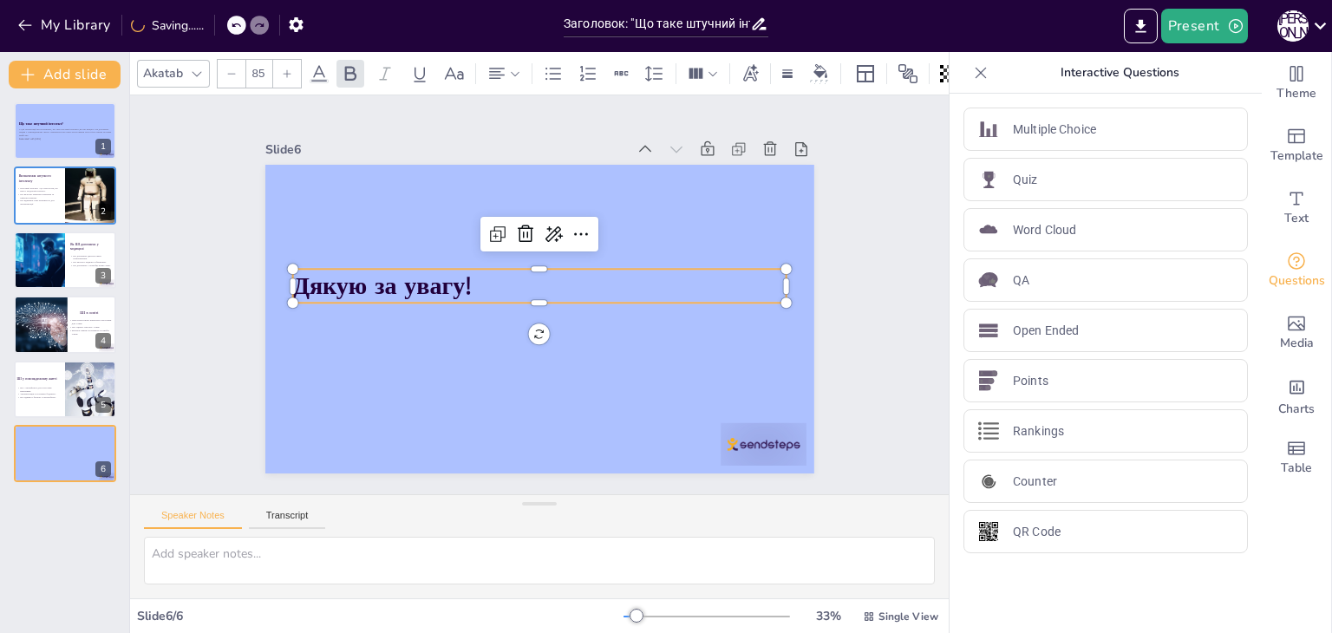
click at [280, 61] on div at bounding box center [287, 74] width 28 height 28
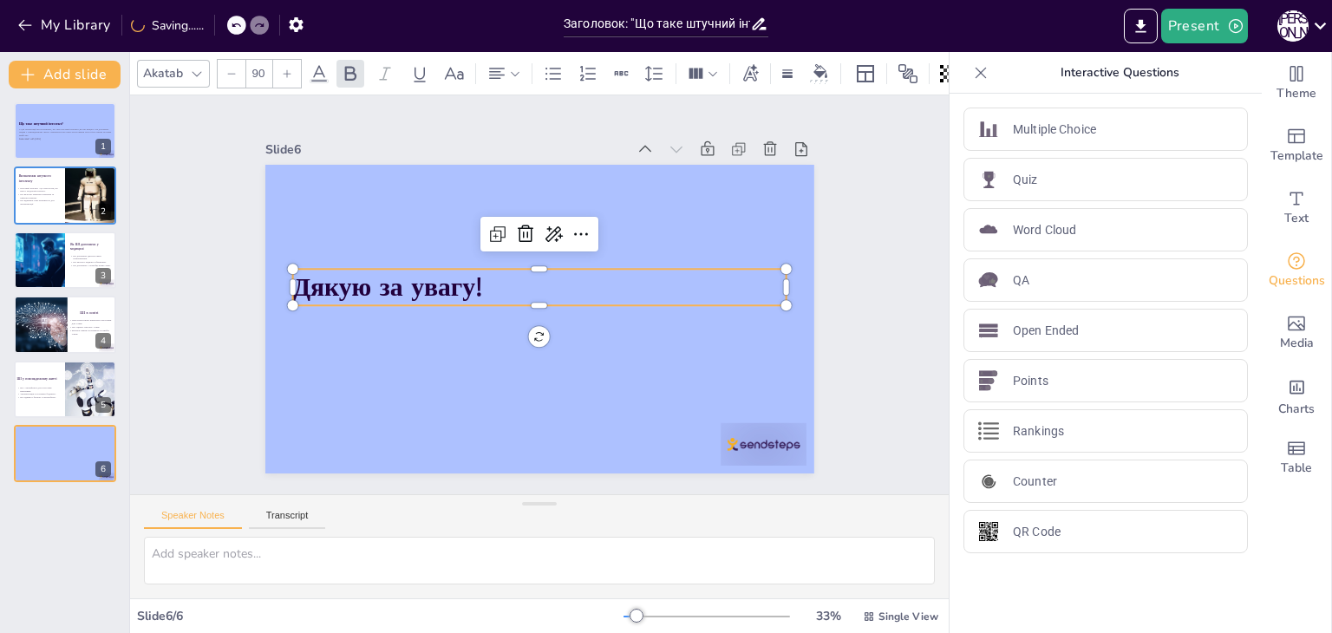
click at [280, 61] on div at bounding box center [287, 74] width 28 height 28
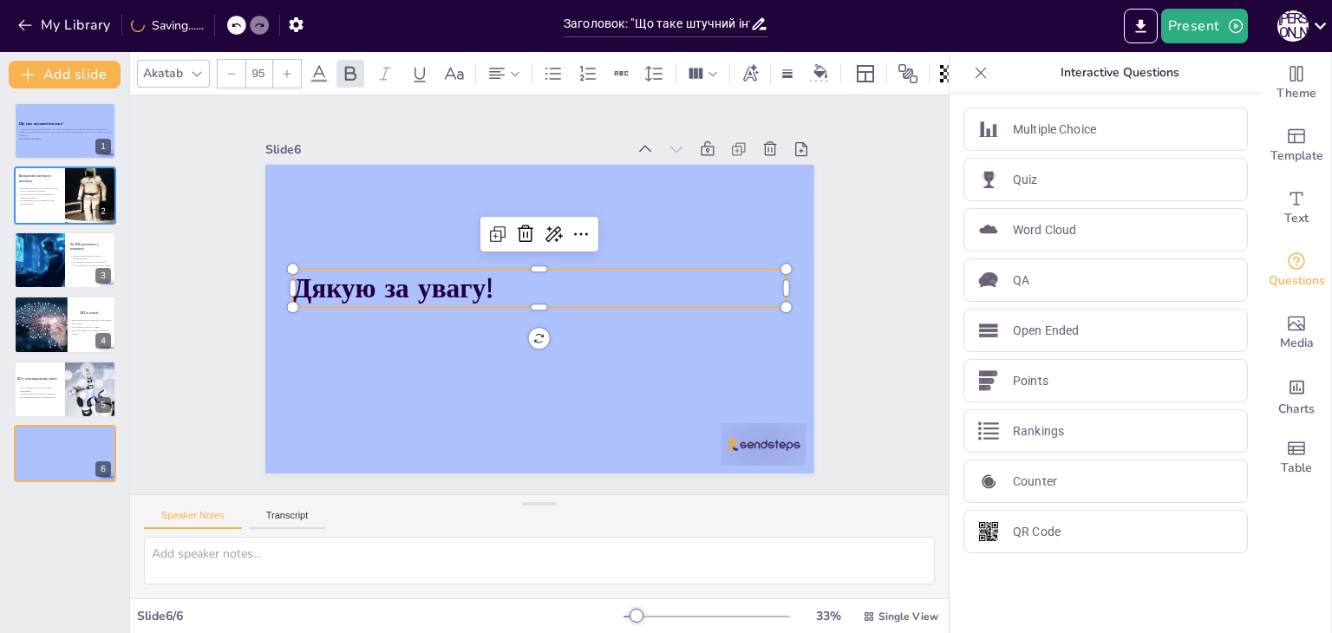
click at [280, 61] on div at bounding box center [287, 74] width 28 height 28
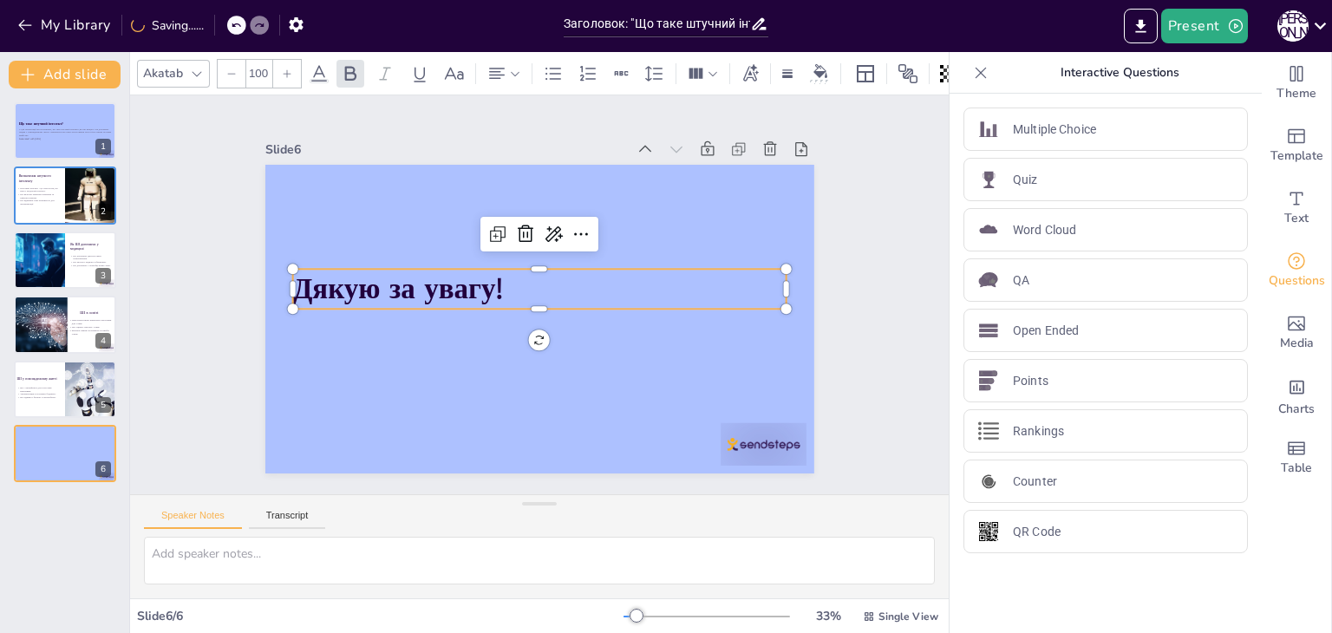
click at [280, 61] on div at bounding box center [287, 74] width 28 height 28
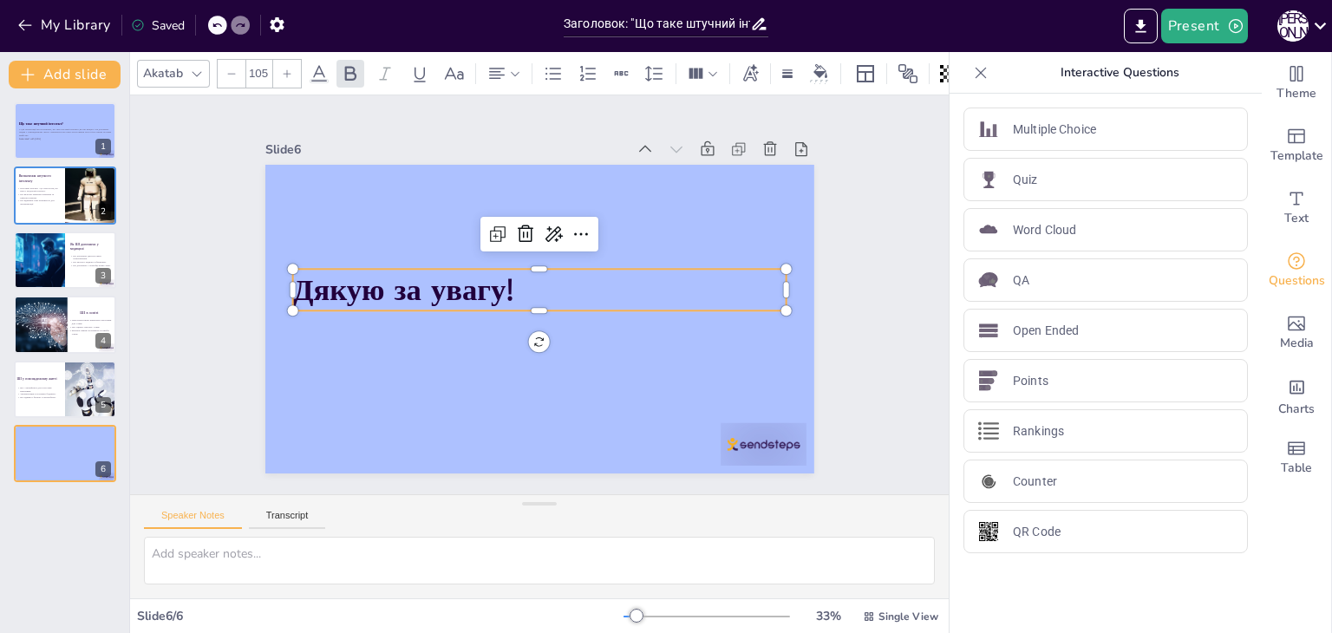
drag, startPoint x: 280, startPoint y: 61, endPoint x: 252, endPoint y: 57, distance: 28.0
click at [252, 59] on div "105" at bounding box center [259, 73] width 85 height 29
click at [252, 60] on input "105" at bounding box center [258, 74] width 24 height 28
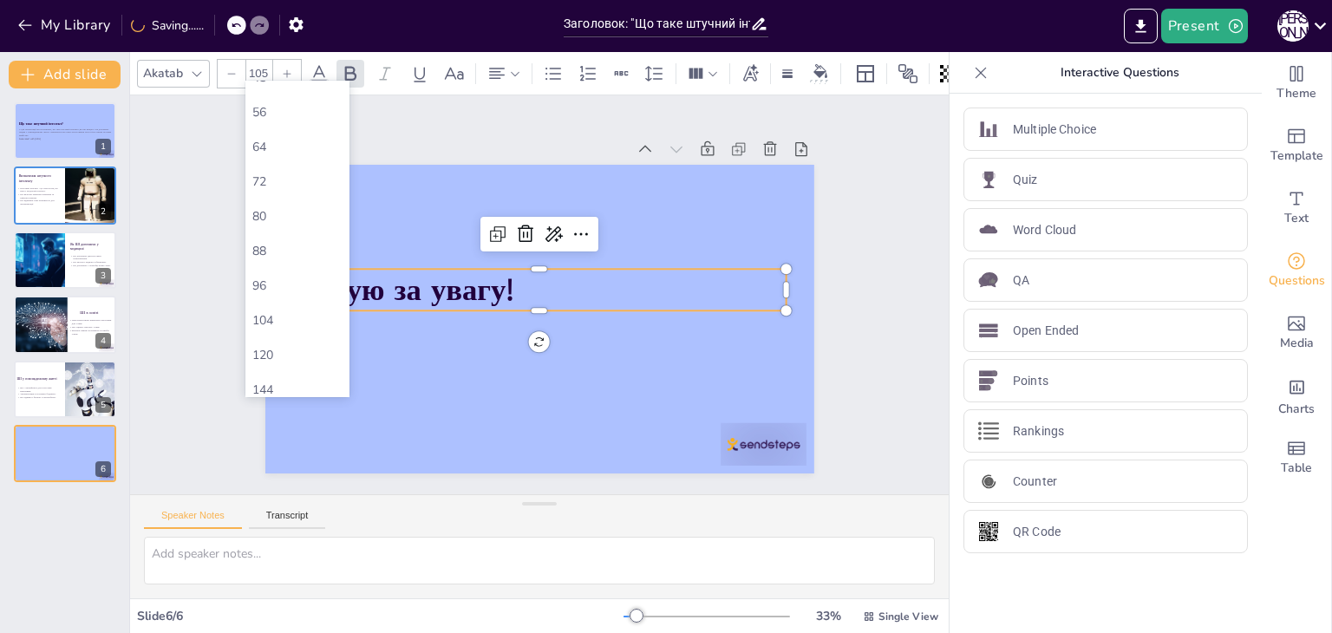
scroll to position [481, 0]
click at [286, 369] on div "144" at bounding box center [297, 380] width 104 height 35
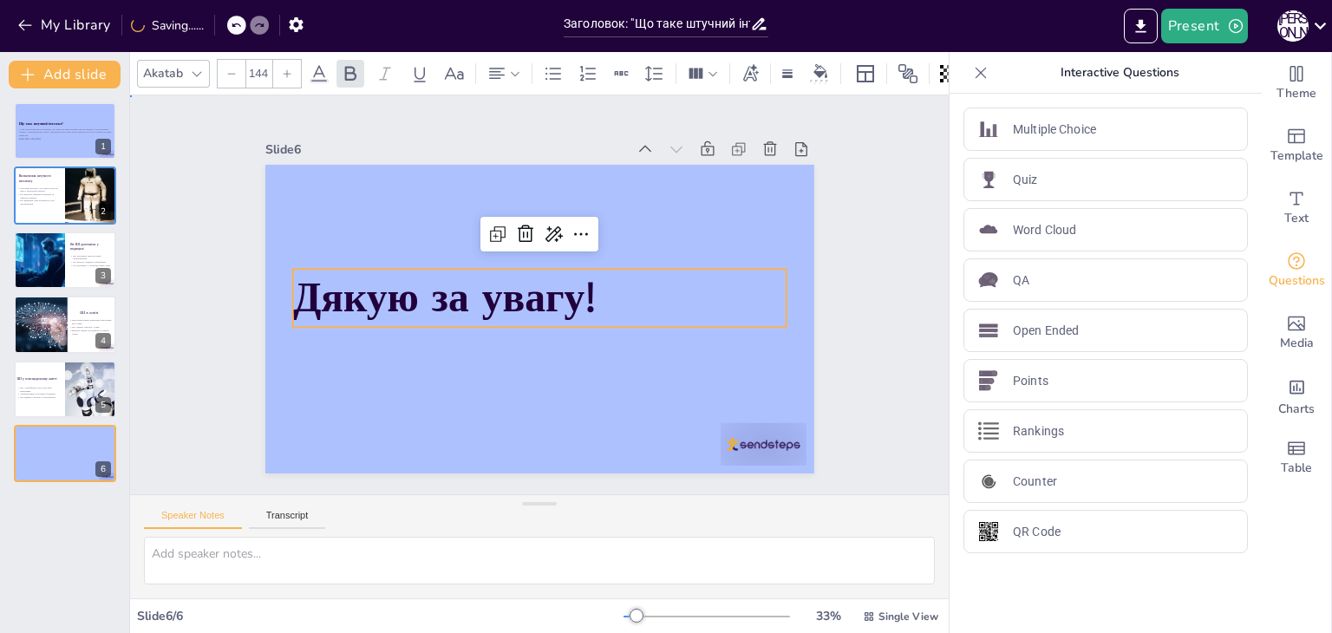
click at [815, 219] on div "Slide 1 Що таке штучний інтелект? У цій презентації ми розглянемо, що таке штуч…" at bounding box center [539, 294] width 680 height 423
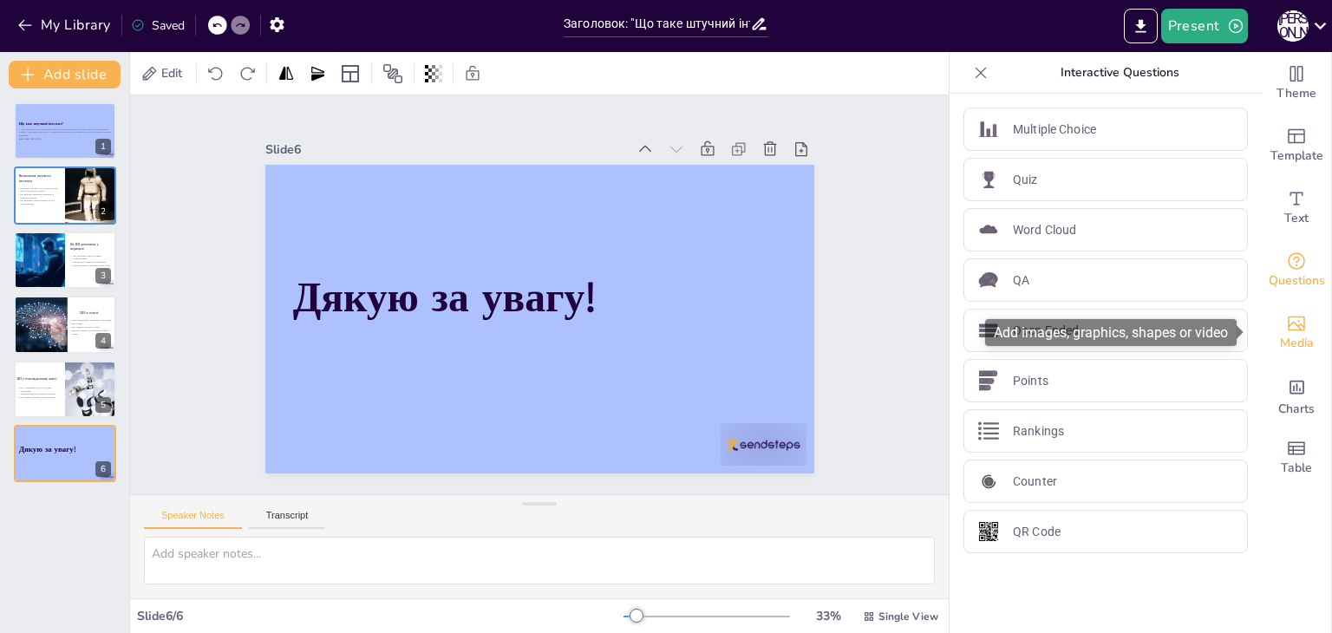
click at [1292, 324] on icon "Add images, graphics, shapes or video" at bounding box center [1296, 323] width 21 height 21
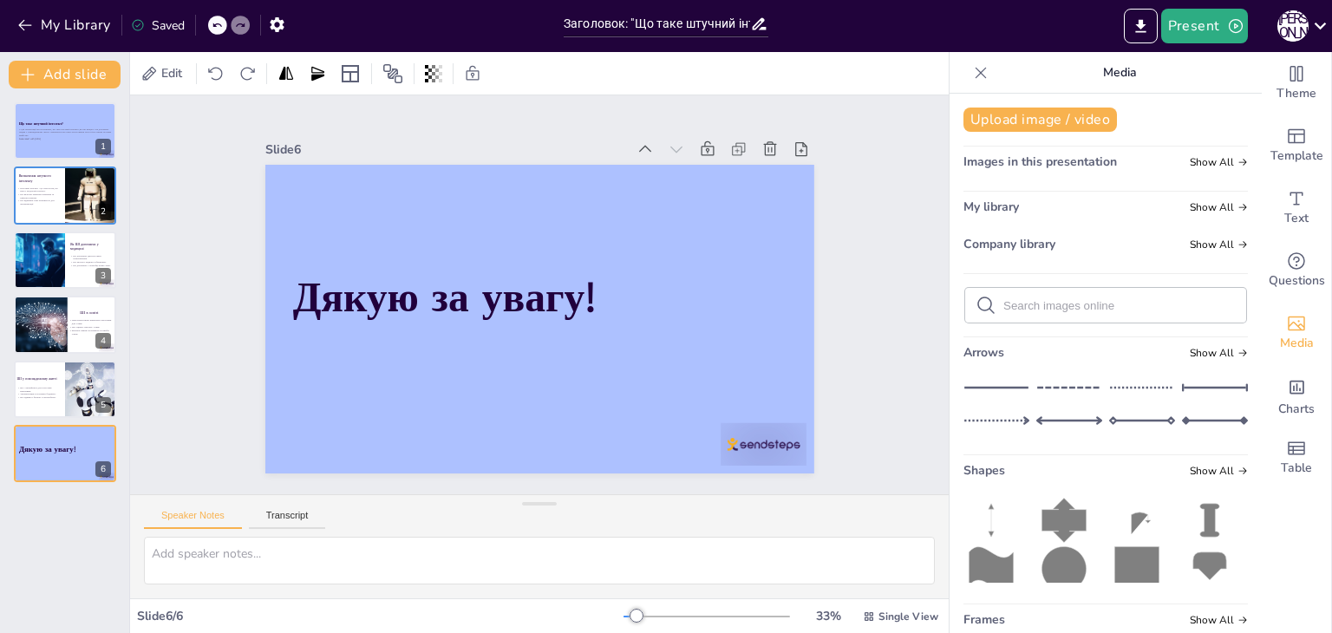
click at [1065, 303] on input "text" at bounding box center [1120, 305] width 232 height 13
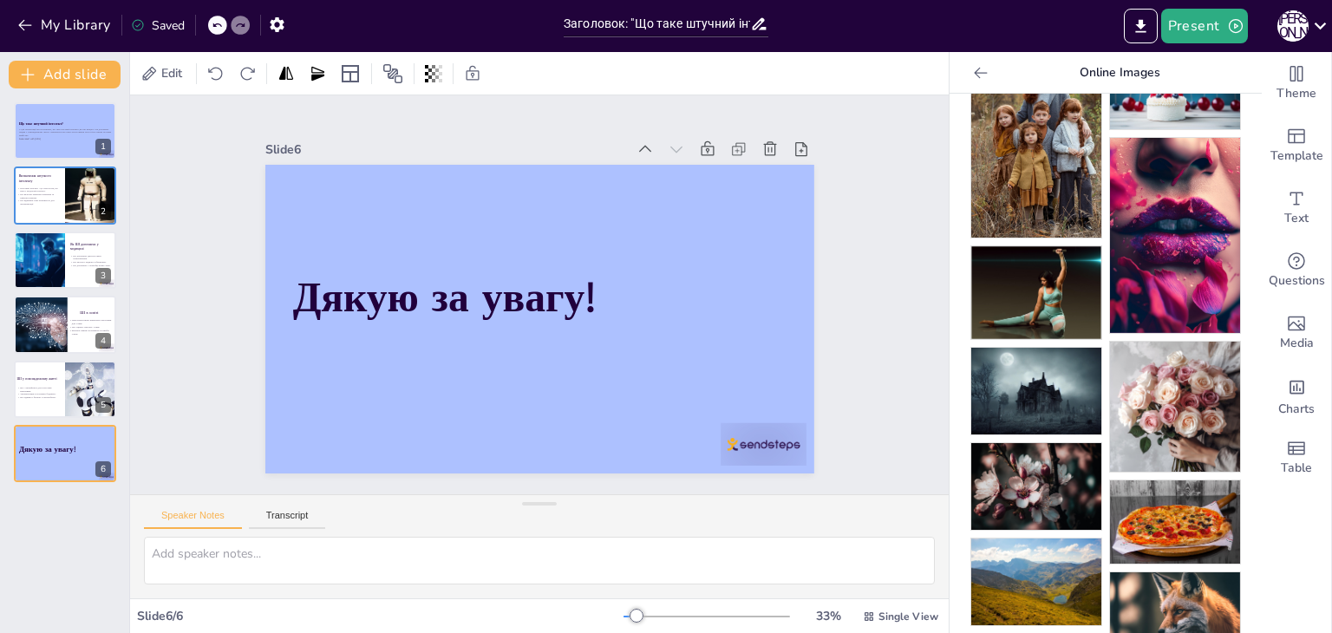
scroll to position [236, 0]
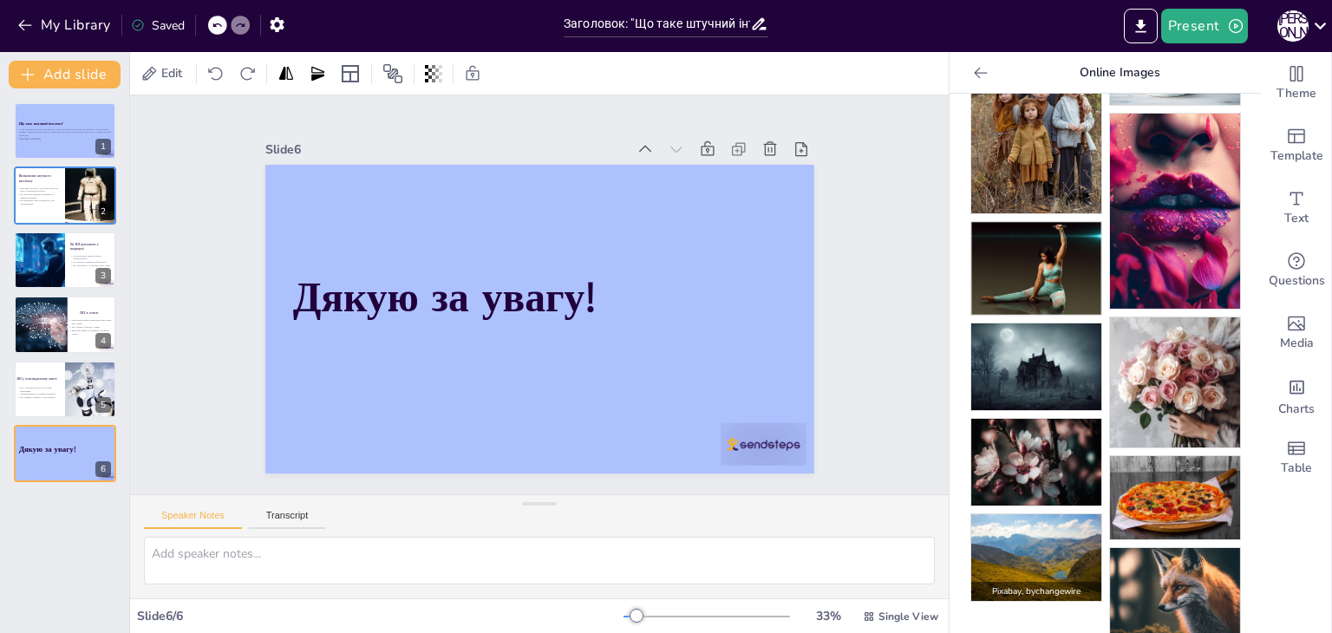
click at [1040, 514] on img at bounding box center [1036, 557] width 130 height 87
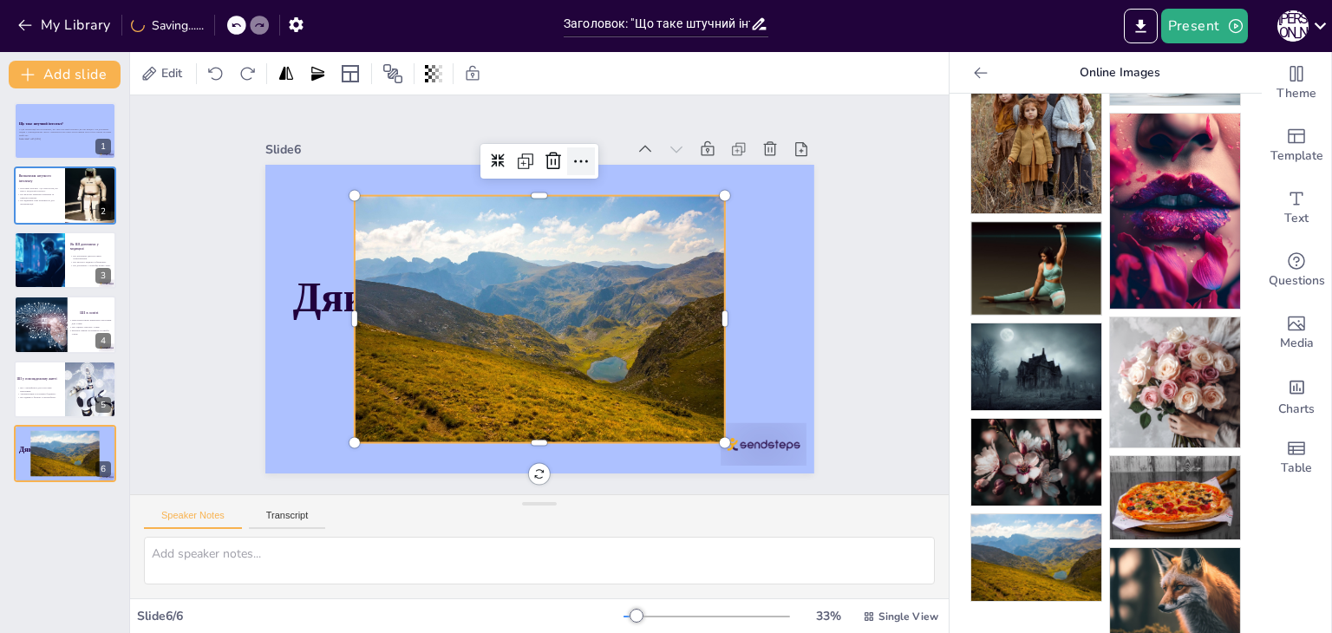
click at [601, 170] on icon at bounding box center [608, 172] width 14 height 5
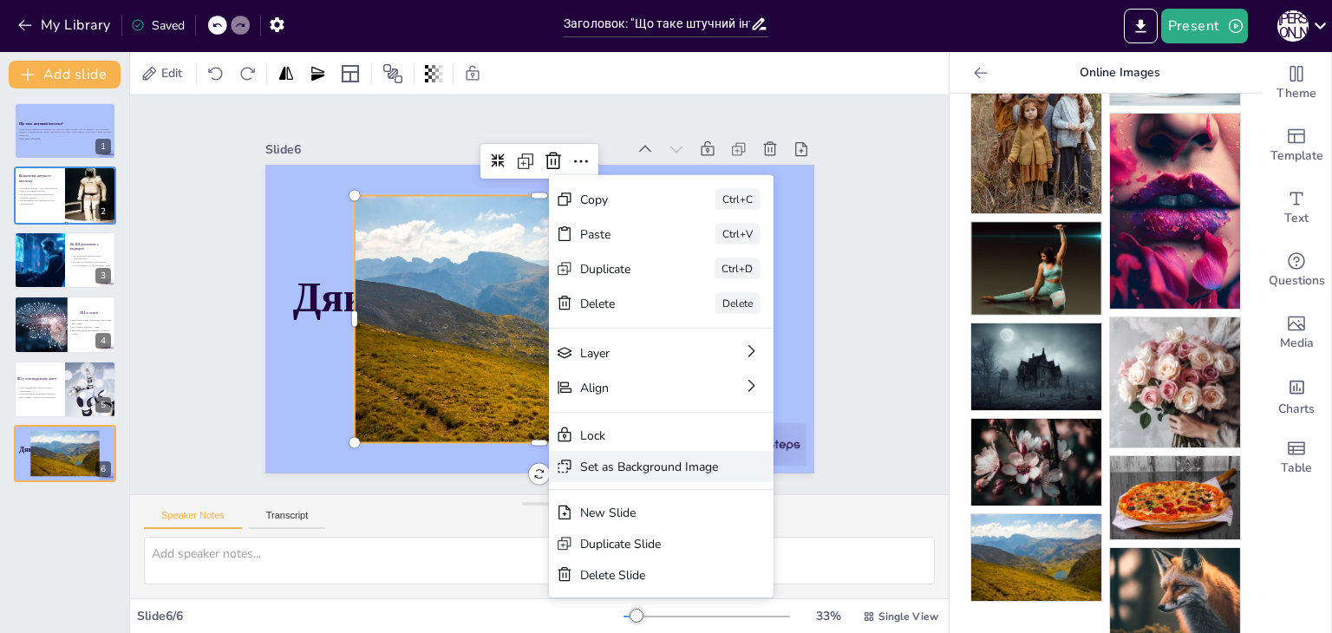
click at [694, 594] on div "Set as Background Image" at bounding box center [685, 623] width 136 height 58
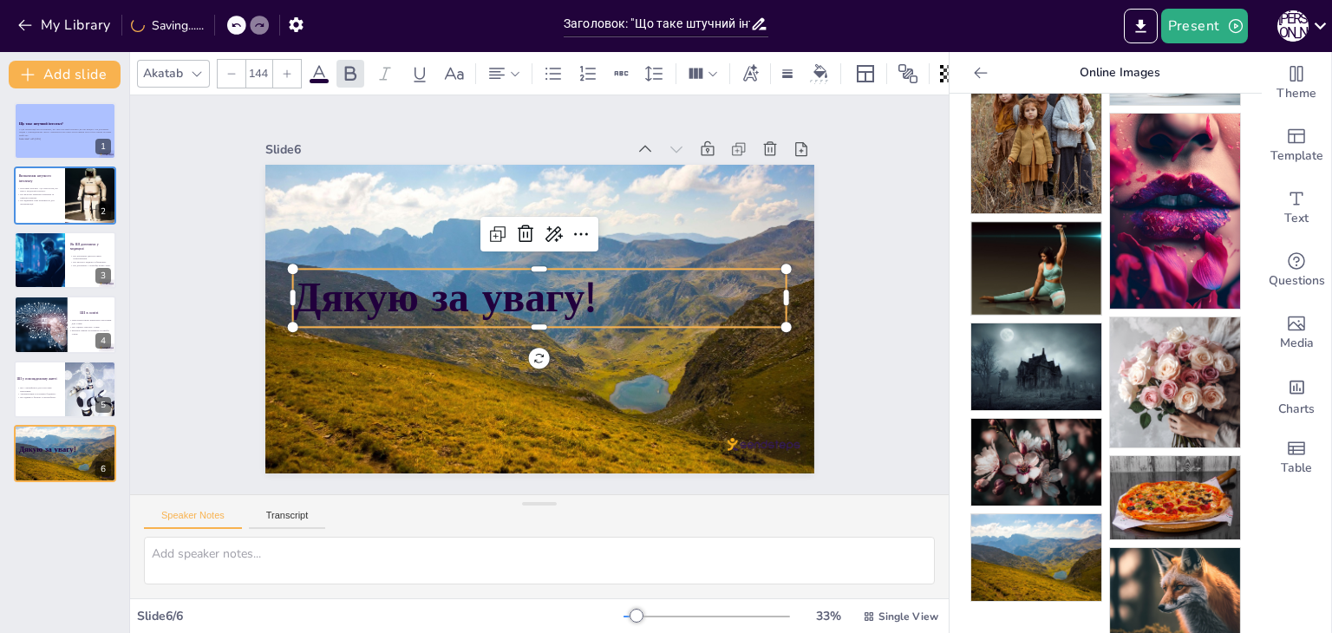
click at [509, 304] on strong "Дякую за увагу!" at bounding box center [445, 278] width 309 height 118
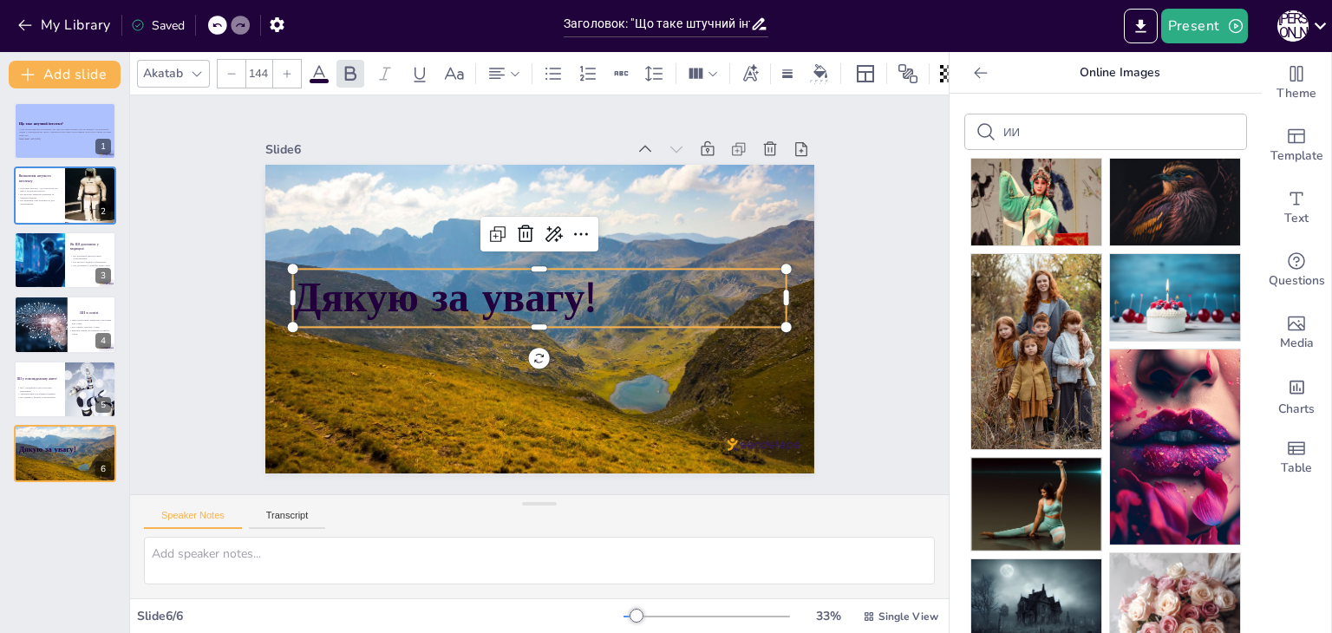
click at [1044, 130] on input "ИИ" at bounding box center [1077, 132] width 147 height 13
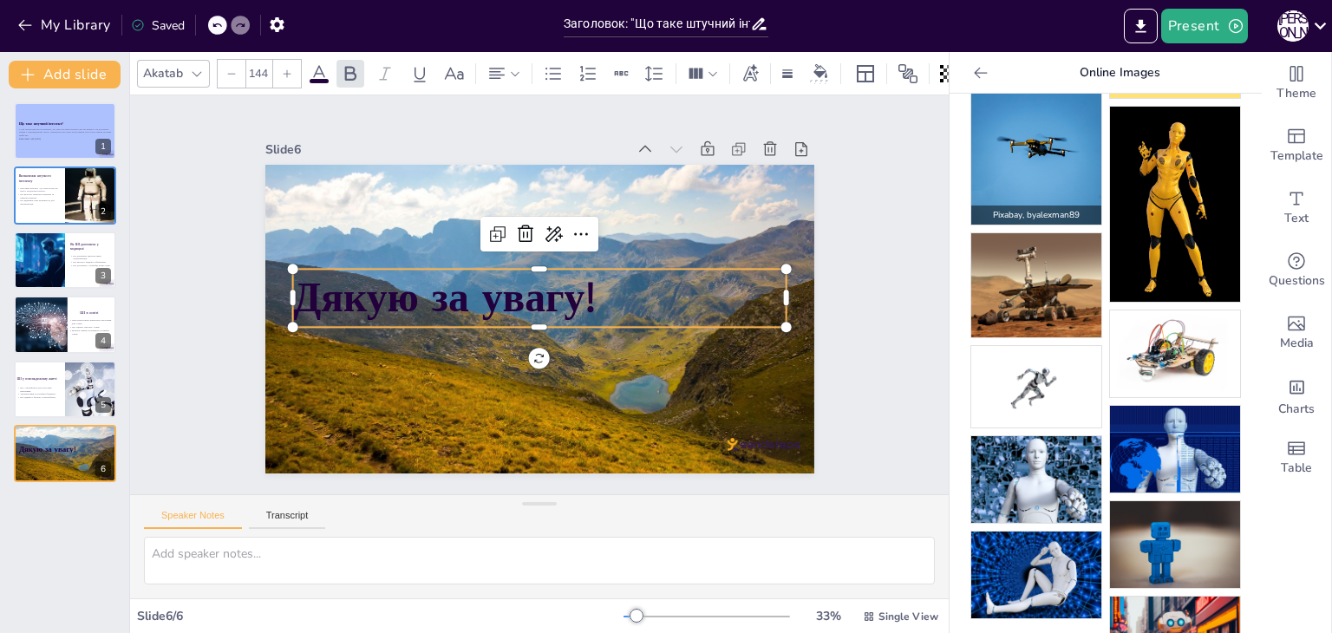
scroll to position [203, 0]
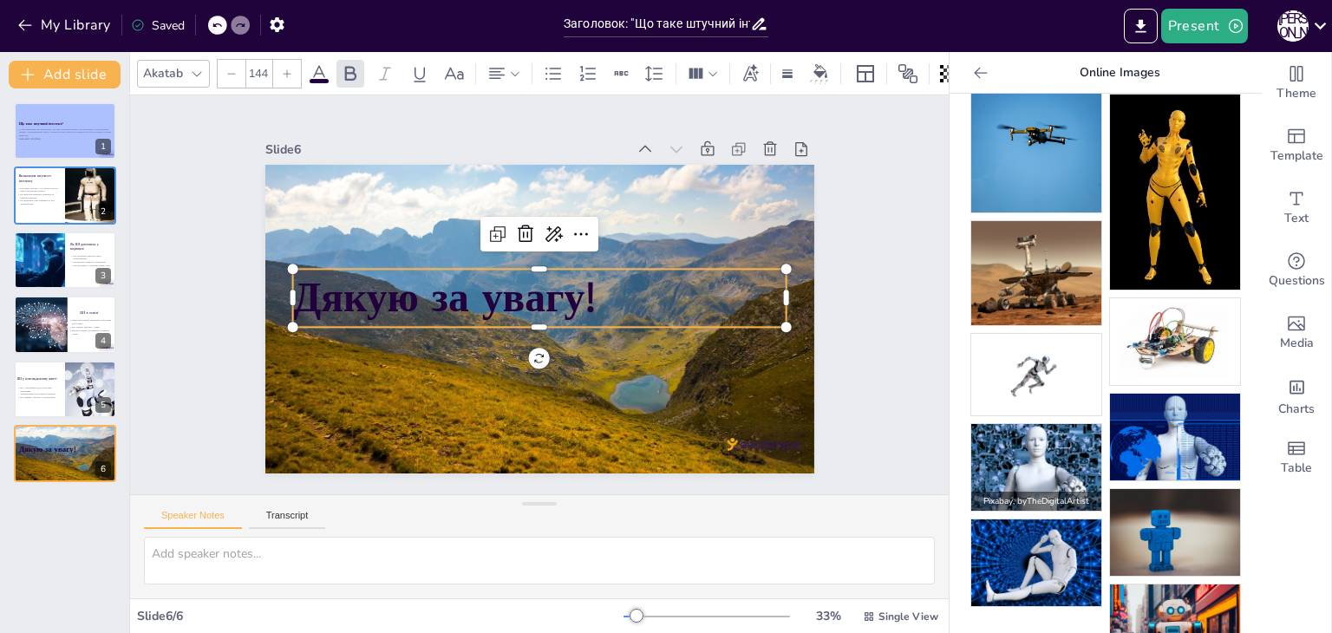
click at [1058, 459] on img at bounding box center [1036, 467] width 130 height 87
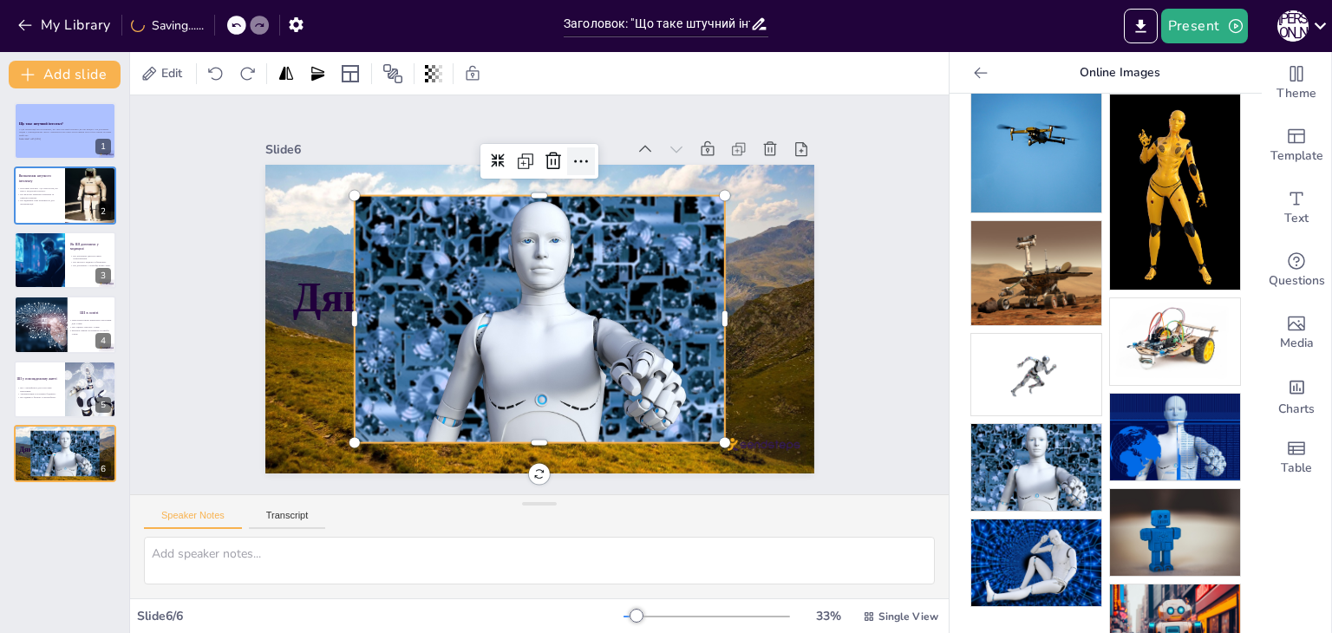
click at [596, 160] on icon at bounding box center [608, 172] width 24 height 24
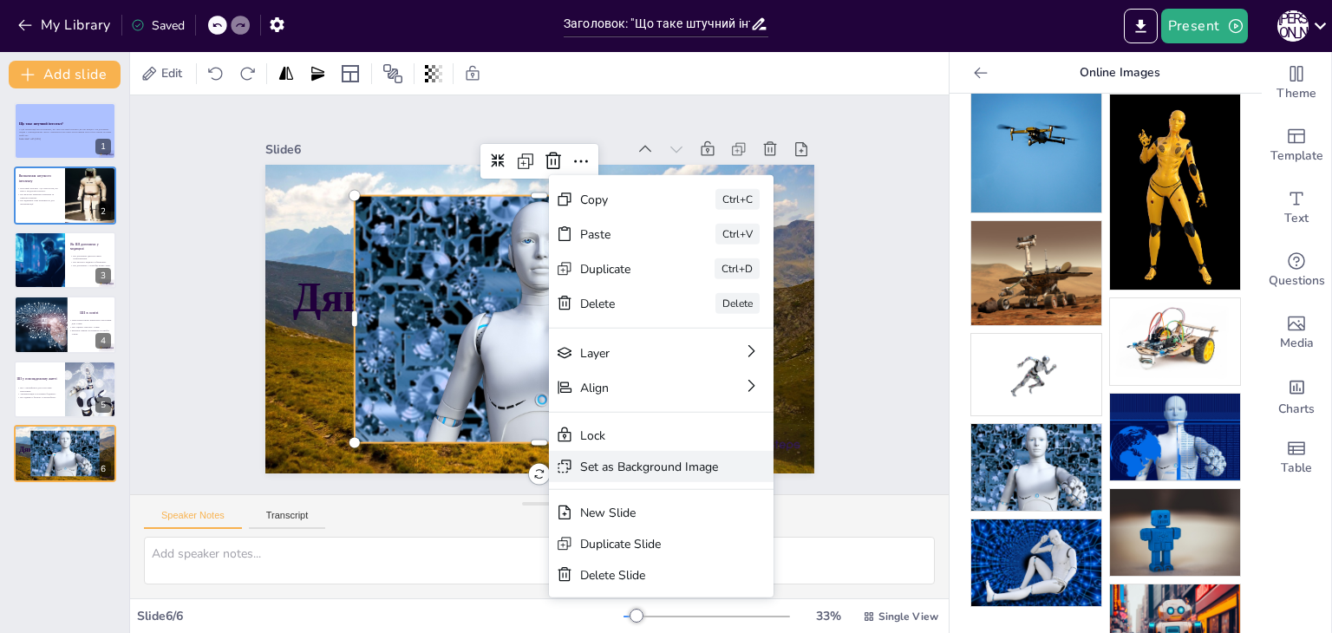
click at [638, 570] on div "Set as Background Image" at bounding box center [731, 608] width 226 height 77
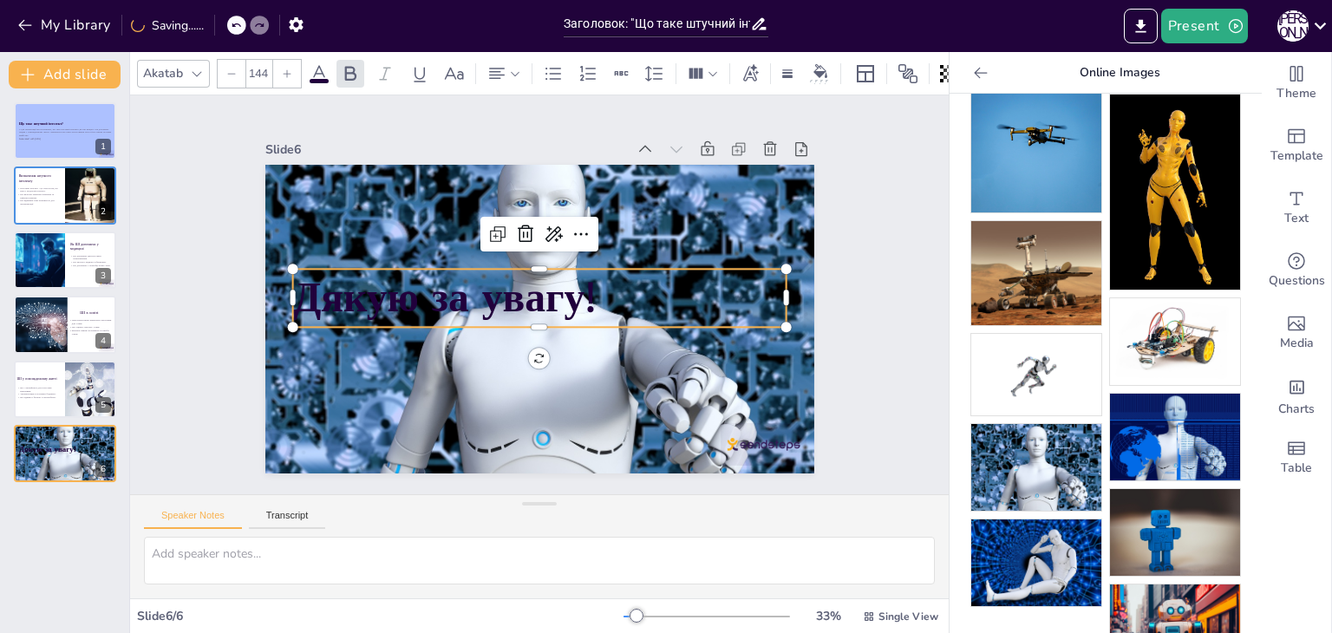
click at [498, 317] on strong "Дякую за увагу!" at bounding box center [448, 268] width 306 height 147
click at [326, 68] on icon at bounding box center [319, 73] width 21 height 21
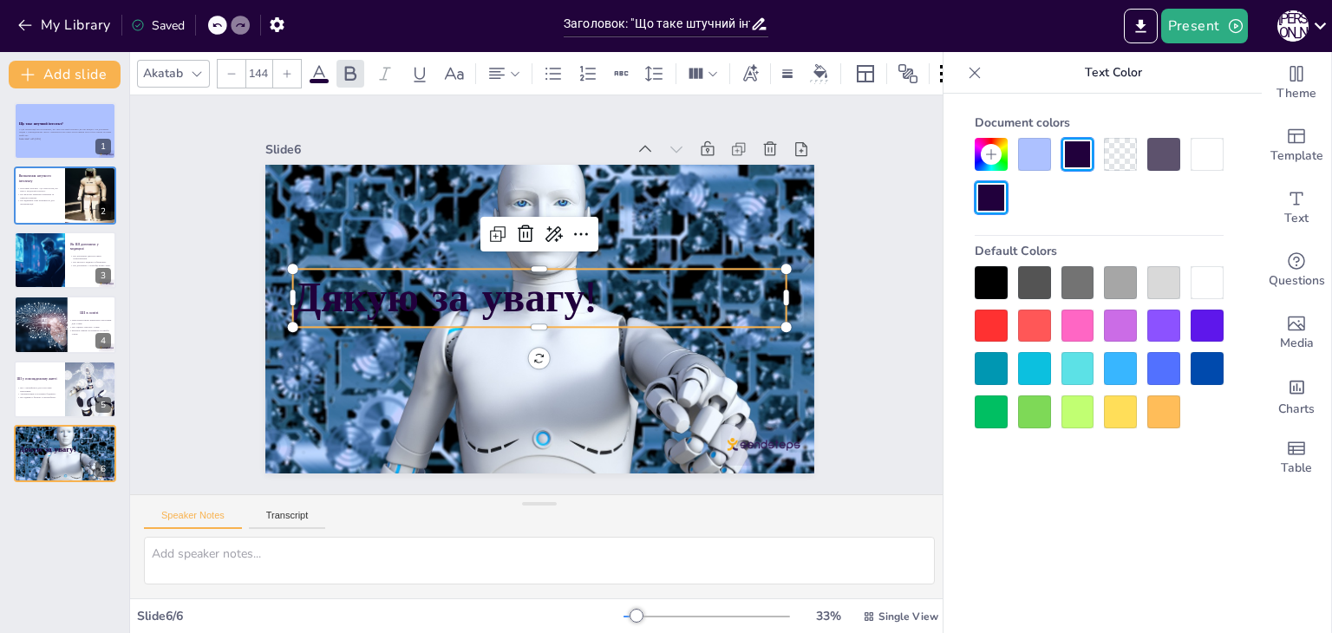
click at [1214, 163] on div at bounding box center [1207, 154] width 33 height 33
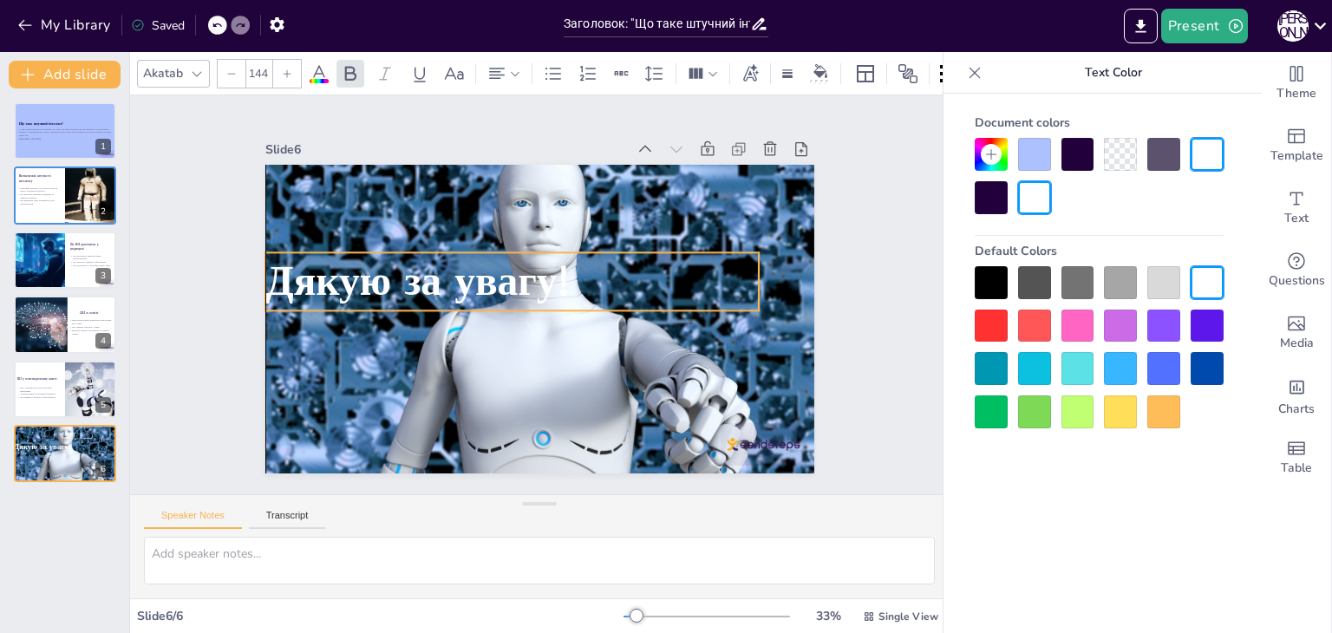
drag, startPoint x: 697, startPoint y: 302, endPoint x: 664, endPoint y: 285, distance: 36.9
click at [664, 285] on p "Дякую за увагу!" at bounding box center [520, 272] width 474 height 254
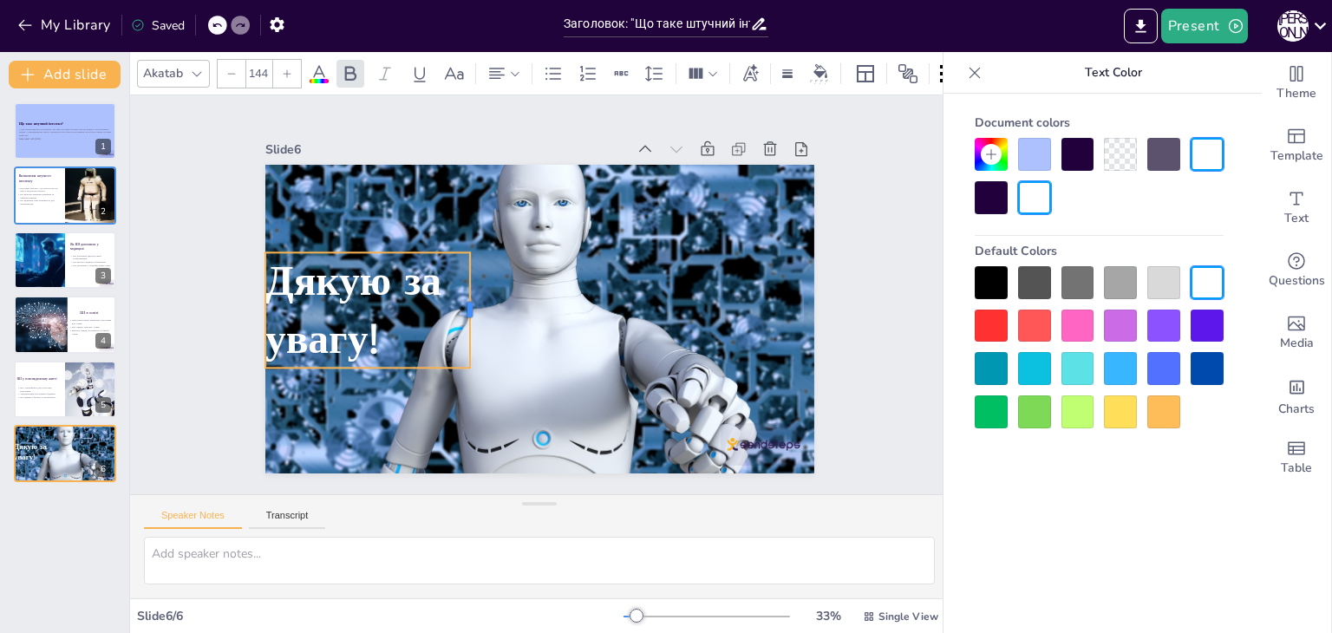
drag, startPoint x: 746, startPoint y: 276, endPoint x: 458, endPoint y: 282, distance: 288.0
click at [458, 282] on div at bounding box center [475, 290] width 49 height 114
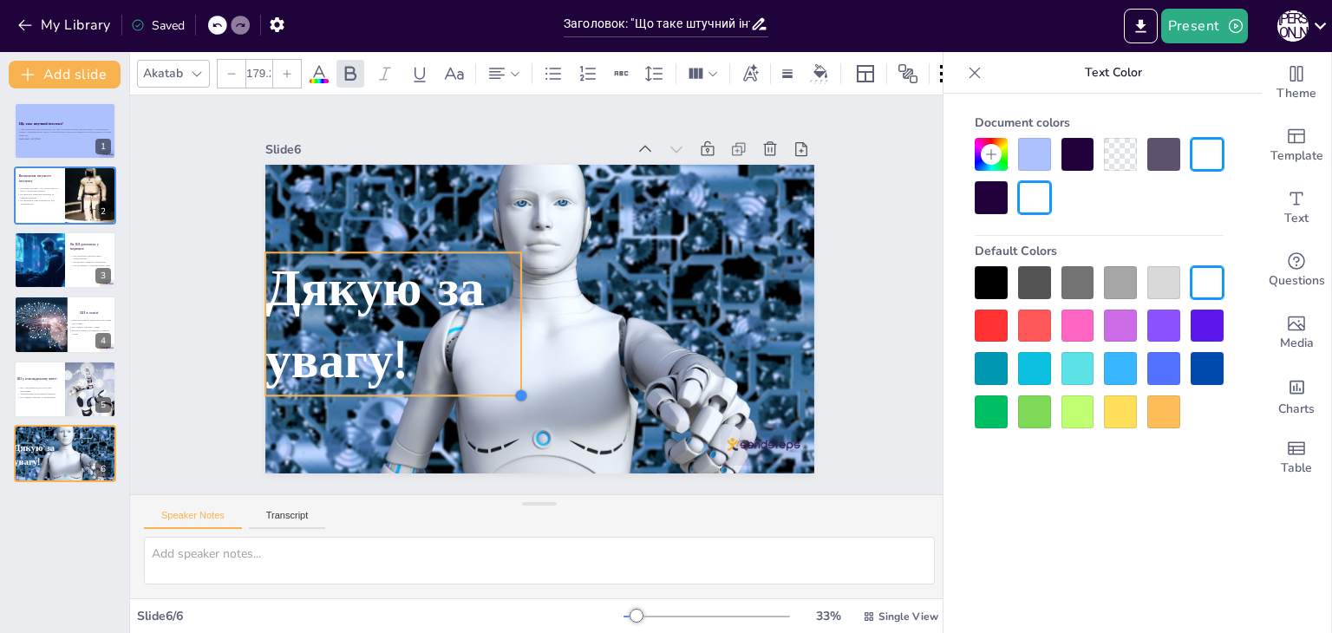
drag, startPoint x: 464, startPoint y: 364, endPoint x: 514, endPoint y: 381, distance: 52.9
click at [514, 381] on div "Дякую за увагу!" at bounding box center [532, 318] width 618 height 463
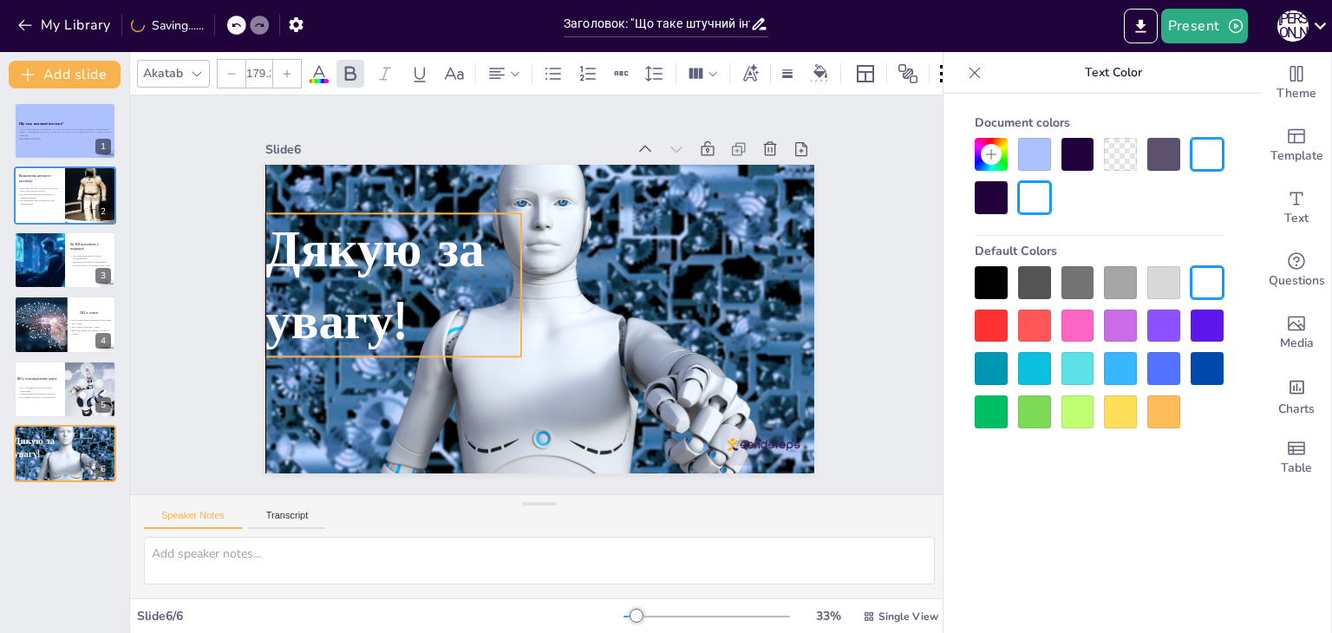
drag, startPoint x: 488, startPoint y: 331, endPoint x: 494, endPoint y: 292, distance: 39.5
click at [494, 292] on p "Дякую за увагу!" at bounding box center [395, 270] width 270 height 169
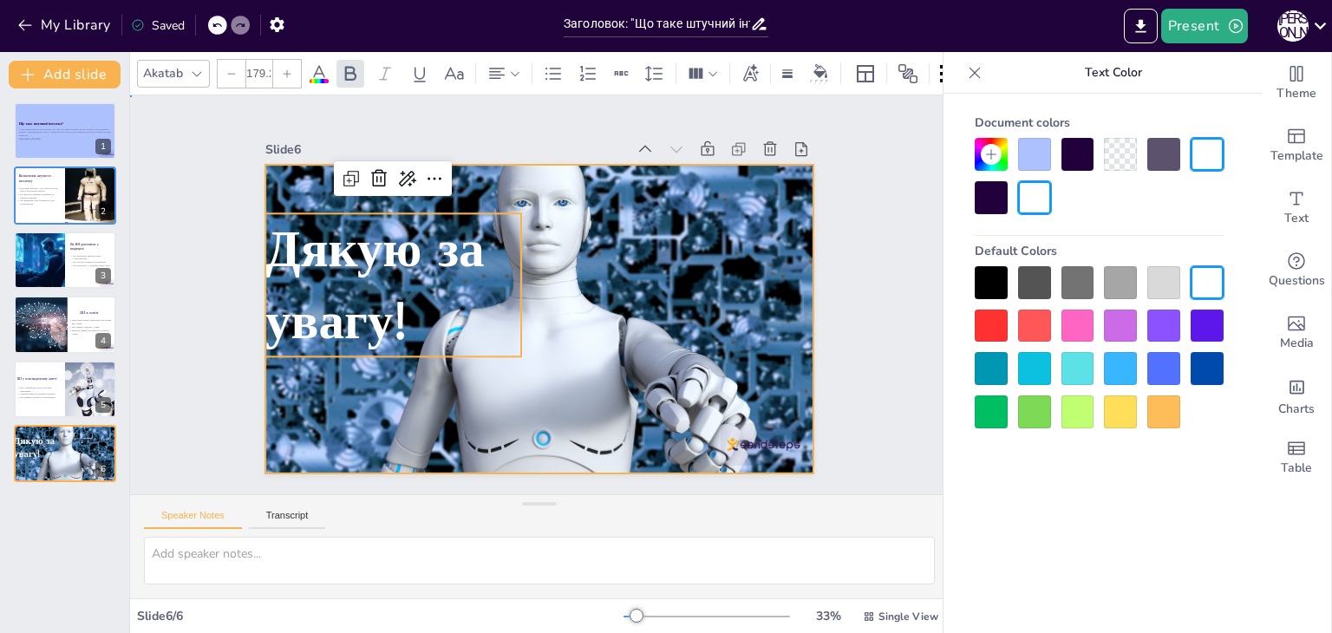
click at [605, 260] on div at bounding box center [534, 318] width 613 height 472
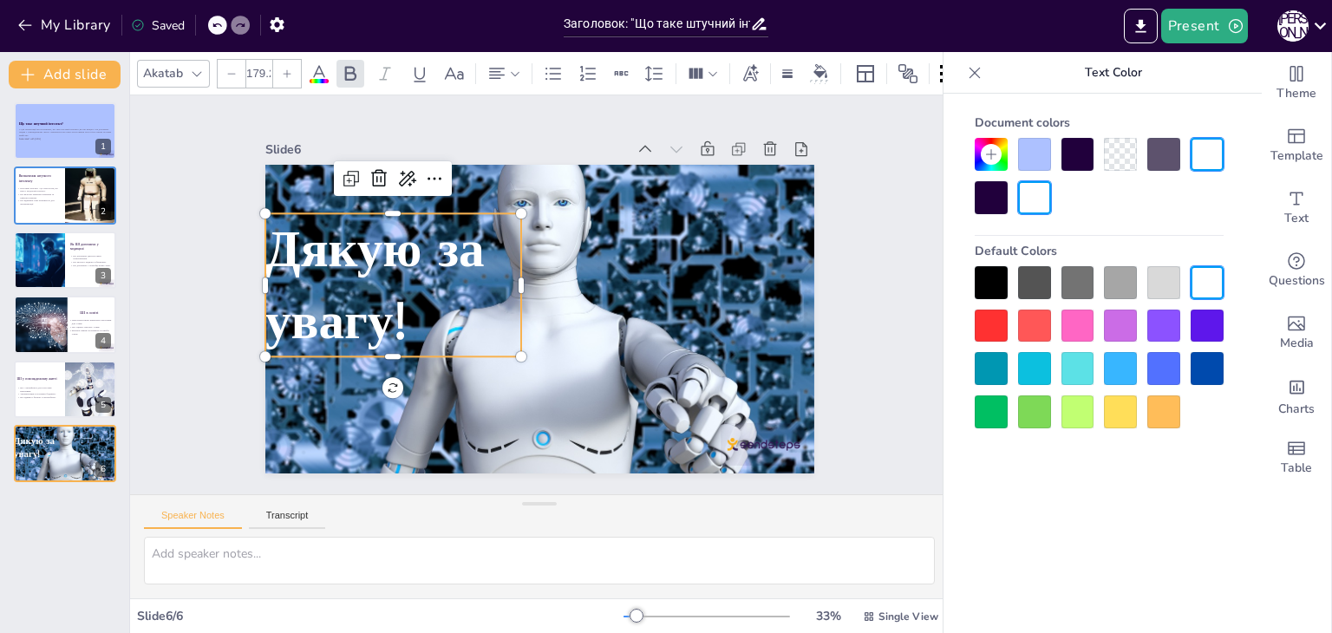
click at [359, 261] on span "Дякую за увагу!" at bounding box center [376, 264] width 232 height 156
click at [760, 61] on div at bounding box center [750, 74] width 26 height 28
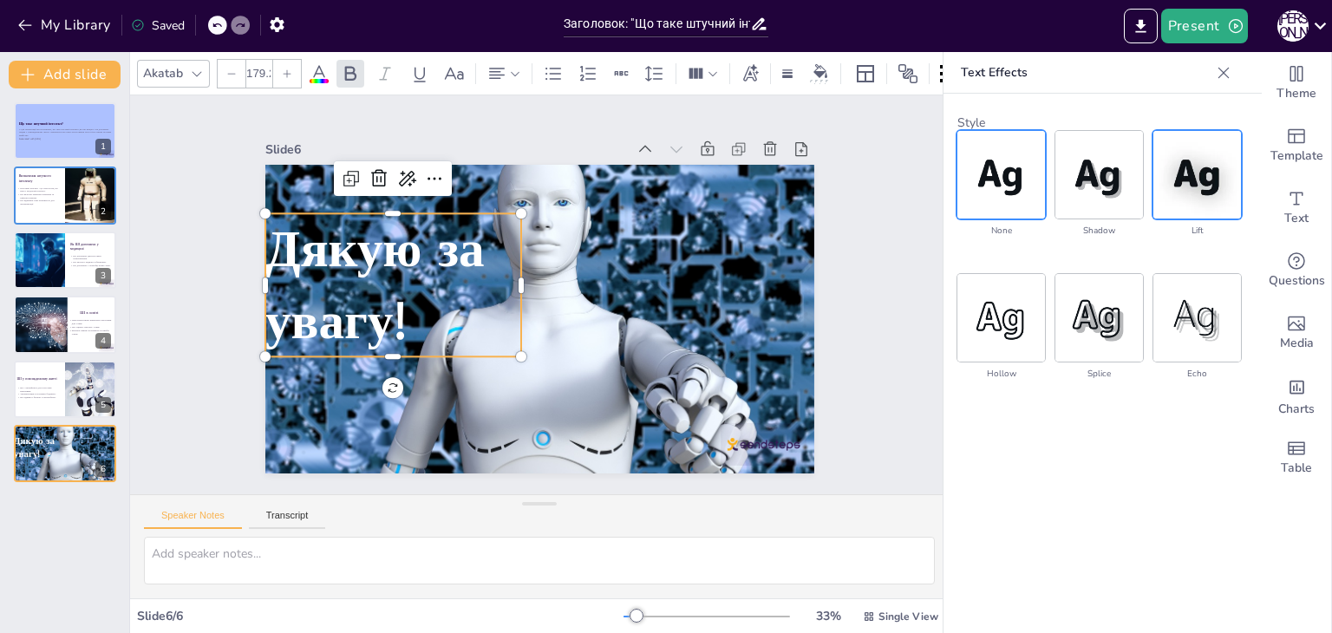
click at [1162, 153] on img at bounding box center [1198, 175] width 88 height 88
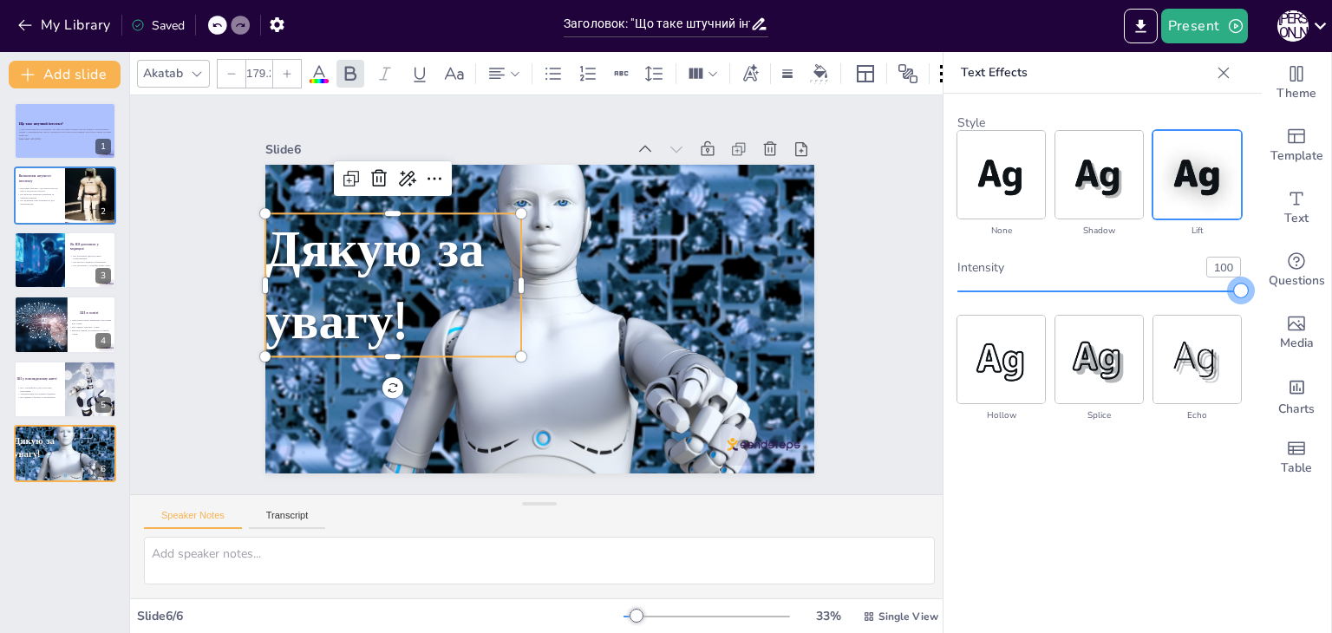
drag, startPoint x: 1160, startPoint y: 291, endPoint x: 1331, endPoint y: 280, distance: 172.1
click at [1331, 280] on body "My Library Saved Заголовок: "Що таке штучний інтелект?" Present Д В Document fo…" at bounding box center [666, 316] width 1332 height 633
click at [82, 131] on p "У цій презентації ми розглянемо, що таке штучний інтелект, як він працює і як д…" at bounding box center [65, 133] width 94 height 10
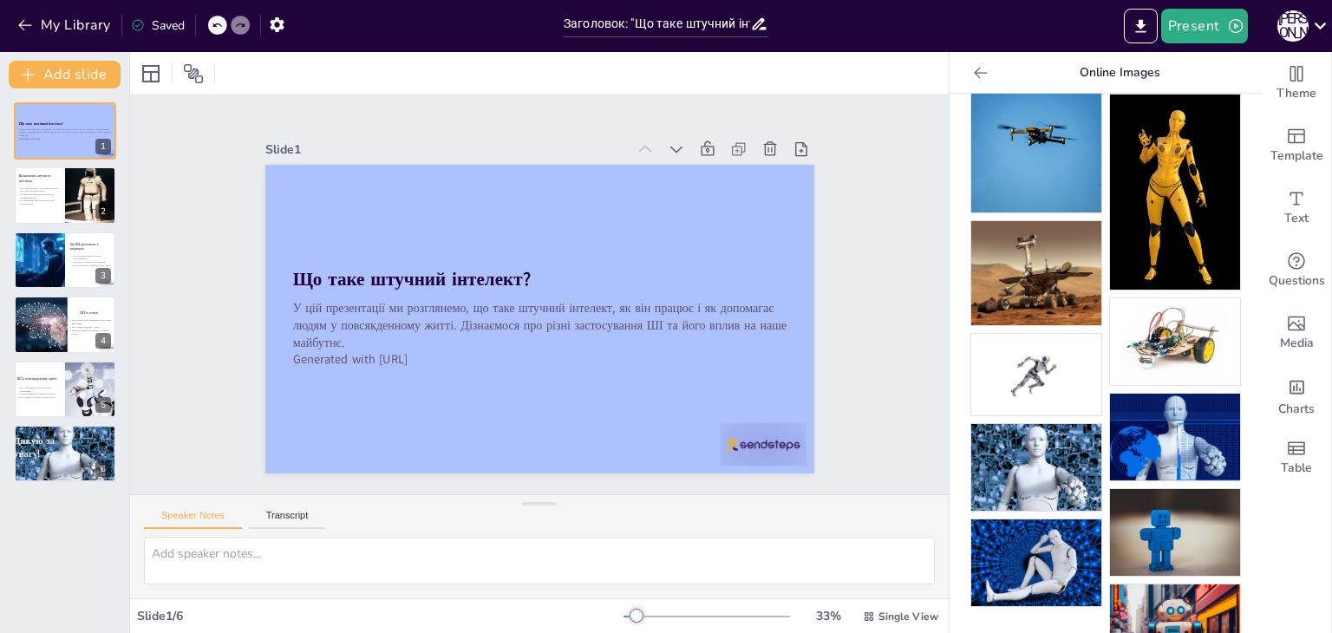
click at [972, 68] on icon at bounding box center [980, 72] width 17 height 17
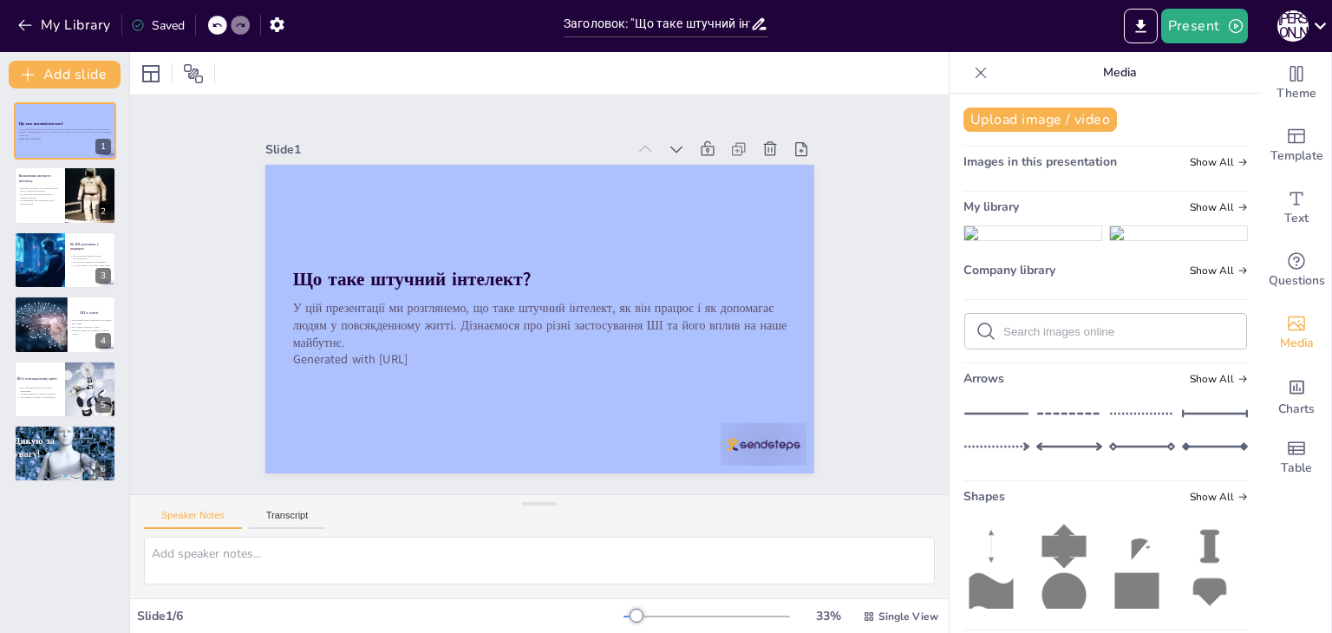
click at [1060, 338] on input "text" at bounding box center [1120, 331] width 232 height 13
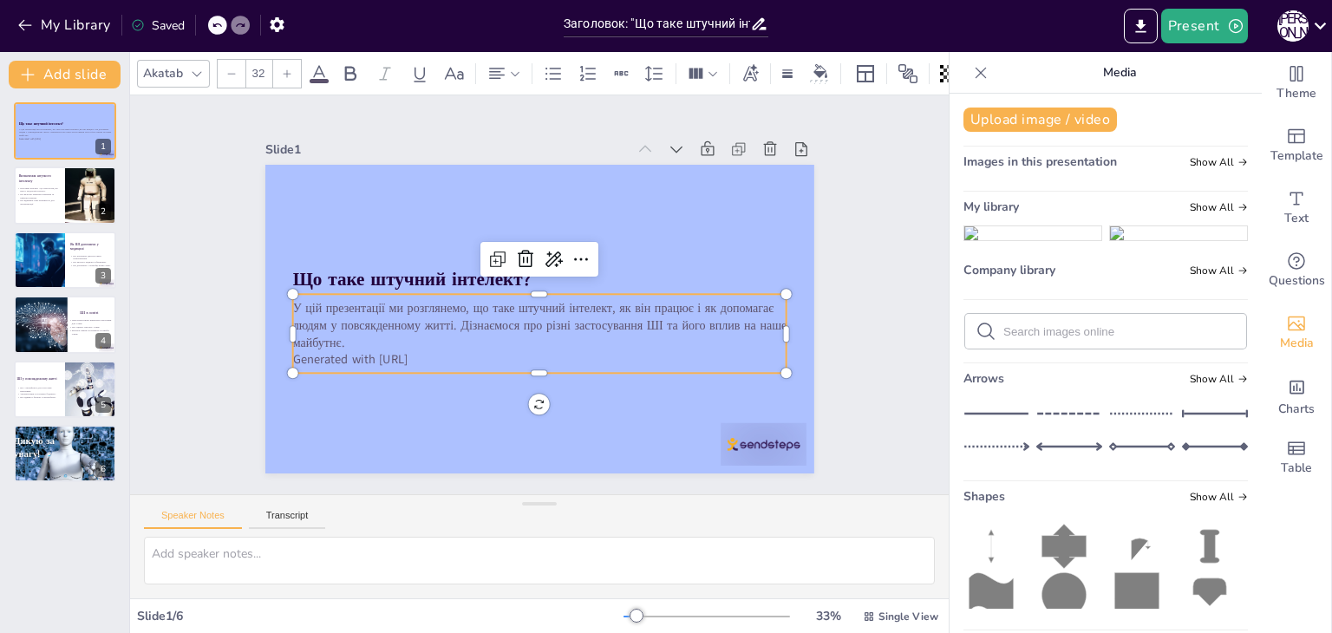
click at [478, 358] on p "Generated with Sendsteps.ai" at bounding box center [526, 358] width 487 height 120
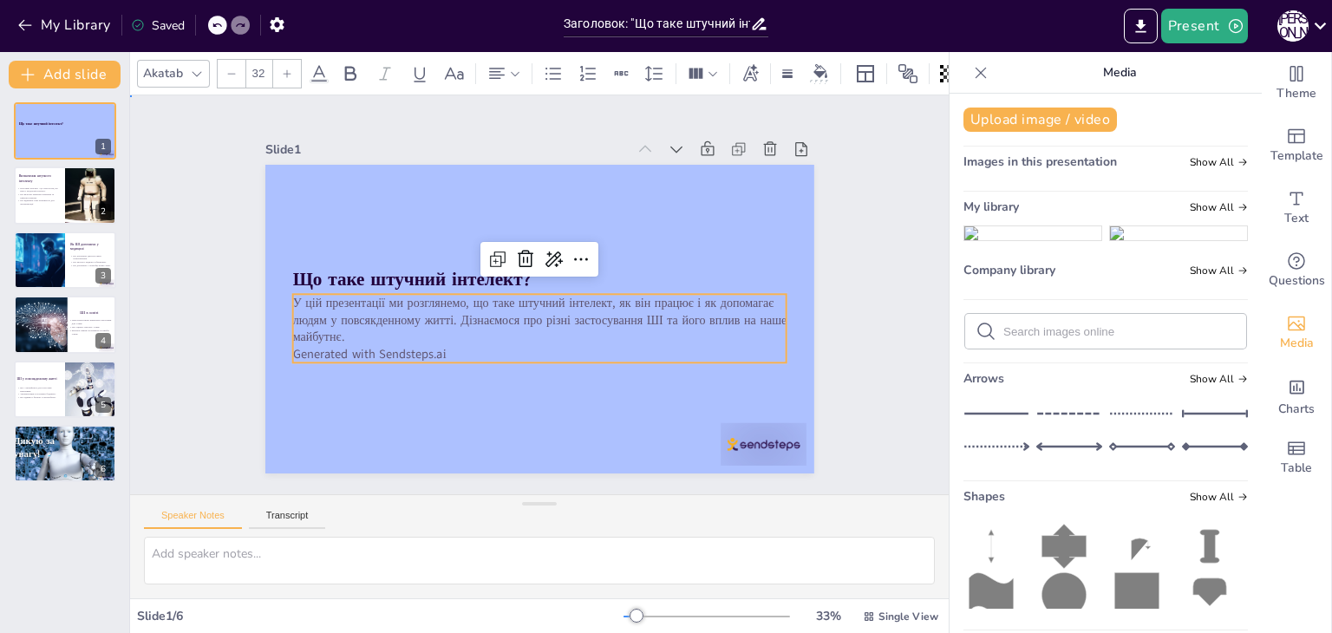
click at [841, 353] on div "Slide 1 Що таке штучний інтелект? У цій презентації ми розглянемо, що таке штуч…" at bounding box center [539, 295] width 706 height 484
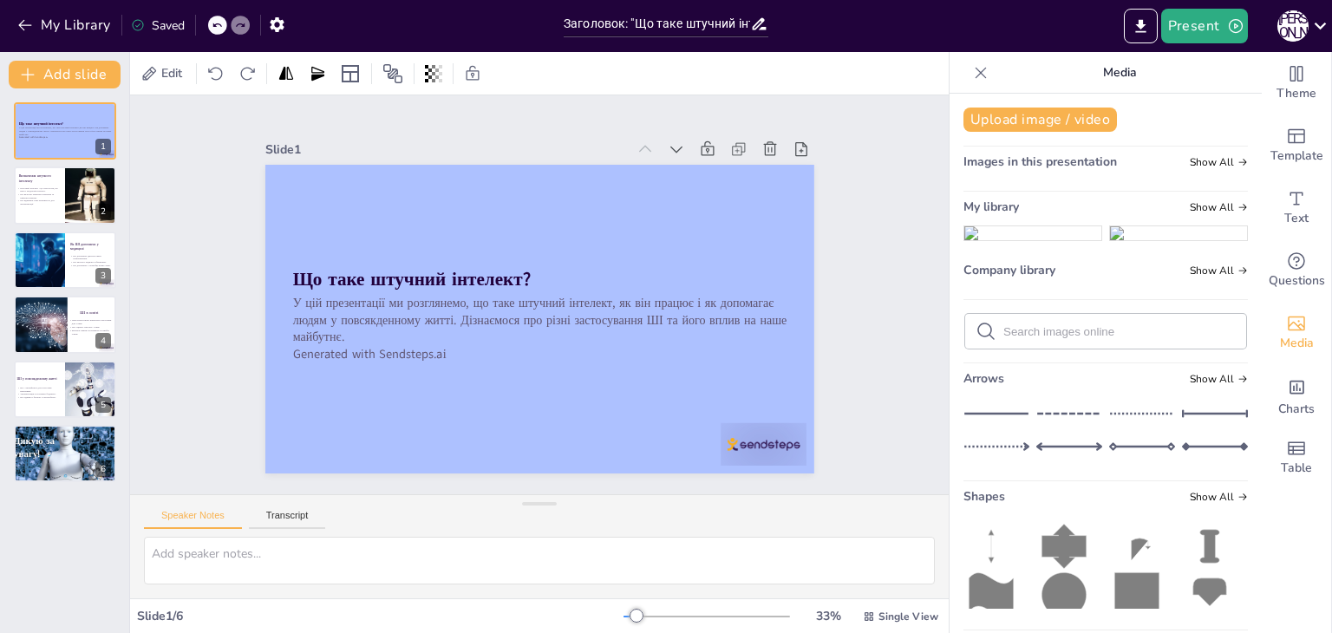
click at [1089, 338] on input "text" at bounding box center [1120, 331] width 232 height 13
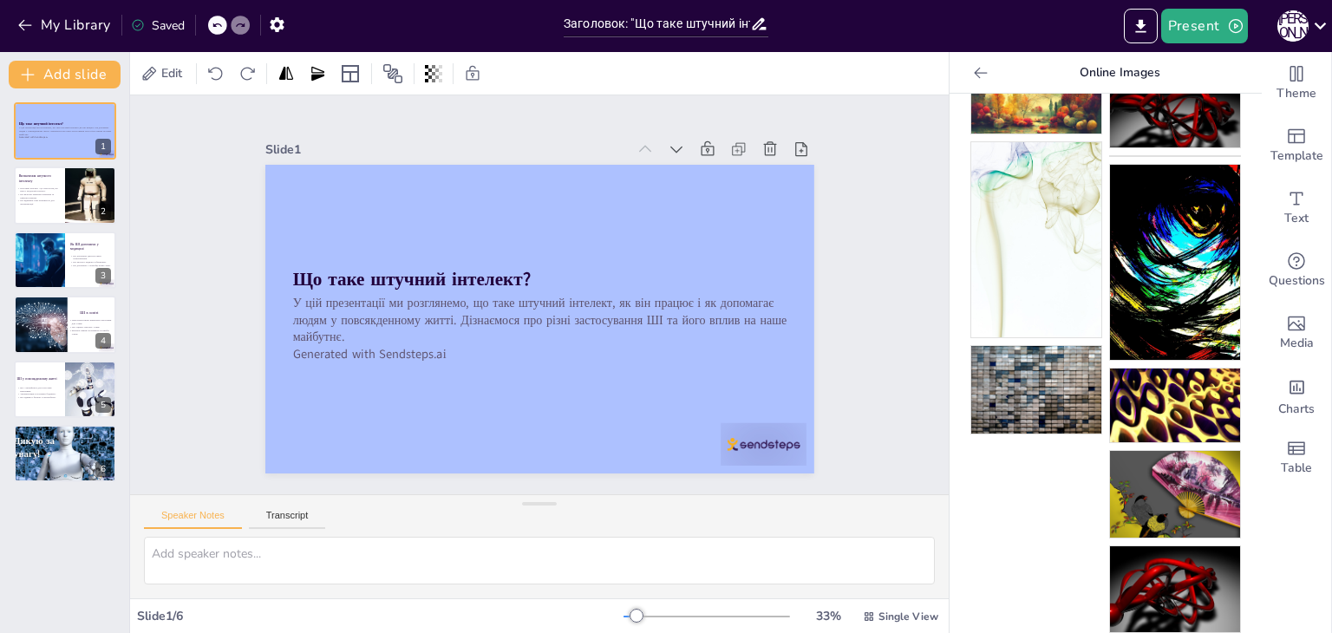
scroll to position [0, 0]
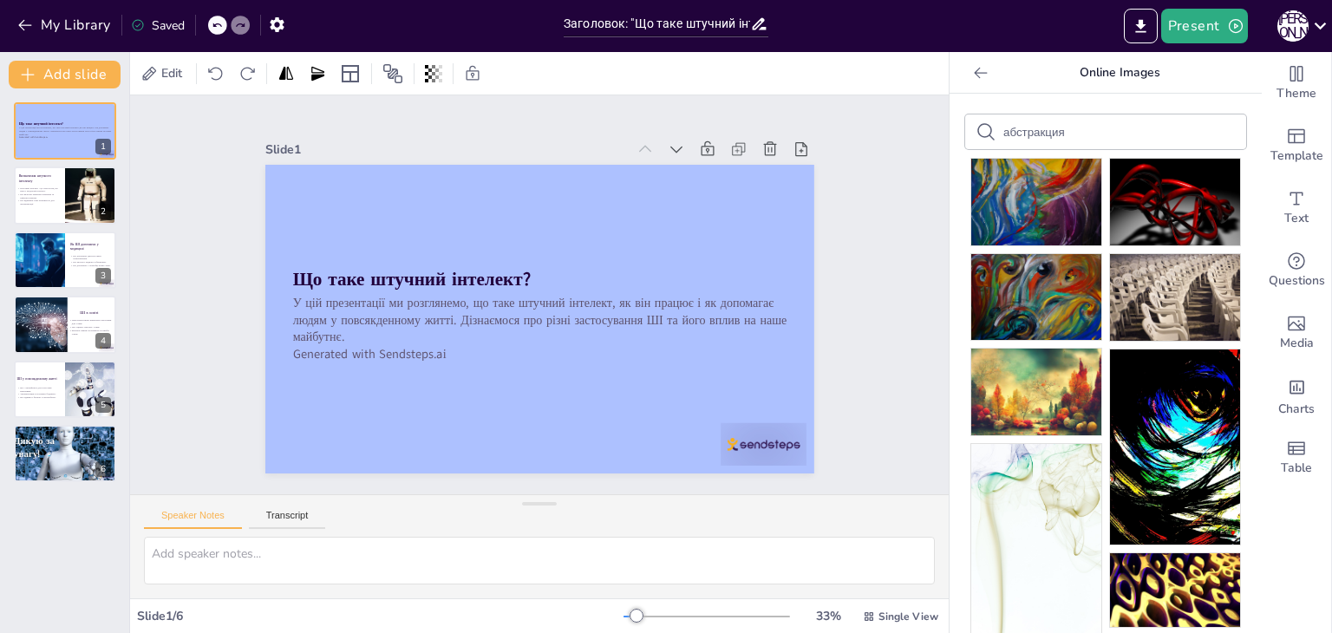
click at [1134, 143] on div "абстракция" at bounding box center [1105, 131] width 281 height 35
click at [1130, 131] on input "абстракция" at bounding box center [1077, 132] width 147 height 13
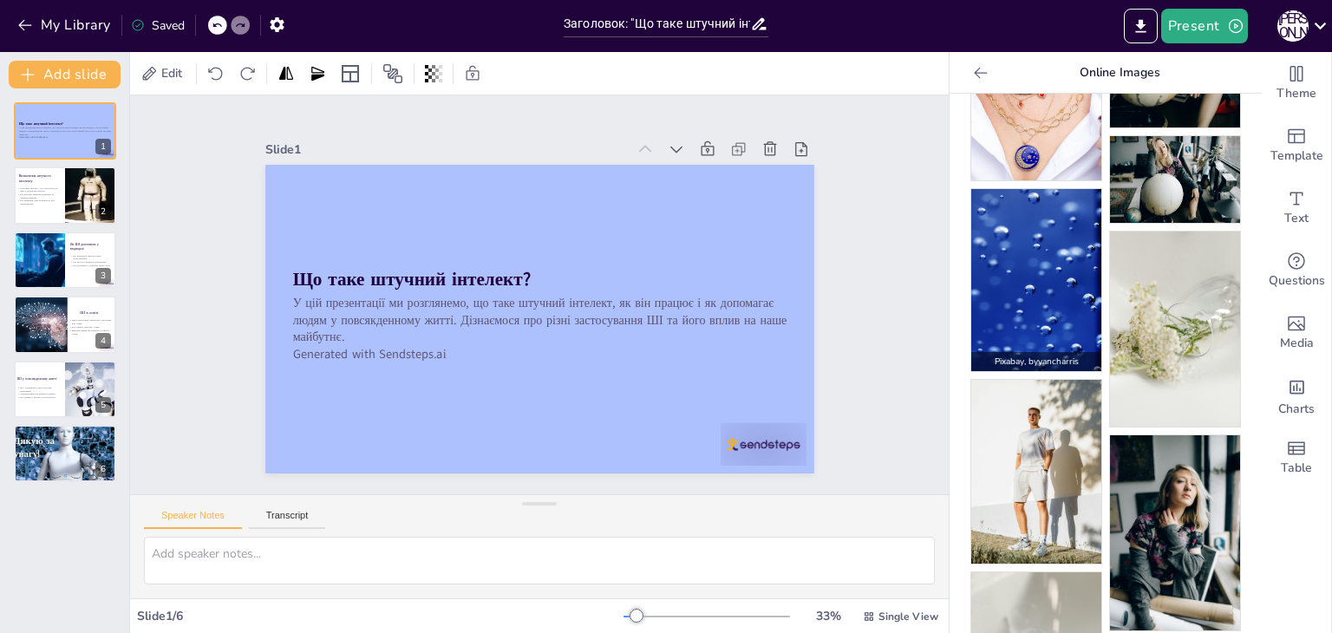
click at [1033, 282] on img at bounding box center [1036, 280] width 130 height 182
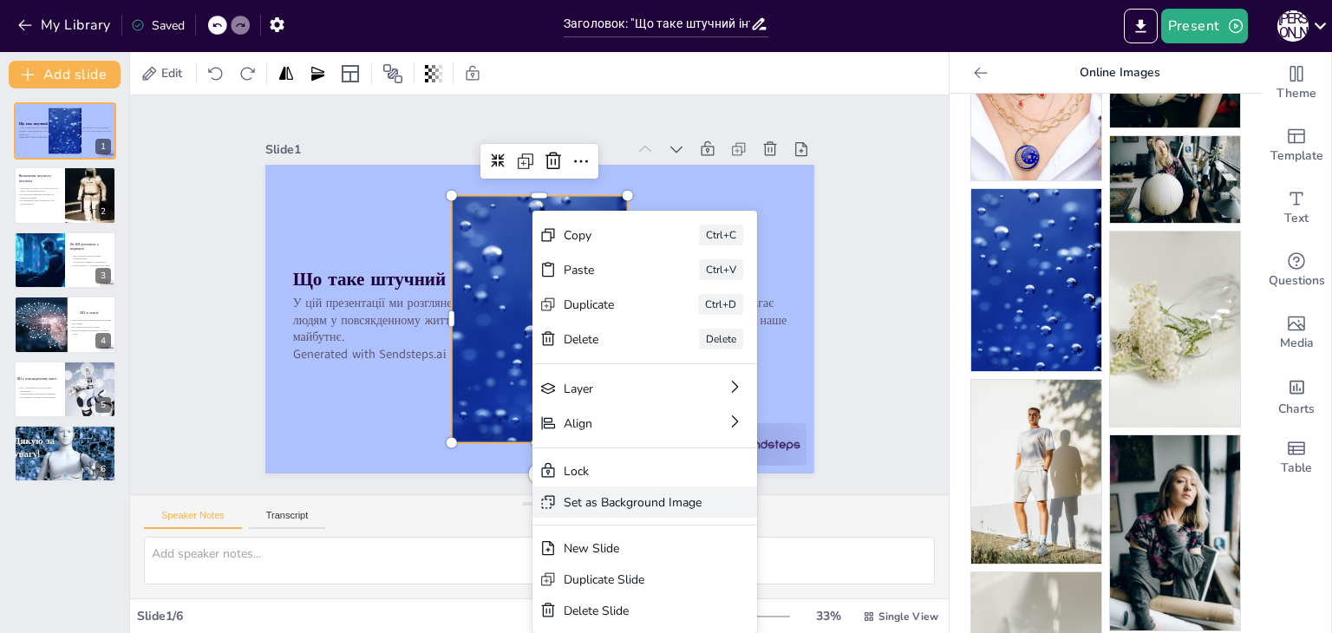
click at [594, 601] on div "Set as Background Image" at bounding box center [707, 639] width 226 height 77
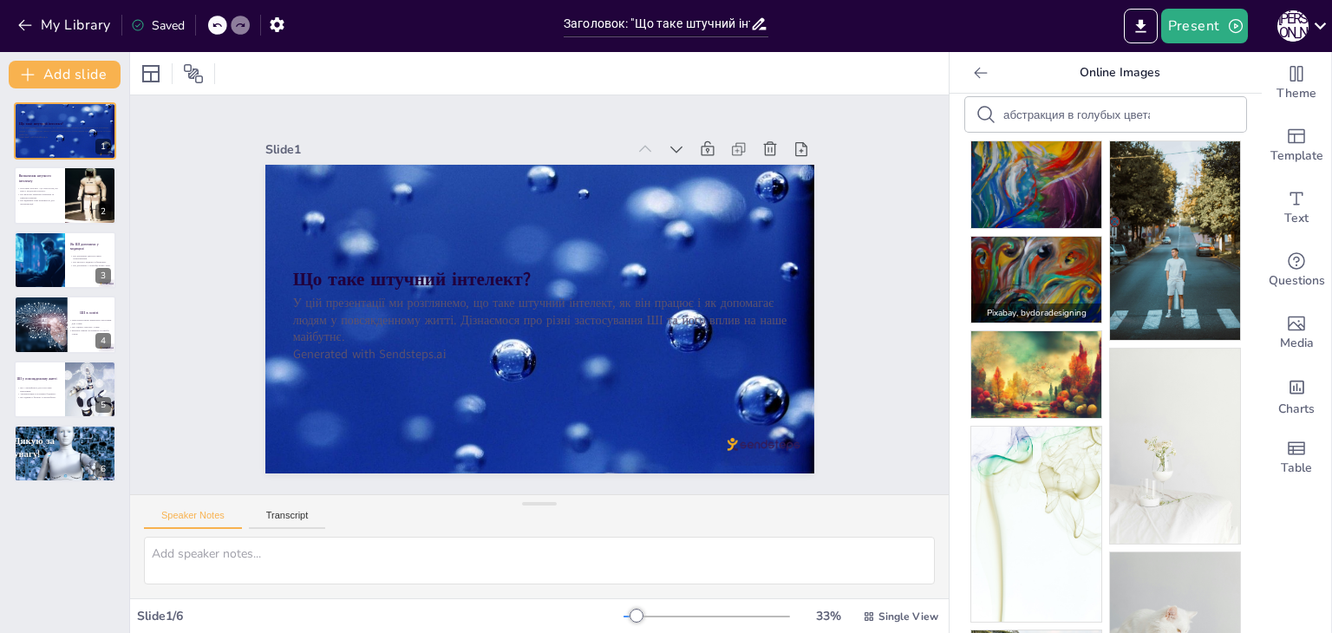
scroll to position [15, 0]
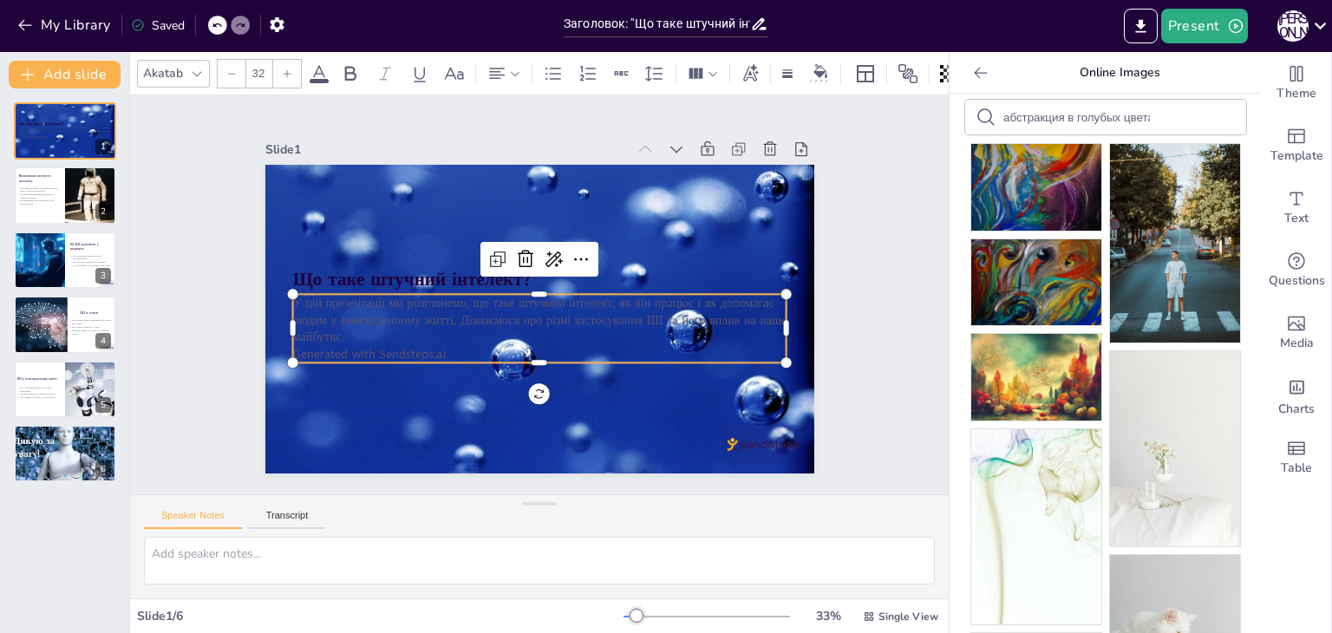
click at [578, 329] on p "У цій презентації ми розглянемо, що таке штучний інтелект, як він працює і як д…" at bounding box center [529, 318] width 472 height 248
click at [821, 64] on icon at bounding box center [821, 71] width 14 height 14
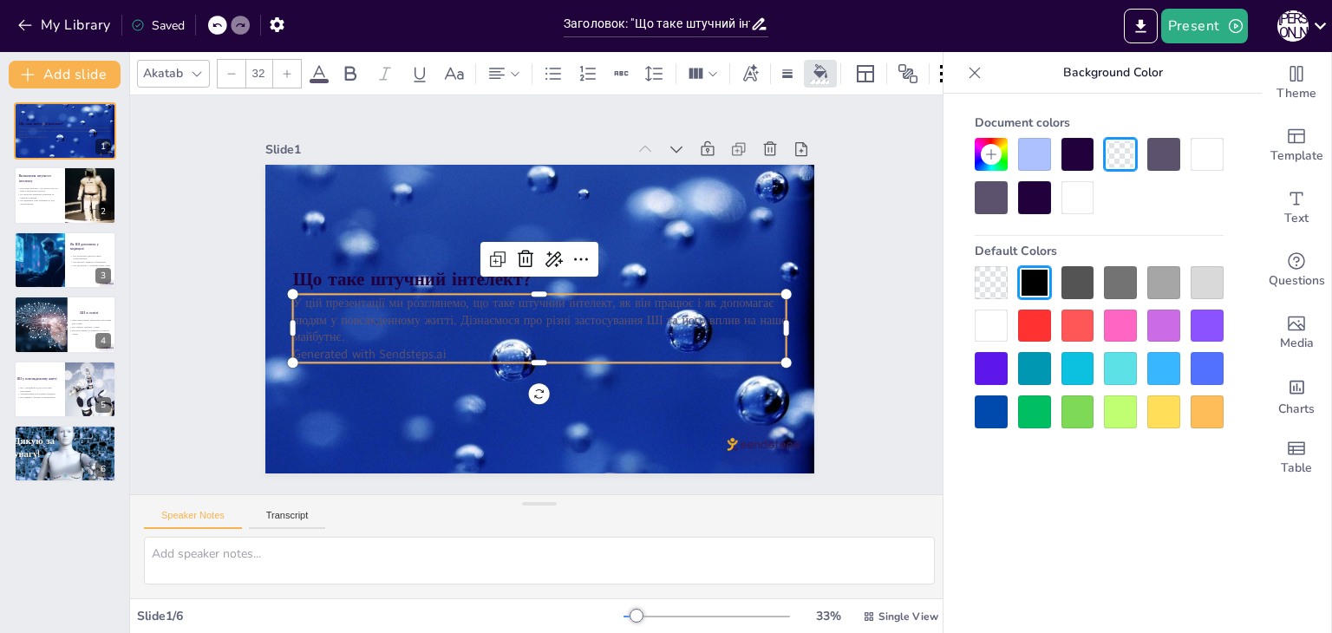
click at [317, 67] on icon at bounding box center [319, 73] width 16 height 16
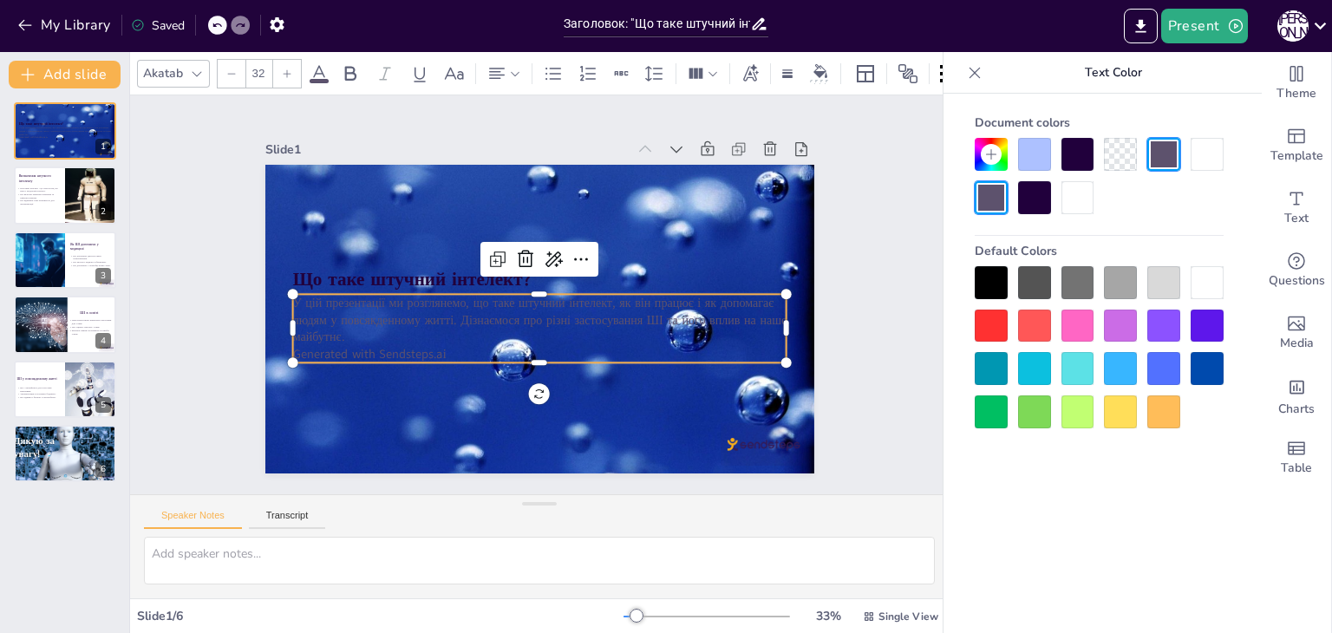
click at [1082, 193] on div at bounding box center [1078, 197] width 33 height 33
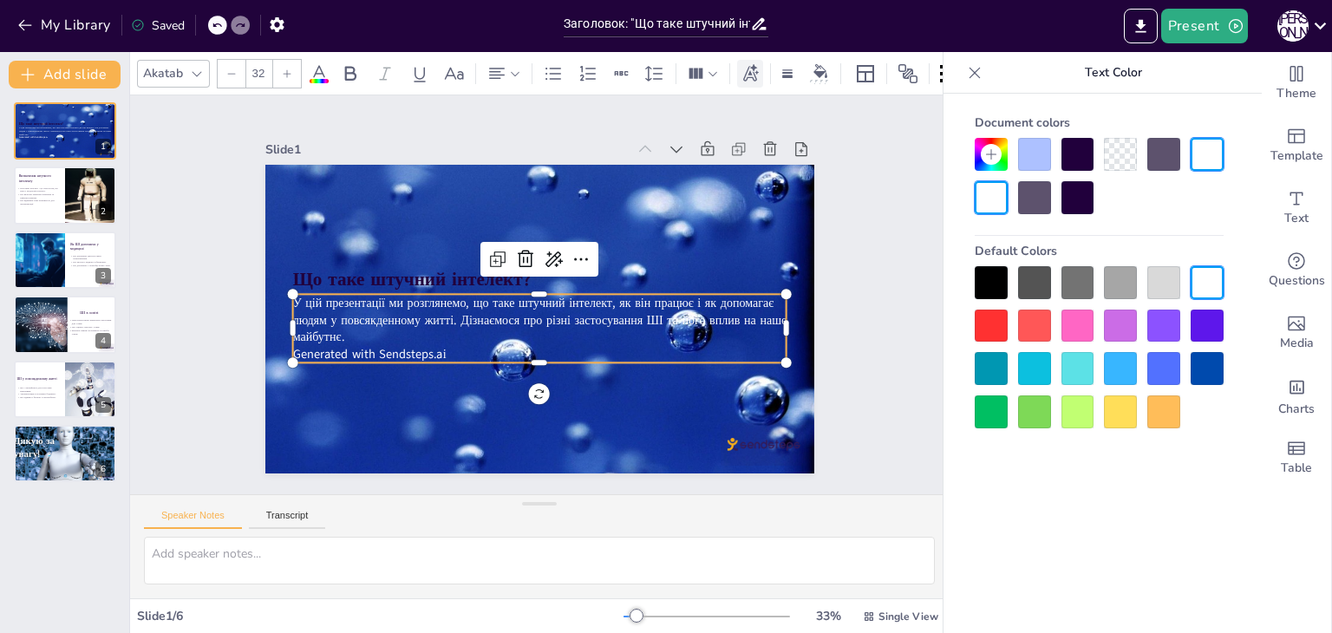
click at [749, 76] on div at bounding box center [750, 74] width 26 height 28
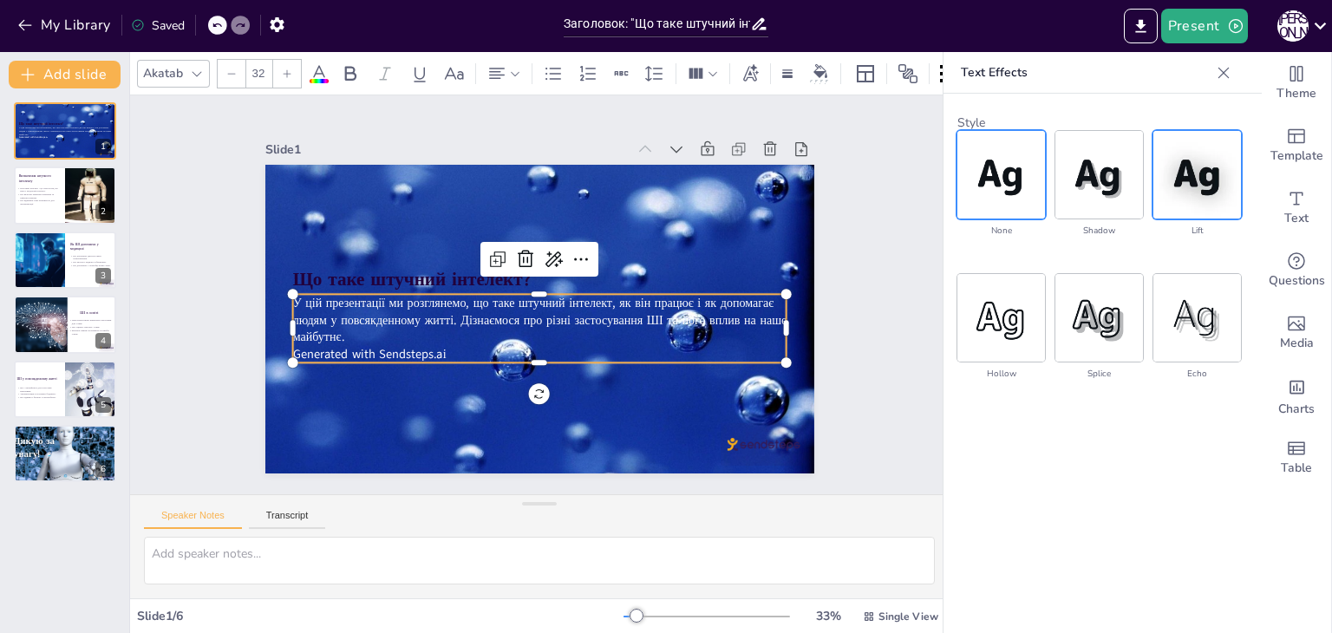
click at [1162, 165] on img at bounding box center [1198, 175] width 88 height 88
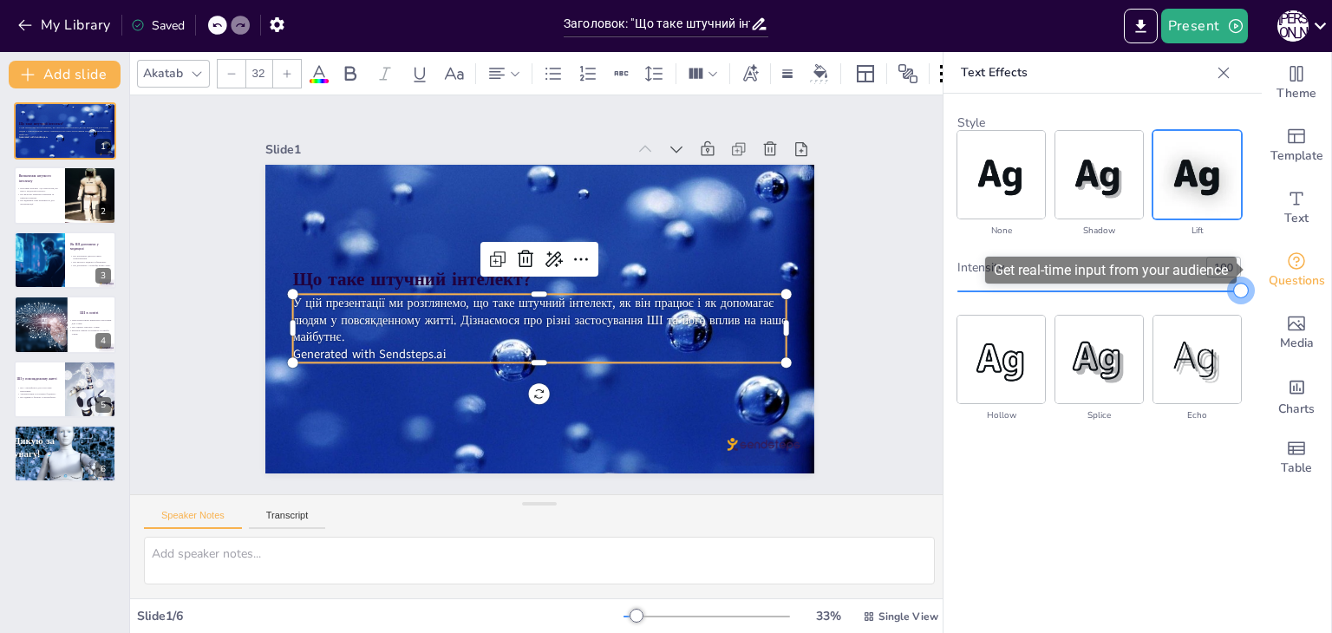
drag, startPoint x: 1122, startPoint y: 294, endPoint x: 1283, endPoint y: 299, distance: 160.5
click at [1283, 299] on body "My Library Saved Заголовок: "Що таке штучний інтелект?" Present Д В Document fo…" at bounding box center [666, 316] width 1332 height 633
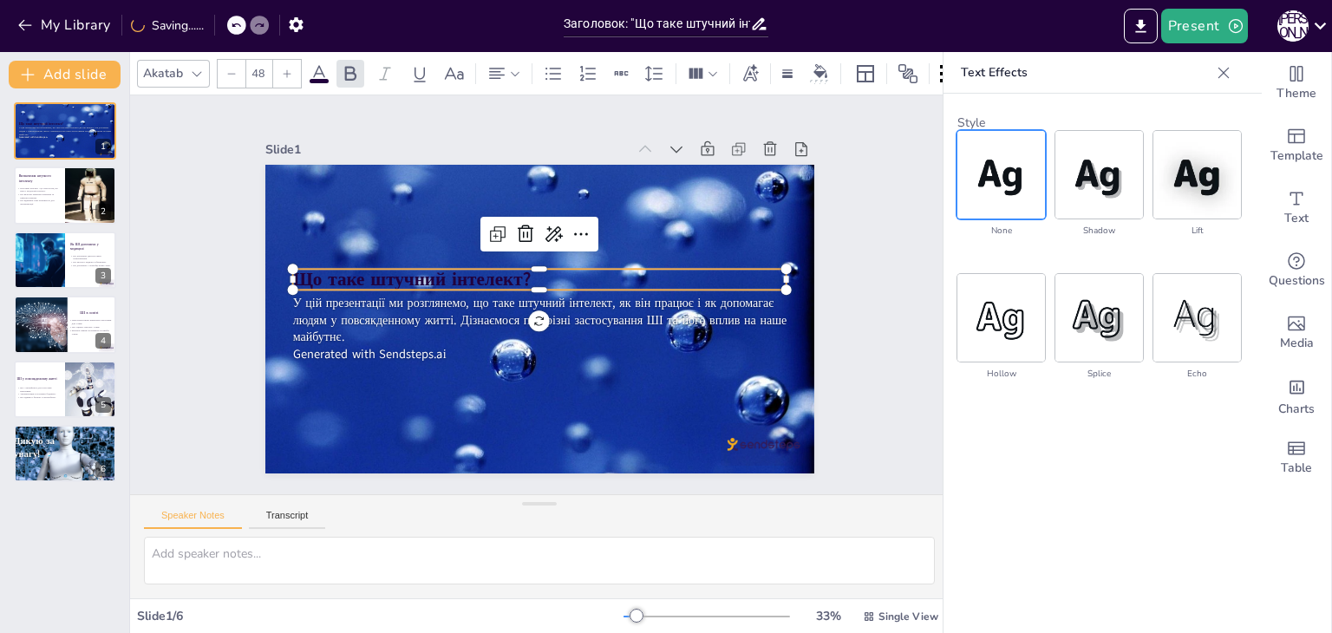
click at [448, 273] on strong "Що таке штучний інтелект?" at bounding box center [428, 229] width 227 height 120
click at [315, 63] on icon at bounding box center [319, 73] width 21 height 21
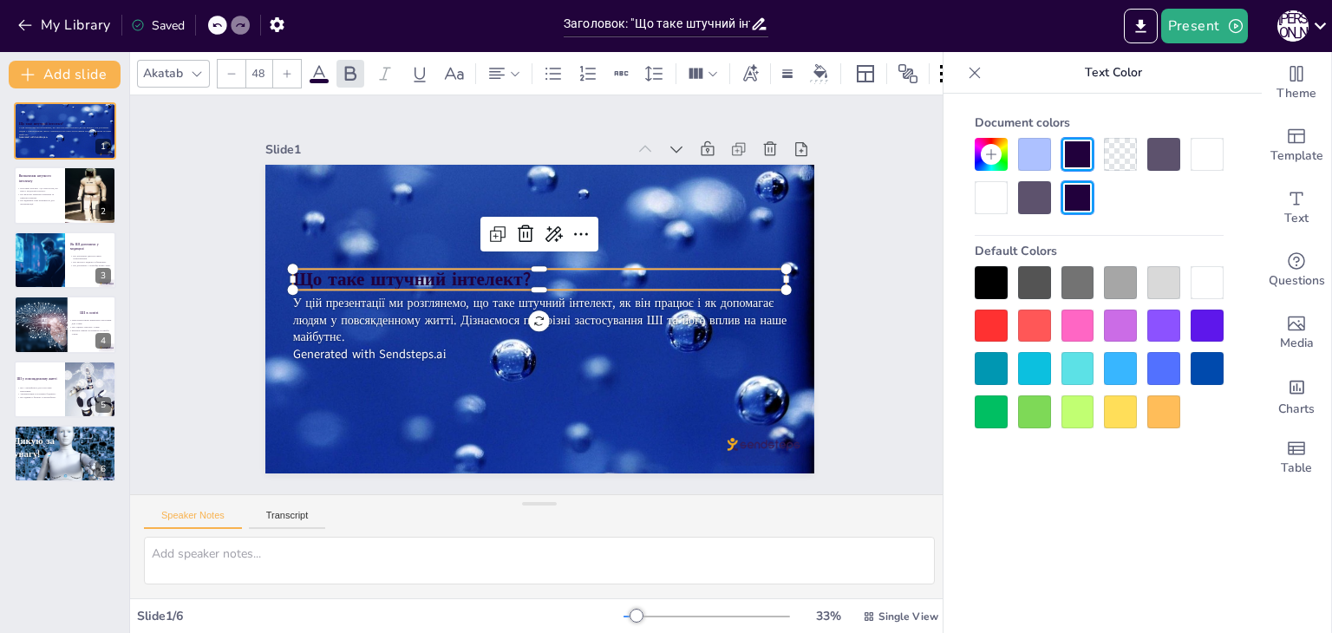
click at [999, 202] on div at bounding box center [991, 197] width 33 height 33
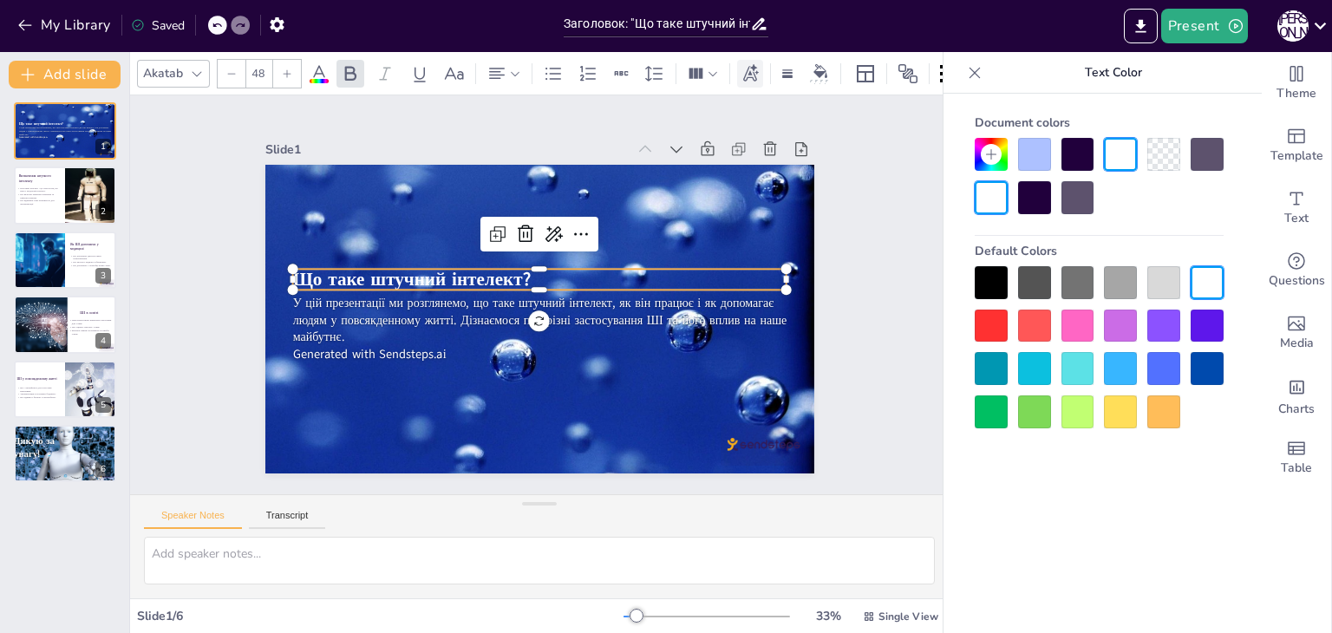
click at [752, 63] on icon at bounding box center [751, 71] width 16 height 17
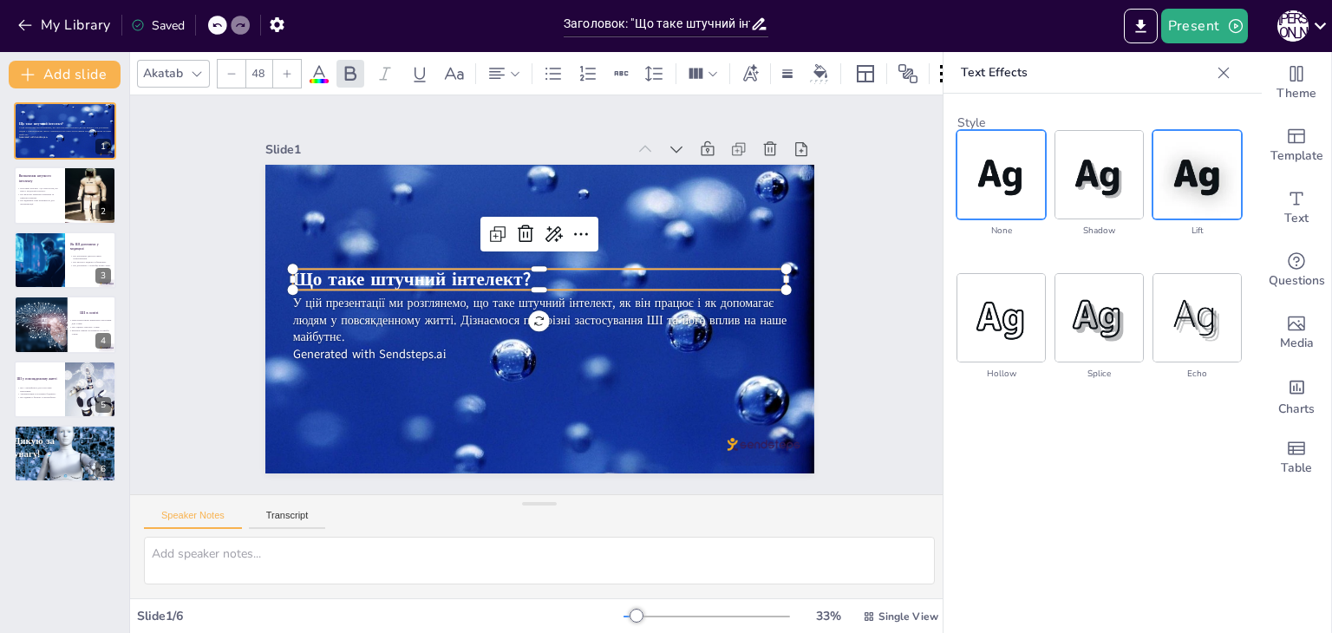
click at [1204, 181] on img at bounding box center [1198, 175] width 88 height 88
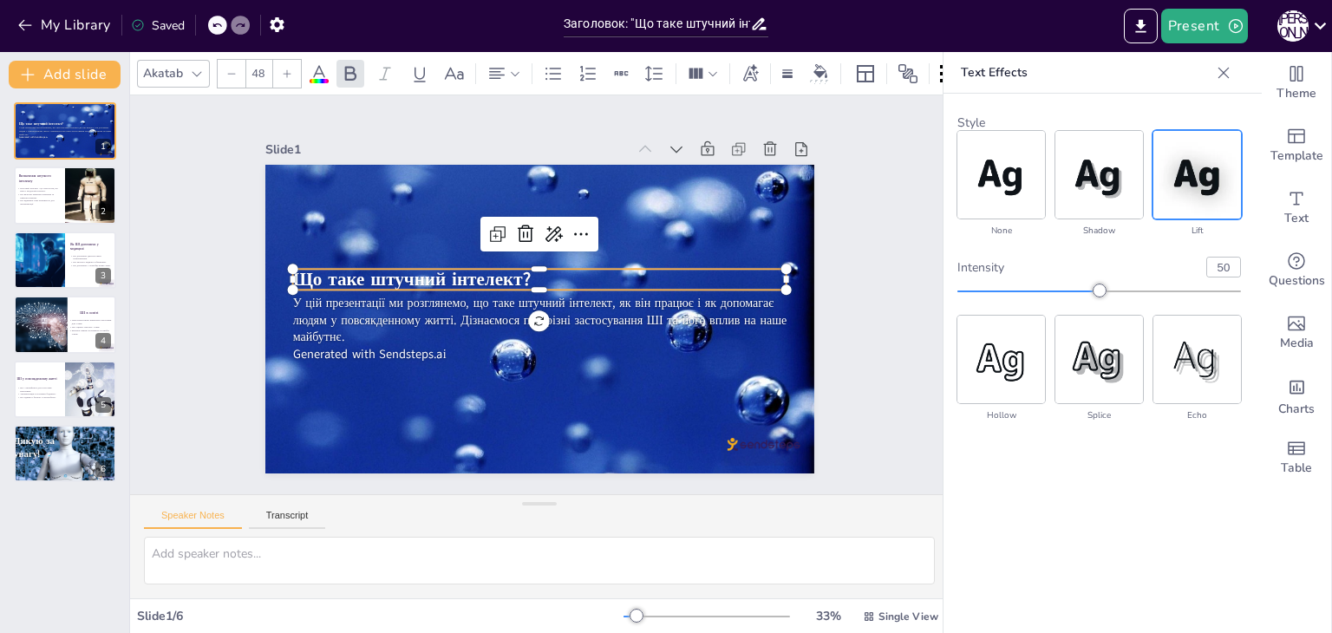
drag, startPoint x: 1119, startPoint y: 284, endPoint x: 1175, endPoint y: 293, distance: 57.2
click at [1175, 293] on div "intensity 50" at bounding box center [1100, 278] width 284 height 42
drag, startPoint x: 1175, startPoint y: 293, endPoint x: 1278, endPoint y: 285, distance: 102.6
click at [1278, 285] on body "My Library Saved Заголовок: "Що таке штучний інтелект?" Present Д В Document fo…" at bounding box center [666, 316] width 1332 height 633
click at [1102, 365] on img at bounding box center [1100, 360] width 88 height 88
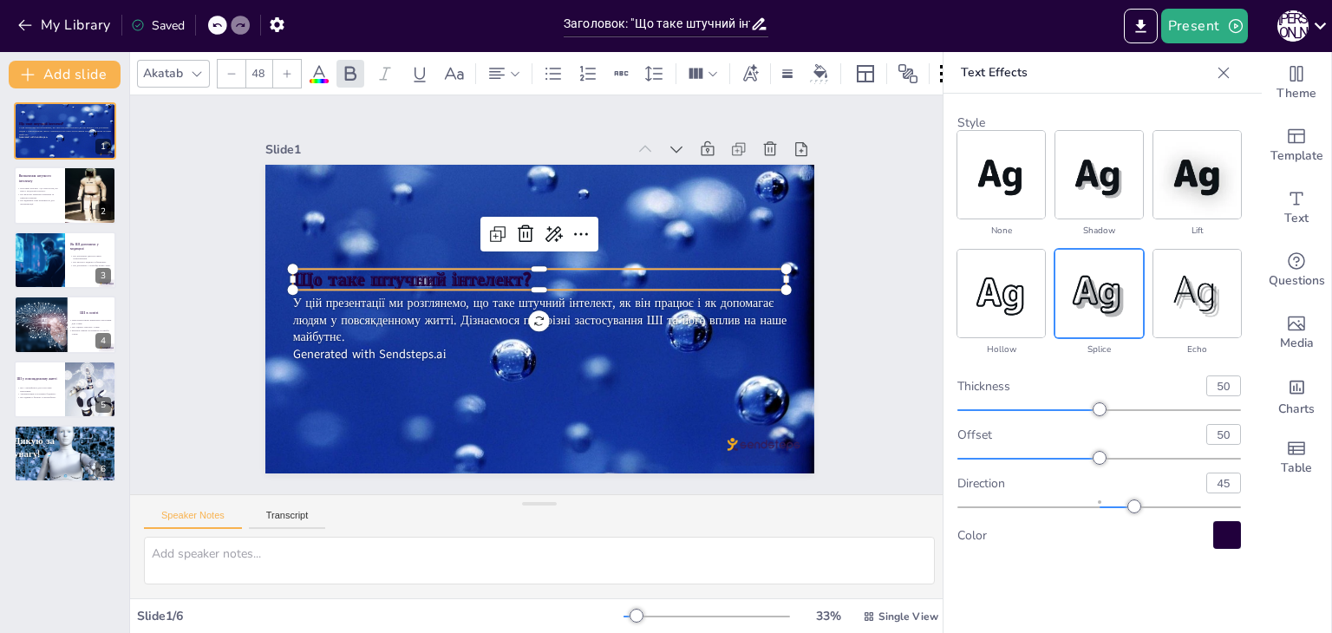
click at [1220, 533] on div at bounding box center [1227, 535] width 28 height 28
click at [1189, 195] on img at bounding box center [1198, 175] width 88 height 88
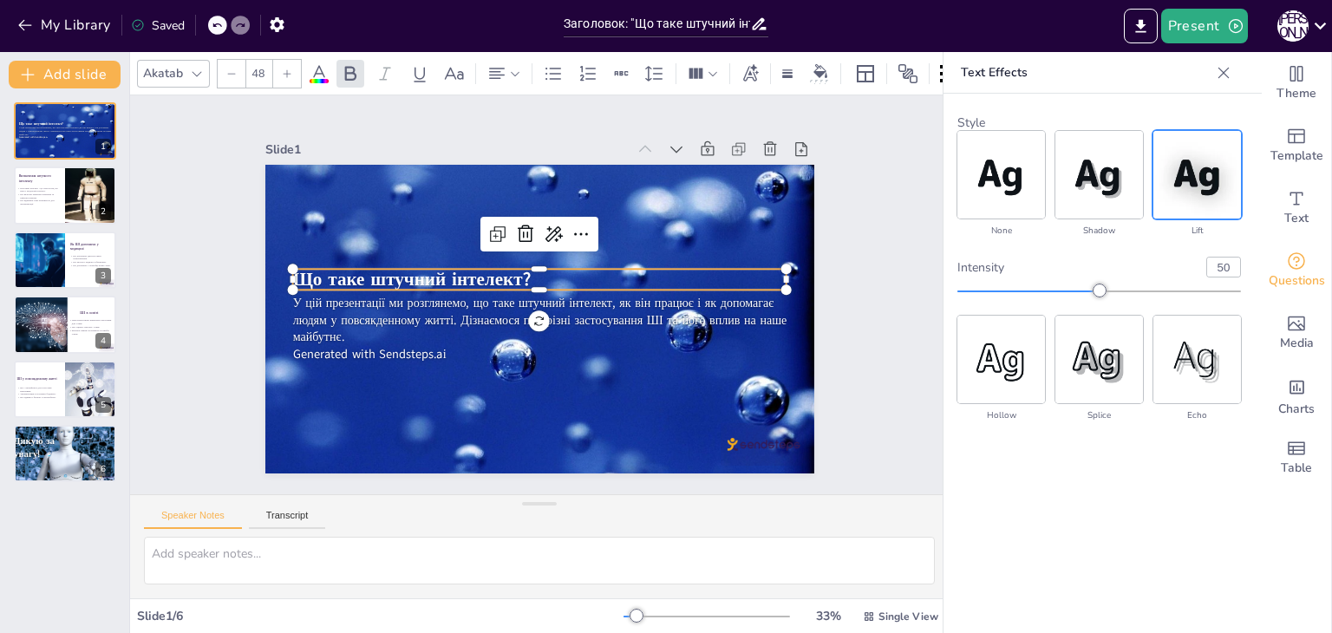
drag, startPoint x: 1193, startPoint y: 301, endPoint x: 1256, endPoint y: 293, distance: 63.8
click at [1256, 293] on body "My Library Saved Заголовок: "Що таке штучний інтелект?" Present Д В Document fo…" at bounding box center [666, 316] width 1332 height 633
click at [282, 69] on icon at bounding box center [287, 74] width 10 height 10
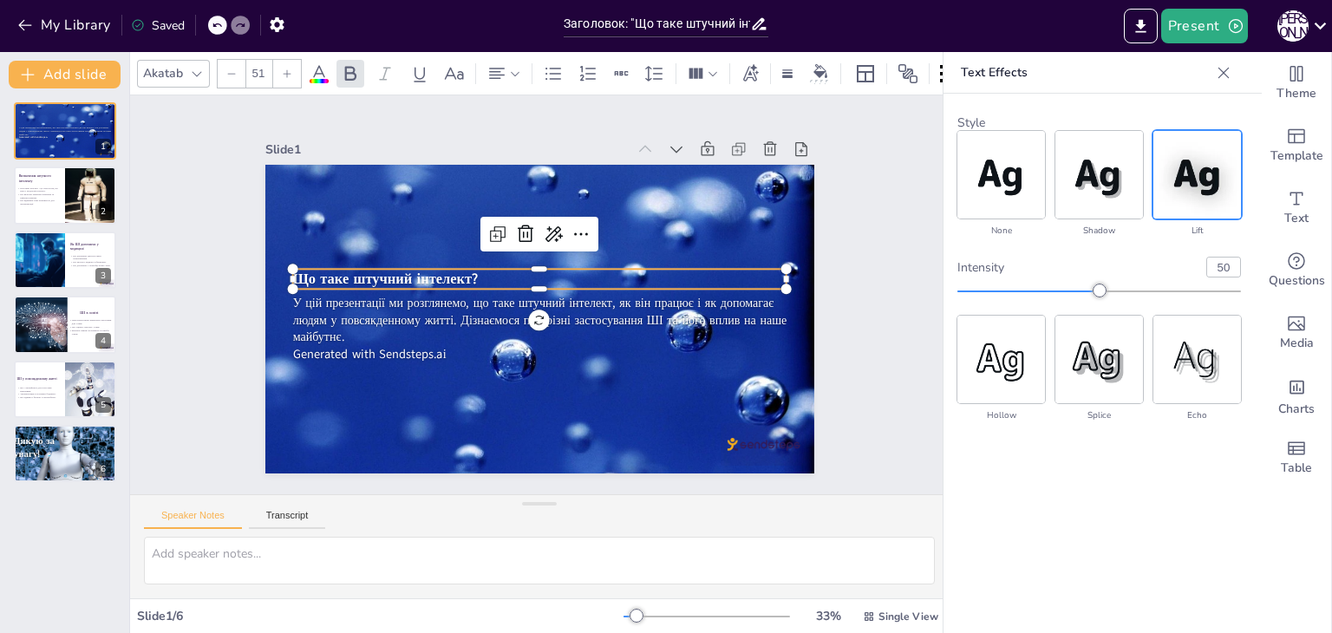
click at [282, 69] on icon at bounding box center [287, 74] width 10 height 10
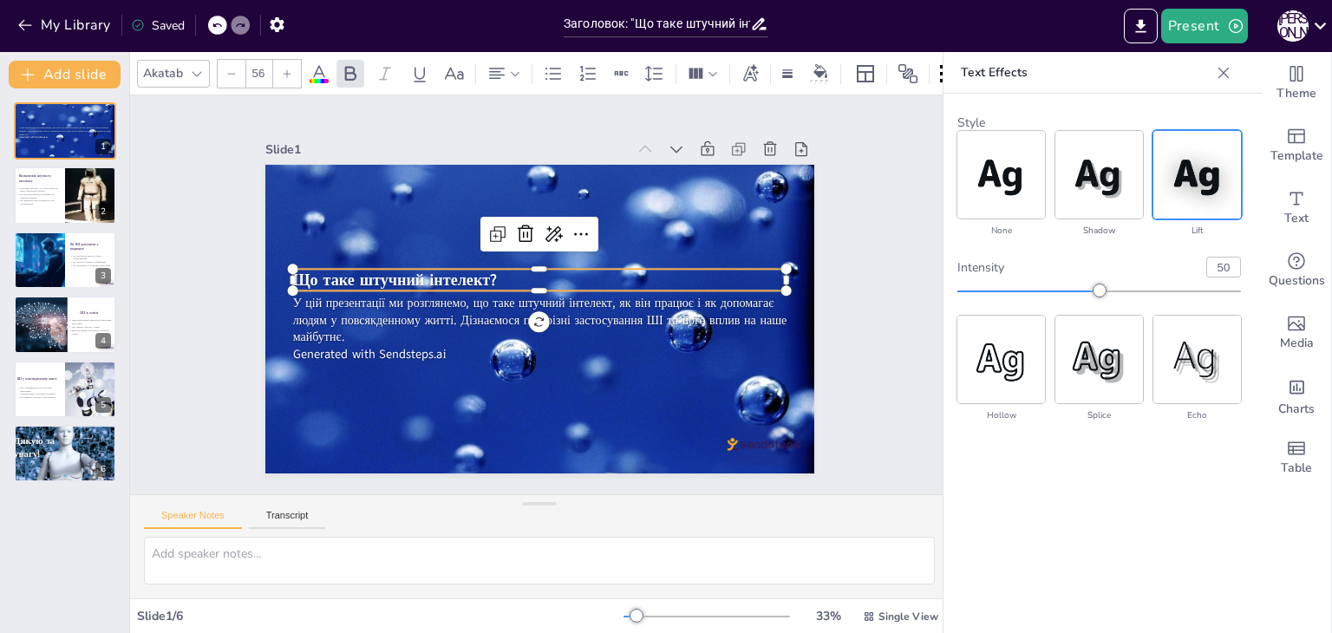
click at [282, 69] on icon at bounding box center [287, 74] width 10 height 10
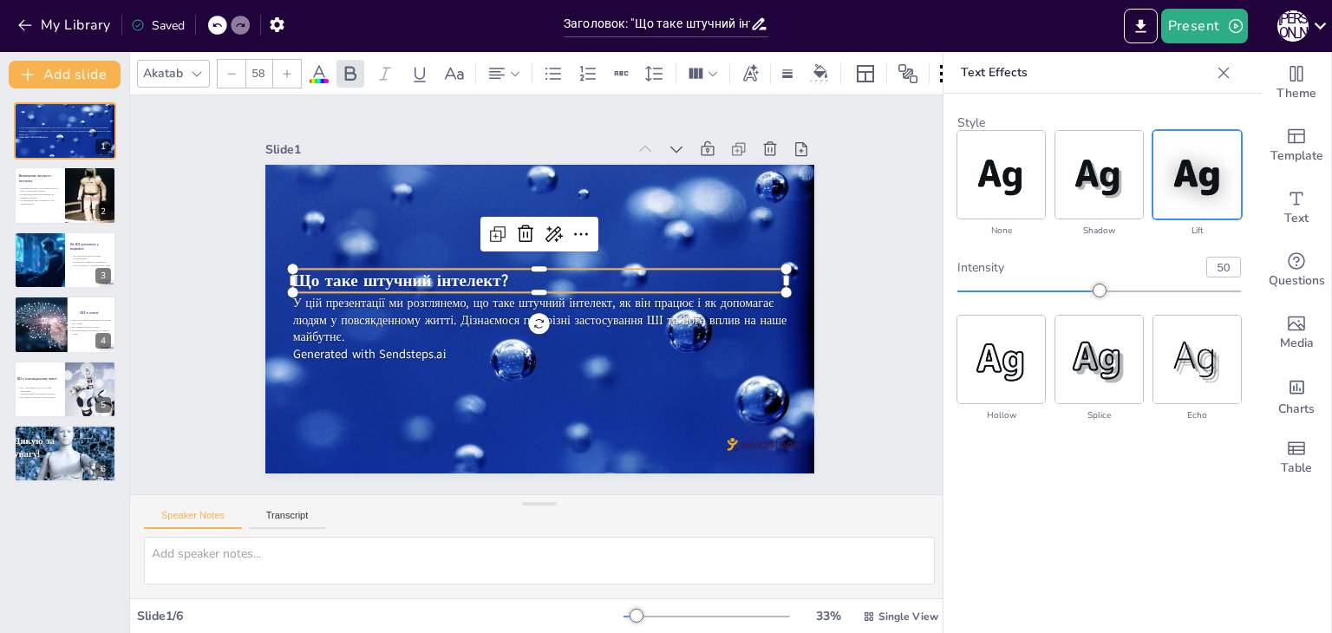
click at [282, 69] on icon at bounding box center [287, 74] width 10 height 10
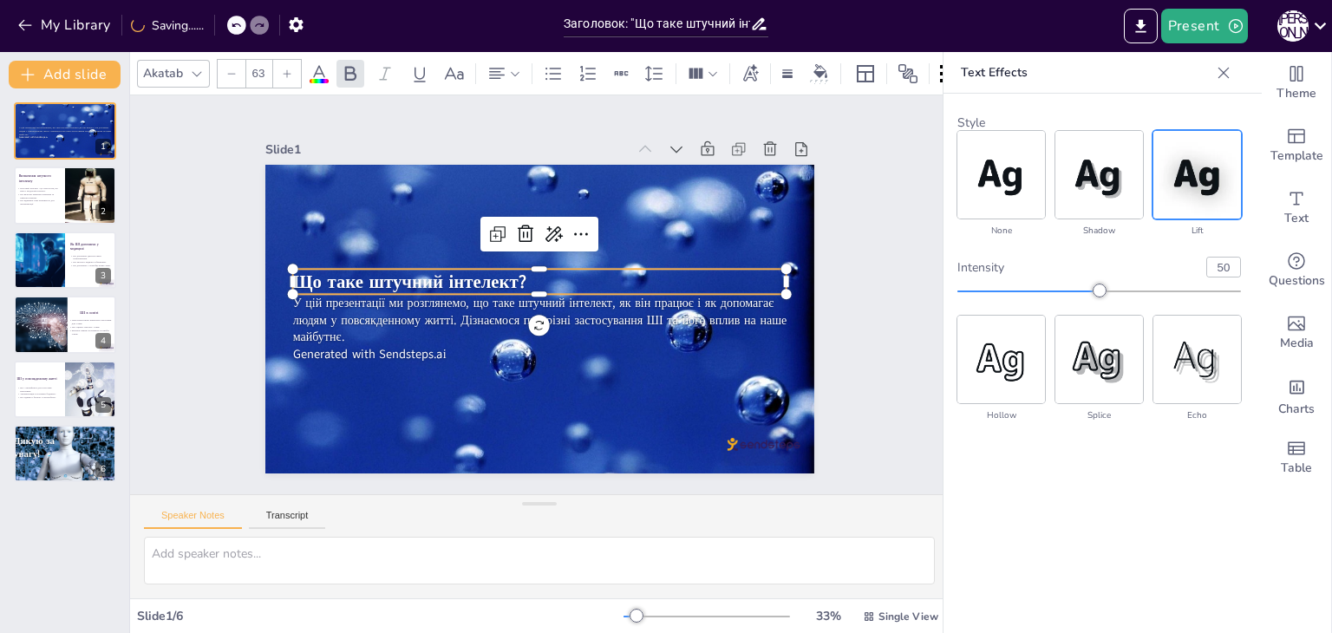
click at [282, 69] on icon at bounding box center [287, 74] width 10 height 10
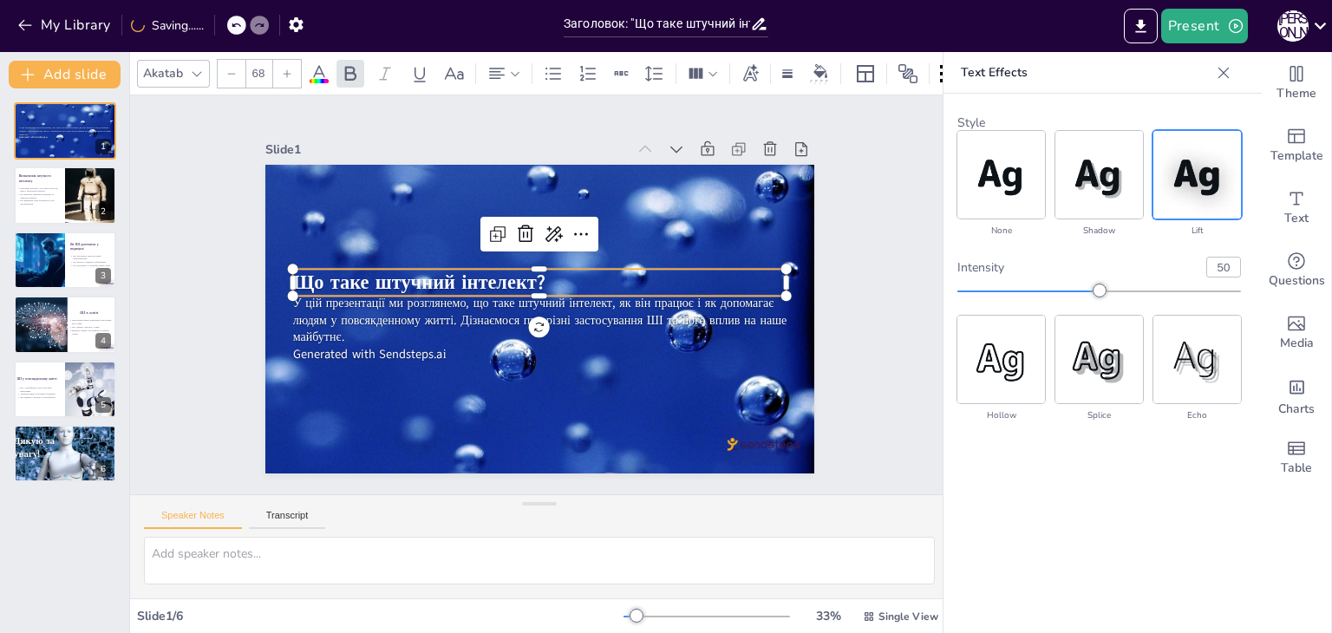
click at [282, 69] on icon at bounding box center [287, 74] width 10 height 10
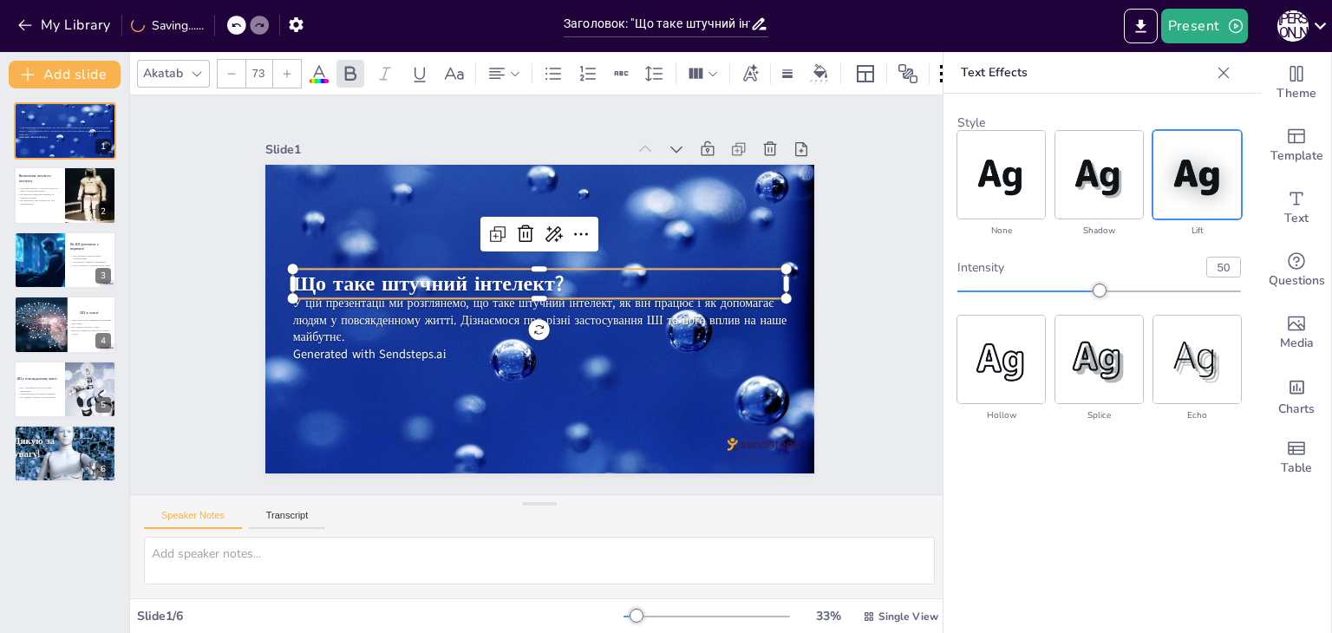
click at [282, 69] on icon at bounding box center [287, 74] width 10 height 10
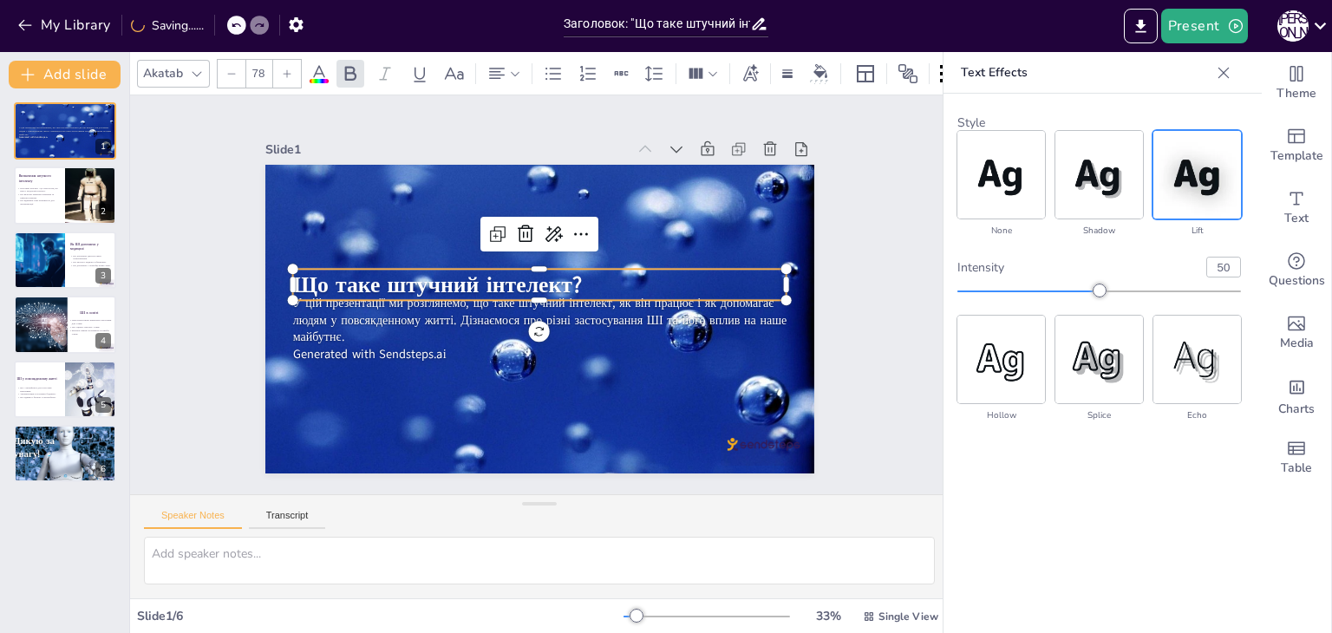
click at [282, 69] on icon at bounding box center [287, 74] width 10 height 10
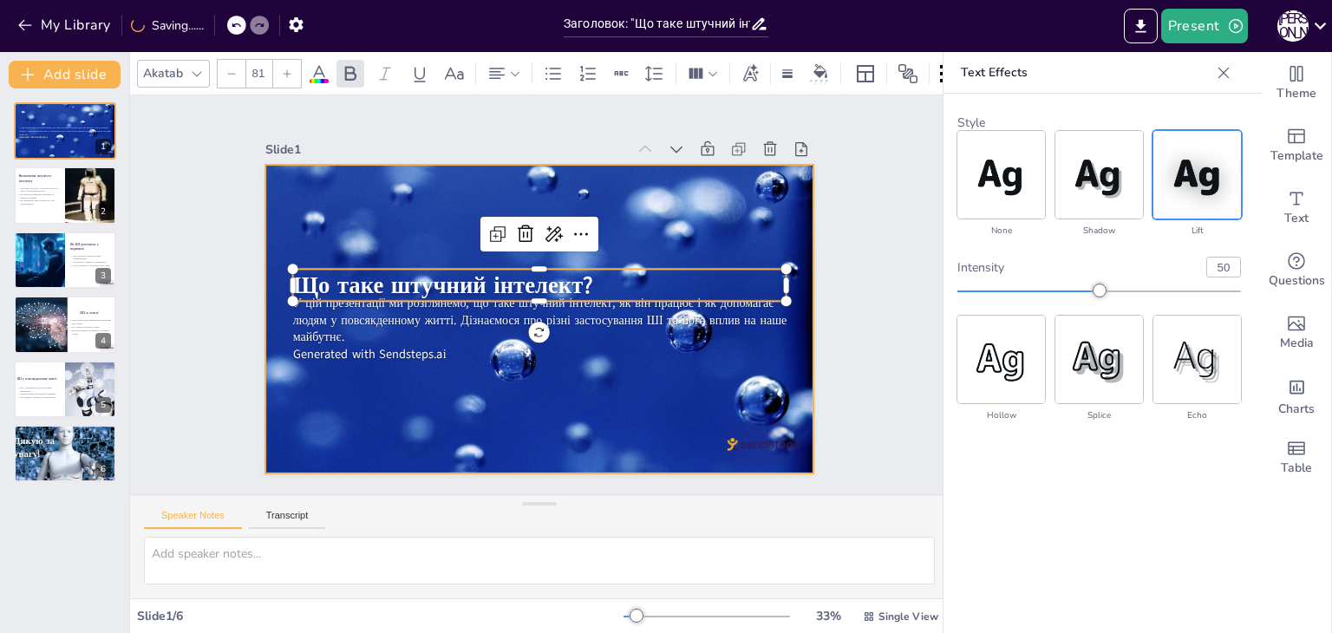
drag, startPoint x: 281, startPoint y: 61, endPoint x: 526, endPoint y: 374, distance: 397.9
click at [526, 374] on div "Akatab 81 Slide 1 У цій презентації ми розглянемо, що таке штучний інтелект, як…" at bounding box center [539, 342] width 819 height 581
click at [526, 374] on div at bounding box center [519, 307] width 940 height 860
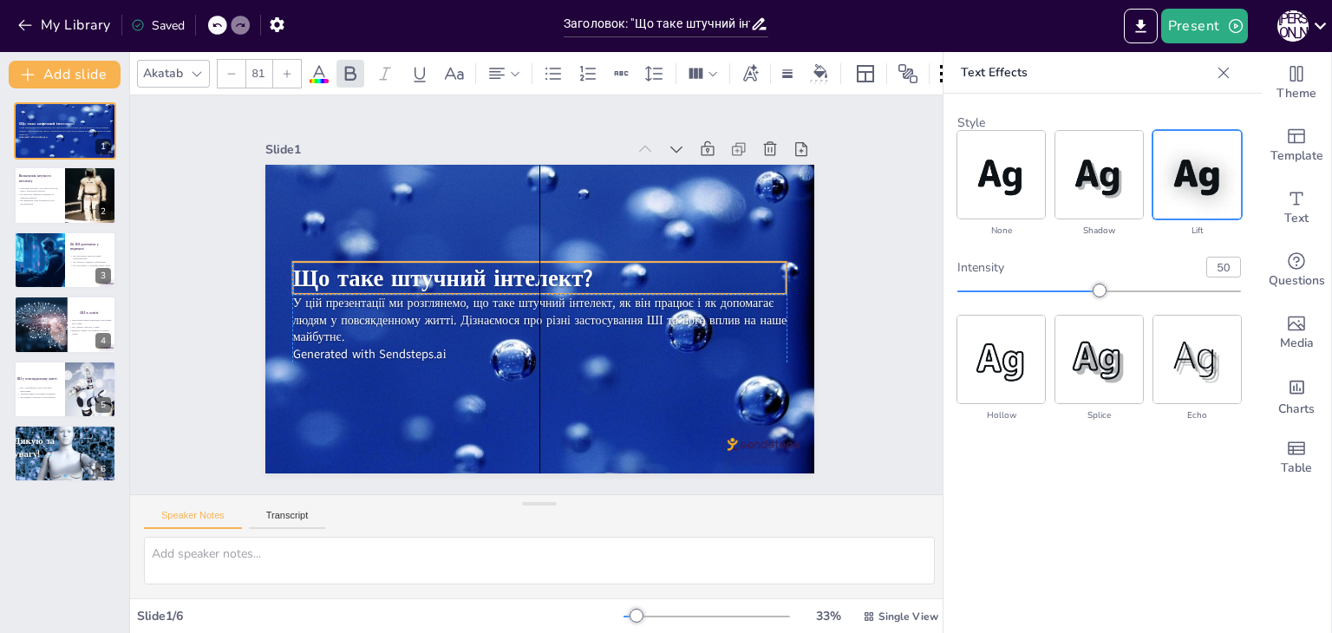
click at [566, 268] on span "Що таке штучний інтелект?" at bounding box center [442, 278] width 300 height 32
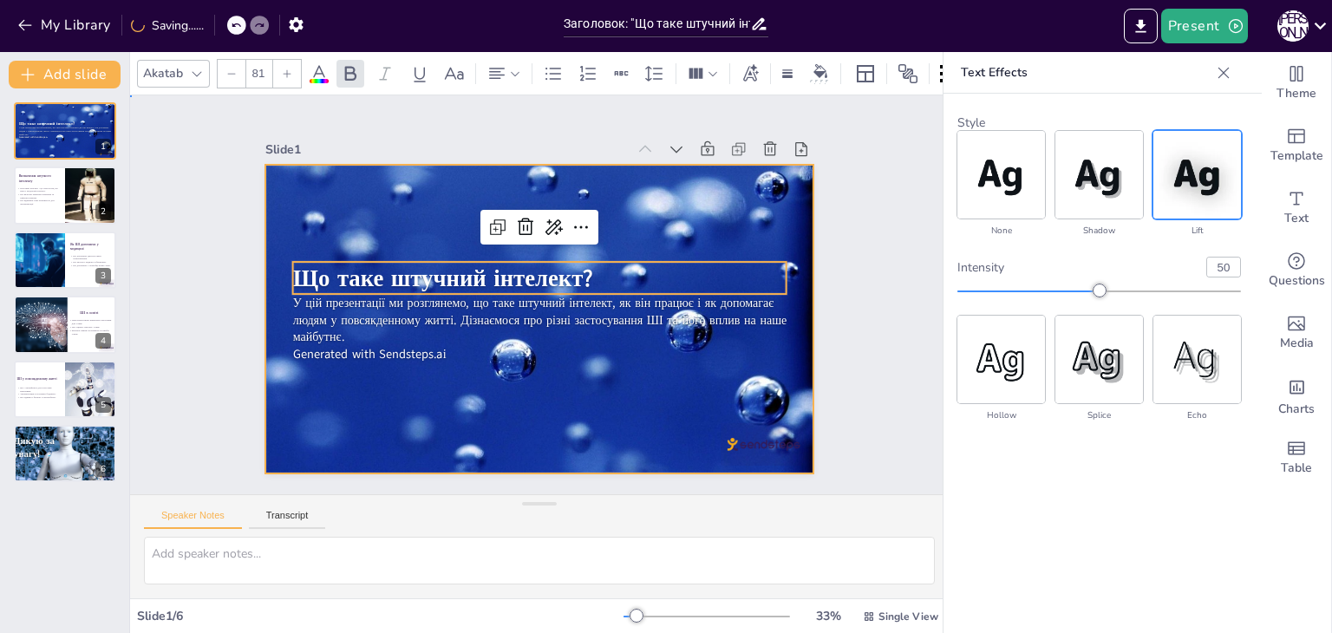
click at [602, 405] on div at bounding box center [537, 318] width 626 height 821
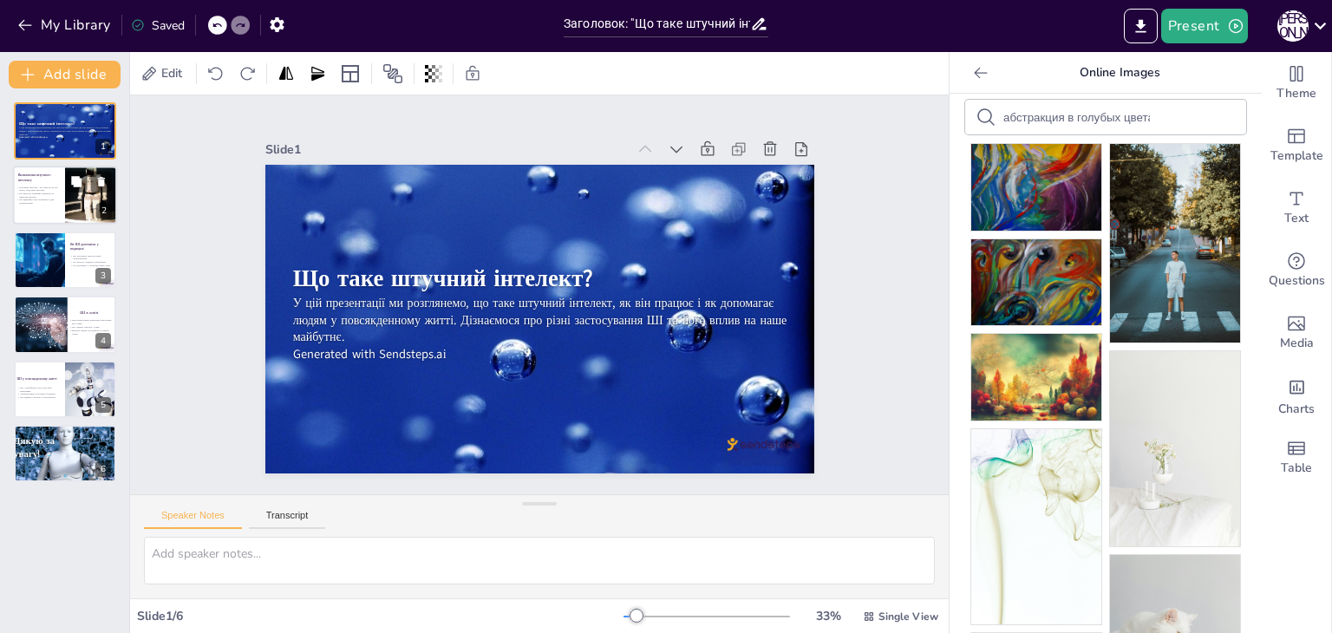
click at [29, 193] on p "ШІ включає машинне навчання та нейронні мережі." at bounding box center [37, 196] width 42 height 6
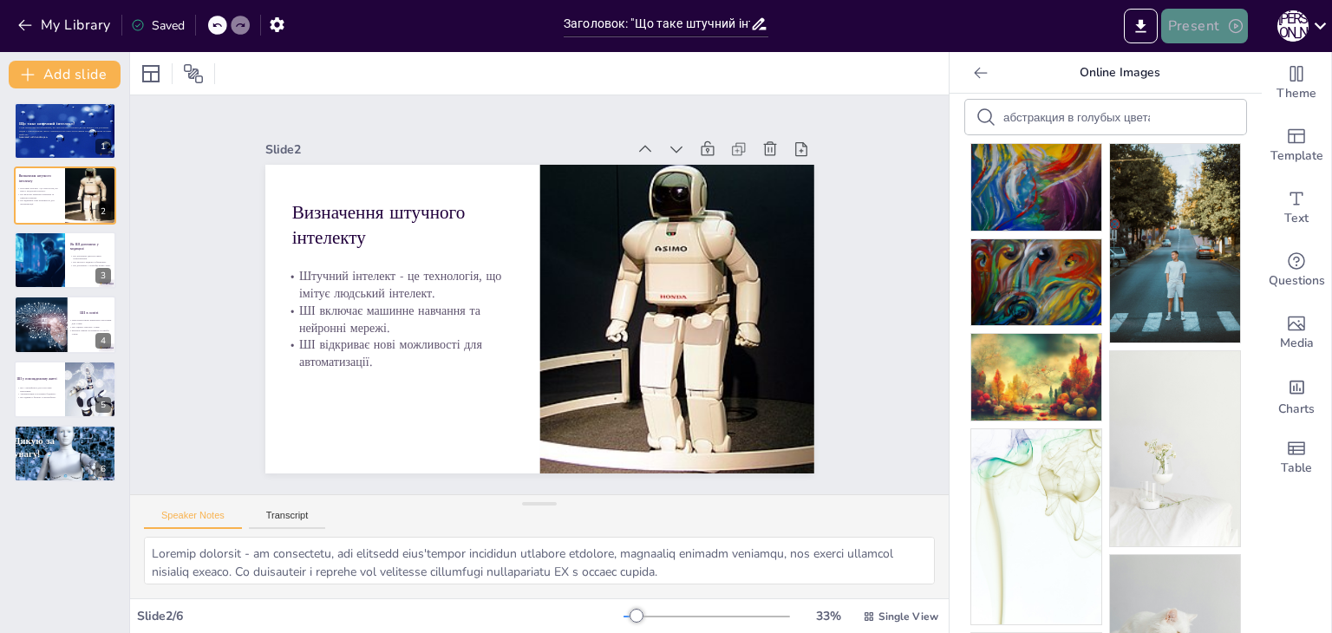
click at [1207, 18] on button "Present" at bounding box center [1204, 26] width 87 height 35
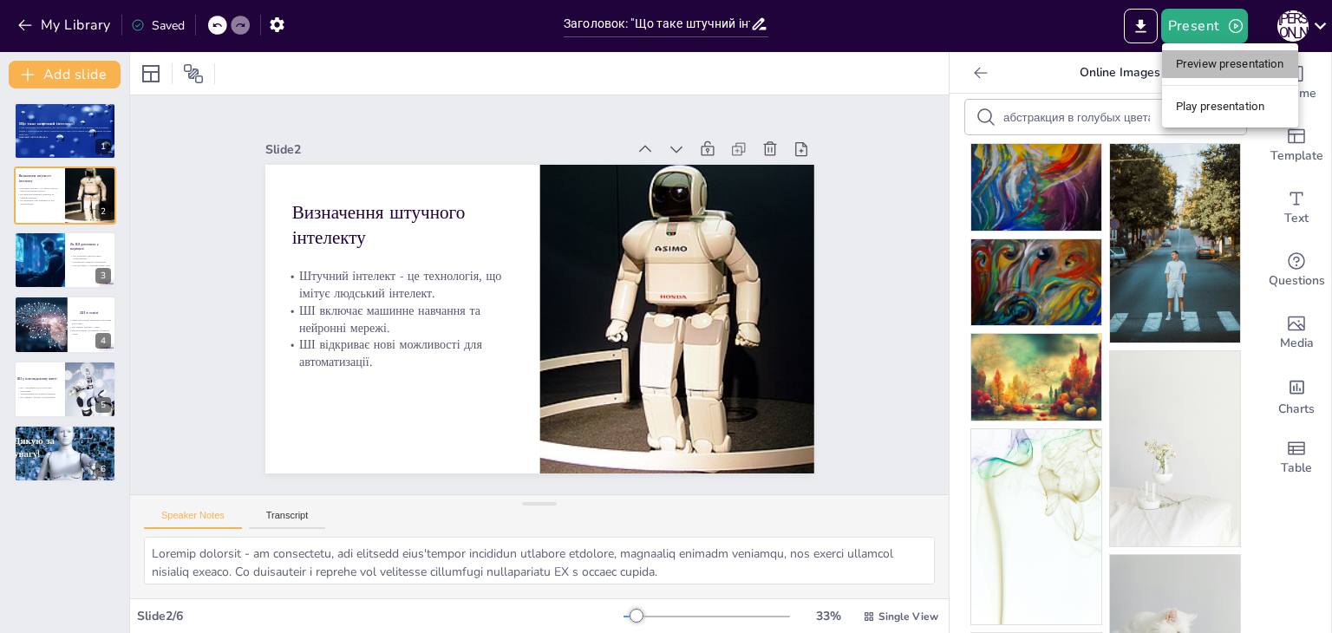
click at [1219, 62] on li "Preview presentation" at bounding box center [1230, 64] width 136 height 28
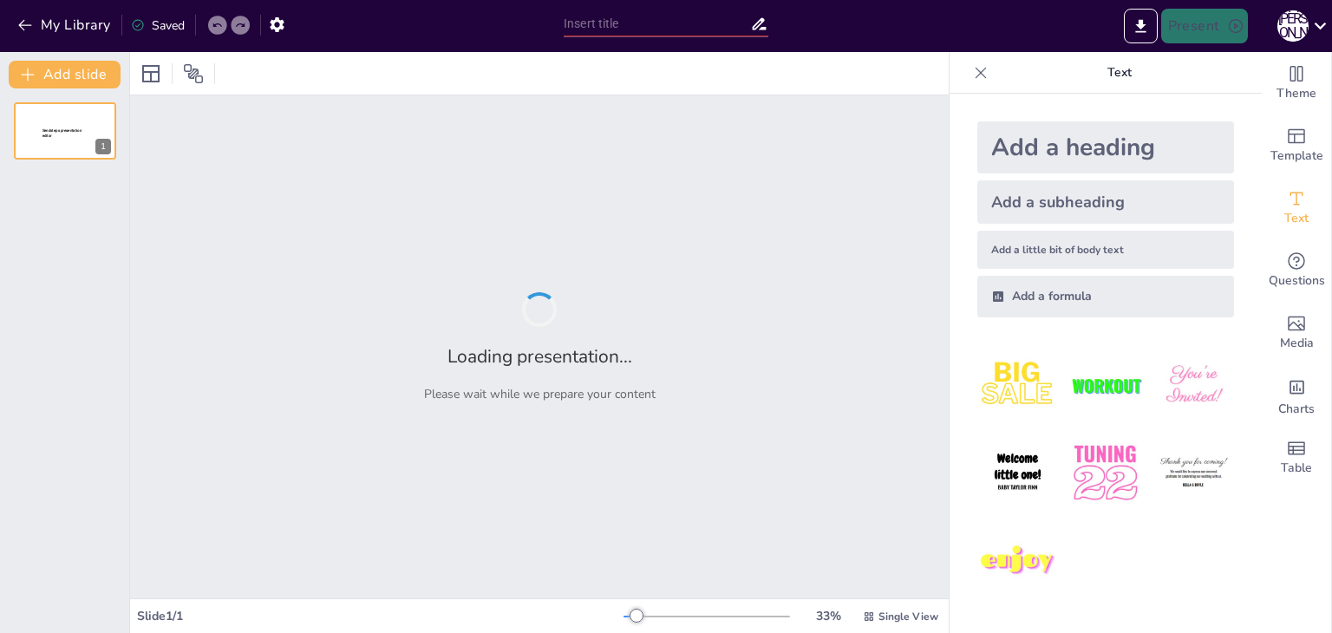
type input "Заголовок: "Що таке штучний інтелект?""
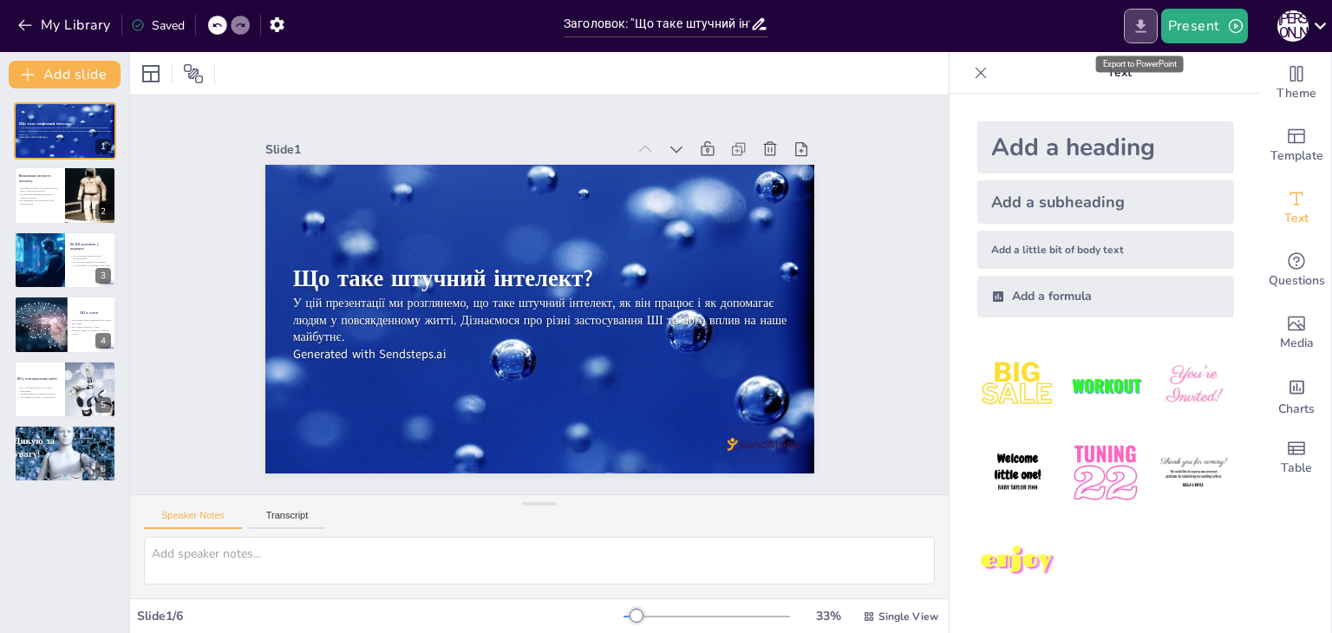
click at [1135, 23] on icon "Export to PowerPoint" at bounding box center [1141, 26] width 18 height 18
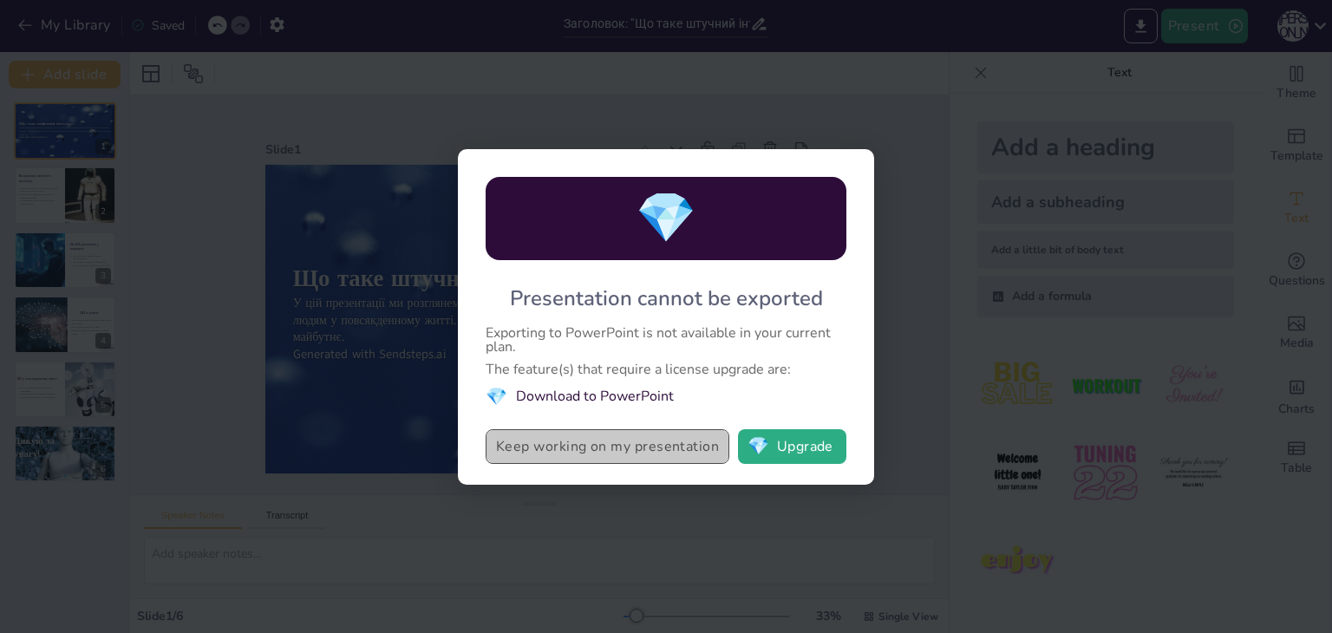
click at [653, 438] on button "Keep working on my presentation" at bounding box center [608, 446] width 244 height 35
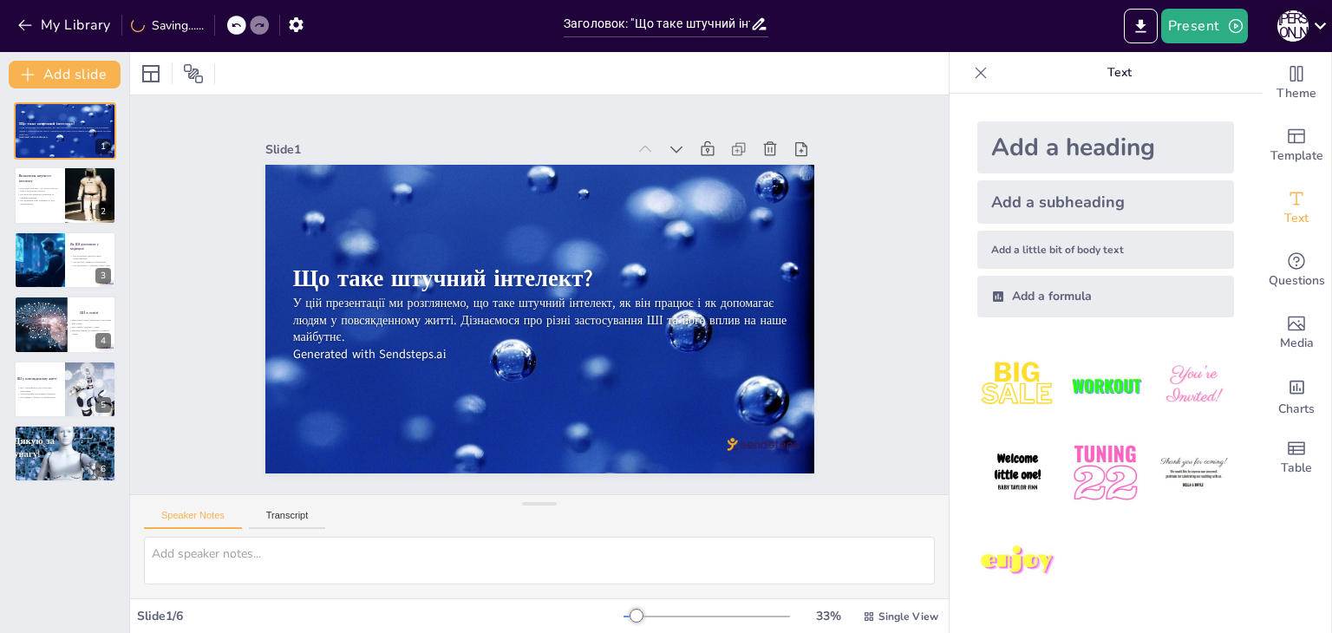
click at [1320, 31] on icon at bounding box center [1320, 25] width 23 height 23
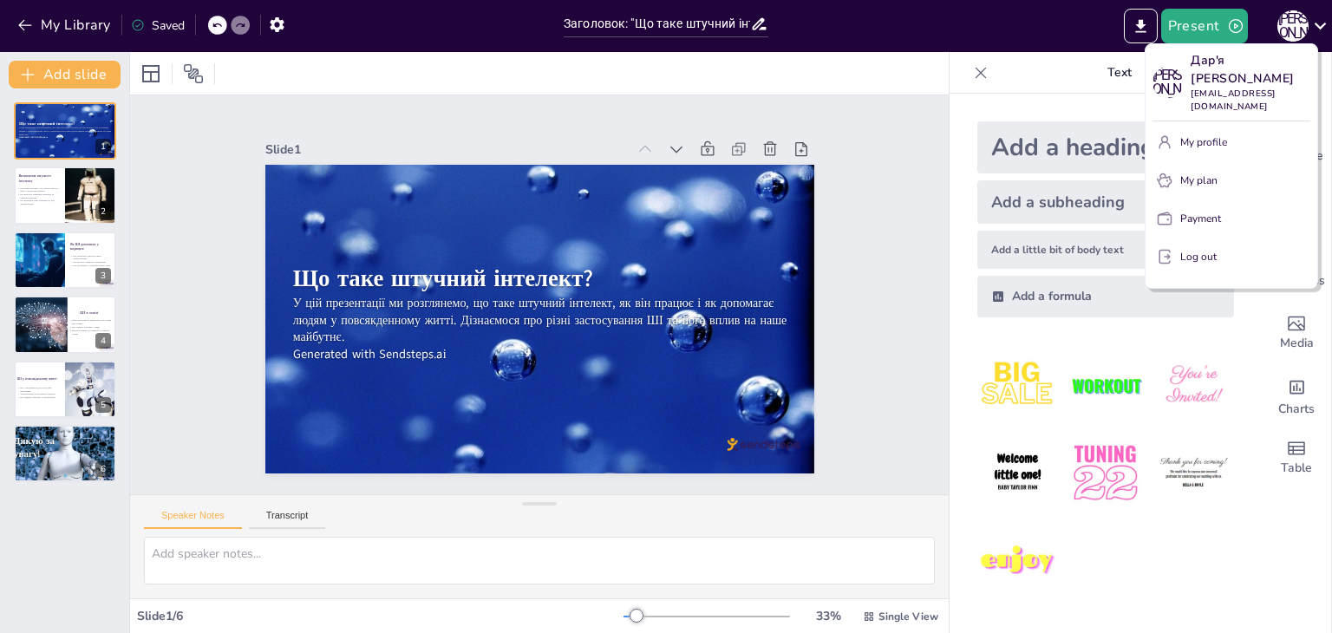
click at [854, 306] on div at bounding box center [666, 316] width 1332 height 633
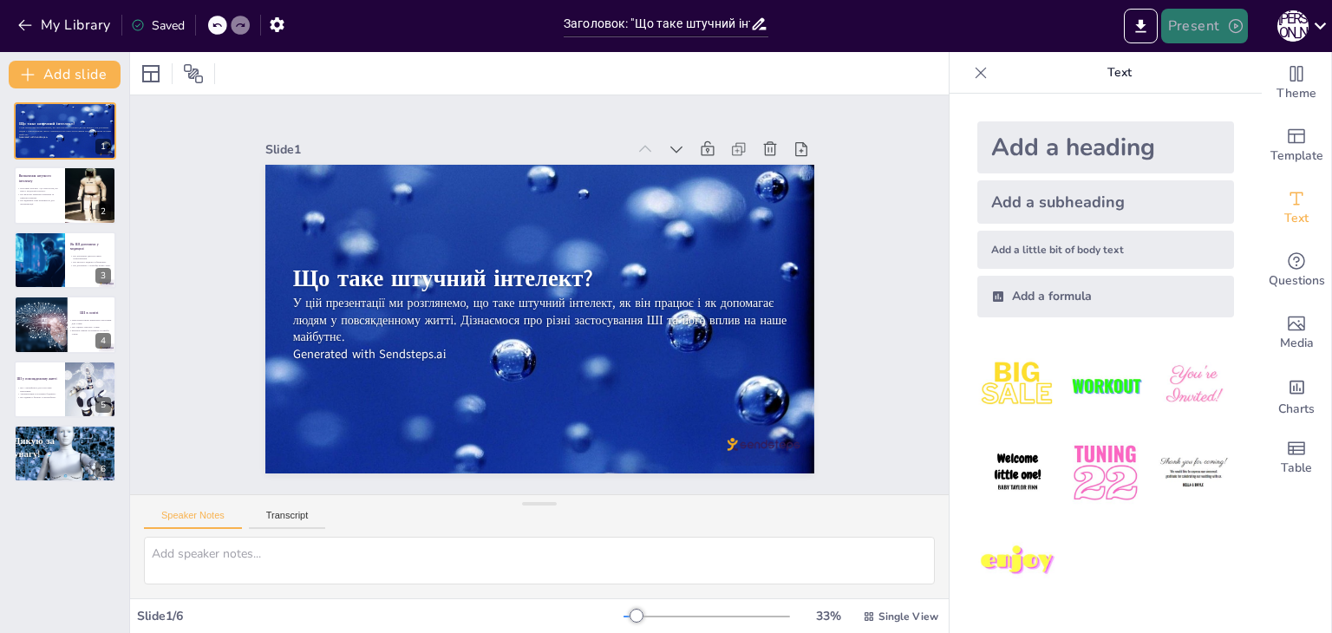
click at [1186, 33] on button "Present" at bounding box center [1204, 26] width 87 height 35
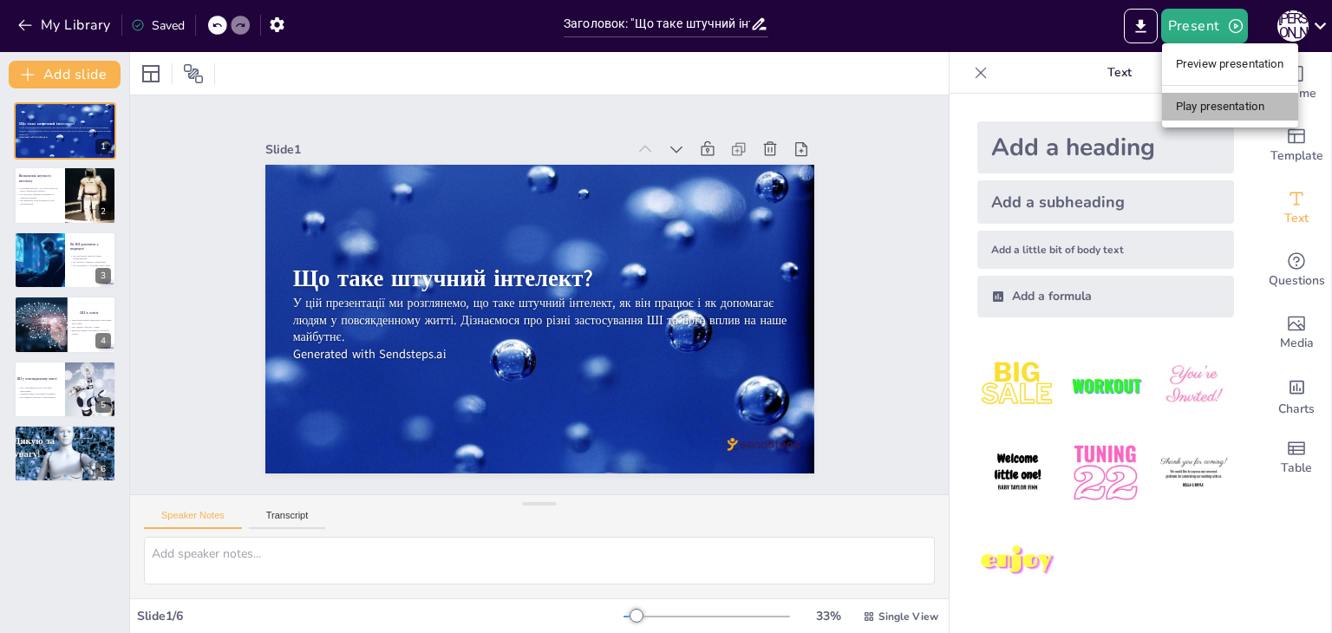
click at [1242, 115] on li "Play presentation" at bounding box center [1230, 107] width 136 height 28
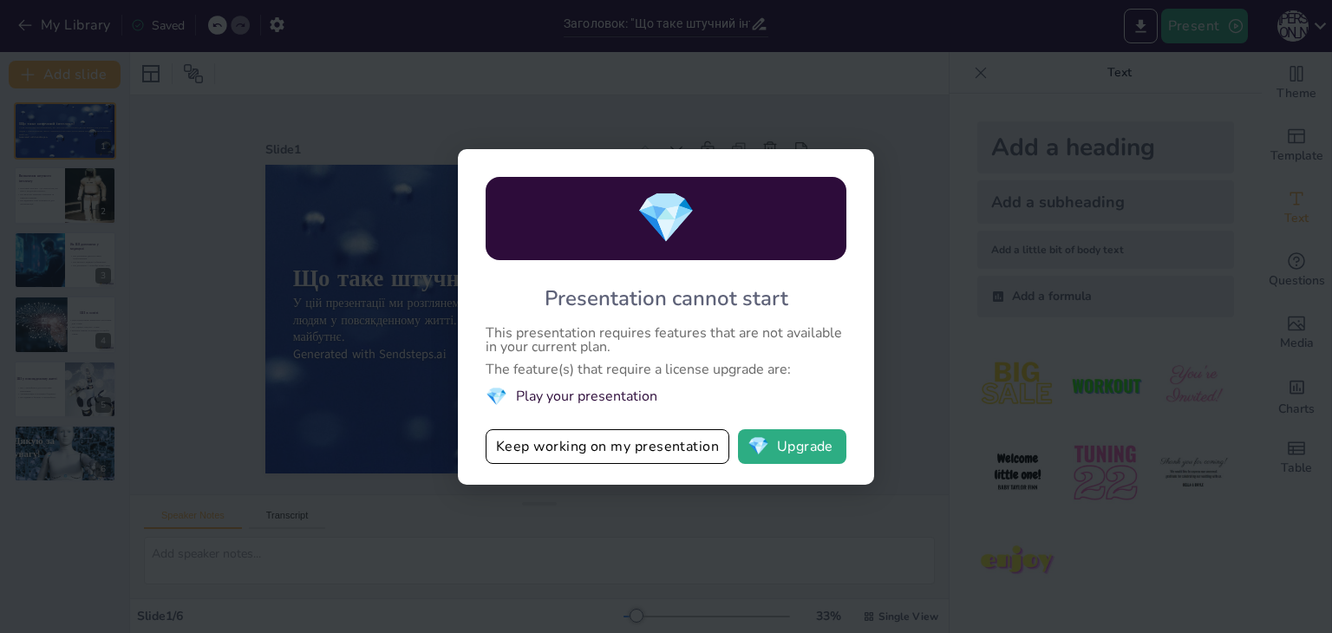
click at [921, 258] on div "💎 Presentation cannot start This presentation requires features that are not av…" at bounding box center [666, 316] width 1332 height 633
click at [646, 454] on button "Keep working on my presentation" at bounding box center [608, 446] width 244 height 35
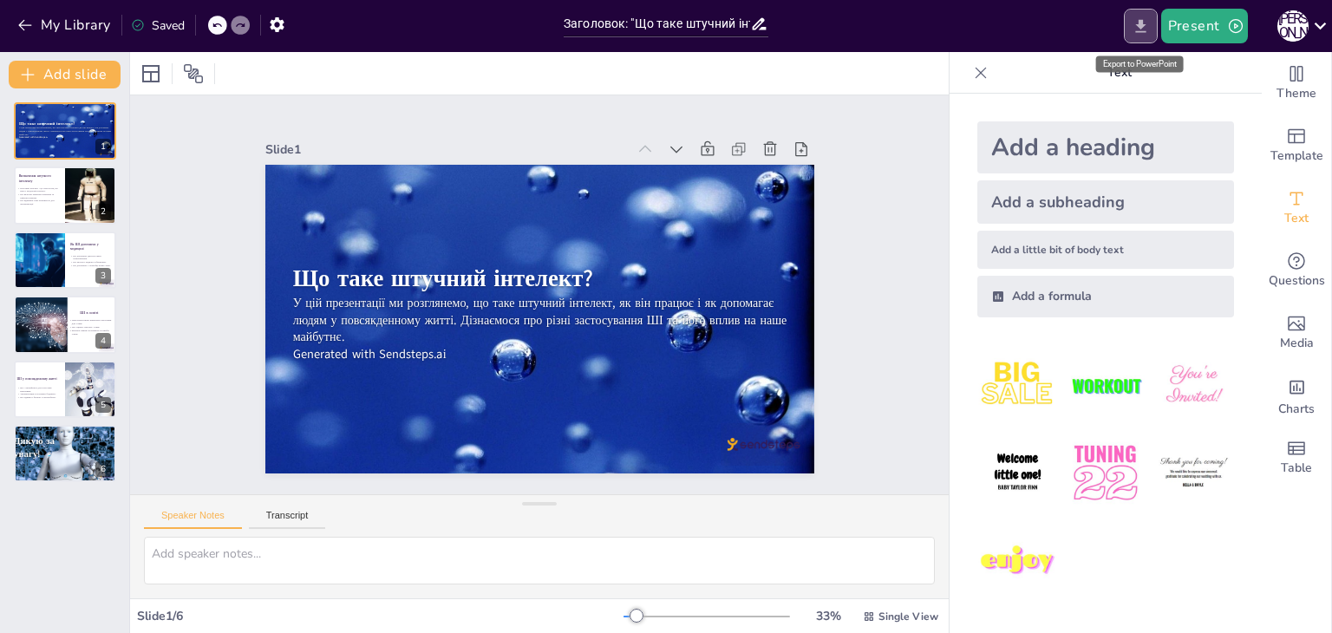
click at [1154, 18] on button "Export to PowerPoint" at bounding box center [1141, 26] width 34 height 35
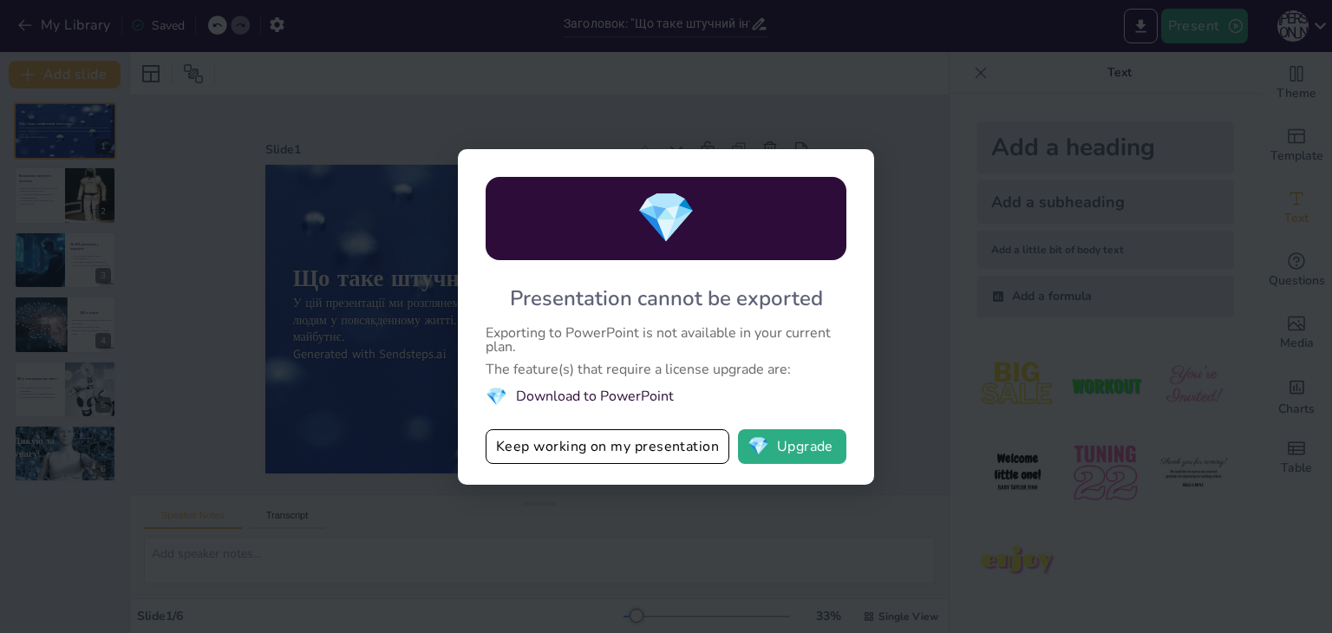
click at [937, 195] on div "💎 Presentation cannot be exported Exporting to PowerPoint is not available in y…" at bounding box center [666, 316] width 1332 height 633
click at [656, 448] on button "Keep working on my presentation" at bounding box center [608, 446] width 244 height 35
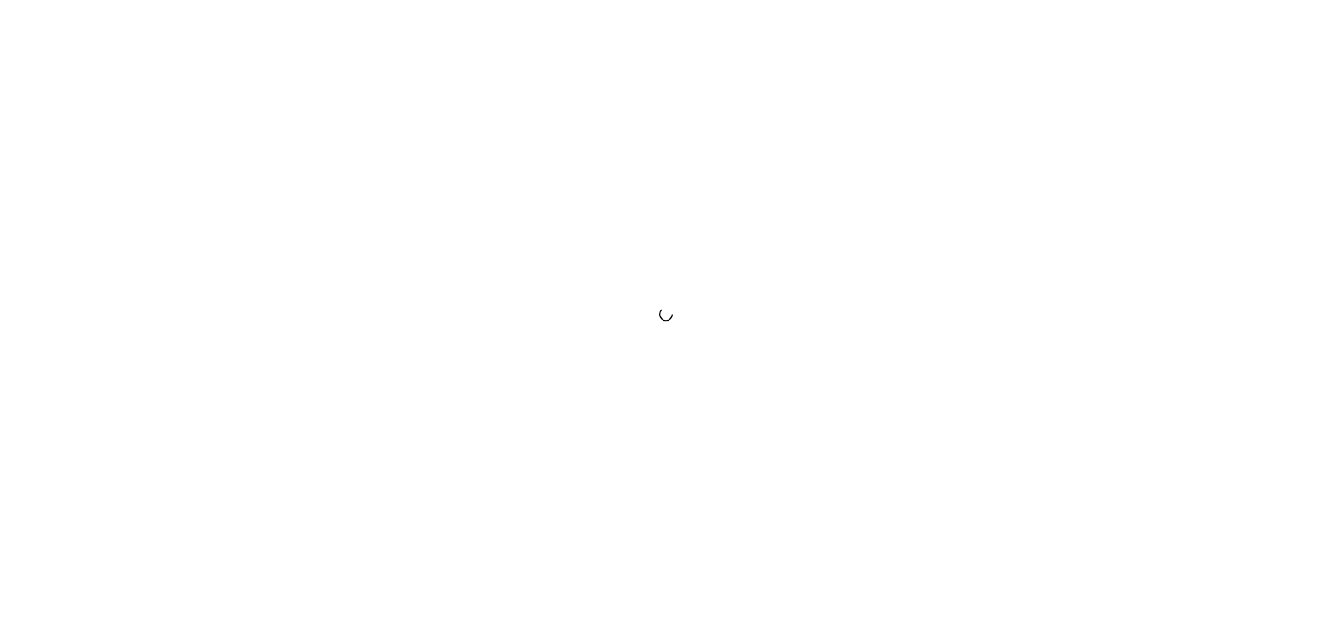
drag, startPoint x: 0, startPoint y: 0, endPoint x: 815, endPoint y: 365, distance: 893.4
click at [815, 365] on div at bounding box center [666, 316] width 1332 height 633
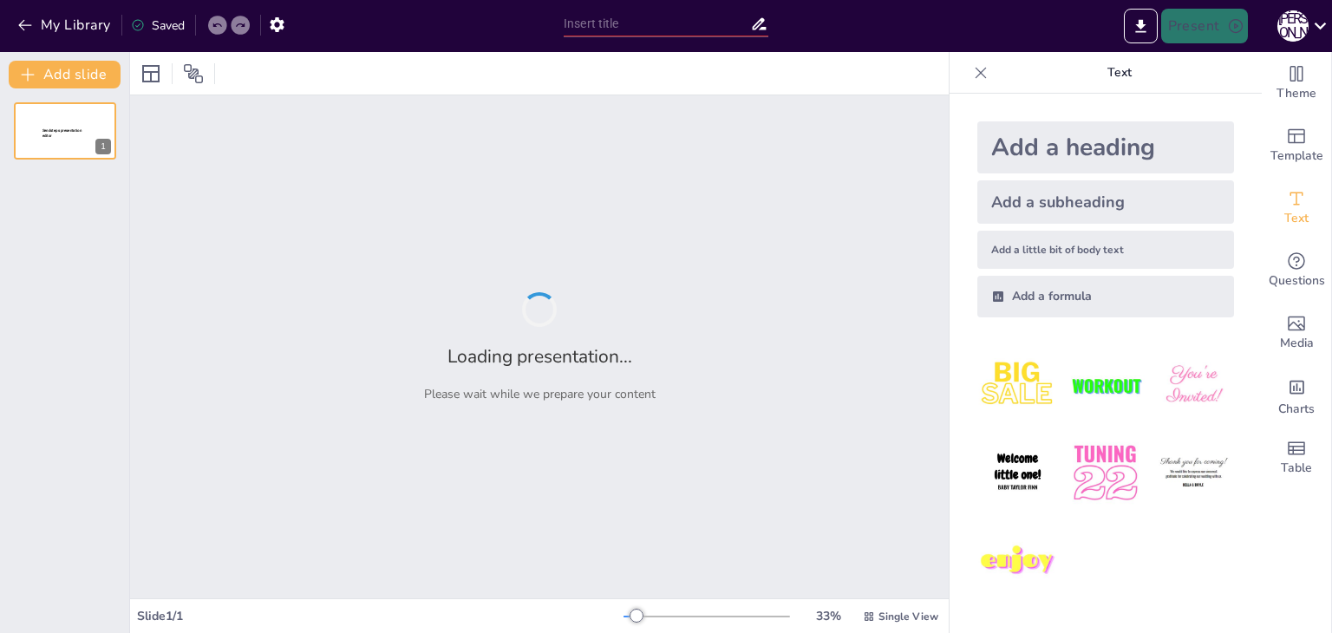
type input "Заголовок: "Що таке штучний інтелект?""
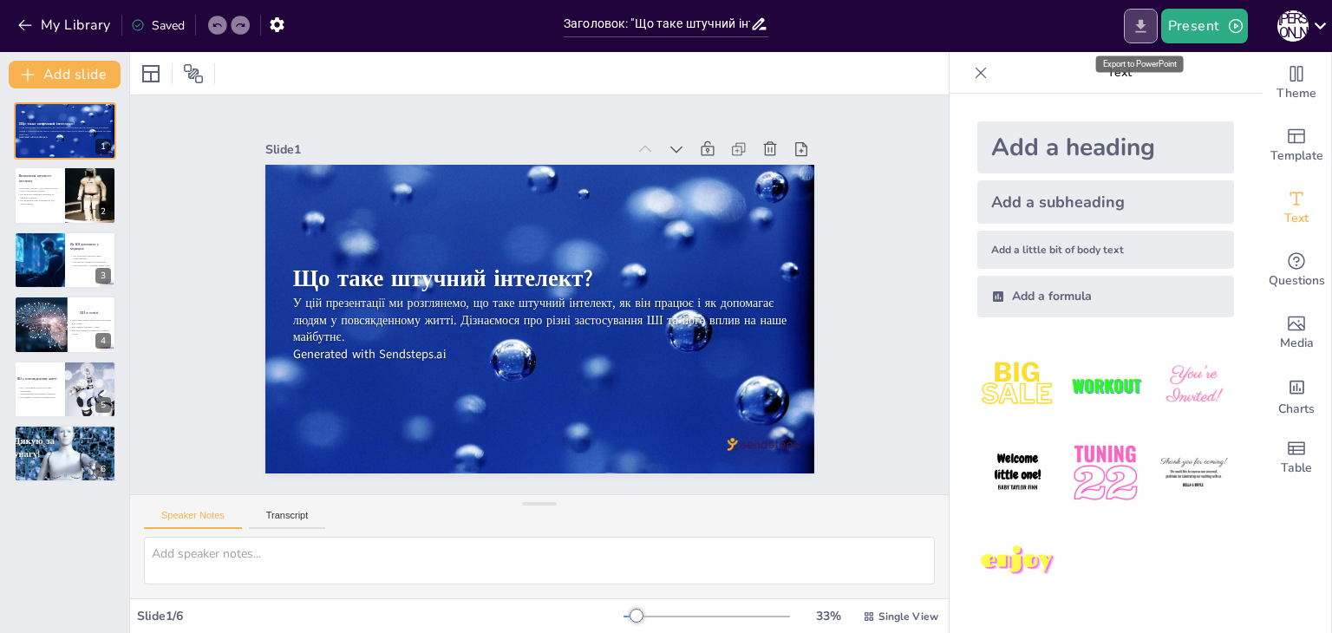
click at [1148, 23] on icon "Export to PowerPoint" at bounding box center [1141, 26] width 18 height 18
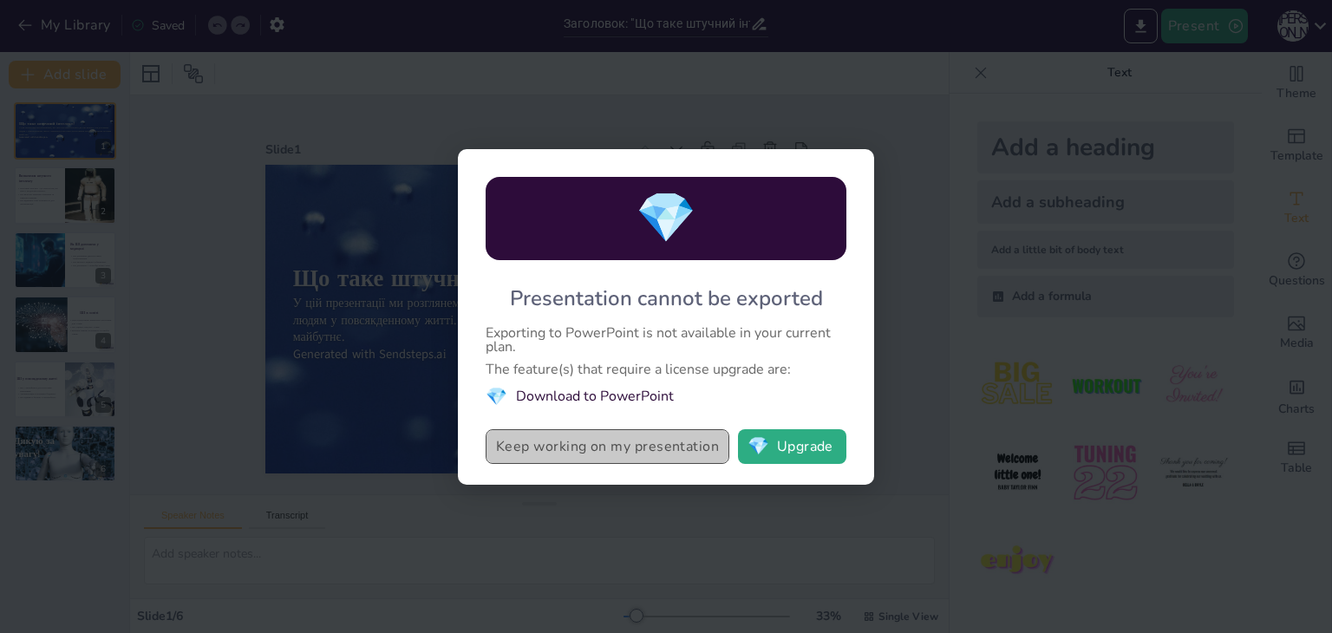
click at [605, 443] on button "Keep working on my presentation" at bounding box center [608, 446] width 244 height 35
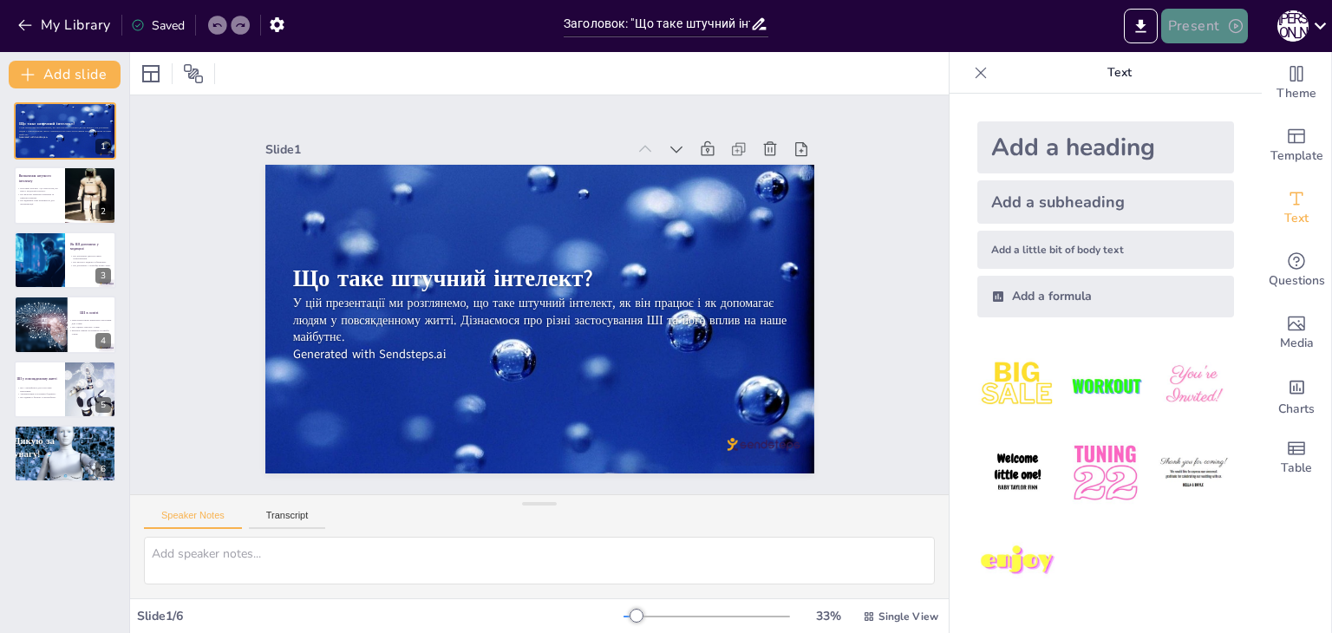
click at [1194, 36] on button "Present" at bounding box center [1204, 26] width 87 height 35
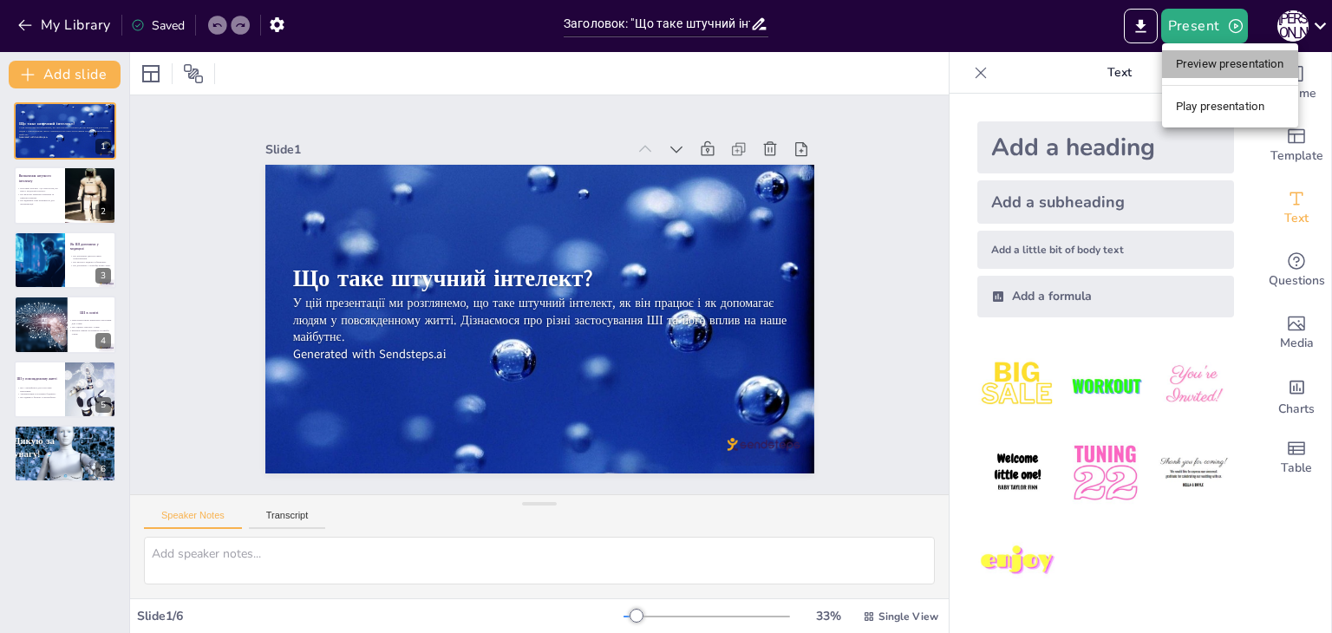
click at [1197, 66] on li "Preview presentation" at bounding box center [1230, 64] width 136 height 28
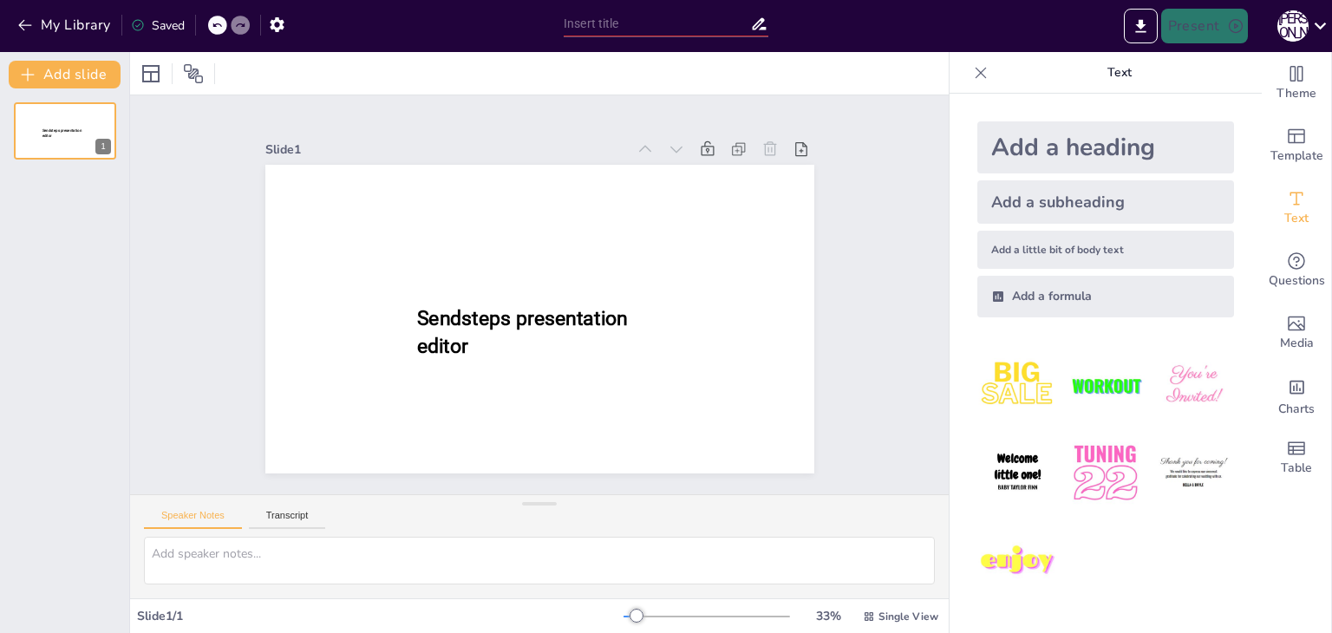
type input "Заголовок: "Що таке штучний інтелект?""
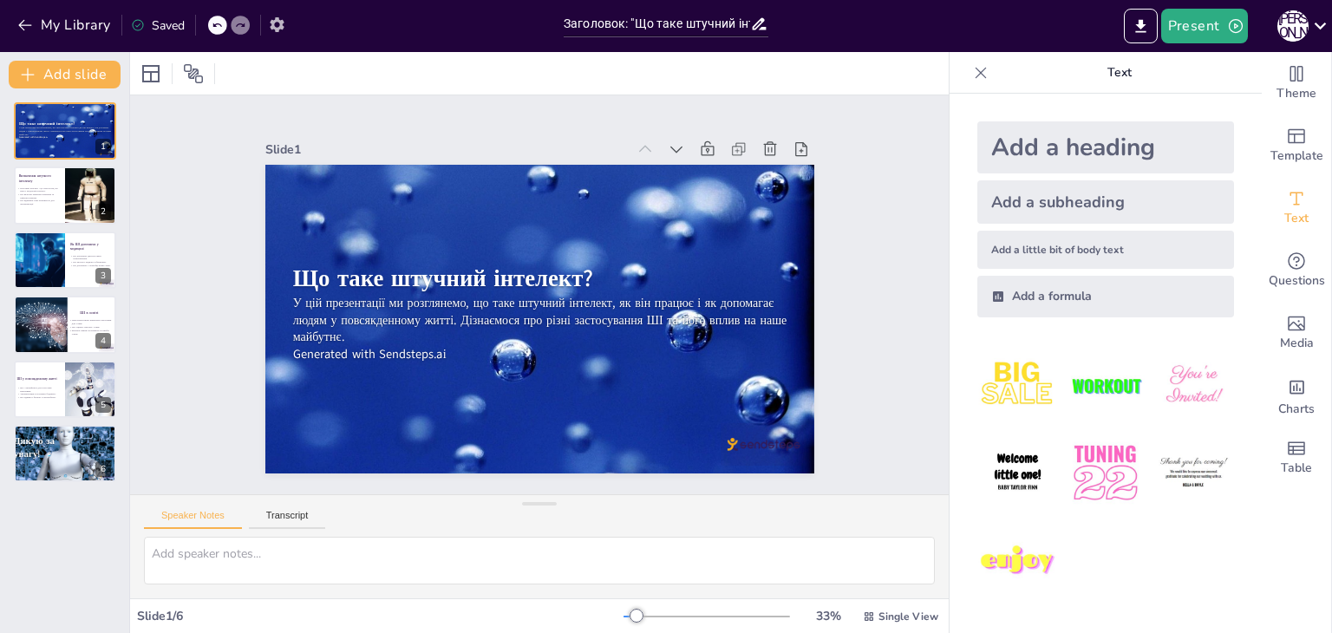
click at [280, 31] on icon "button" at bounding box center [277, 25] width 18 height 18
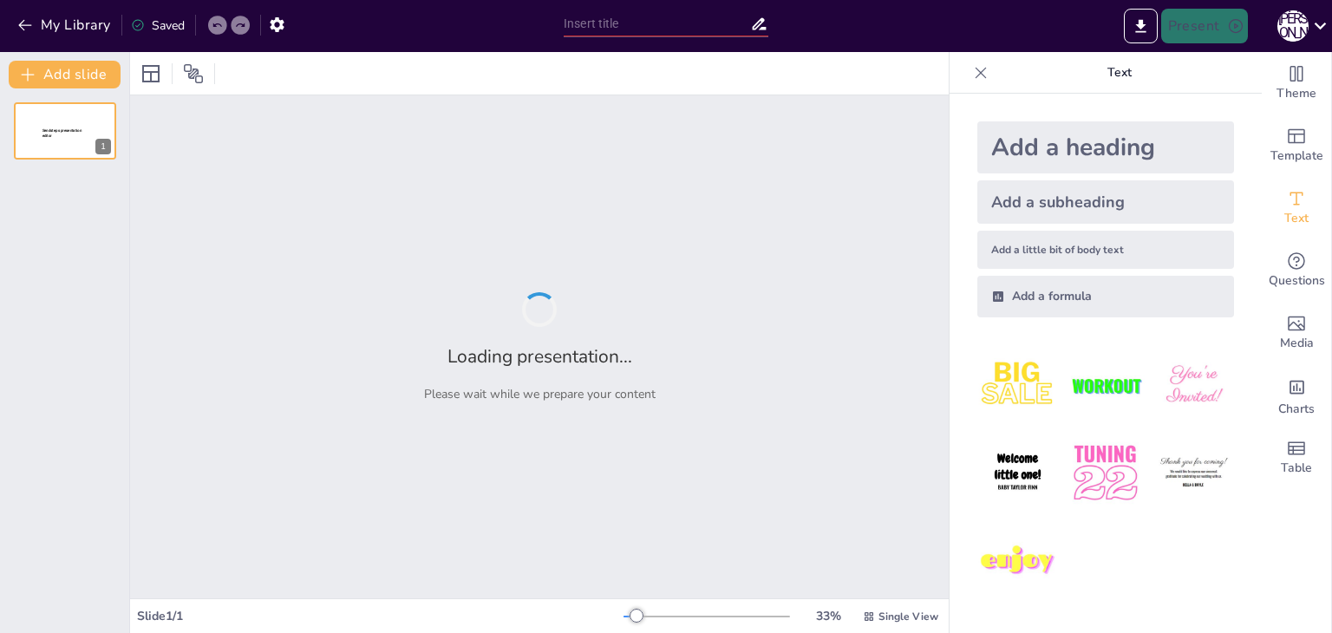
type input "Заголовок: "Що таке штучний інтелект?""
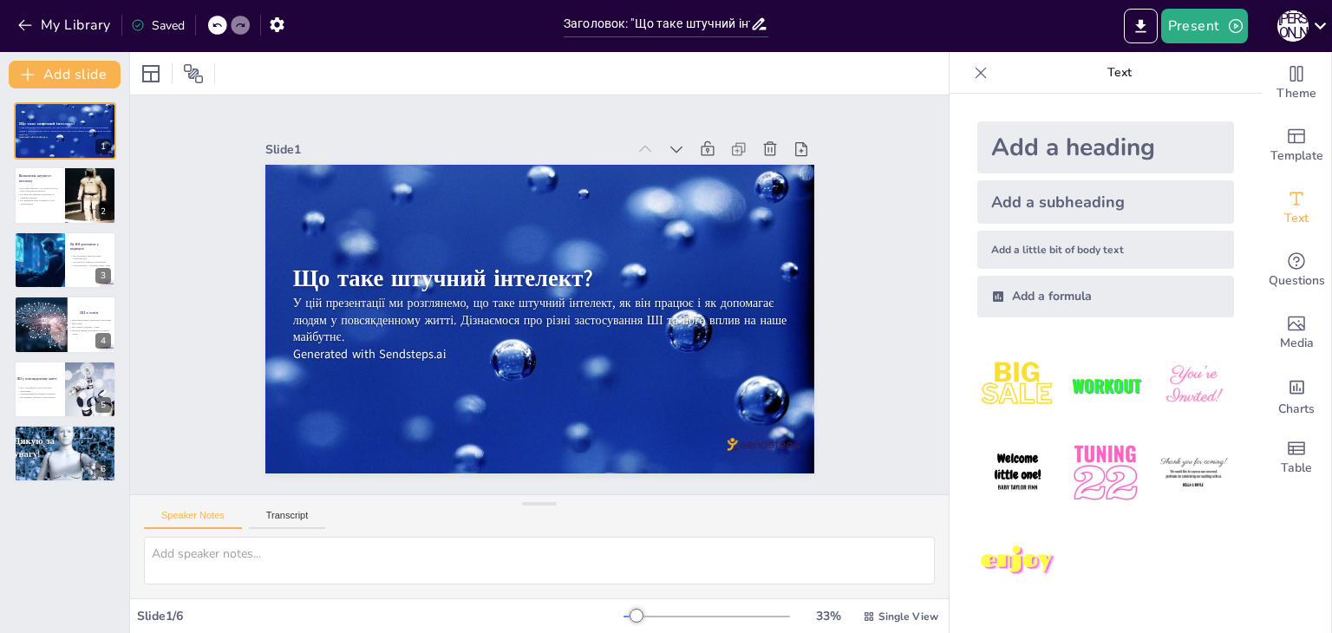
click at [1323, 27] on icon at bounding box center [1320, 25] width 23 height 23
